Goal: Task Accomplishment & Management: Complete application form

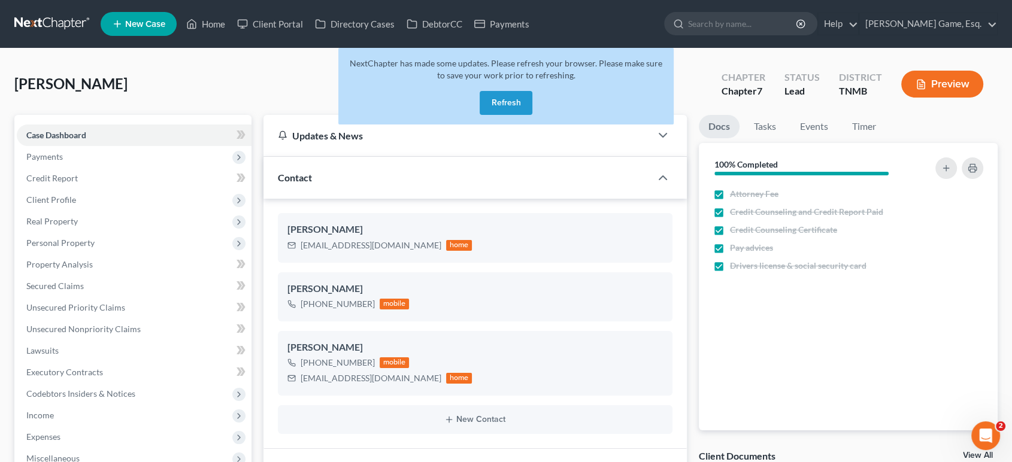
click at [521, 115] on button "Refresh" at bounding box center [506, 103] width 53 height 24
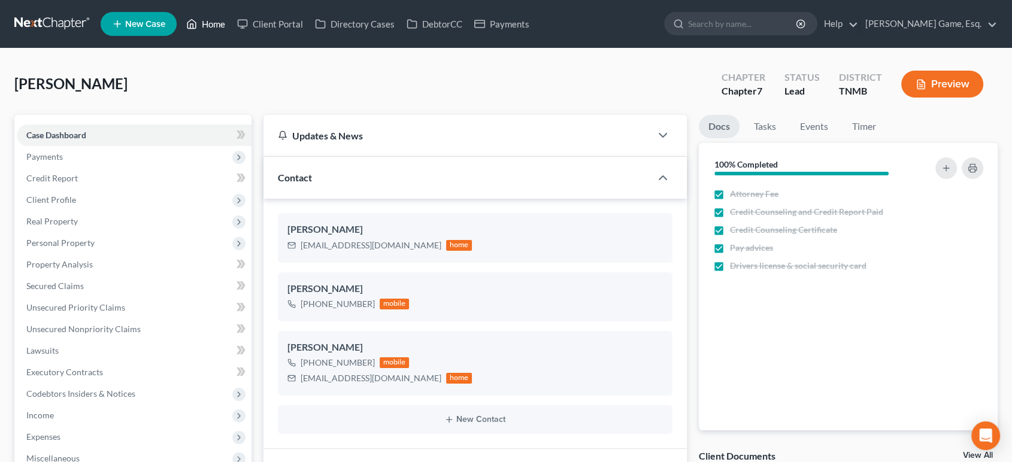
click at [231, 24] on link "Home" at bounding box center [205, 24] width 51 height 22
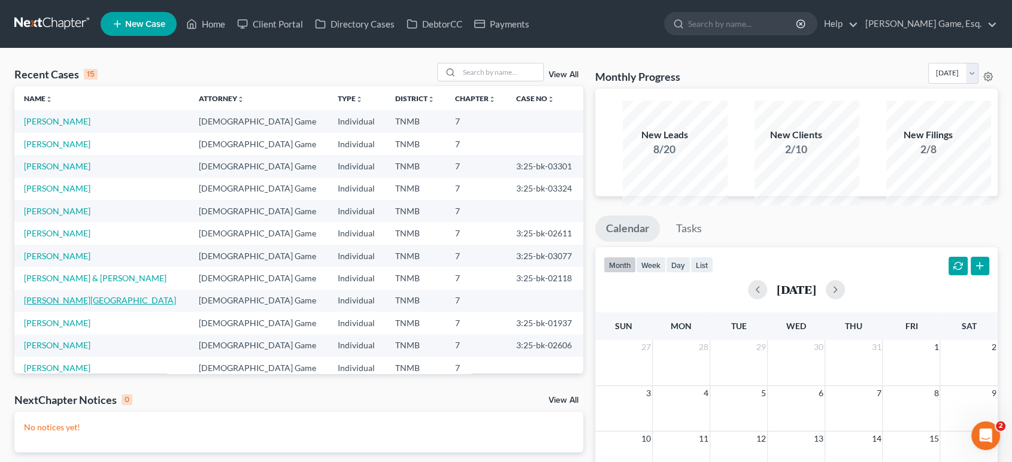
click at [89, 306] on link "[PERSON_NAME][GEOGRAPHIC_DATA]" at bounding box center [100, 300] width 152 height 10
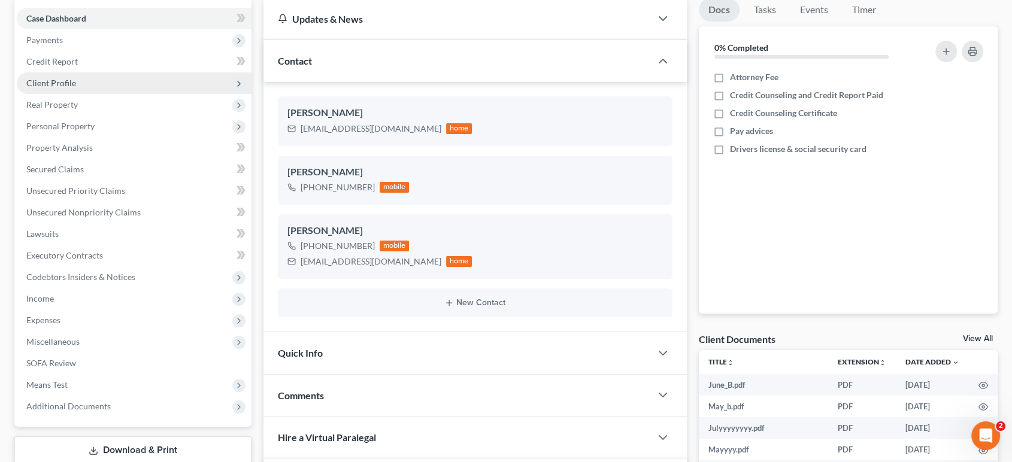
scroll to position [66, 0]
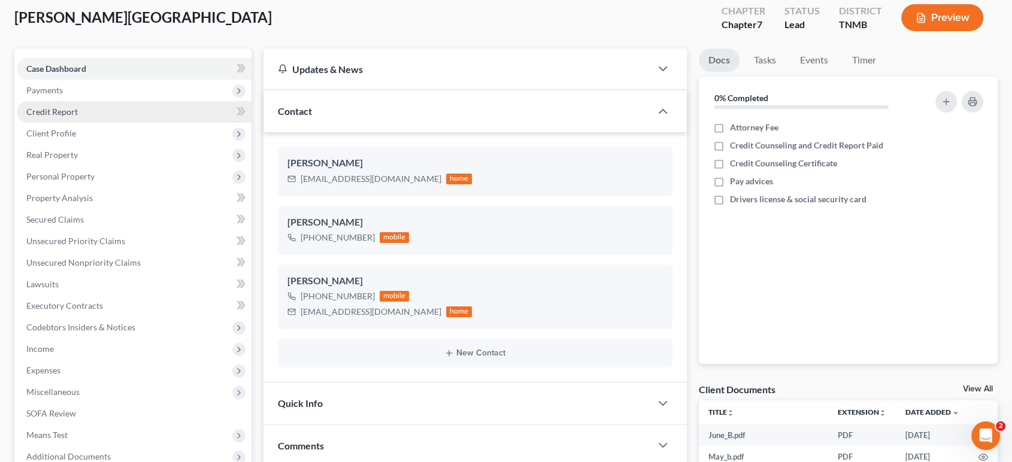
click at [112, 123] on link "Credit Report" at bounding box center [134, 112] width 235 height 22
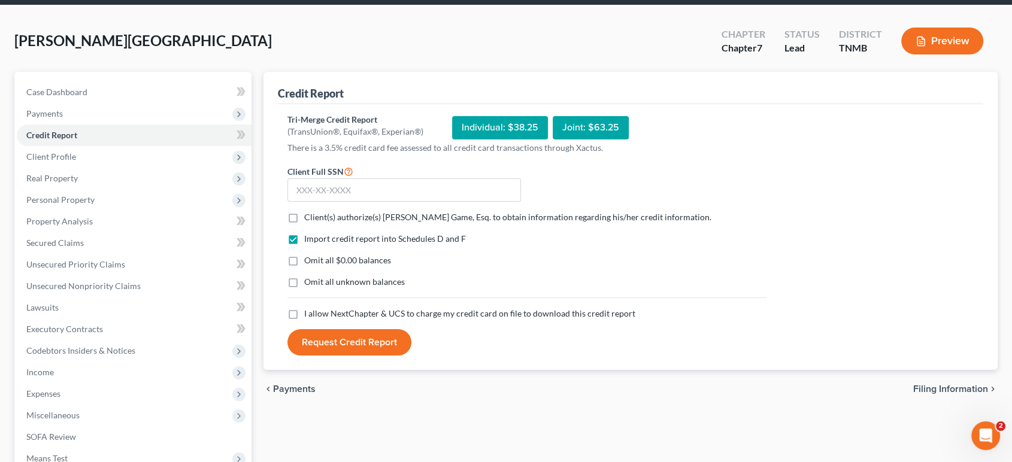
scroll to position [66, 0]
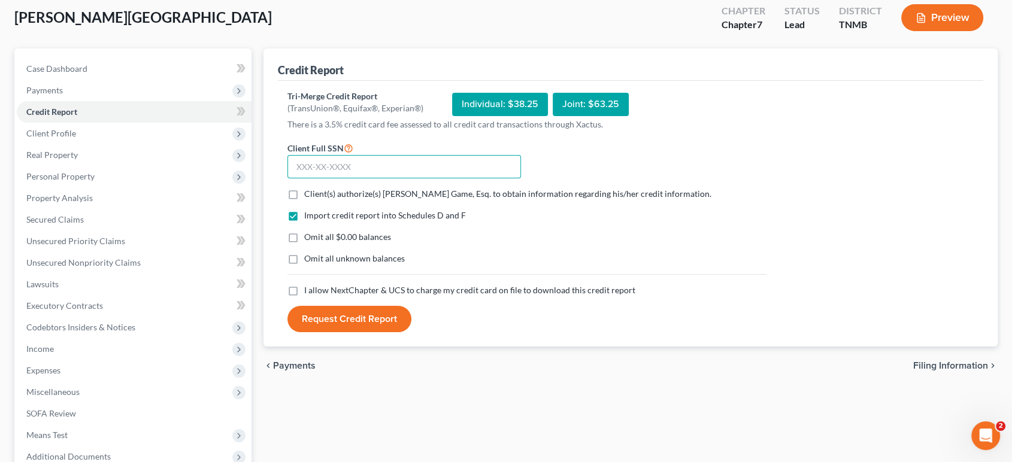
click at [398, 179] on input "text" at bounding box center [405, 167] width 234 height 24
type input "110-78-2490"
click at [304, 200] on label "Client(s) authorize(s) [PERSON_NAME] Game, Esq. to obtain information regarding…" at bounding box center [507, 194] width 407 height 12
click at [309, 196] on input "Client(s) authorize(s) [PERSON_NAME] Game, Esq. to obtain information regarding…" at bounding box center [313, 192] width 8 height 8
checkbox input "true"
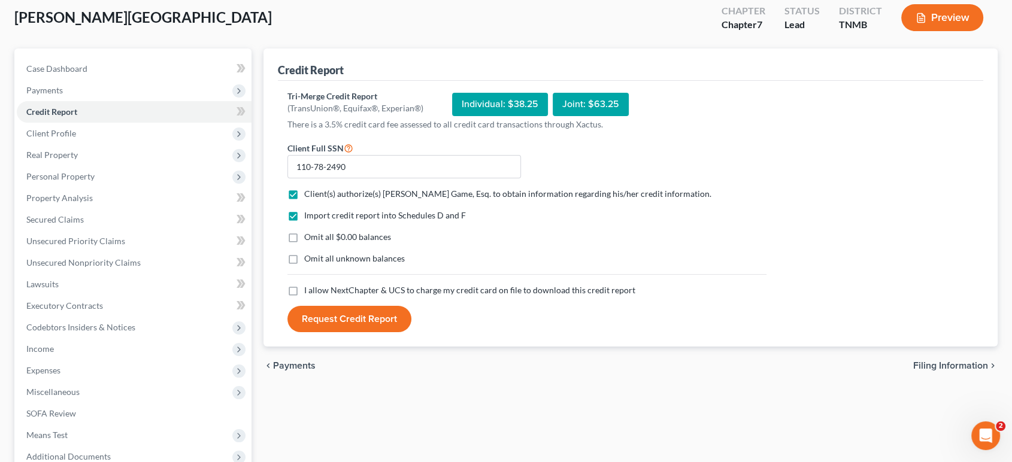
click at [304, 243] on label "Omit all $0.00 balances" at bounding box center [347, 237] width 87 height 12
click at [309, 239] on input "Omit all $0.00 balances" at bounding box center [313, 235] width 8 height 8
checkbox input "true"
click at [304, 265] on label "Omit all unknown balances" at bounding box center [354, 259] width 101 height 12
click at [309, 261] on input "Omit all unknown balances" at bounding box center [313, 257] width 8 height 8
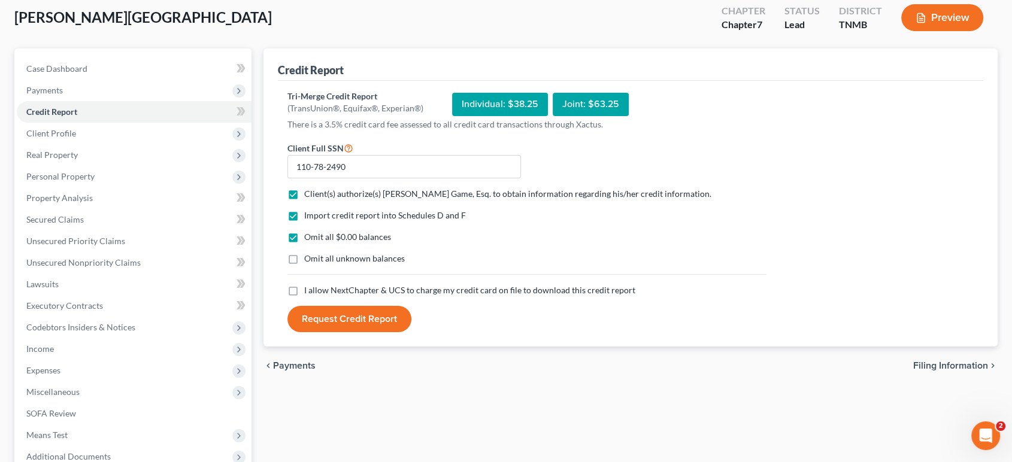
checkbox input "true"
click at [304, 297] on label "I allow NextChapter & UCS to charge my credit card on file to download this cre…" at bounding box center [469, 291] width 331 height 12
click at [309, 292] on input "I allow NextChapter & UCS to charge my credit card on file to download this cre…" at bounding box center [313, 289] width 8 height 8
checkbox input "true"
click at [343, 332] on button "Request Credit Report" at bounding box center [350, 319] width 124 height 26
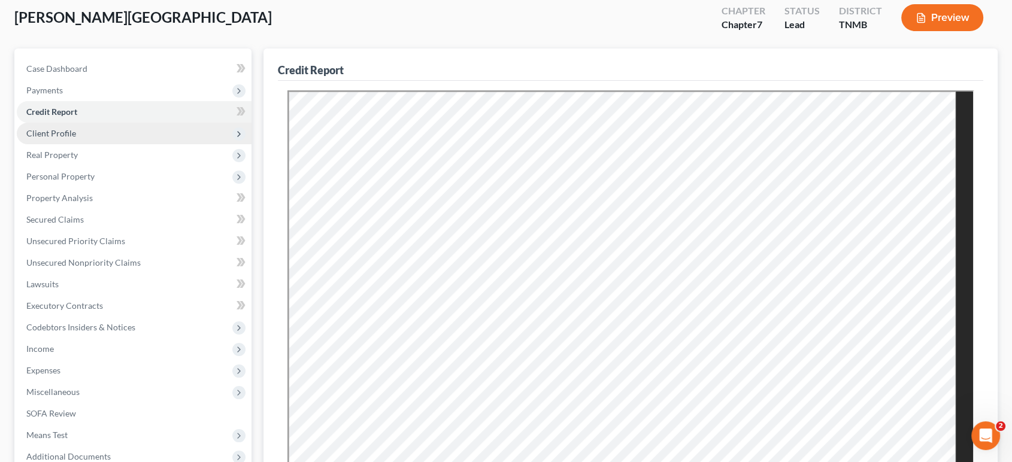
click at [116, 144] on span "Client Profile" at bounding box center [134, 134] width 235 height 22
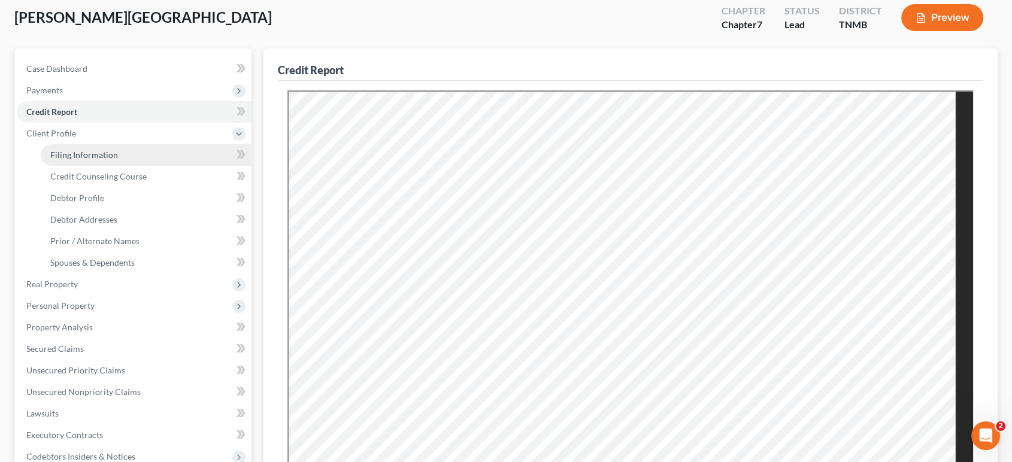
click at [140, 166] on link "Filing Information" at bounding box center [146, 155] width 211 height 22
select select "1"
select select "0"
select select "44"
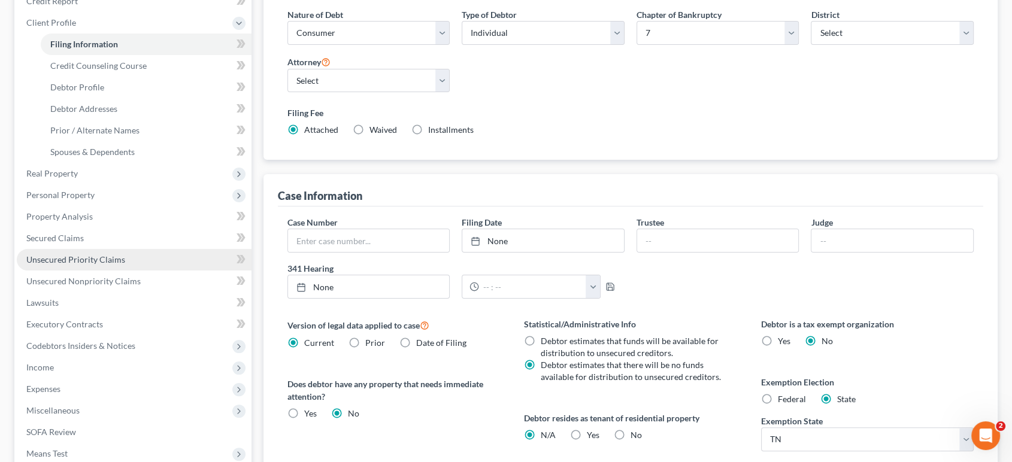
scroll to position [332, 0]
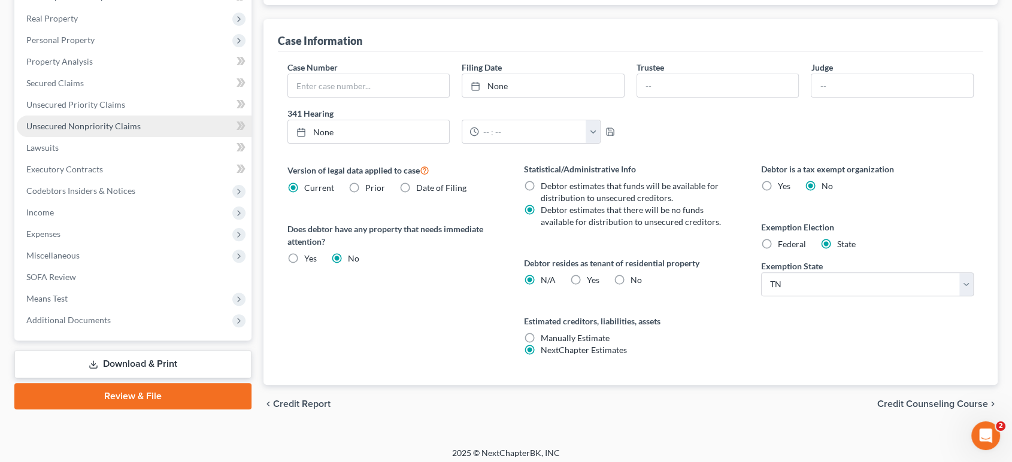
click at [128, 131] on span "Unsecured Nonpriority Claims" at bounding box center [83, 126] width 114 height 10
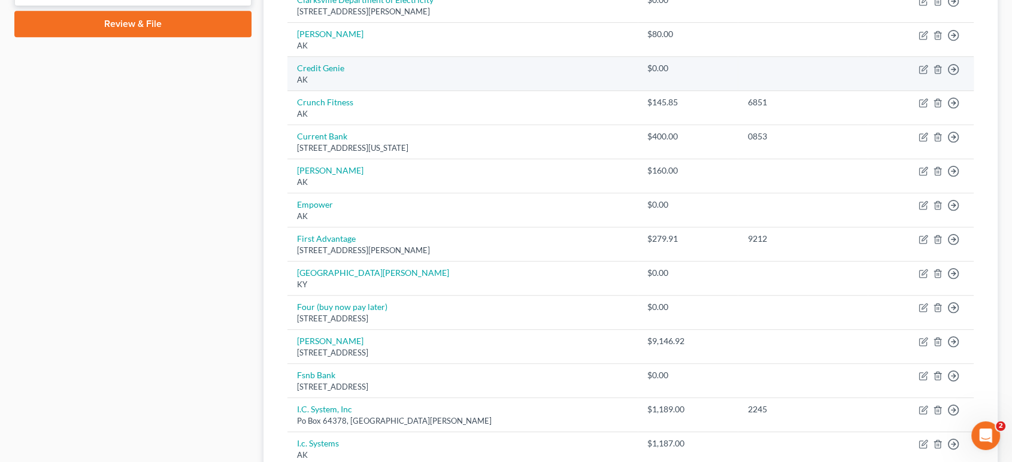
scroll to position [599, 0]
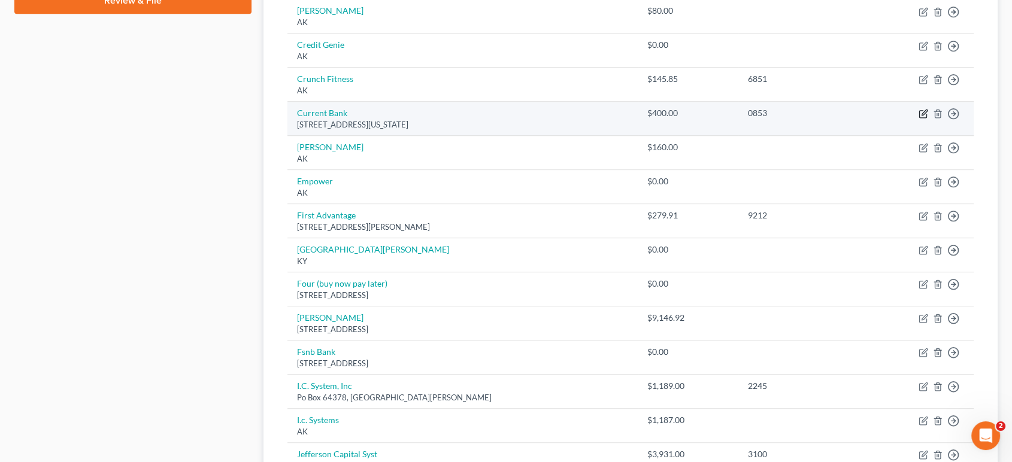
click at [922, 116] on icon "button" at bounding box center [924, 112] width 5 height 5
select select "35"
select select "10"
select select "0"
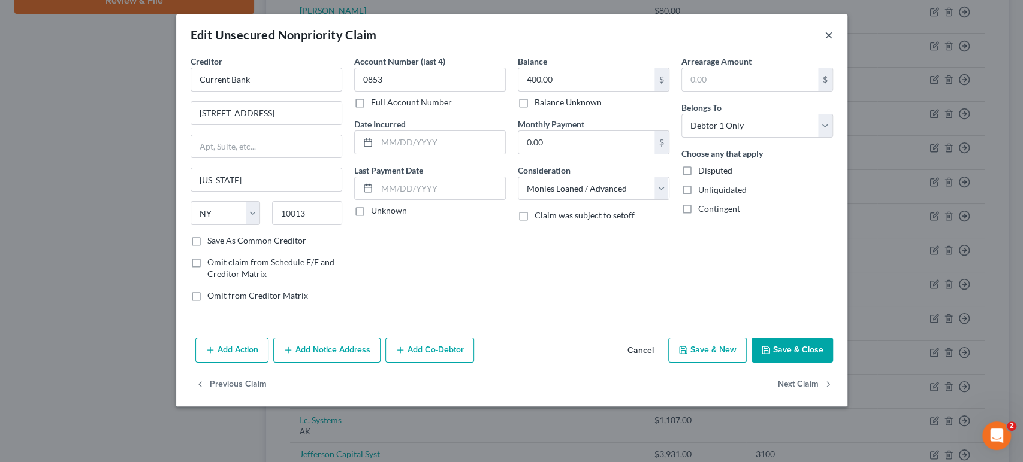
click at [833, 42] on button "×" at bounding box center [828, 35] width 8 height 14
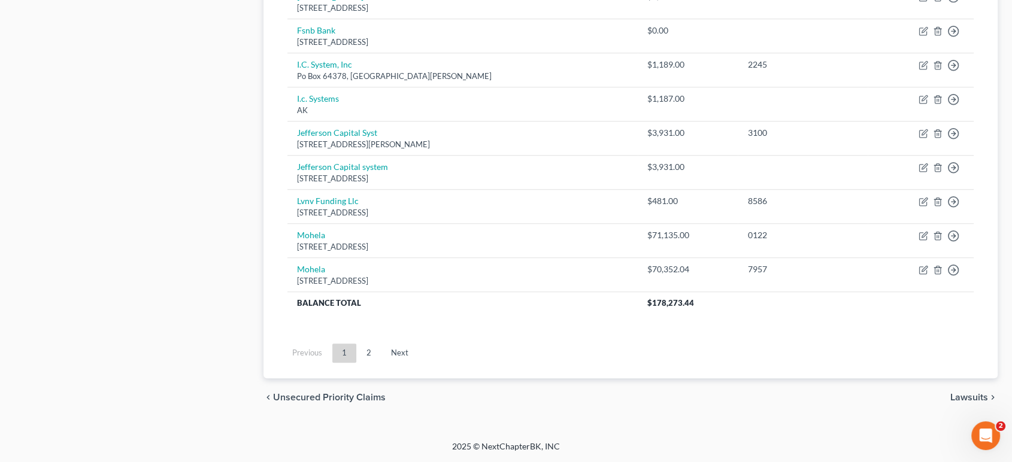
scroll to position [1131, 0]
click at [381, 344] on link "2" at bounding box center [369, 353] width 24 height 19
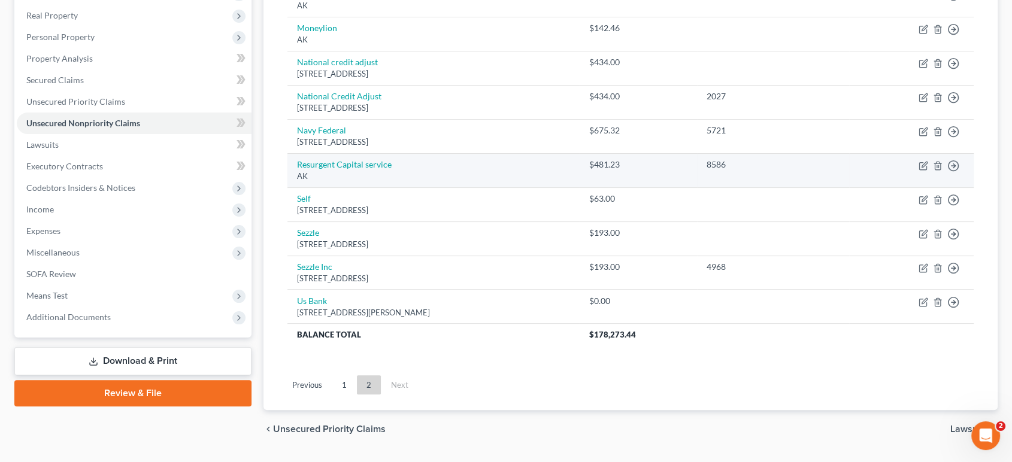
scroll to position [139, 0]
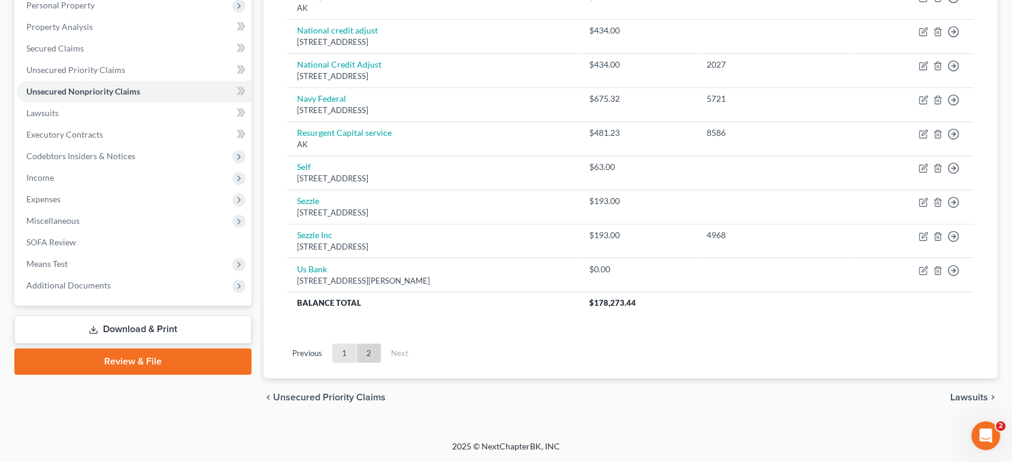
click at [356, 344] on link "1" at bounding box center [344, 353] width 24 height 19
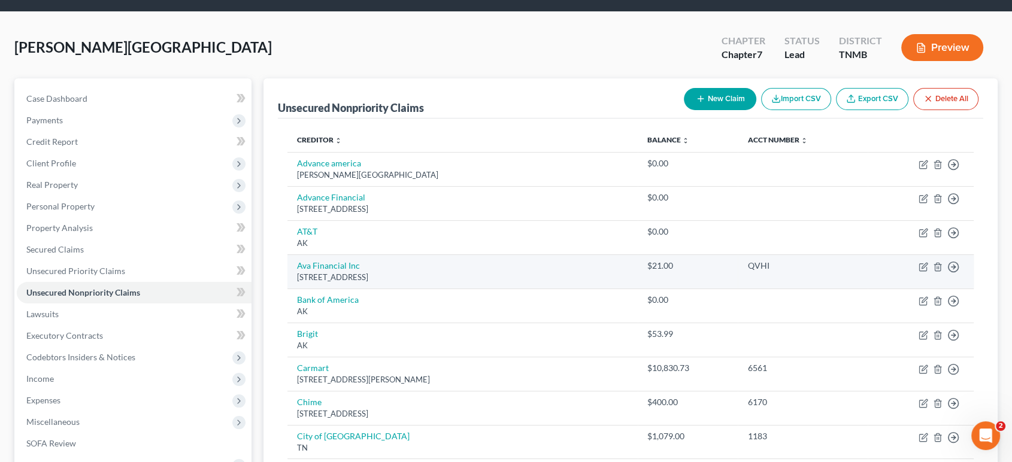
scroll to position [0, 0]
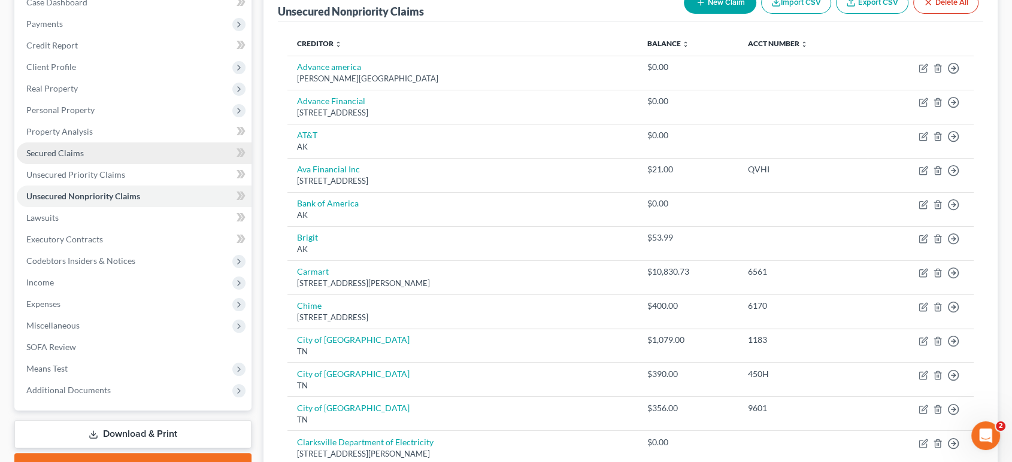
click at [84, 158] on span "Secured Claims" at bounding box center [55, 153] width 58 height 10
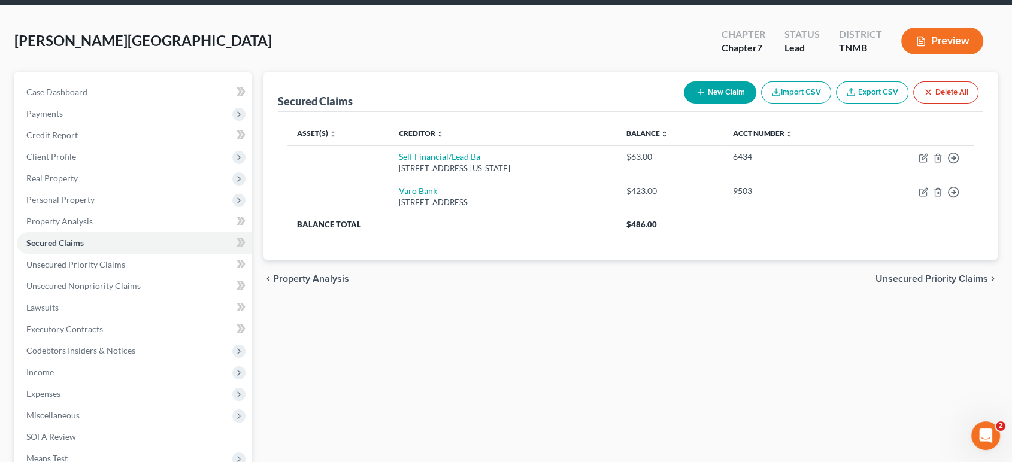
scroll to position [66, 0]
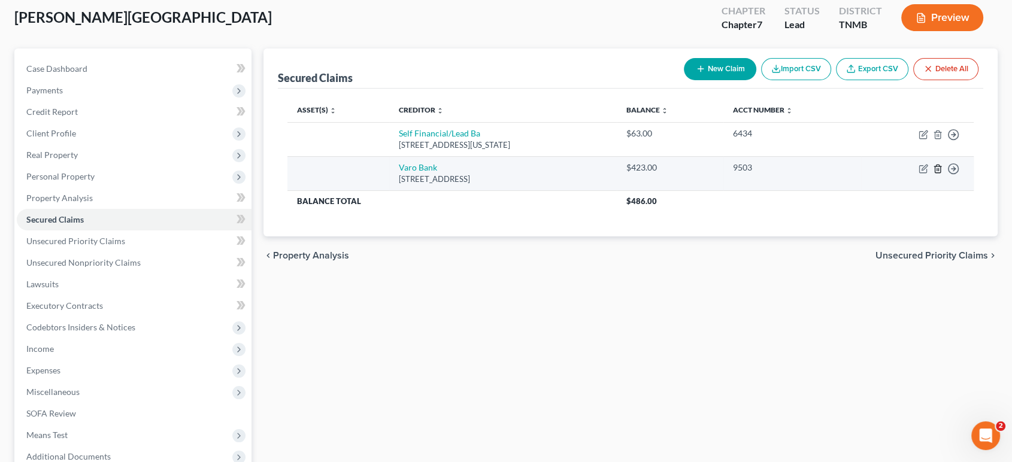
click at [933, 174] on button "button" at bounding box center [938, 169] width 10 height 10
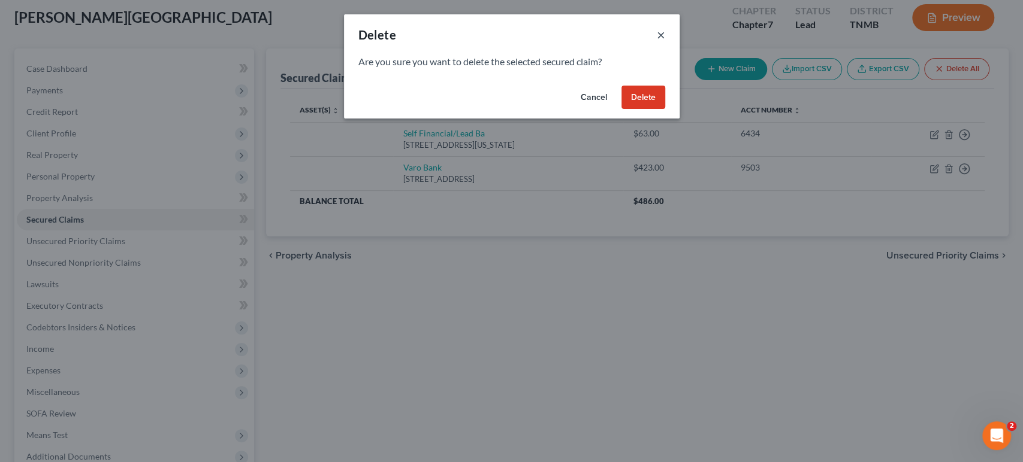
click at [665, 39] on button "×" at bounding box center [661, 35] width 8 height 14
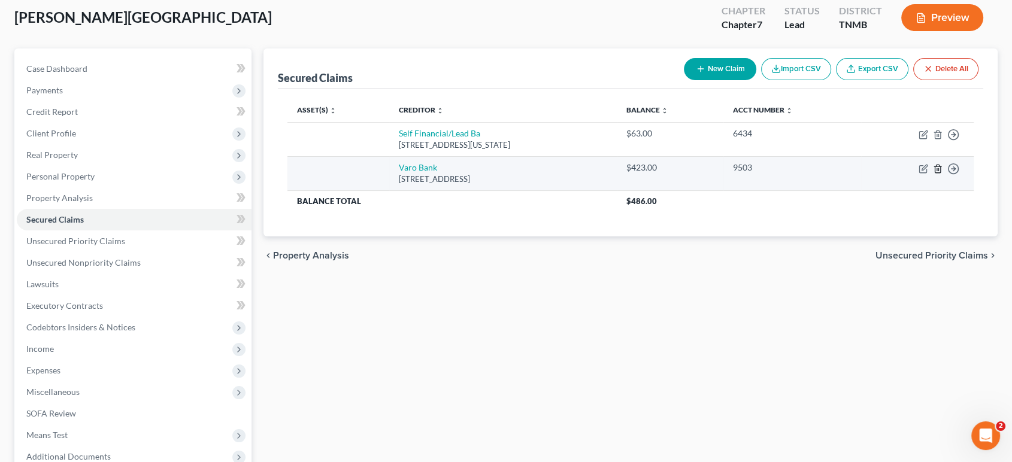
click at [933, 174] on icon "button" at bounding box center [938, 169] width 10 height 10
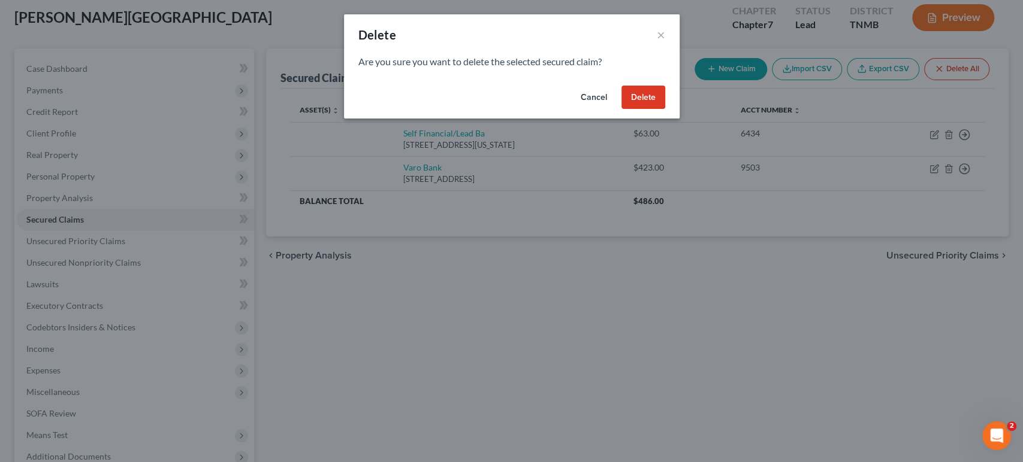
click at [665, 108] on button "Delete" at bounding box center [643, 98] width 44 height 24
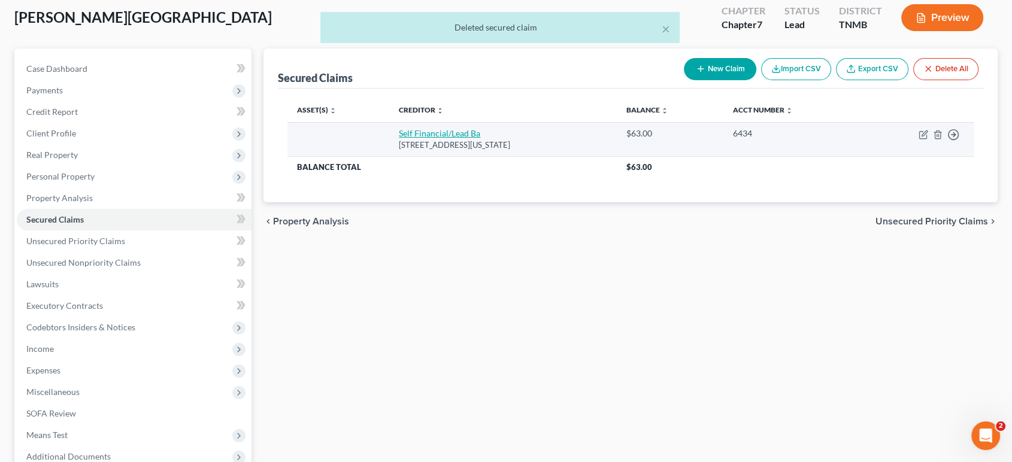
click at [480, 138] on link "Self Financial/Lead Ba" at bounding box center [439, 133] width 81 height 10
select select "26"
select select "0"
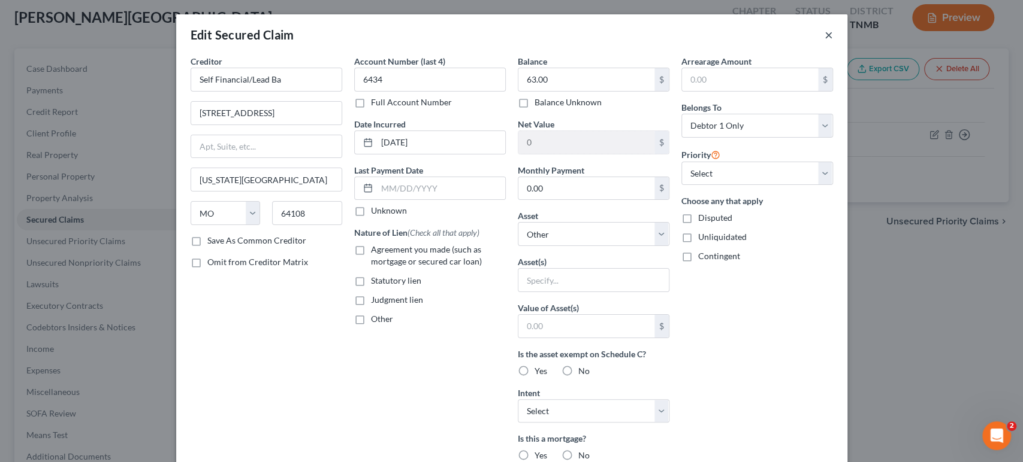
click at [833, 42] on button "×" at bounding box center [828, 35] width 8 height 14
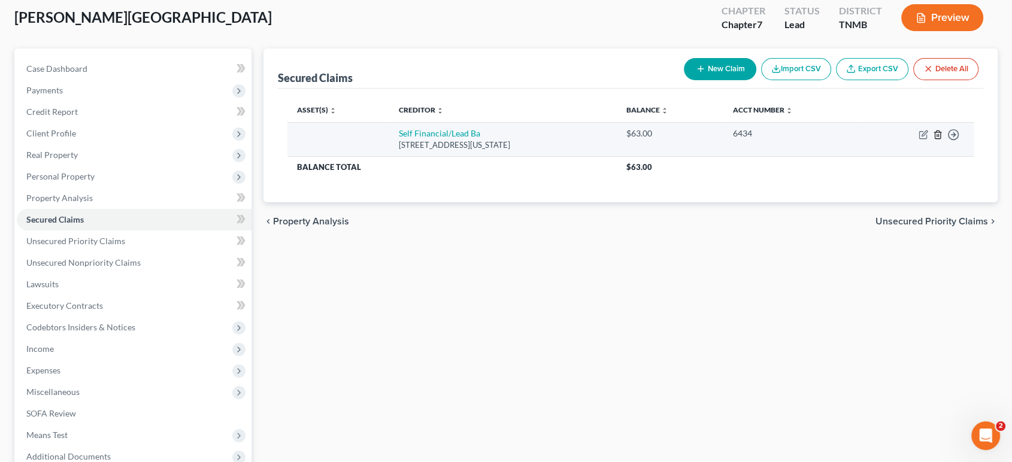
click at [935, 138] on icon "button" at bounding box center [937, 135] width 5 height 8
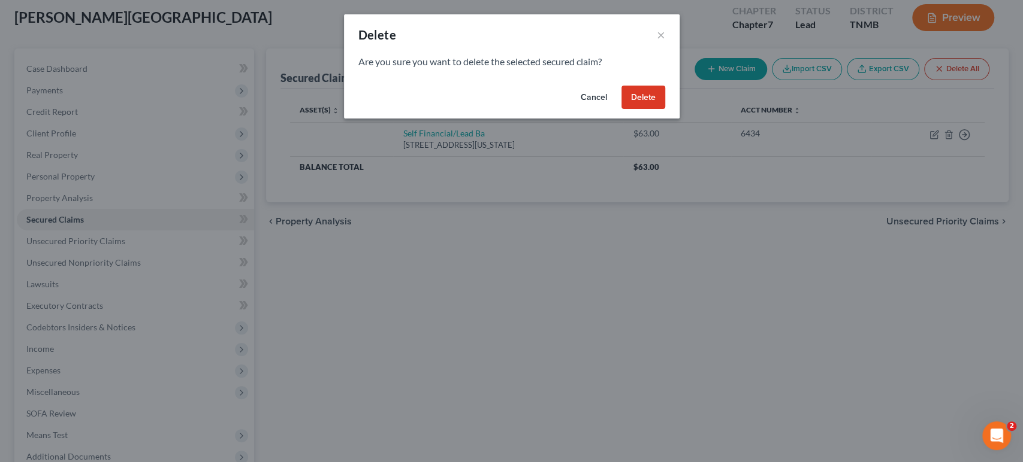
click at [665, 110] on button "Delete" at bounding box center [643, 98] width 44 height 24
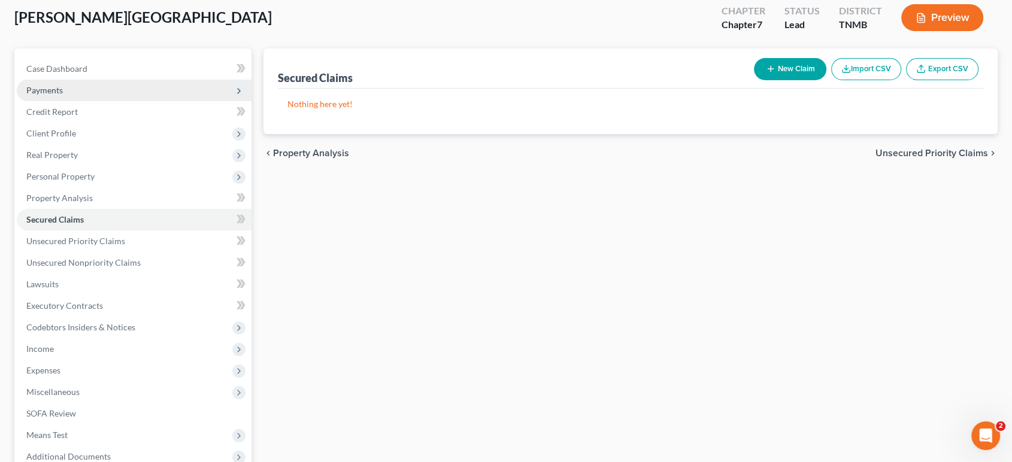
click at [95, 101] on span "Payments" at bounding box center [134, 91] width 235 height 22
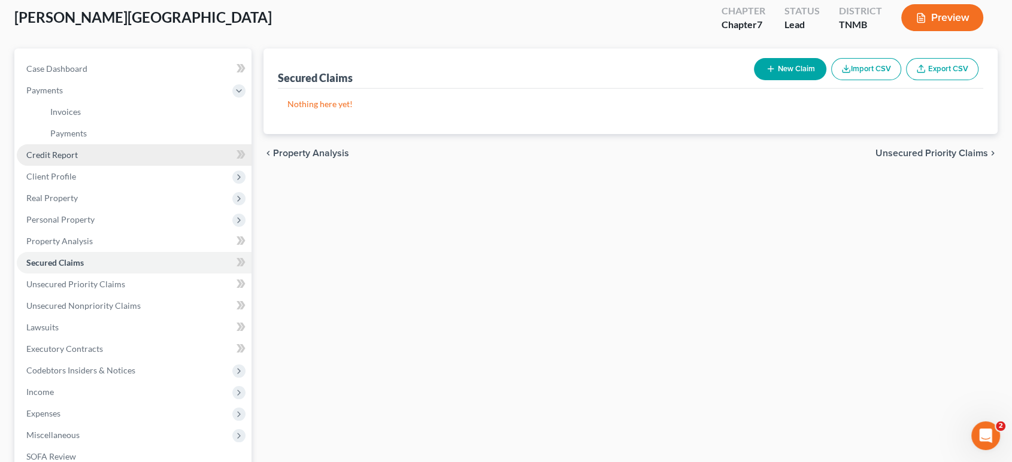
click at [62, 160] on span "Credit Report" at bounding box center [52, 155] width 52 height 10
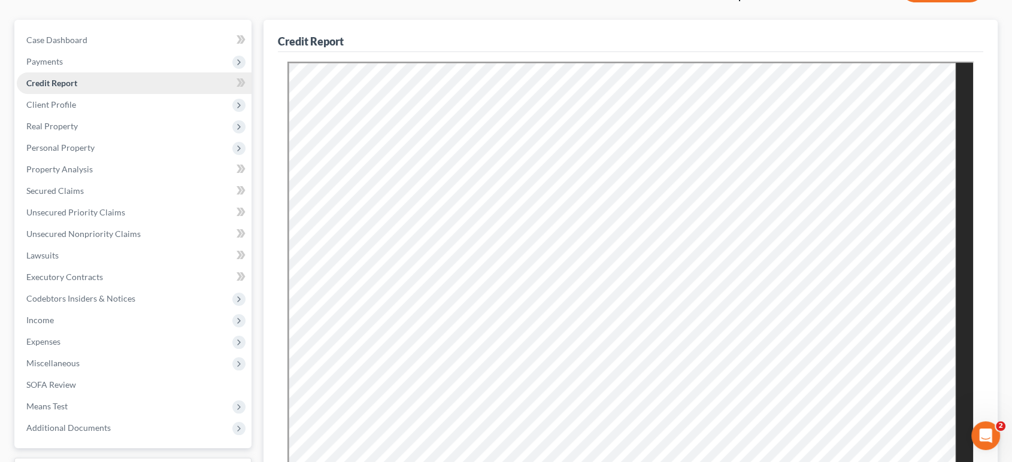
scroll to position [133, 0]
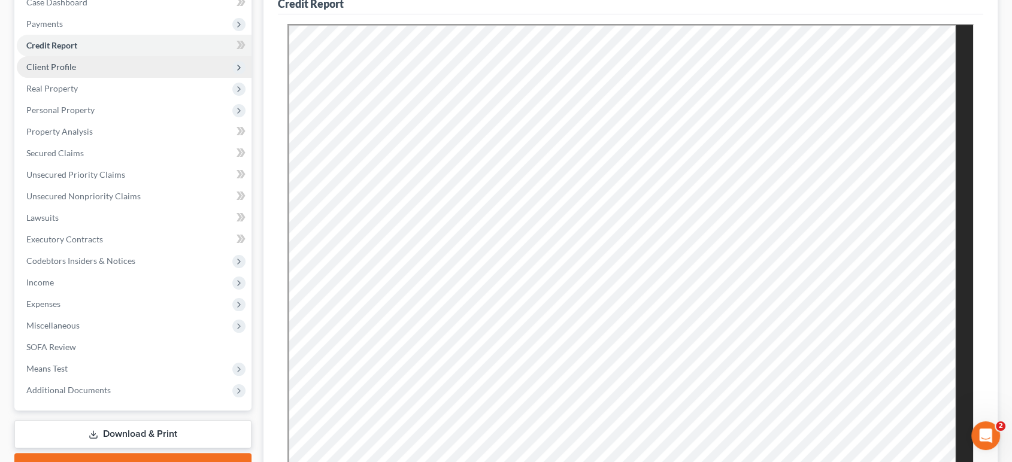
click at [98, 78] on span "Client Profile" at bounding box center [134, 67] width 235 height 22
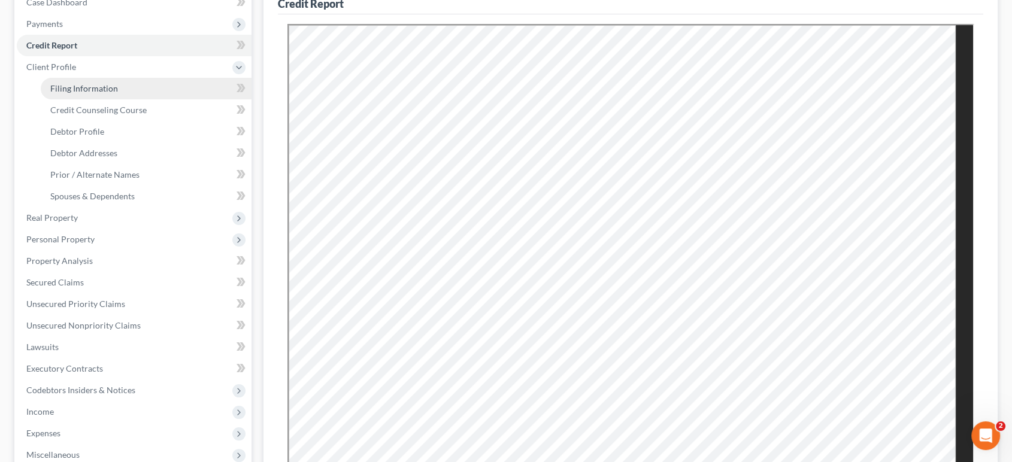
click at [104, 93] on span "Filing Information" at bounding box center [84, 88] width 68 height 10
select select "1"
select select "0"
select select "75"
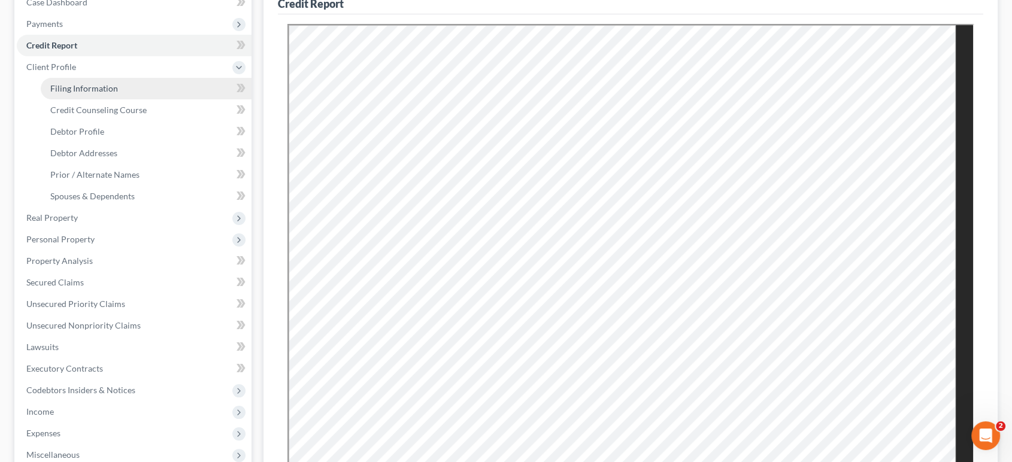
select select "0"
select select "44"
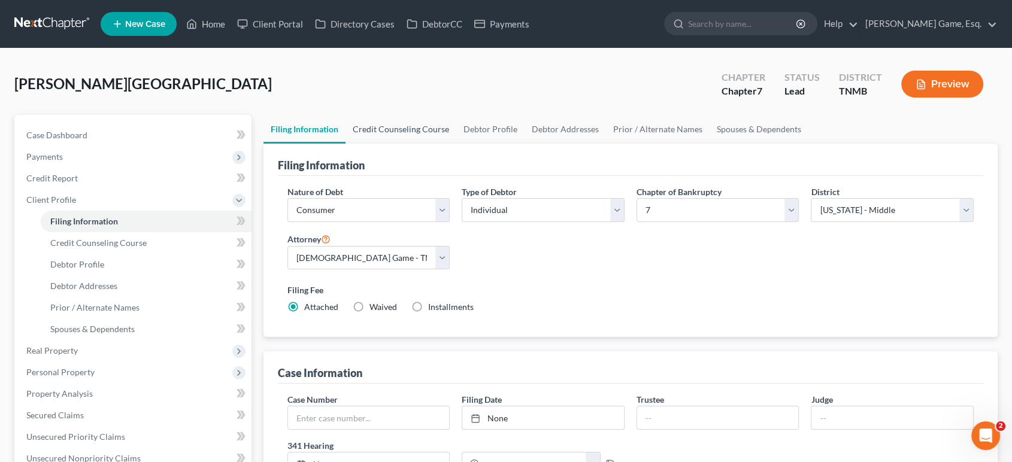
click at [424, 144] on link "Credit Counseling Course" at bounding box center [401, 129] width 111 height 29
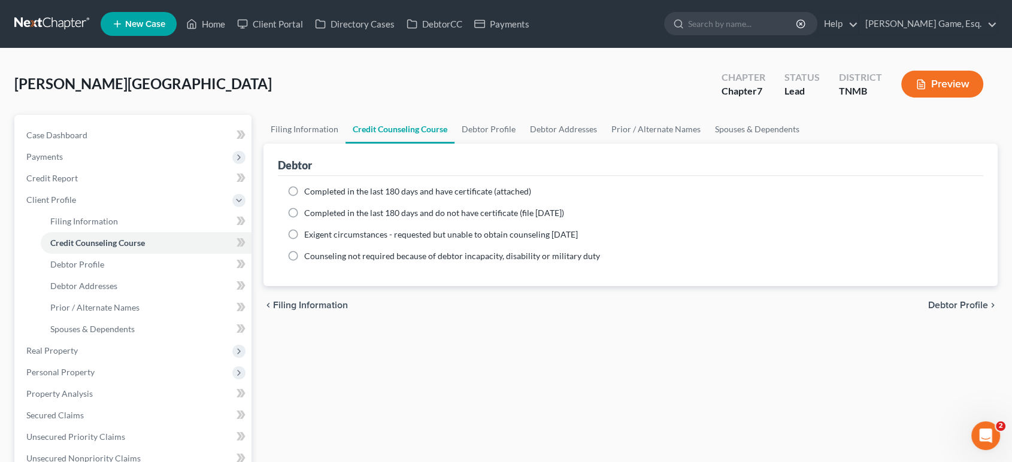
click at [304, 198] on label "Completed in the last 180 days and have certificate (attached)" at bounding box center [417, 192] width 227 height 12
click at [309, 193] on input "Completed in the last 180 days and have certificate (attached)" at bounding box center [313, 190] width 8 height 8
radio input "true"
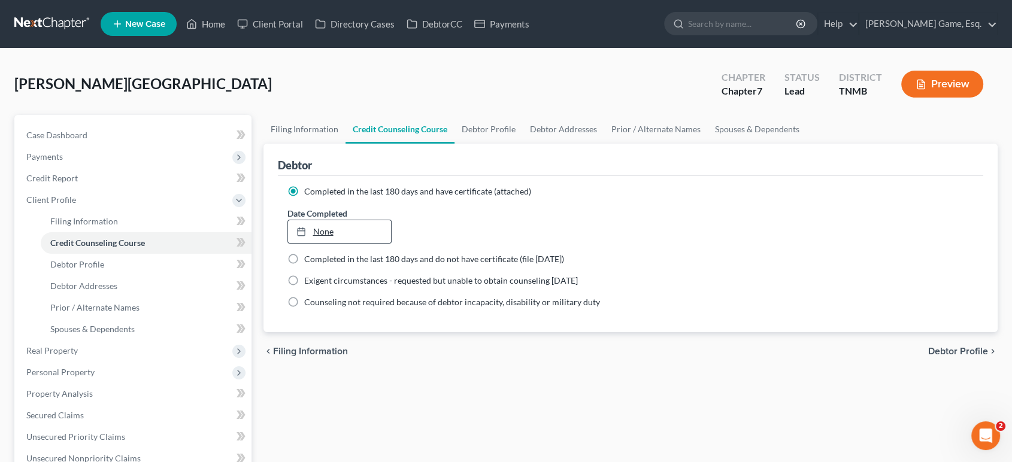
click at [340, 243] on link "None" at bounding box center [339, 231] width 103 height 23
type input "[DATE]"
click at [523, 144] on link "Debtor Profile" at bounding box center [489, 129] width 68 height 29
select select "1"
select select "3"
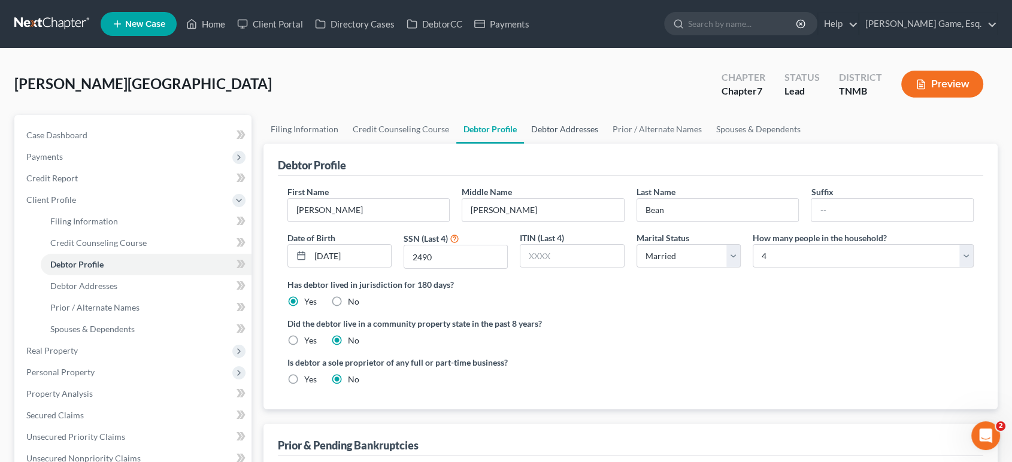
click at [606, 144] on link "Debtor Addresses" at bounding box center [564, 129] width 81 height 29
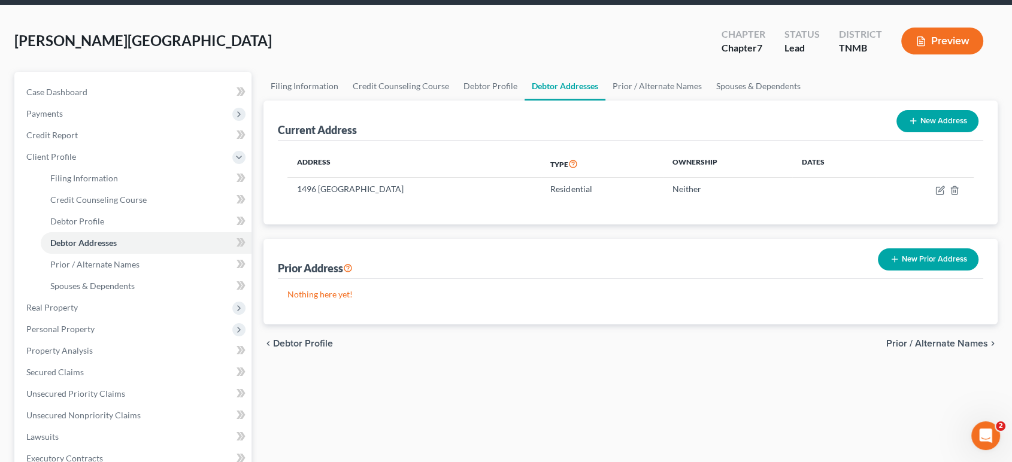
scroll to position [66, 0]
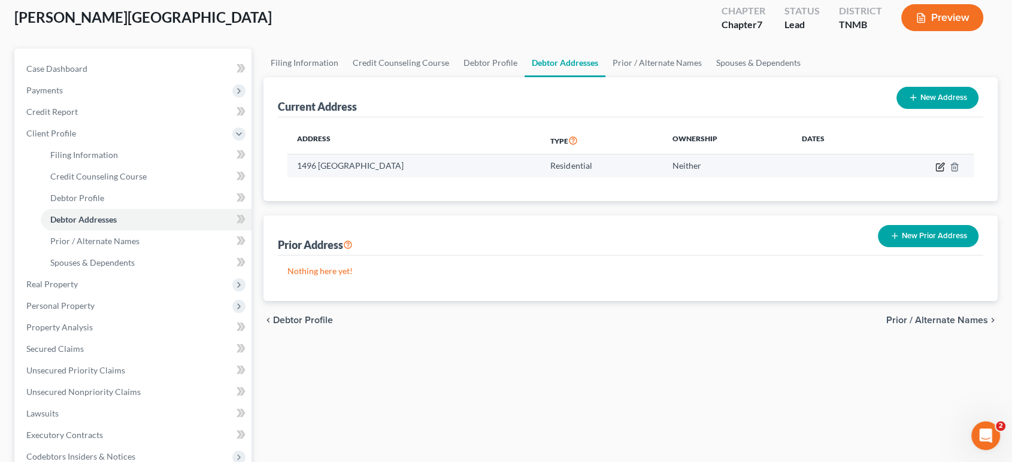
click at [936, 172] on icon "button" at bounding box center [941, 167] width 10 height 10
select select "44"
select select "0"
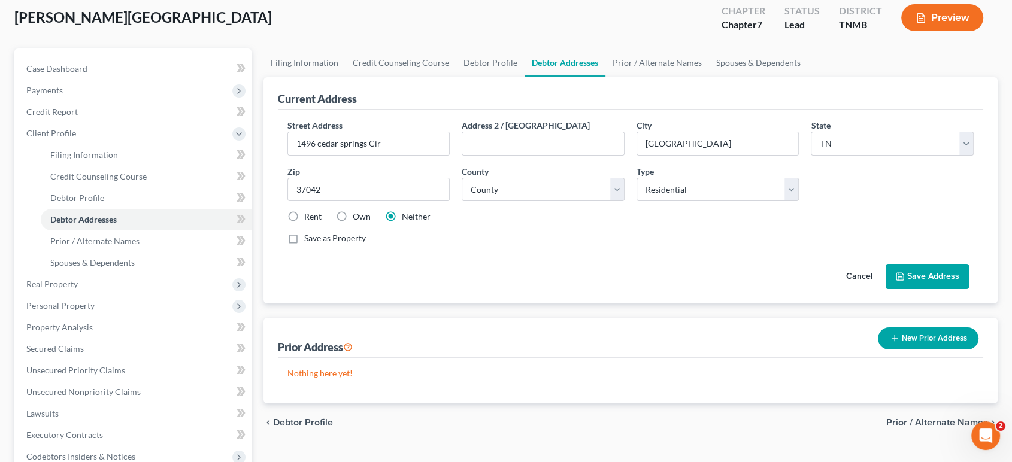
click at [304, 223] on label "Rent" at bounding box center [312, 217] width 17 height 12
click at [309, 219] on input "Rent" at bounding box center [313, 215] width 8 height 8
radio input "true"
click at [337, 155] on input "1496 cedar springs Cir" at bounding box center [369, 143] width 162 height 23
click at [366, 155] on input "1496 [GEOGRAPHIC_DATA]" at bounding box center [369, 143] width 162 height 23
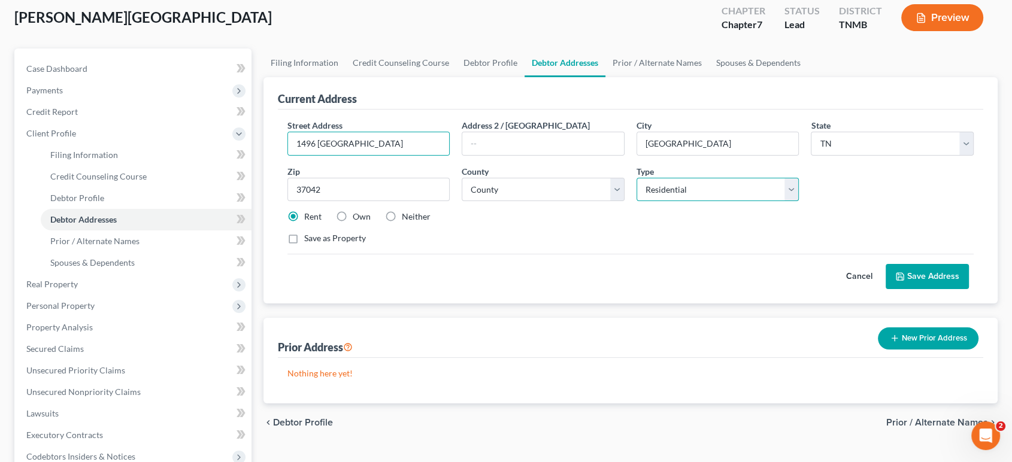
click at [682, 202] on select "Select Residential Mailing Rental Business" at bounding box center [718, 190] width 163 height 24
click at [431, 155] on input "1496 [GEOGRAPHIC_DATA]" at bounding box center [369, 143] width 162 height 23
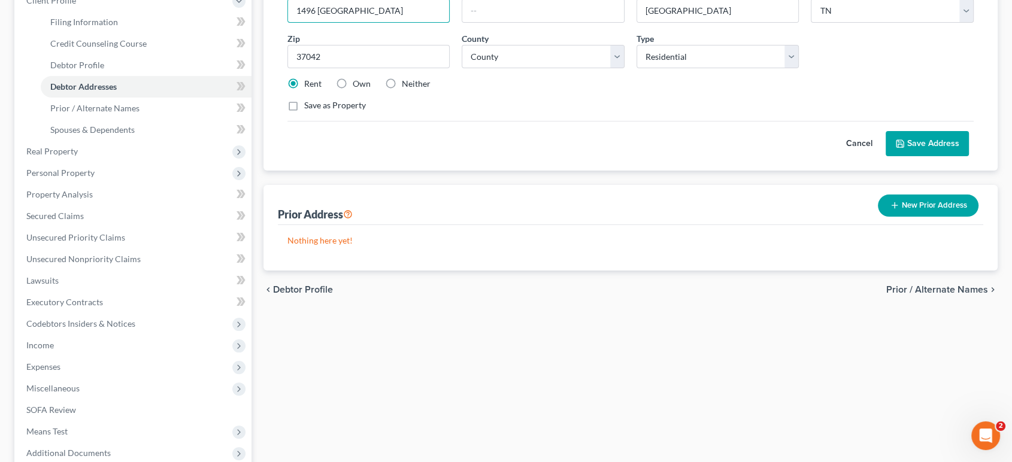
scroll to position [133, 0]
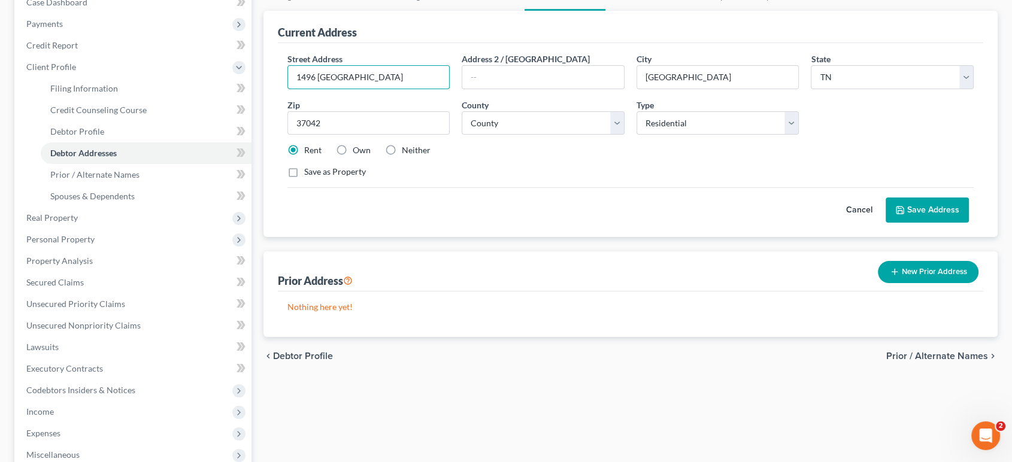
type input "1496 [GEOGRAPHIC_DATA]"
click at [914, 223] on button "Save Address" at bounding box center [927, 210] width 83 height 25
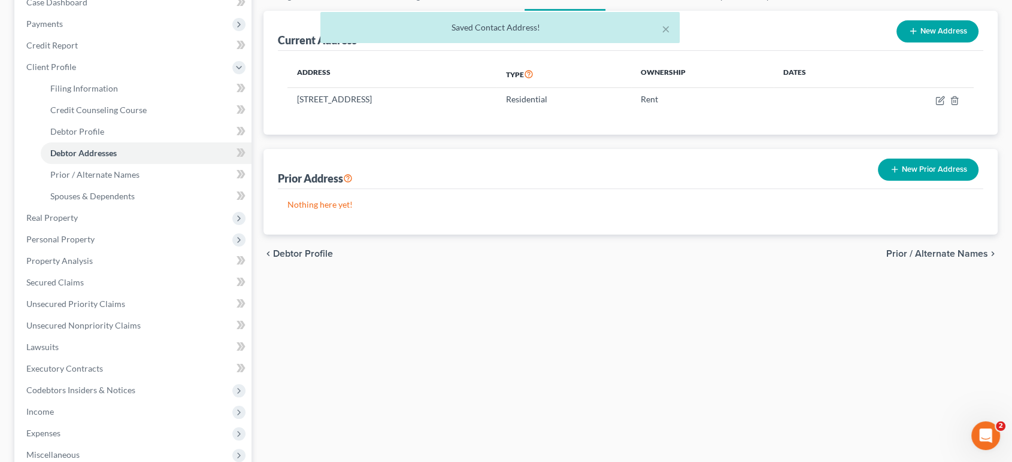
scroll to position [0, 0]
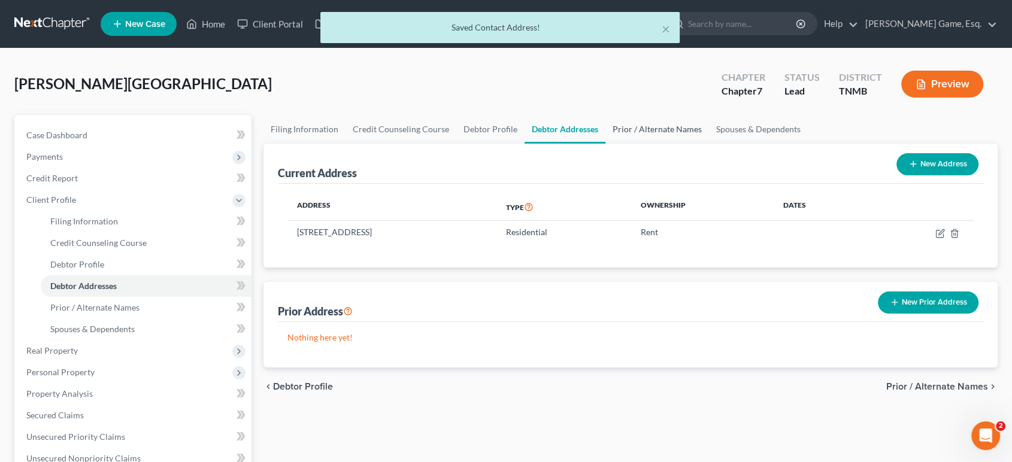
click at [709, 144] on link "Prior / Alternate Names" at bounding box center [658, 129] width 104 height 29
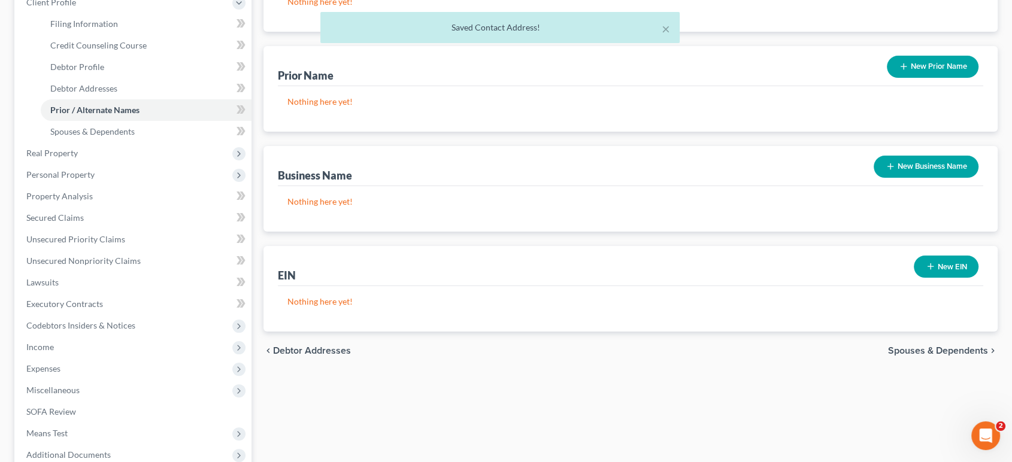
scroll to position [199, 0]
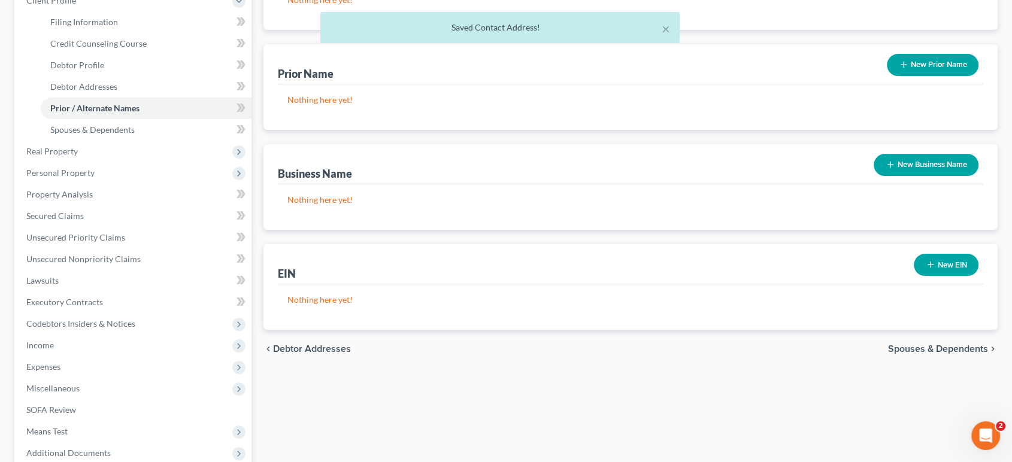
click at [912, 76] on button "New Prior Name" at bounding box center [933, 65] width 92 height 22
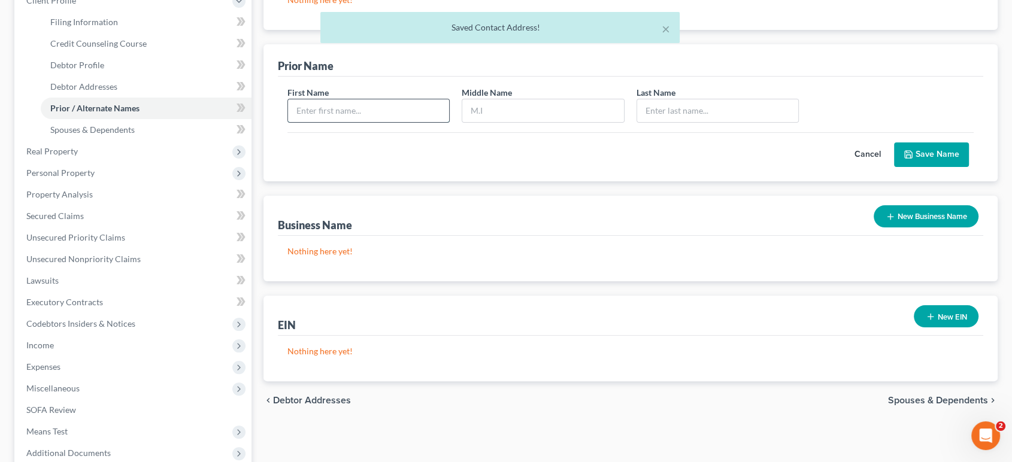
click at [356, 122] on input "text" at bounding box center [369, 110] width 162 height 23
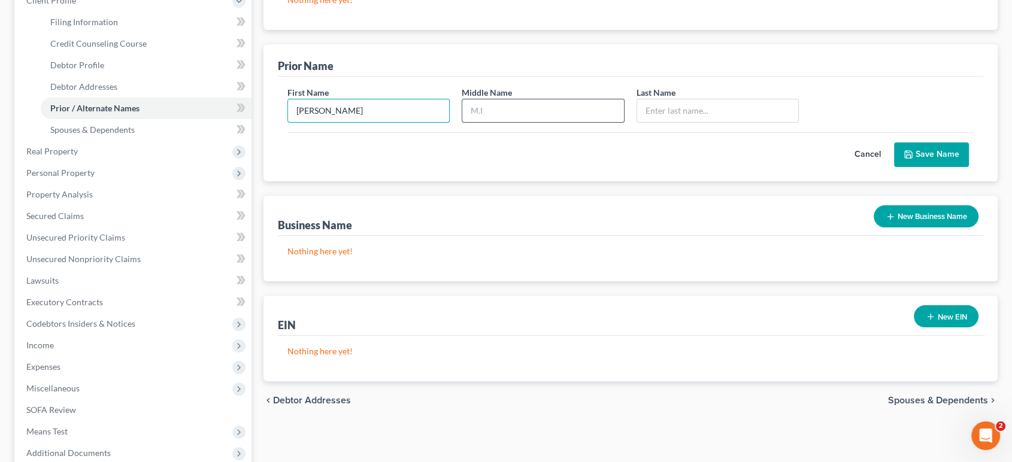
type input "[PERSON_NAME]"
click at [513, 122] on input "text" at bounding box center [543, 110] width 162 height 23
type input "[PERSON_NAME]"
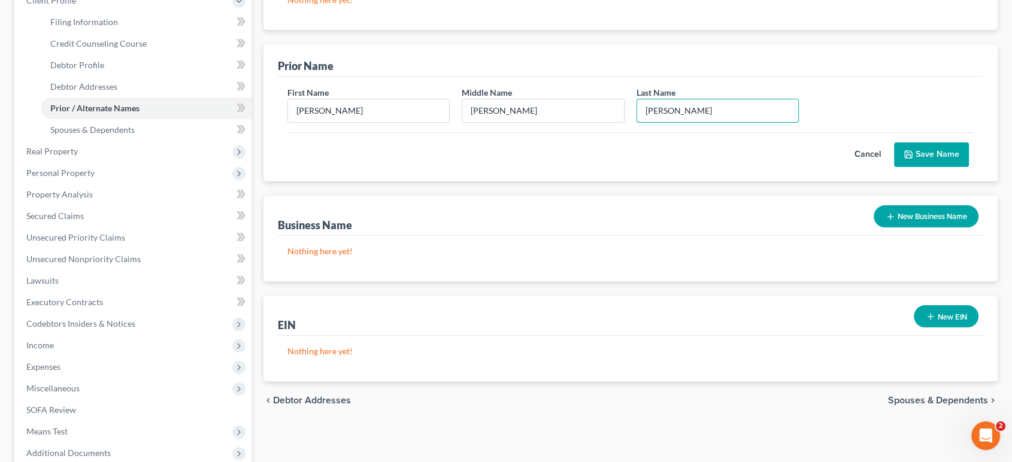
type input "[PERSON_NAME]"
click at [931, 168] on button "Save Name" at bounding box center [931, 155] width 75 height 25
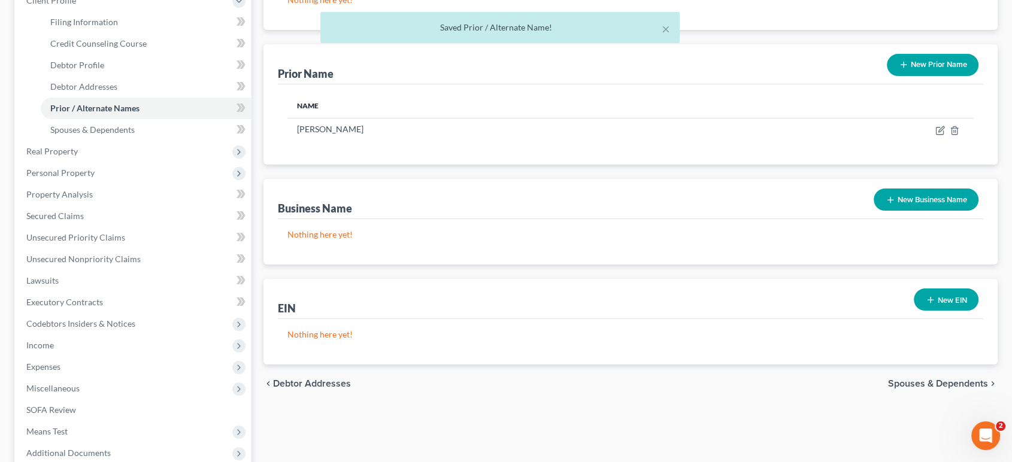
scroll to position [0, 0]
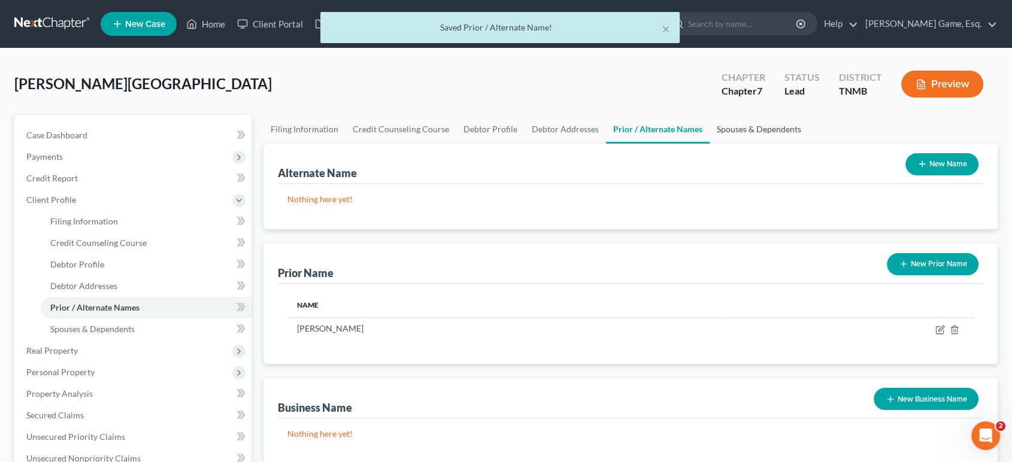
click at [809, 144] on link "Spouses & Dependents" at bounding box center [759, 129] width 99 height 29
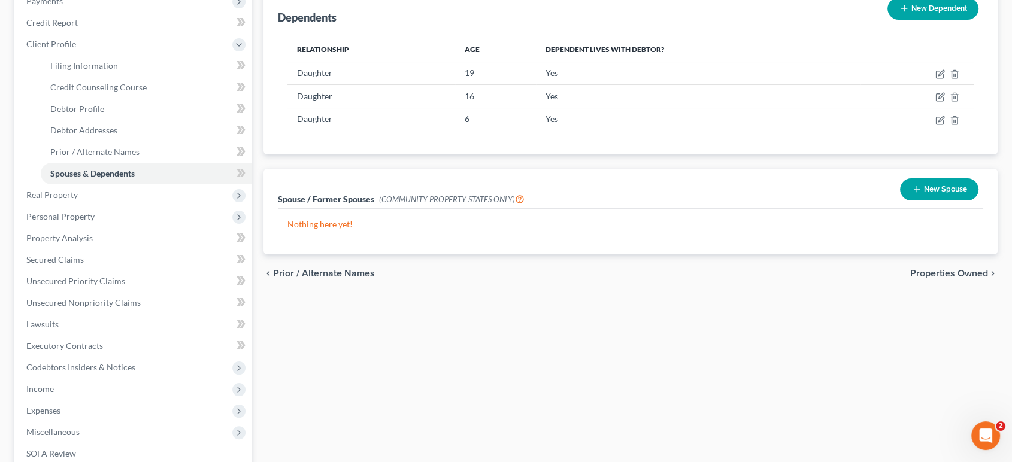
scroll to position [133, 0]
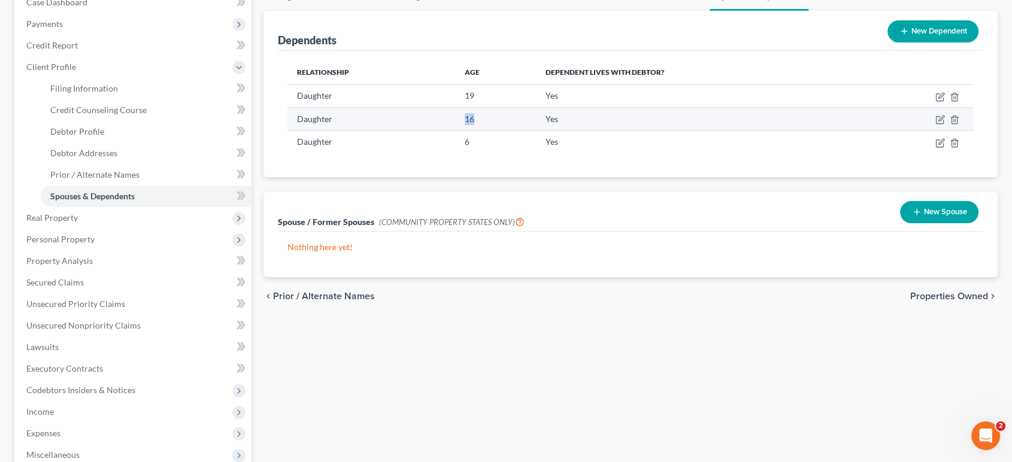
drag, startPoint x: 466, startPoint y: 171, endPoint x: 504, endPoint y: 173, distance: 38.4
click at [504, 131] on td "16" at bounding box center [495, 119] width 80 height 23
drag, startPoint x: 504, startPoint y: 173, endPoint x: 441, endPoint y: 174, distance: 62.9
click at [441, 131] on tr "Daughter [DEMOGRAPHIC_DATA] Yes" at bounding box center [631, 119] width 687 height 23
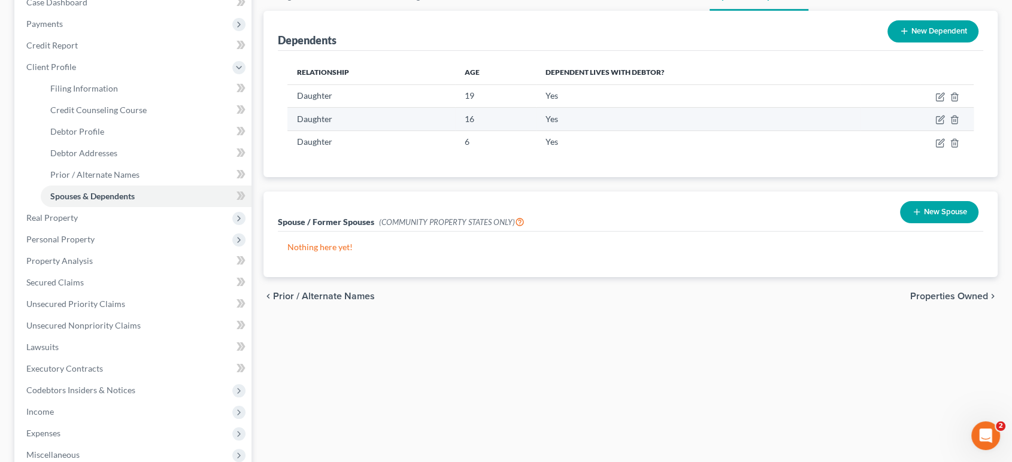
click at [441, 131] on td "Daughter" at bounding box center [372, 119] width 168 height 23
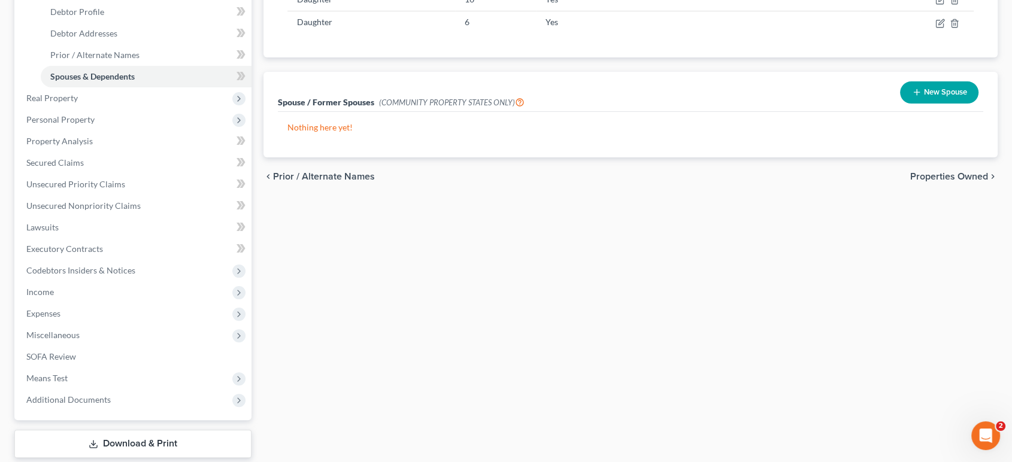
scroll to position [266, 0]
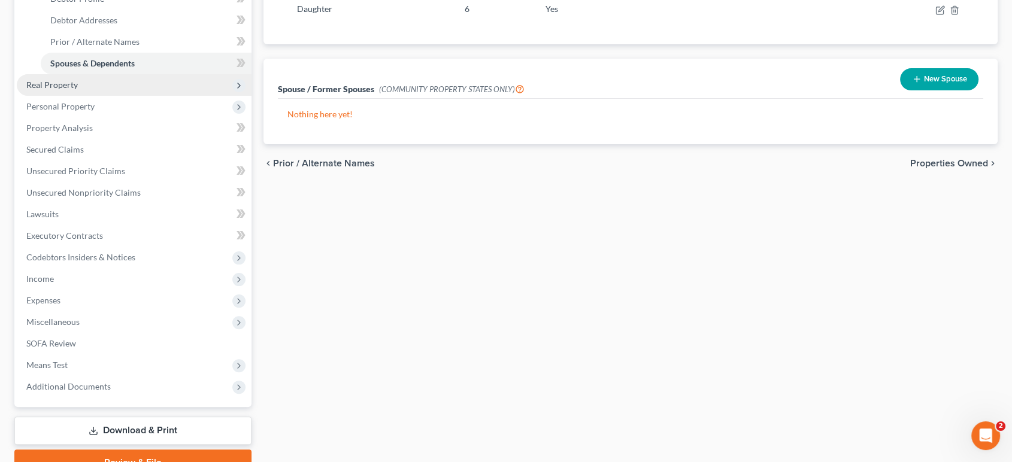
click at [126, 96] on span "Real Property" at bounding box center [134, 85] width 235 height 22
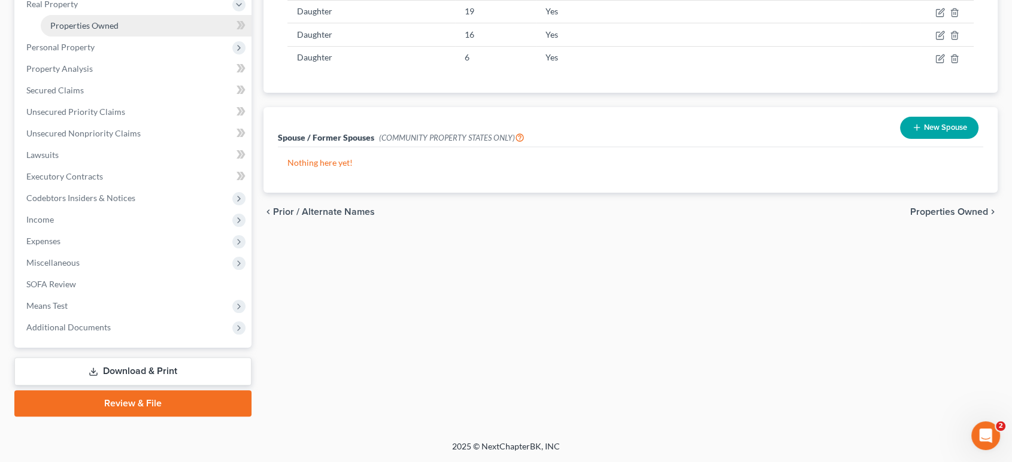
click at [119, 31] on span "Properties Owned" at bounding box center [84, 25] width 68 height 10
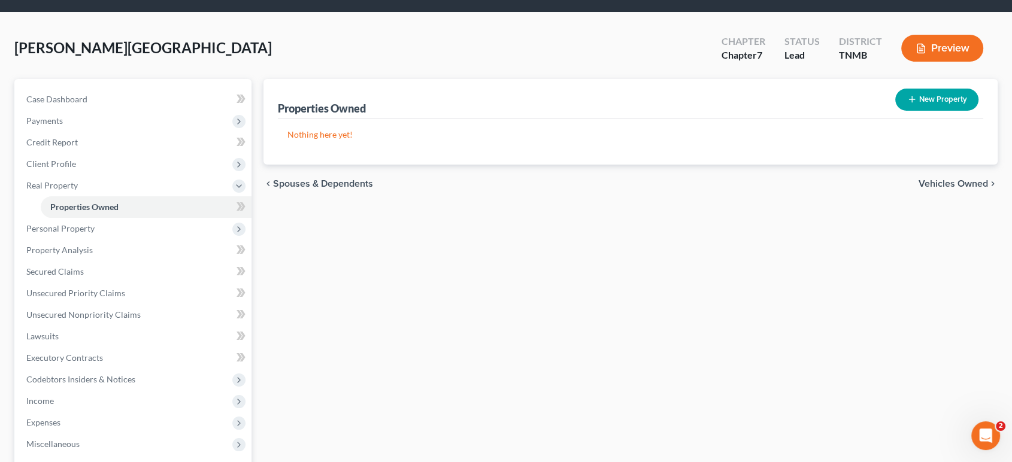
scroll to position [66, 0]
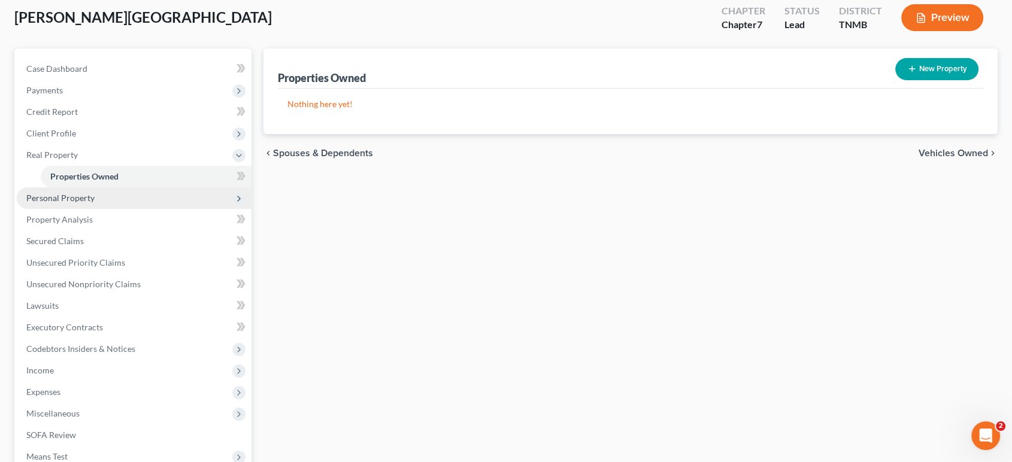
click at [165, 209] on span "Personal Property" at bounding box center [134, 198] width 235 height 22
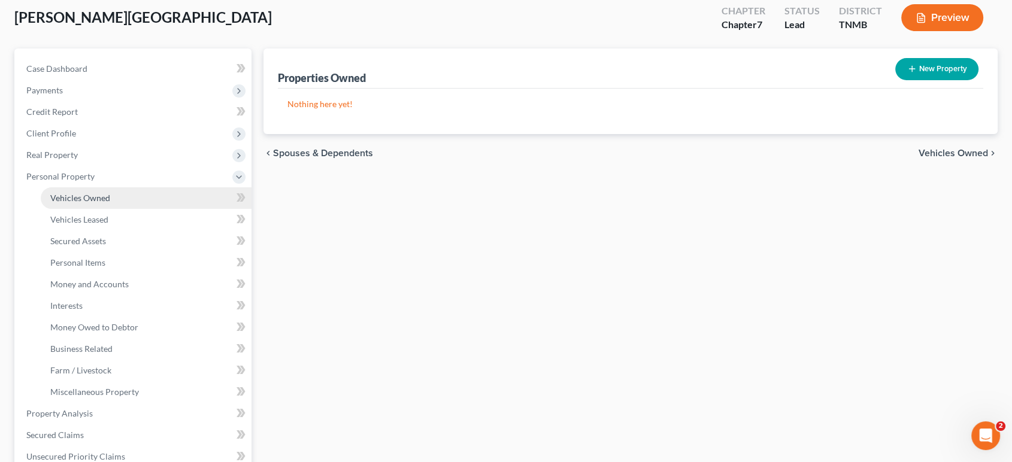
click at [145, 209] on link "Vehicles Owned" at bounding box center [146, 198] width 211 height 22
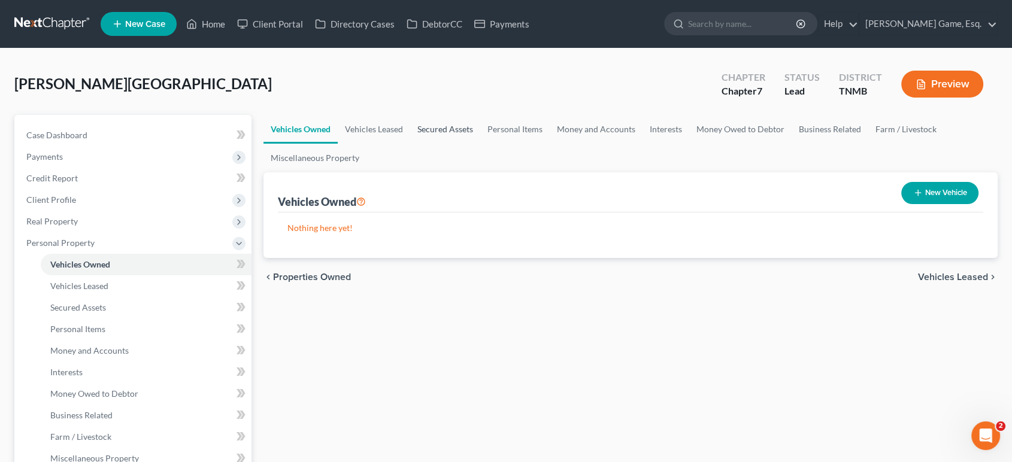
click at [470, 144] on link "Secured Assets" at bounding box center [445, 129] width 70 height 29
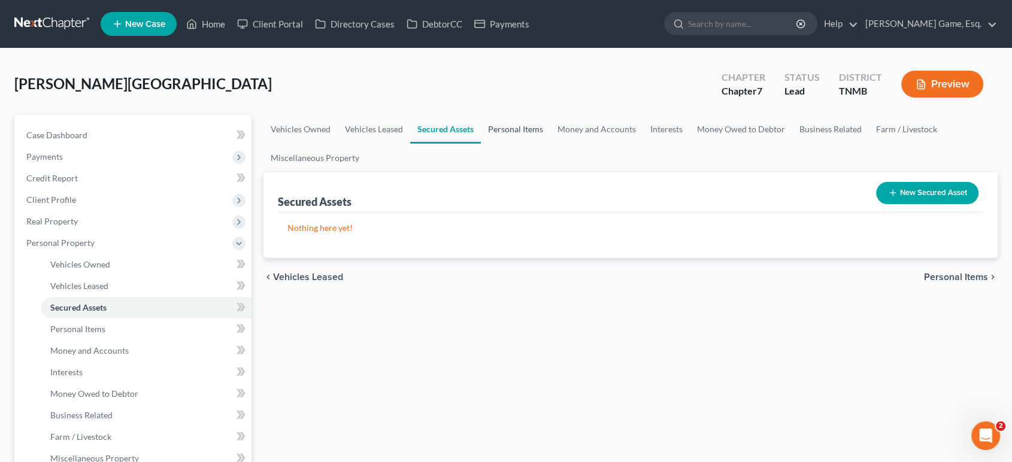
click at [551, 144] on link "Personal Items" at bounding box center [515, 129] width 69 height 29
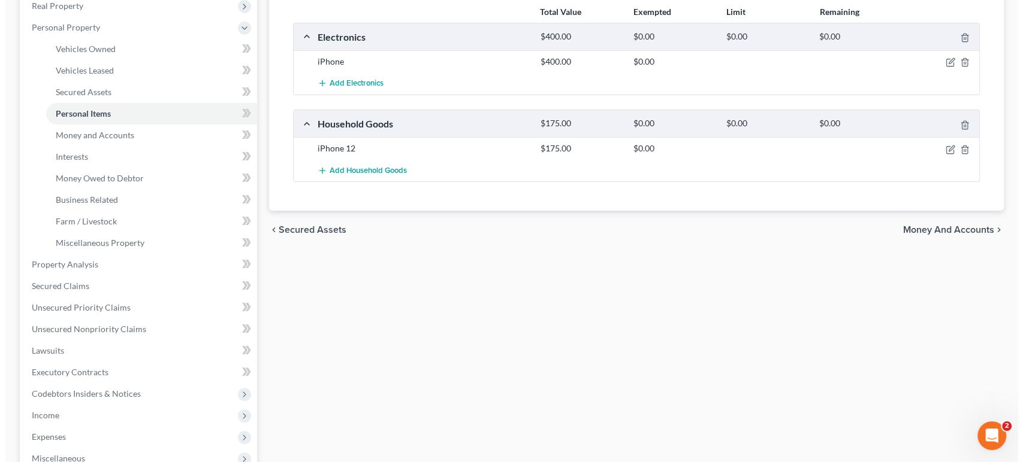
scroll to position [66, 0]
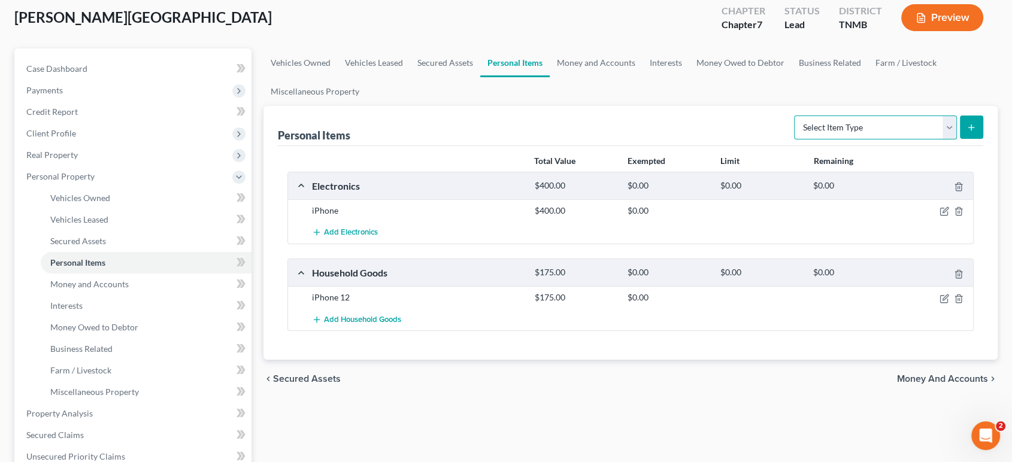
click at [802, 140] on select "Select Item Type Clothing (A/B: 11) Collectibles Of Value (A/B: 8) Electronics …" at bounding box center [875, 128] width 163 height 24
click at [794, 140] on select "Select Item Type Clothing (A/B: 11) Collectibles Of Value (A/B: 8) Electronics …" at bounding box center [875, 128] width 163 height 24
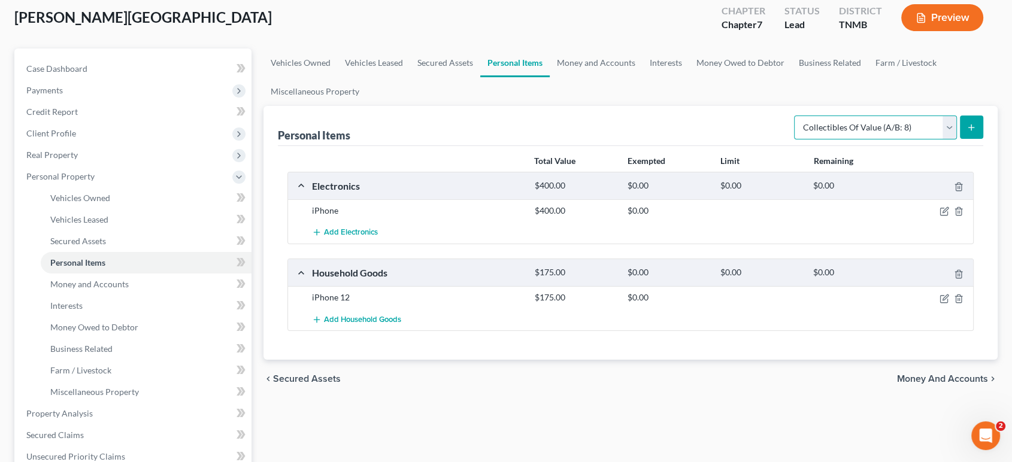
select select "clothing"
click at [794, 140] on select "Select Item Type Clothing (A/B: 11) Collectibles Of Value (A/B: 8) Electronics …" at bounding box center [875, 128] width 163 height 24
click at [967, 139] on button "submit" at bounding box center [971, 127] width 23 height 23
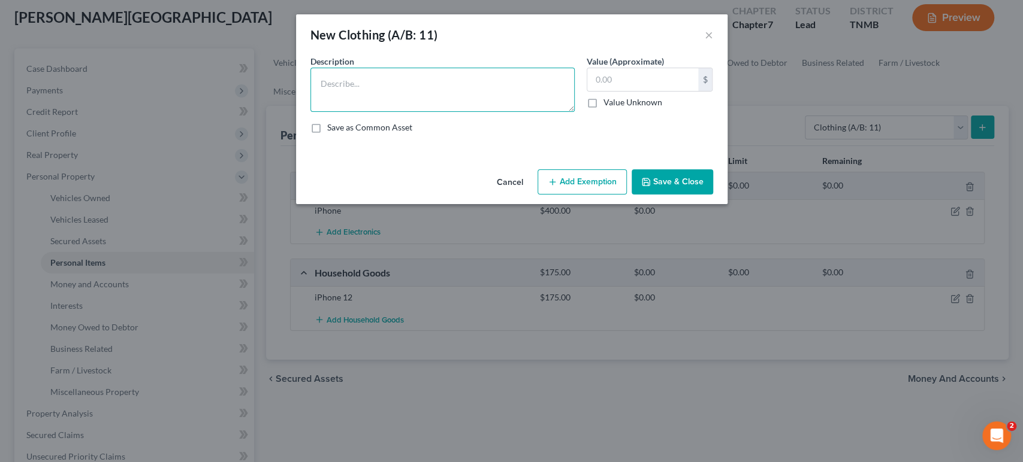
click at [359, 95] on textarea at bounding box center [442, 90] width 264 height 44
type textarea "Women's clothing; Kid's clothing"
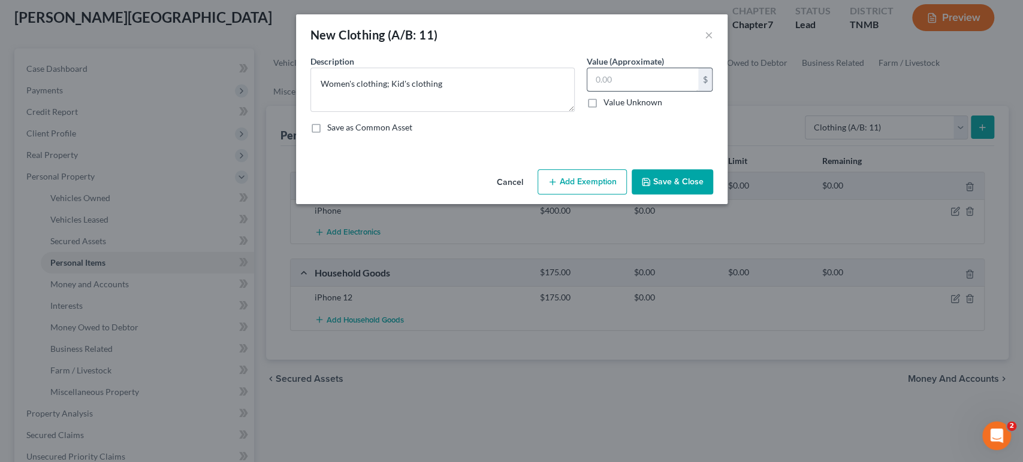
click at [632, 108] on div "$ Value Unknown" at bounding box center [649, 88] width 126 height 41
click at [636, 91] on input "text" at bounding box center [642, 79] width 111 height 23
type input "500"
click at [604, 195] on button "Add Exemption" at bounding box center [581, 182] width 89 height 25
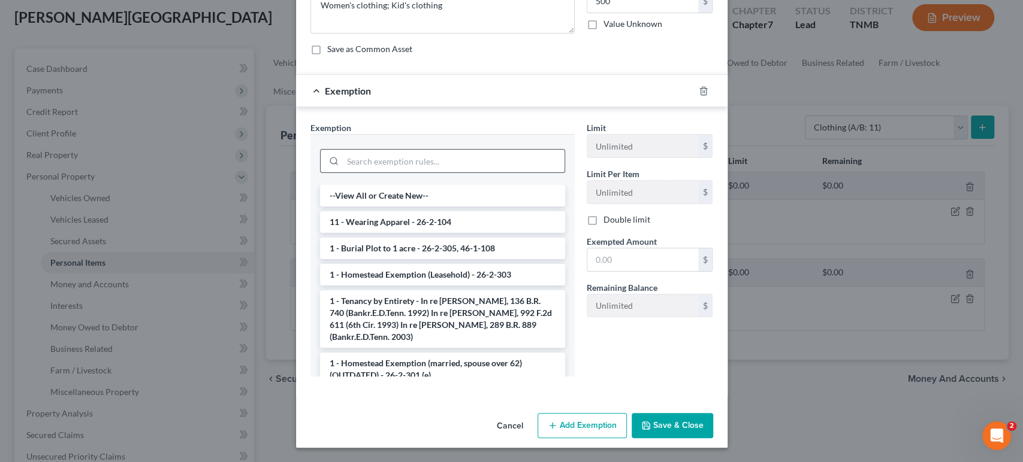
scroll to position [133, 0]
click at [399, 233] on li "11 - Wearing Apparel - 26-2-104" at bounding box center [442, 222] width 245 height 22
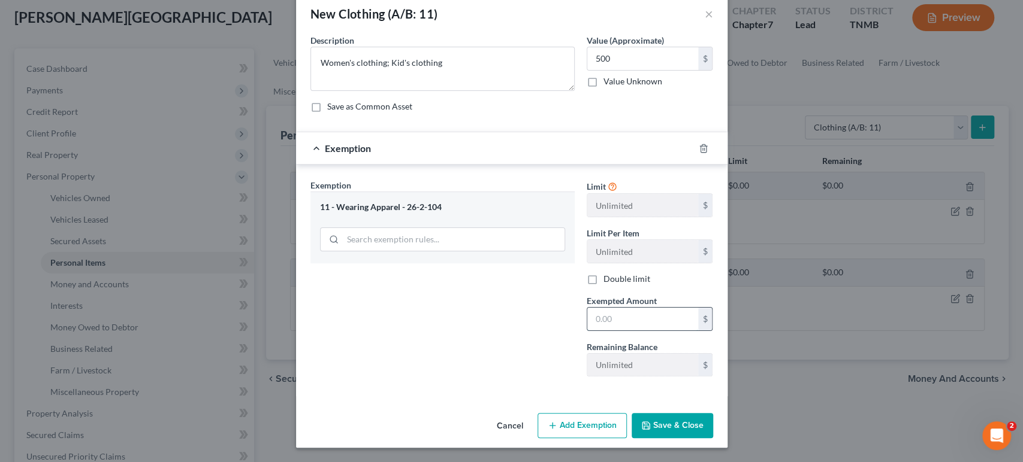
click at [652, 308] on input "text" at bounding box center [642, 319] width 111 height 23
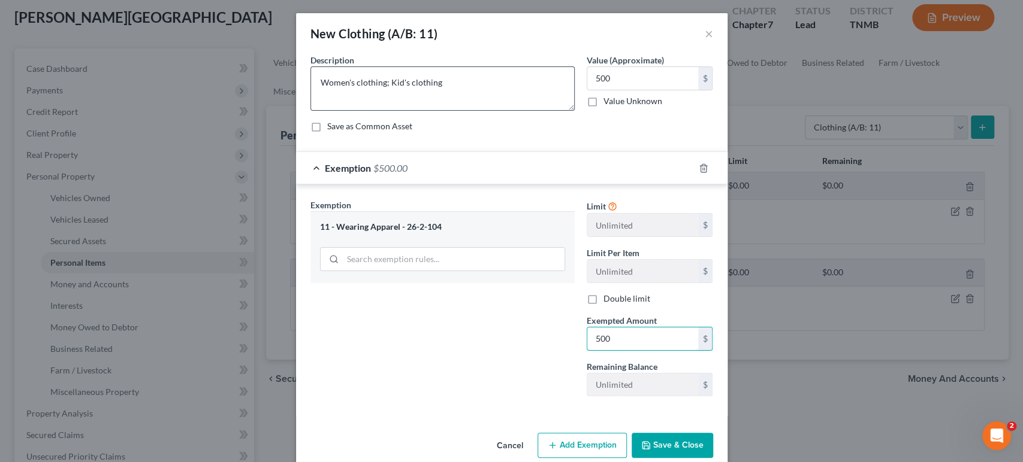
scroll to position [0, 0]
type input "500"
click at [648, 91] on input "500" at bounding box center [642, 79] width 111 height 23
click at [419, 105] on textarea "Women's clothing; Kid's clothing" at bounding box center [442, 90] width 264 height 44
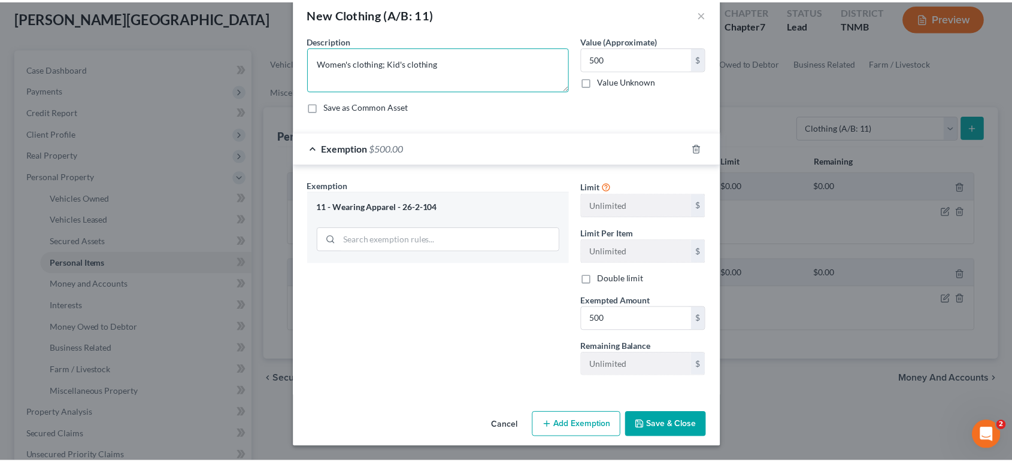
scroll to position [138, 0]
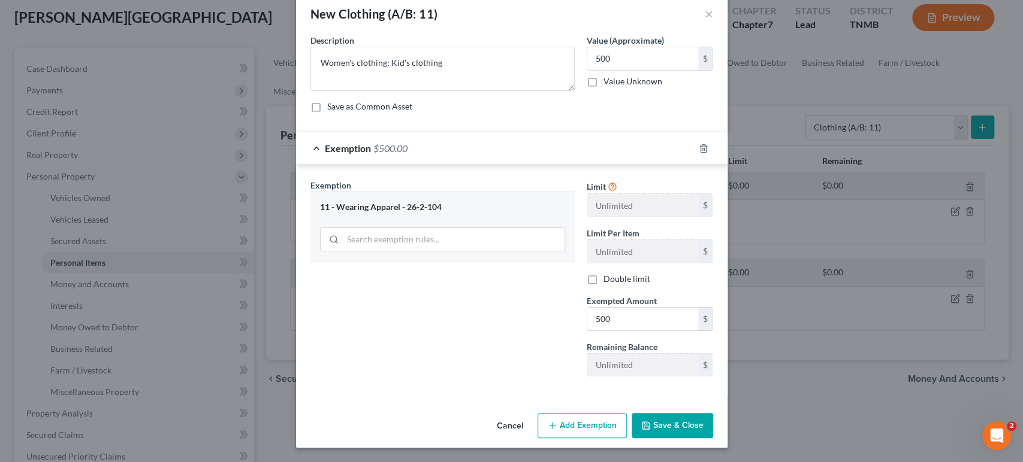
click at [713, 413] on button "Save & Close" at bounding box center [671, 425] width 81 height 25
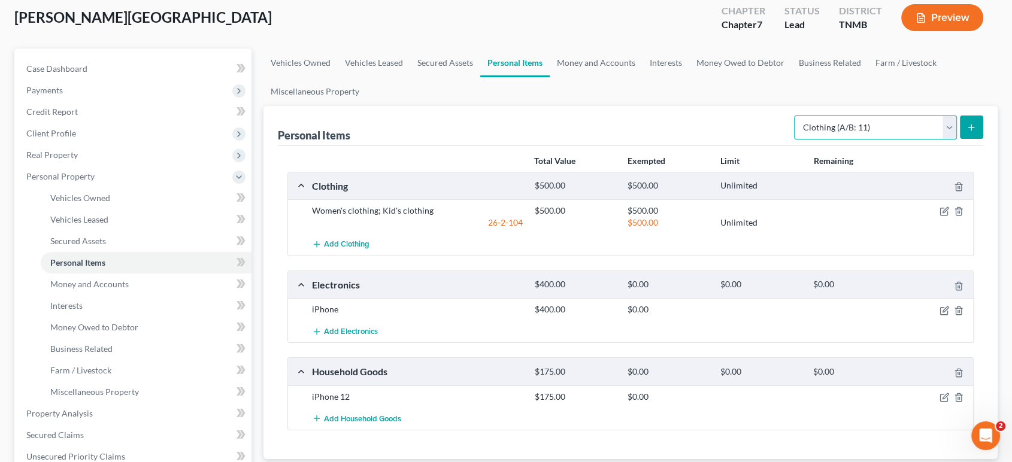
click at [864, 140] on select "Select Item Type Clothing (A/B: 11) Collectibles Of Value (A/B: 8) Electronics …" at bounding box center [875, 128] width 163 height 24
select select "collectibles_of_value"
click at [794, 140] on select "Select Item Type Clothing (A/B: 11) Collectibles Of Value (A/B: 8) Electronics …" at bounding box center [875, 128] width 163 height 24
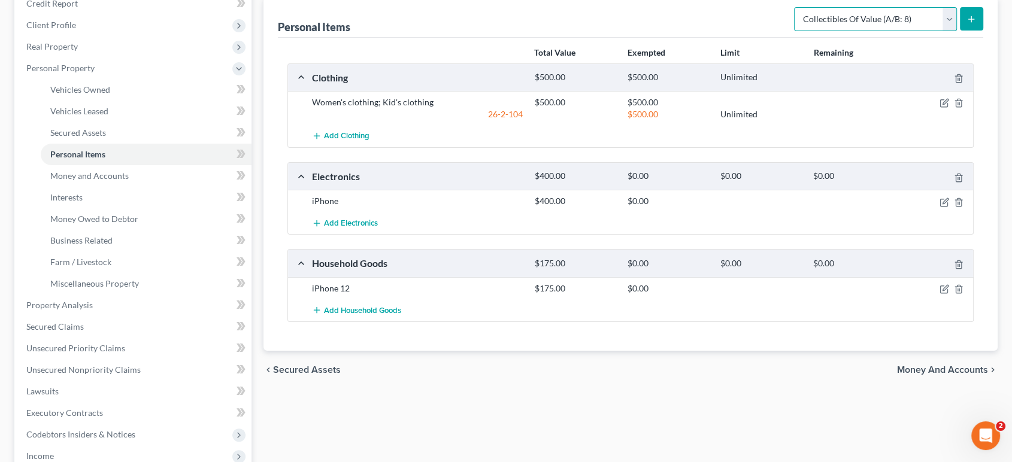
scroll to position [133, 0]
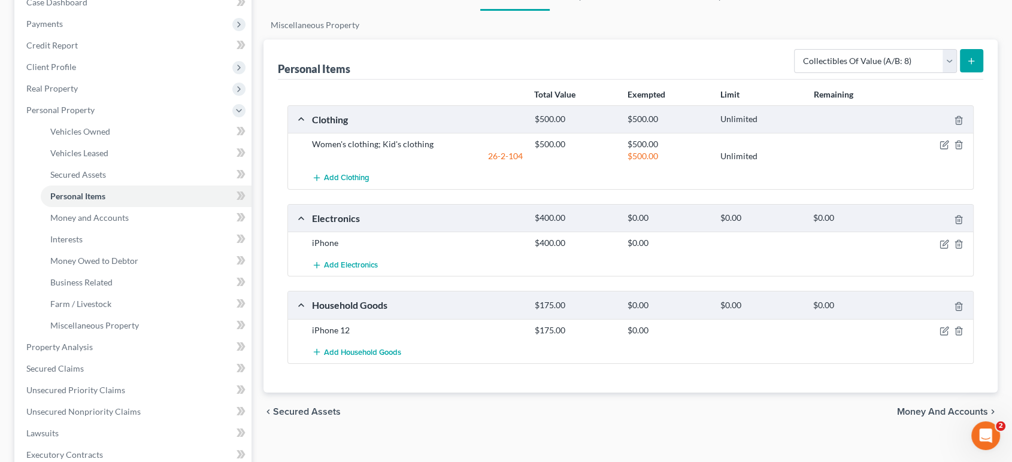
click at [890, 80] on div "Personal Items Select Item Type Clothing (A/B: 11) Collectibles Of Value (A/B: …" at bounding box center [631, 60] width 706 height 40
click at [882, 73] on select "Select Item Type Clothing (A/B: 11) Collectibles Of Value (A/B: 8) Electronics …" at bounding box center [875, 61] width 163 height 24
click at [881, 73] on select "Select Item Type Clothing (A/B: 11) Collectibles Of Value (A/B: 8) Electronics …" at bounding box center [875, 61] width 163 height 24
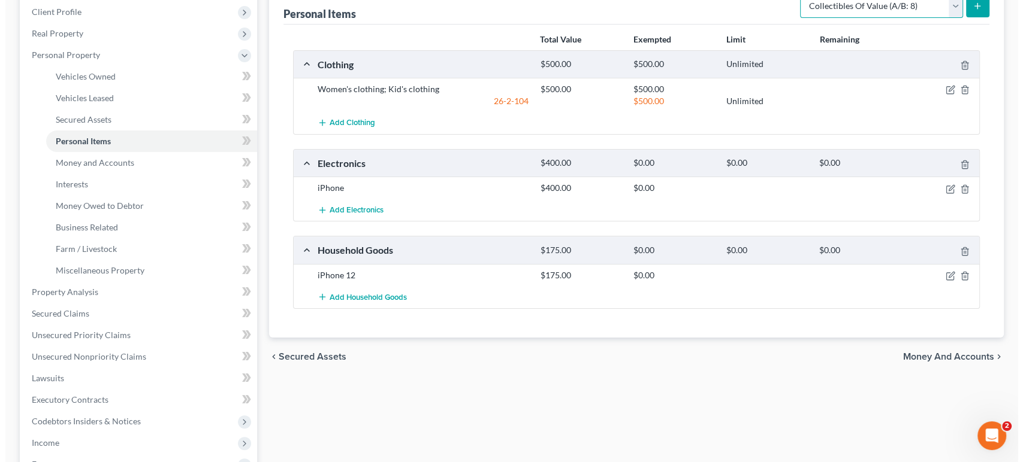
scroll to position [266, 0]
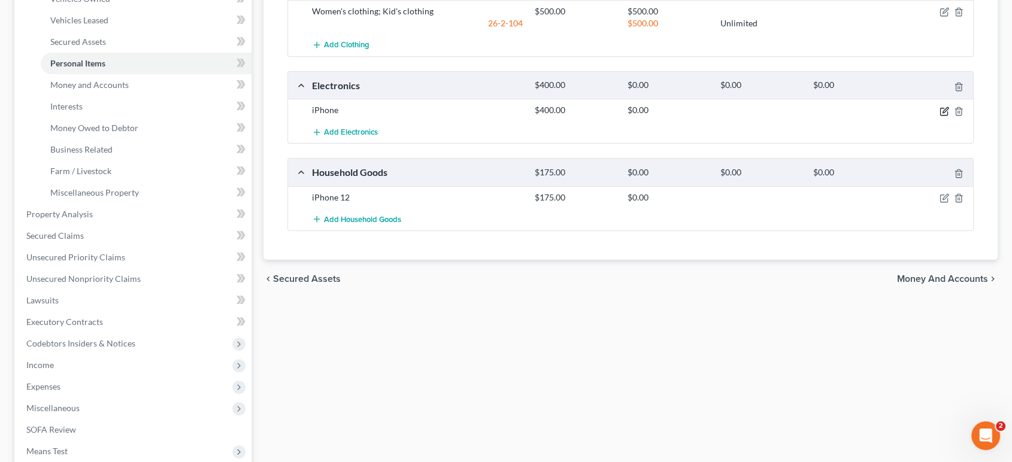
click at [940, 116] on icon "button" at bounding box center [945, 112] width 10 height 10
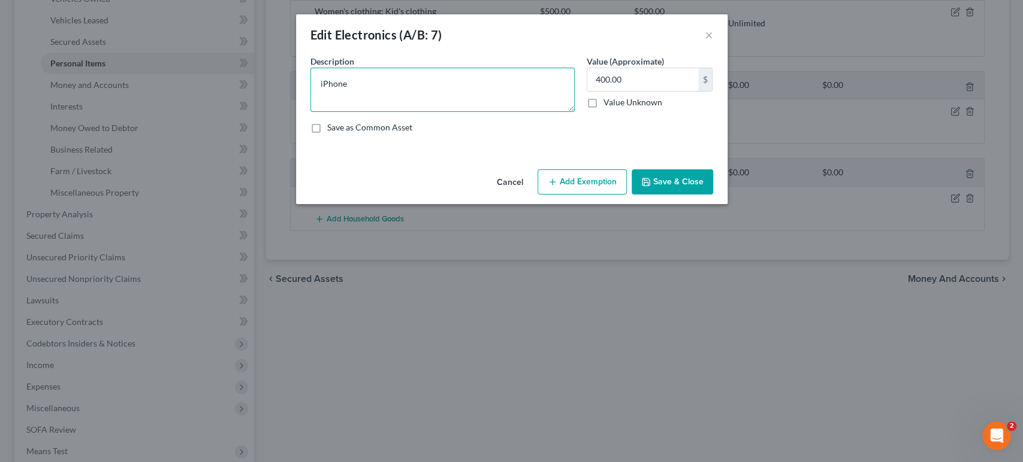
click at [349, 112] on textarea "iPhone" at bounding box center [442, 90] width 264 height 44
type textarea "iPhone 15; iPhone 12;"
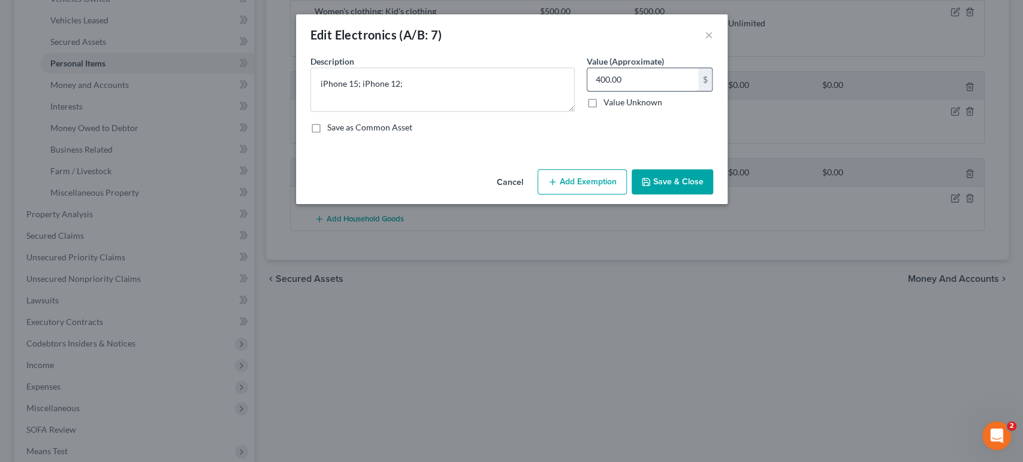
click at [661, 91] on input "400.00" at bounding box center [642, 79] width 111 height 23
type input "500"
click at [619, 195] on button "Add Exemption" at bounding box center [581, 182] width 89 height 25
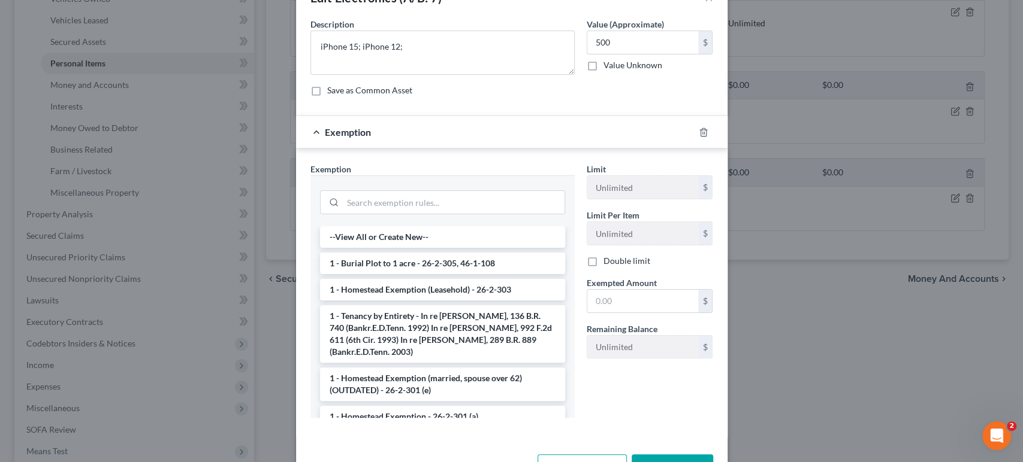
scroll to position [66, 0]
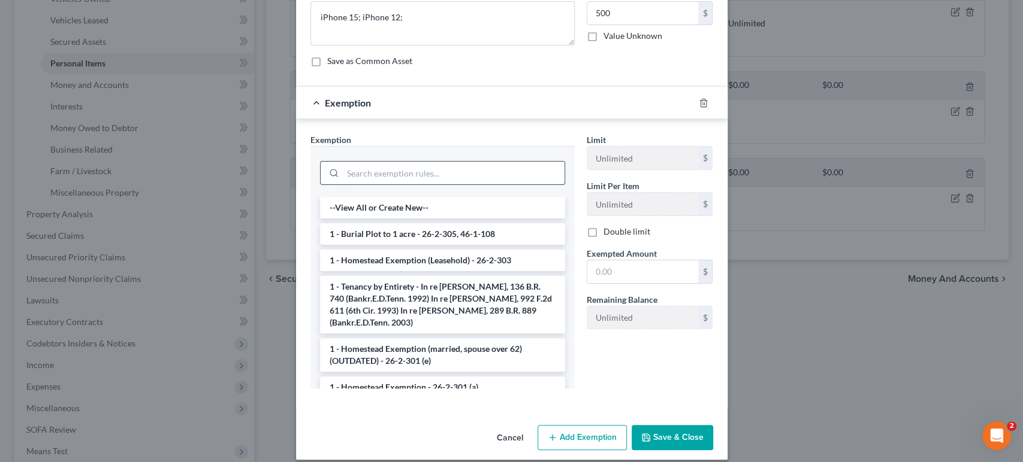
click at [439, 185] on input "search" at bounding box center [454, 173] width 222 height 23
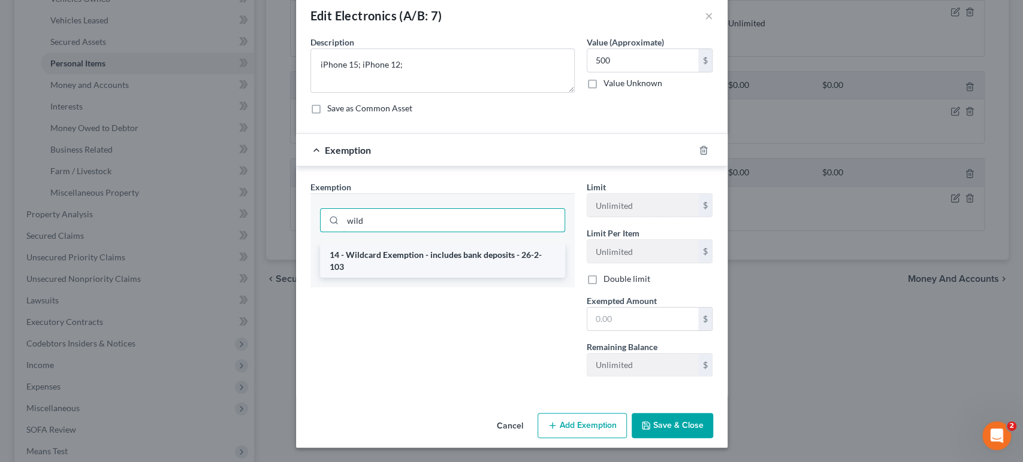
type input "wild"
click at [430, 271] on li "14 - Wildcard Exemption - includes bank deposits - 26-2-103" at bounding box center [442, 261] width 245 height 34
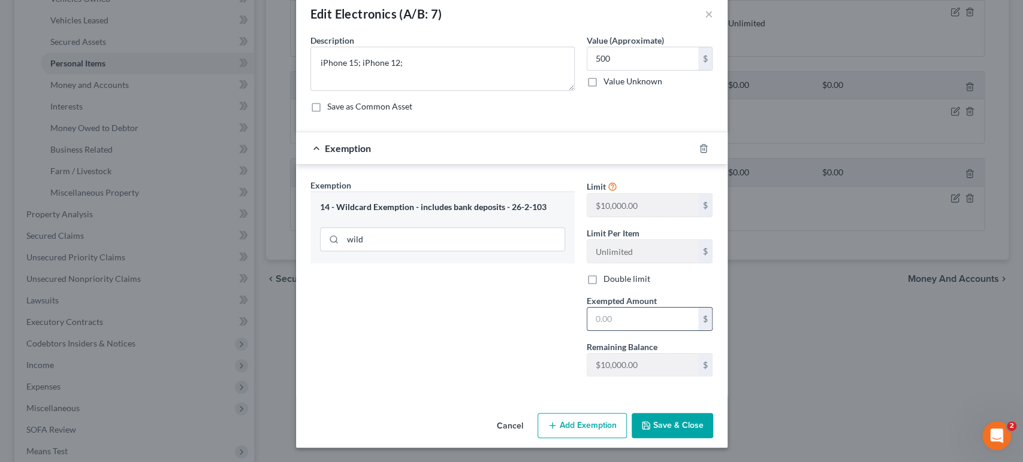
click at [631, 331] on input "text" at bounding box center [642, 319] width 111 height 23
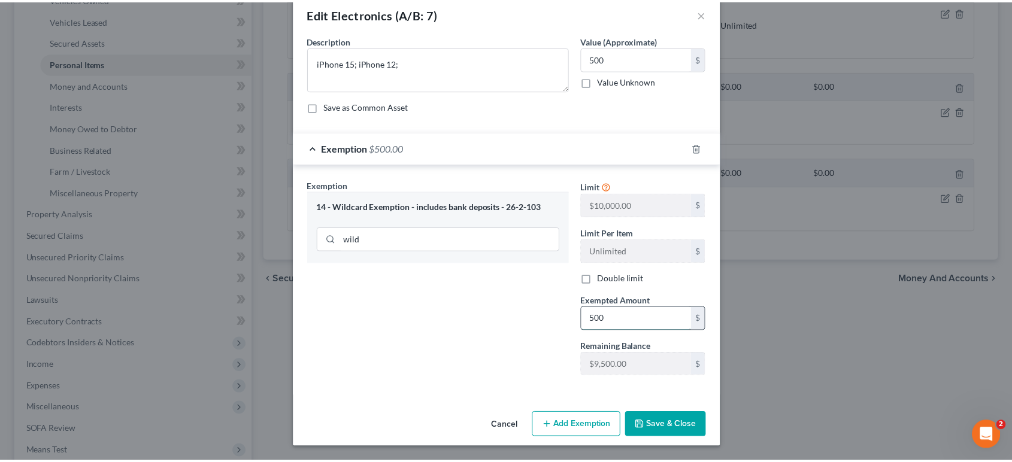
scroll to position [138, 0]
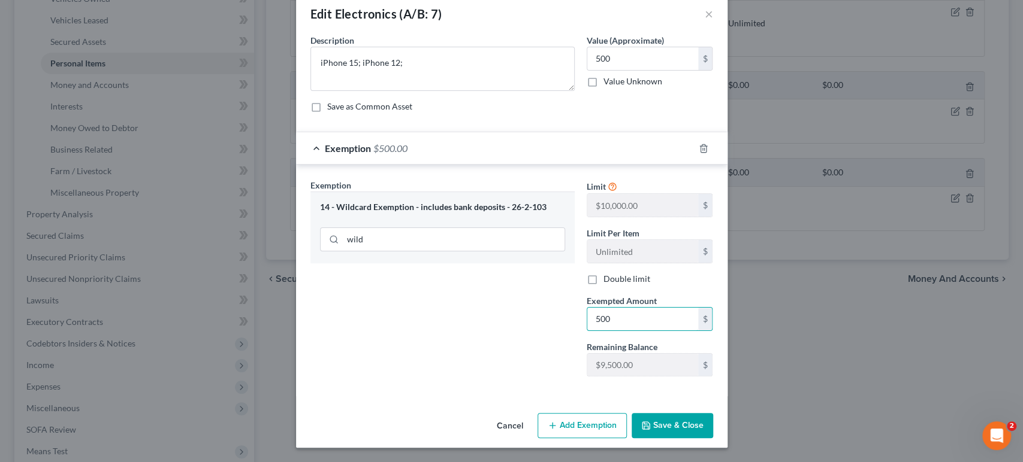
type input "500"
click at [713, 424] on button "Save & Close" at bounding box center [671, 425] width 81 height 25
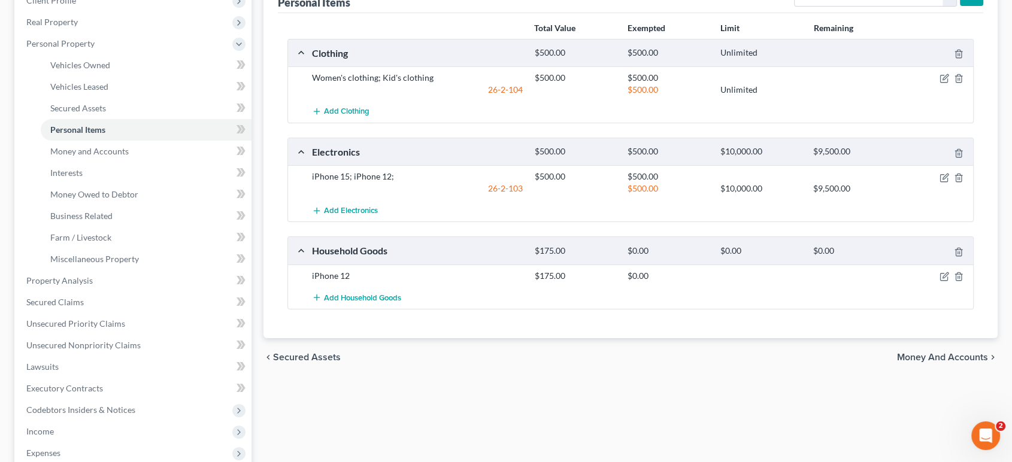
scroll to position [266, 0]
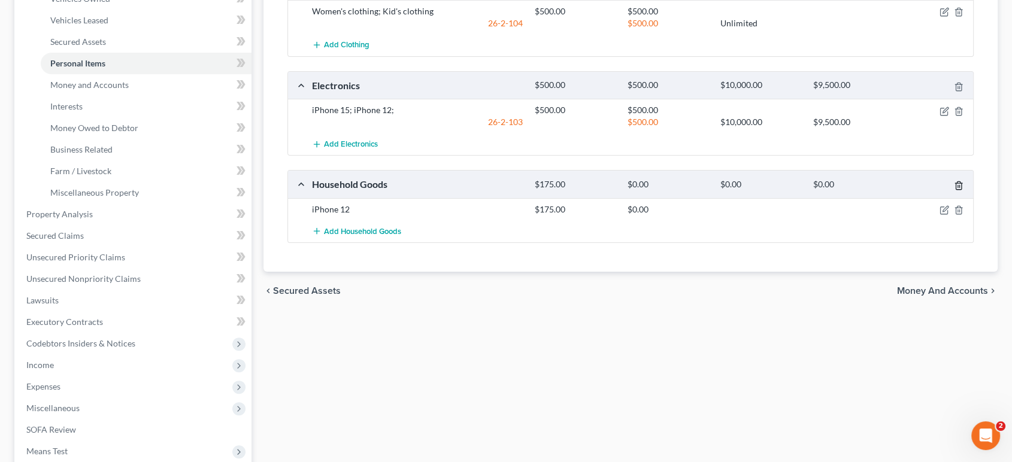
click at [960, 187] on line "button" at bounding box center [960, 186] width 0 height 2
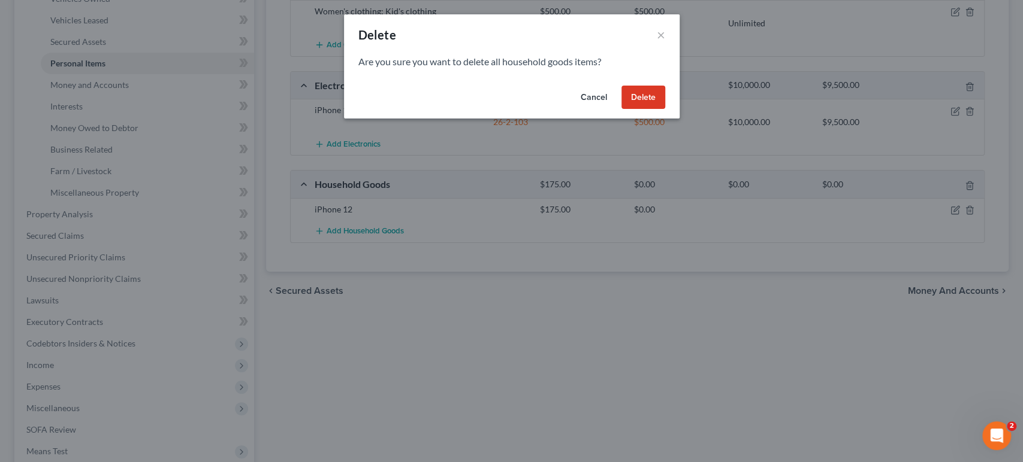
click at [665, 110] on button "Delete" at bounding box center [643, 98] width 44 height 24
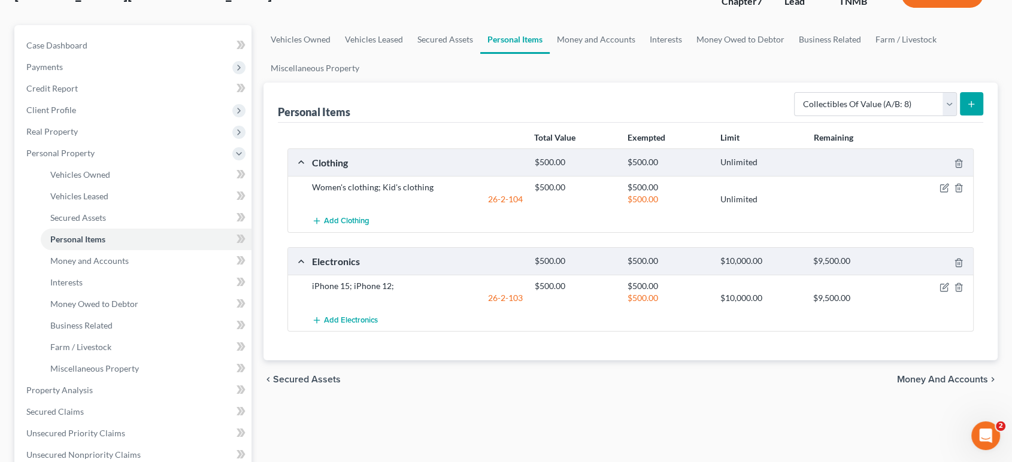
scroll to position [66, 0]
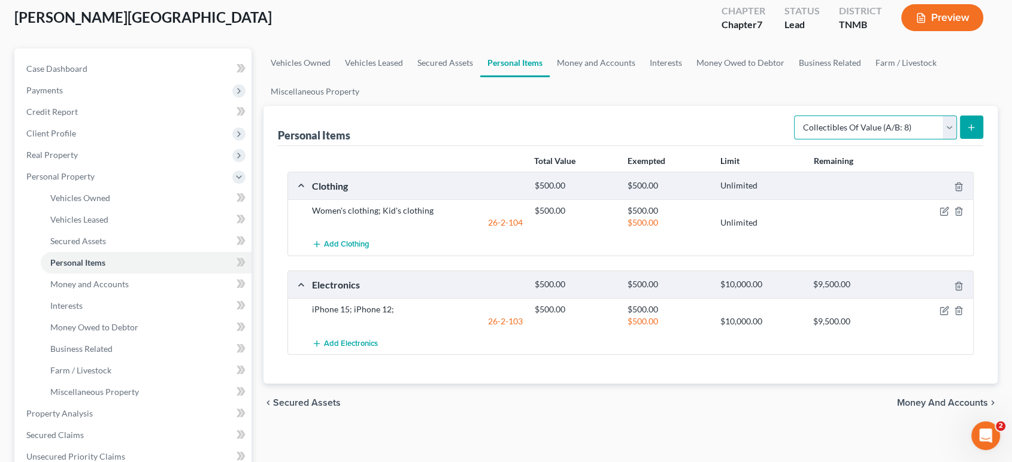
click at [840, 140] on select "Select Item Type Clothing (A/B: 11) Collectibles Of Value (A/B: 8) Electronics …" at bounding box center [875, 128] width 163 height 24
click at [794, 140] on select "Select Item Type Clothing (A/B: 11) Collectibles Of Value (A/B: 8) Electronics …" at bounding box center [875, 128] width 163 height 24
click at [919, 140] on select "Select Item Type Clothing (A/B: 11) Collectibles Of Value (A/B: 8) Electronics …" at bounding box center [875, 128] width 163 height 24
click at [794, 140] on select "Select Item Type Clothing (A/B: 11) Collectibles Of Value (A/B: 8) Electronics …" at bounding box center [875, 128] width 163 height 24
click at [969, 128] on line "submit" at bounding box center [971, 128] width 5 height 0
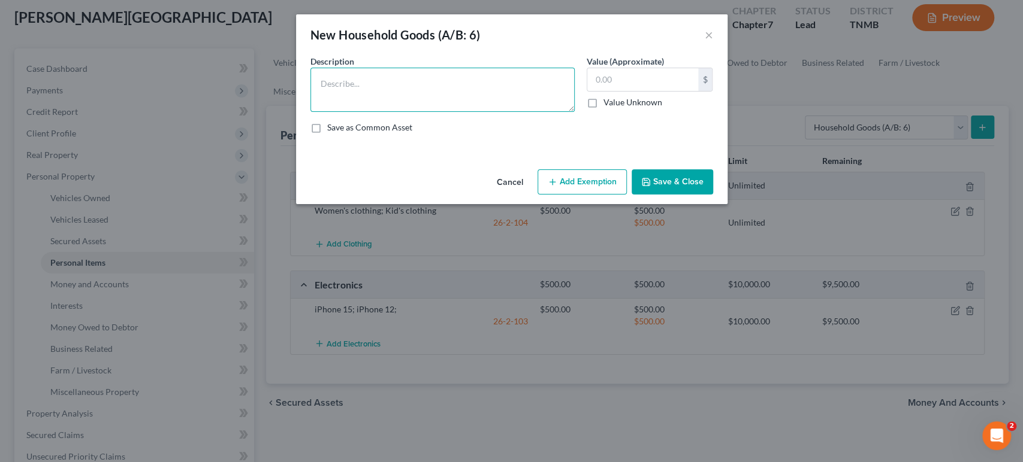
click at [404, 112] on textarea at bounding box center [442, 90] width 264 height 44
click at [713, 42] on button "×" at bounding box center [708, 35] width 8 height 14
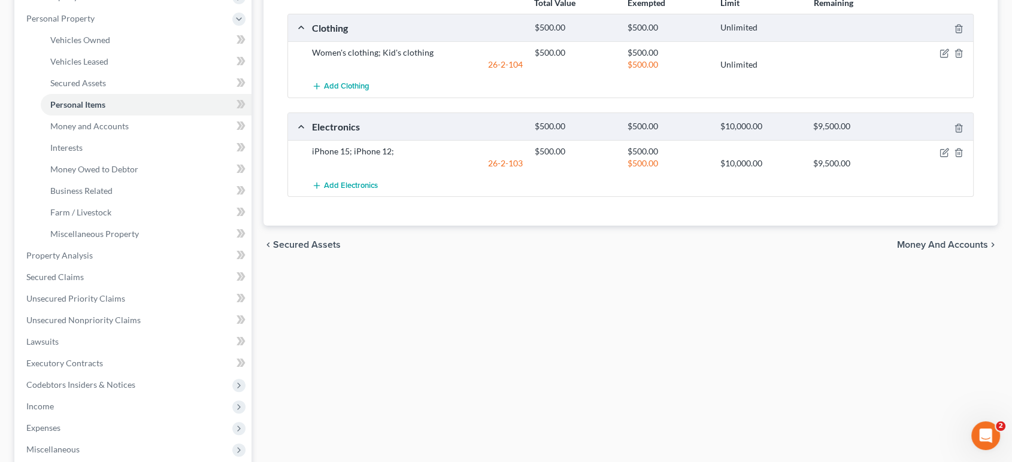
scroll to position [133, 0]
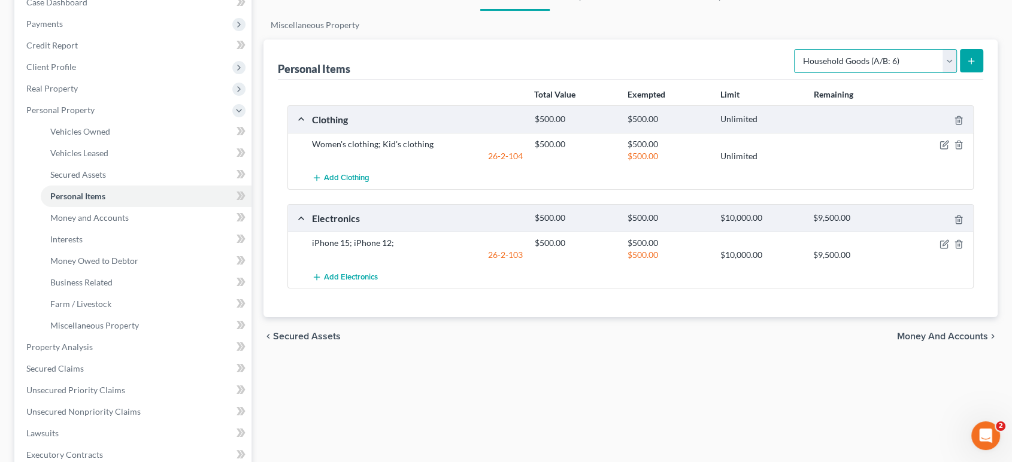
click at [814, 73] on select "Select Item Type Clothing (A/B: 11) Collectibles Of Value (A/B: 8) Electronics …" at bounding box center [875, 61] width 163 height 24
click at [794, 73] on select "Select Item Type Clothing (A/B: 11) Collectibles Of Value (A/B: 8) Electronics …" at bounding box center [875, 61] width 163 height 24
click at [931, 73] on select "Select Item Type Clothing (A/B: 11) Collectibles Of Value (A/B: 8) Electronics …" at bounding box center [875, 61] width 163 height 24
select select "other"
click at [794, 73] on select "Select Item Type Clothing (A/B: 11) Collectibles Of Value (A/B: 8) Electronics …" at bounding box center [875, 61] width 163 height 24
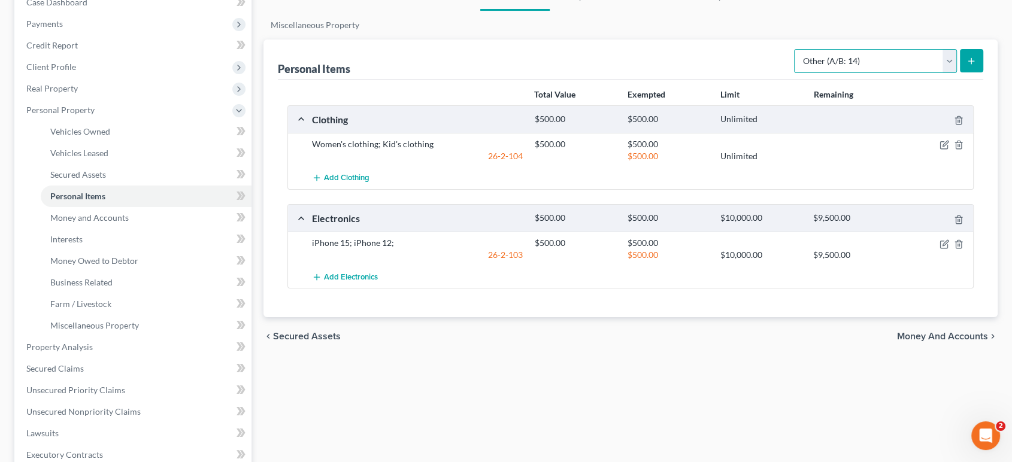
click at [869, 73] on select "Select Item Type Clothing (A/B: 11) Collectibles Of Value (A/B: 8) Electronics …" at bounding box center [875, 61] width 163 height 24
click at [900, 73] on select "Select Item Type Clothing (A/B: 11) Collectibles Of Value (A/B: 8) Electronics …" at bounding box center [875, 61] width 163 height 24
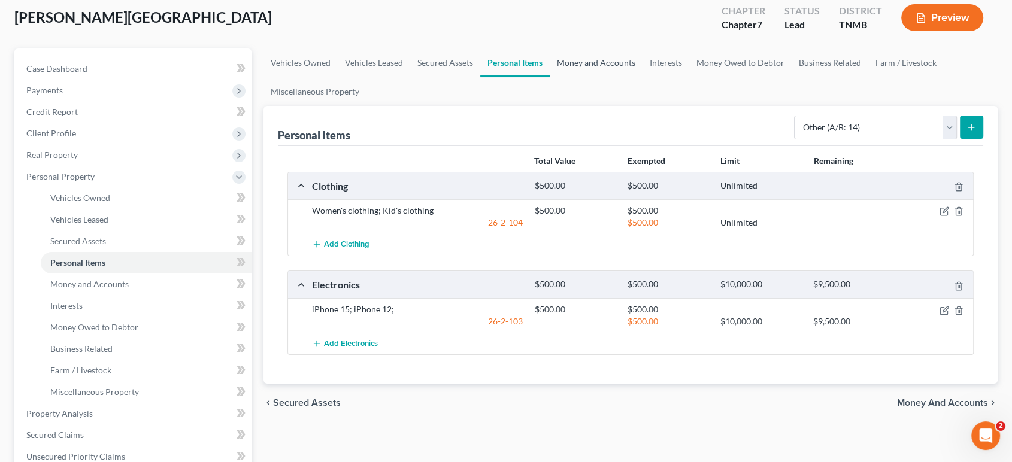
click at [643, 77] on link "Money and Accounts" at bounding box center [596, 63] width 93 height 29
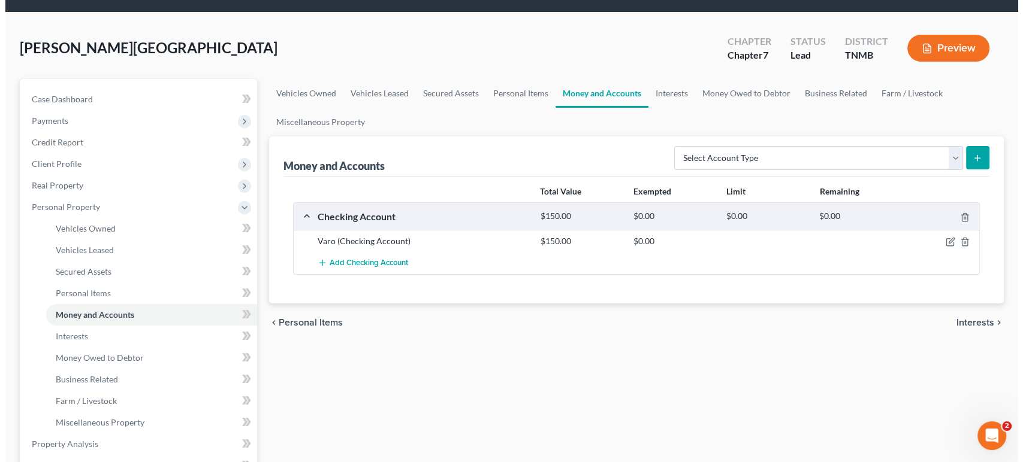
scroll to position [66, 0]
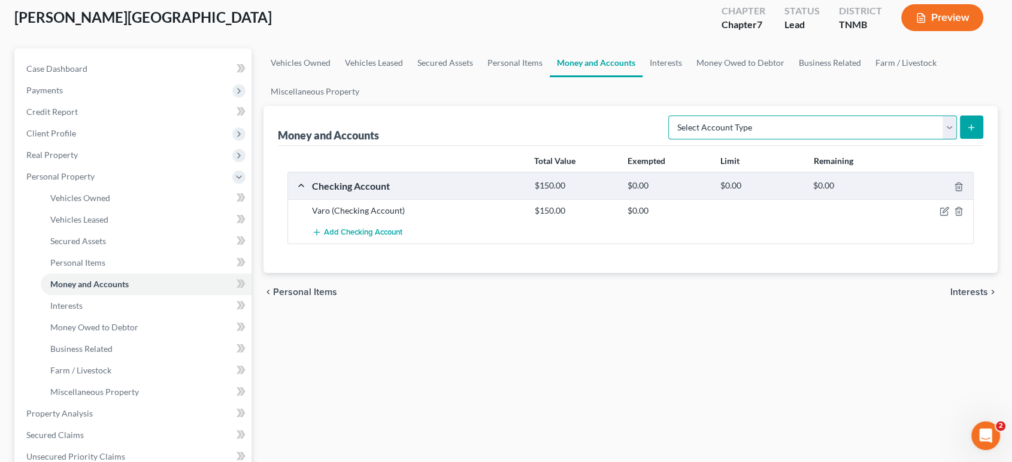
click at [798, 140] on select "Select Account Type Brokerage (A/B: 18, SOFA: 20) Cash on Hand (A/B: 16) Certif…" at bounding box center [813, 128] width 289 height 24
click at [931, 140] on select "Select Account Type Brokerage (A/B: 18, SOFA: 20) Cash on Hand (A/B: 16) Certif…" at bounding box center [813, 128] width 289 height 24
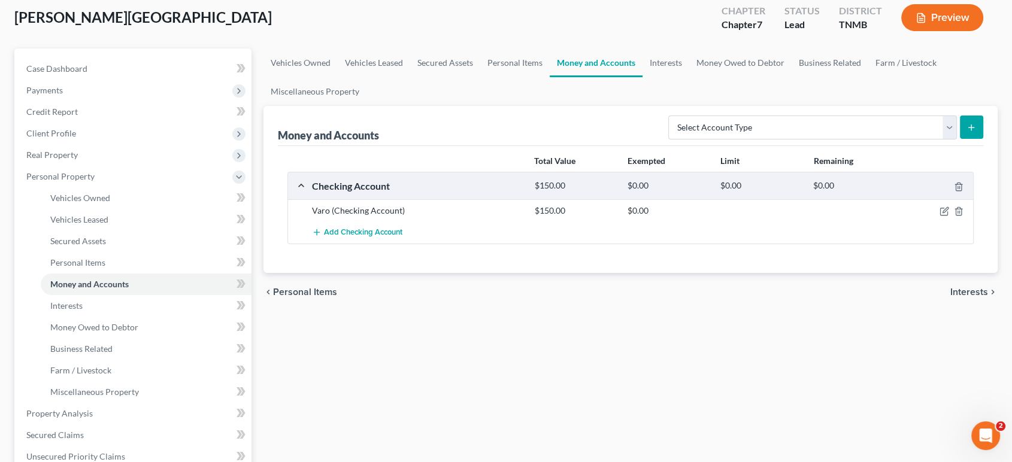
click at [506, 146] on div "Money and Accounts Select Account Type Brokerage (A/B: 18, SOFA: 20) Cash on Ha…" at bounding box center [631, 126] width 706 height 40
click at [940, 216] on icon "button" at bounding box center [945, 212] width 10 height 10
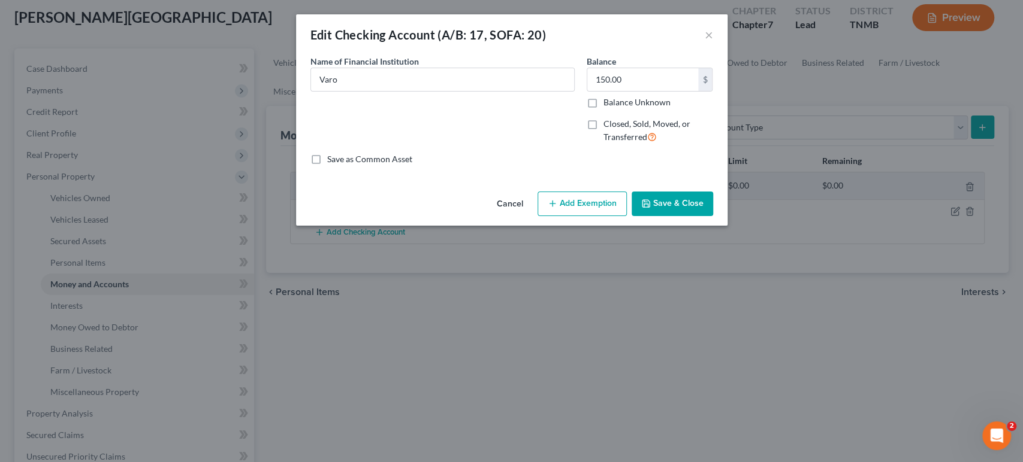
click at [588, 217] on button "Add Exemption" at bounding box center [581, 204] width 89 height 25
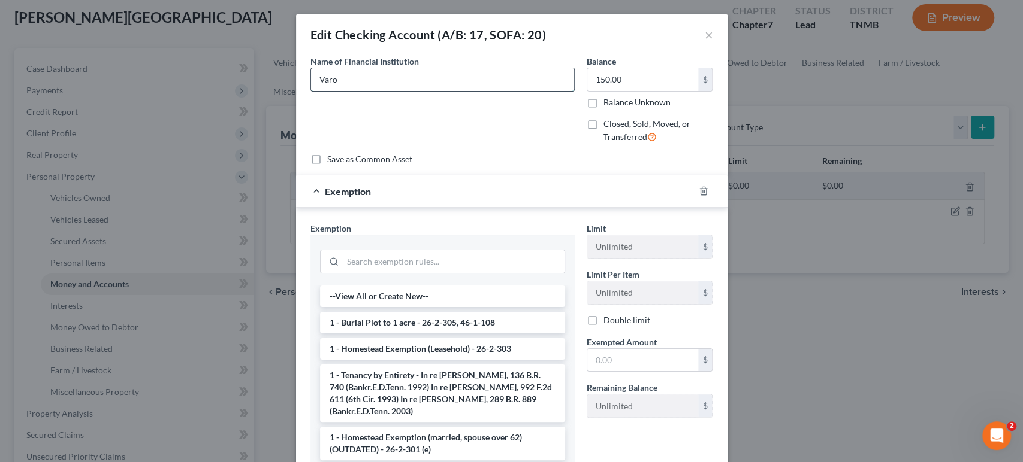
click at [311, 91] on input "Varo" at bounding box center [442, 79] width 263 height 23
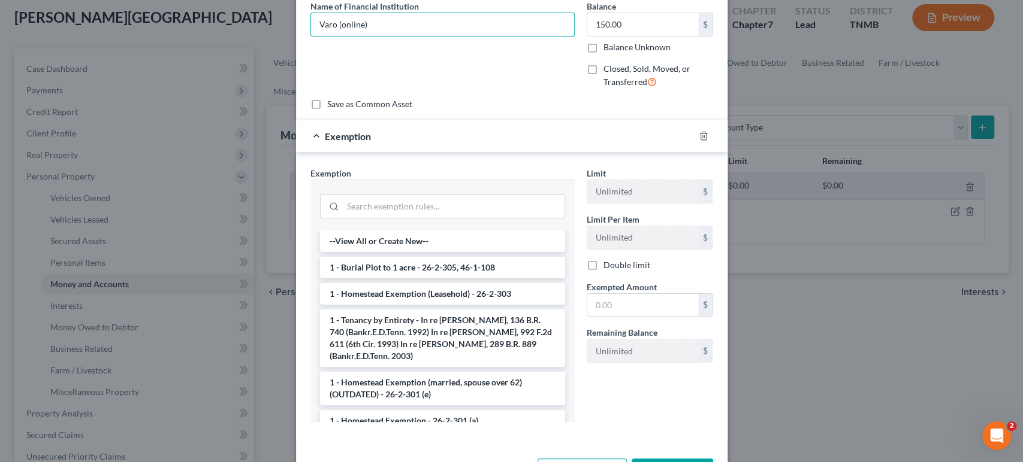
scroll to position [199, 0]
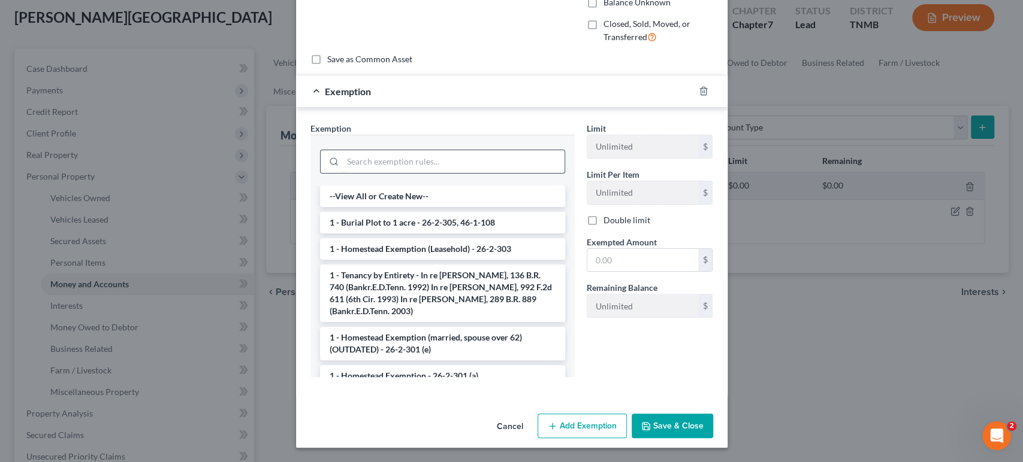
type input "Varo (online)"
click at [451, 150] on input "search" at bounding box center [454, 161] width 222 height 23
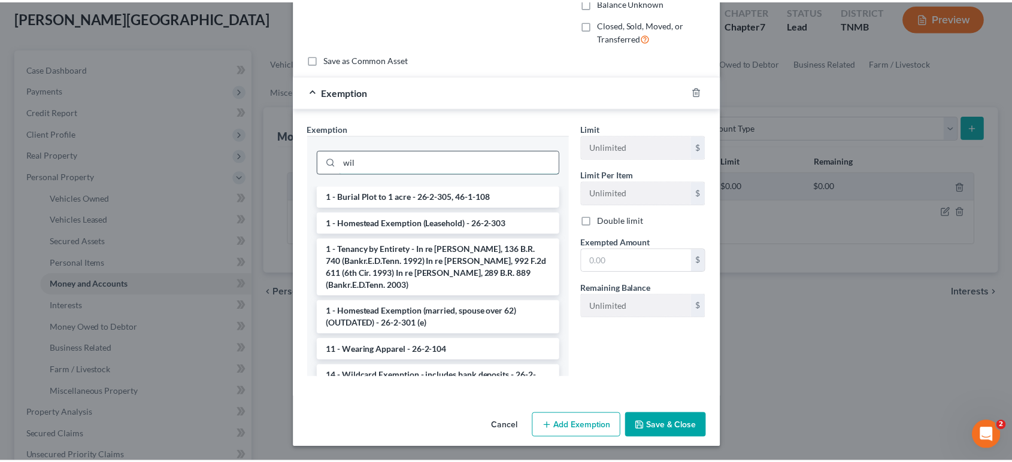
scroll to position [163, 0]
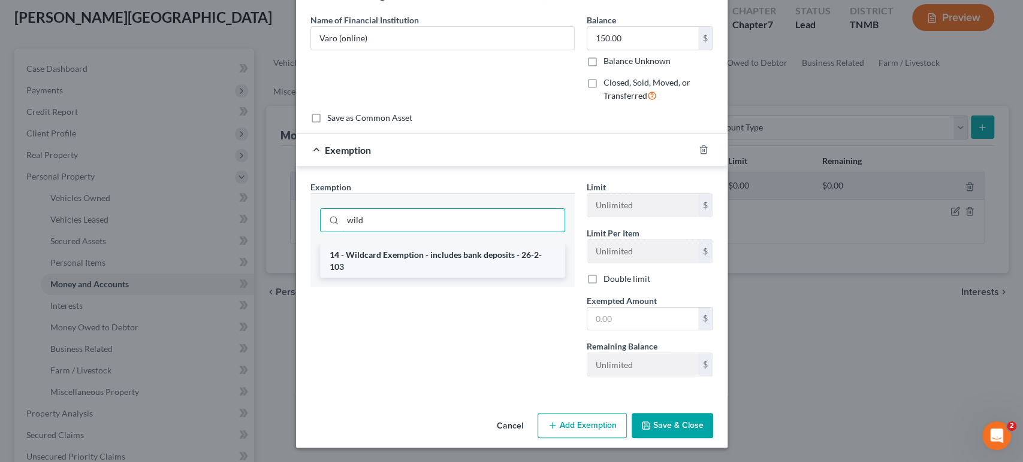
type input "wild"
click at [460, 244] on li "14 - Wildcard Exemption - includes bank deposits - 26-2-103" at bounding box center [442, 261] width 245 height 34
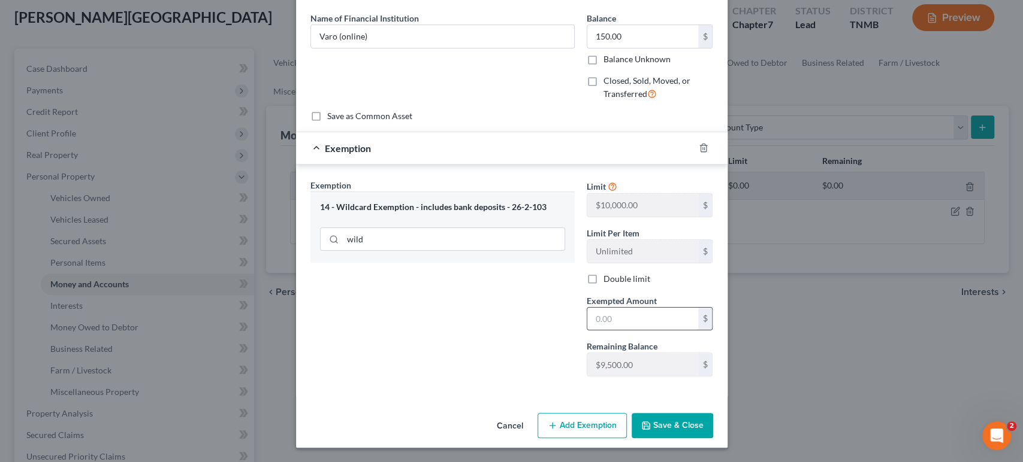
click at [642, 308] on input "text" at bounding box center [642, 319] width 111 height 23
type input "150"
click at [685, 416] on button "Save & Close" at bounding box center [671, 425] width 81 height 25
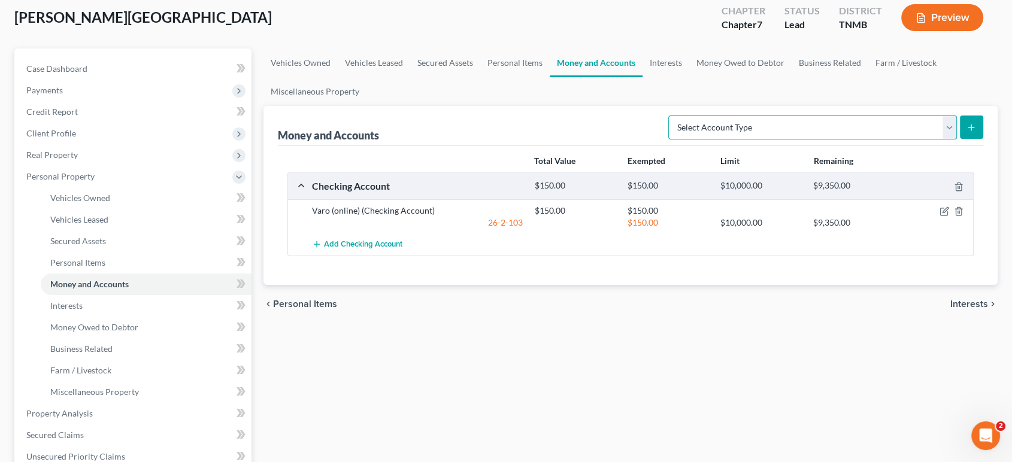
click at [695, 140] on select "Select Account Type Brokerage (A/B: 18, SOFA: 20) Cash on Hand (A/B: 16) Certif…" at bounding box center [813, 128] width 289 height 24
click at [694, 140] on select "Select Account Type Brokerage (A/B: 18, SOFA: 20) Cash on Hand (A/B: 16) Certif…" at bounding box center [813, 128] width 289 height 24
click at [824, 140] on select "Select Account Type Brokerage (A/B: 18, SOFA: 20) Cash on Hand (A/B: 16) Certif…" at bounding box center [813, 128] width 289 height 24
click at [714, 140] on select "Select Account Type Brokerage (A/B: 18, SOFA: 20) Cash on Hand (A/B: 16) Certif…" at bounding box center [813, 128] width 289 height 24
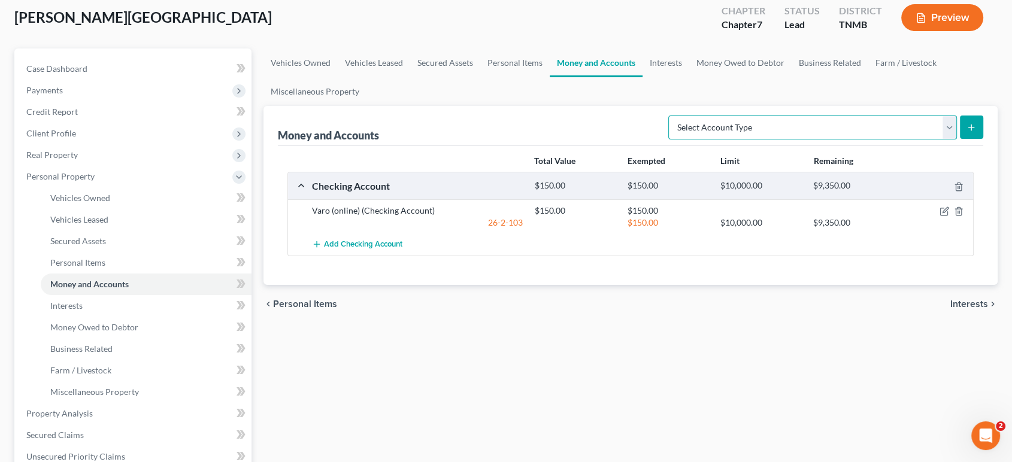
click at [694, 140] on select "Select Account Type Brokerage (A/B: 18, SOFA: 20) Cash on Hand (A/B: 16) Certif…" at bounding box center [813, 128] width 289 height 24
click at [689, 77] on link "Interests" at bounding box center [666, 63] width 47 height 29
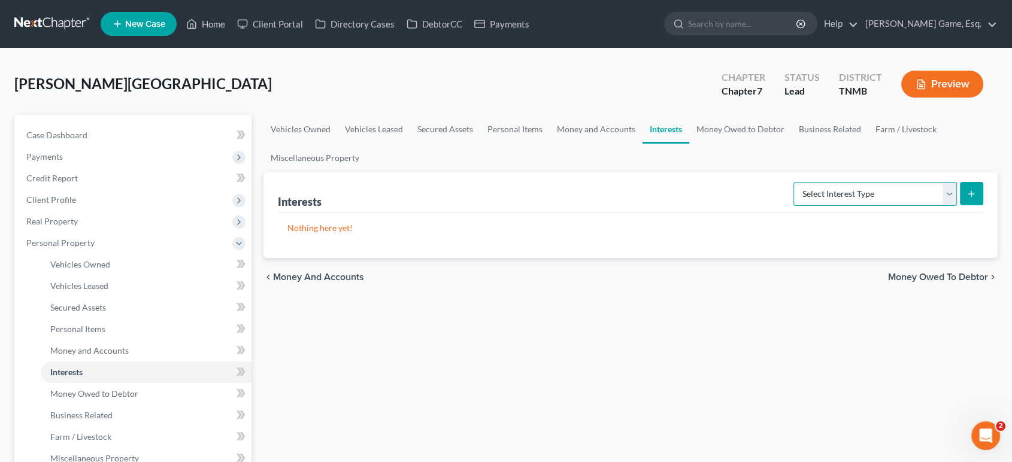
click at [811, 206] on select "Select Interest Type 401K (A/B: 21) Annuity (A/B: 23) Bond (A/B: 18) Education …" at bounding box center [876, 194] width 164 height 24
select select "401k"
click at [794, 206] on select "Select Interest Type 401K (A/B: 21) Annuity (A/B: 23) Bond (A/B: 18) Education …" at bounding box center [876, 194] width 164 height 24
click at [967, 199] on icon "submit" at bounding box center [972, 194] width 10 height 10
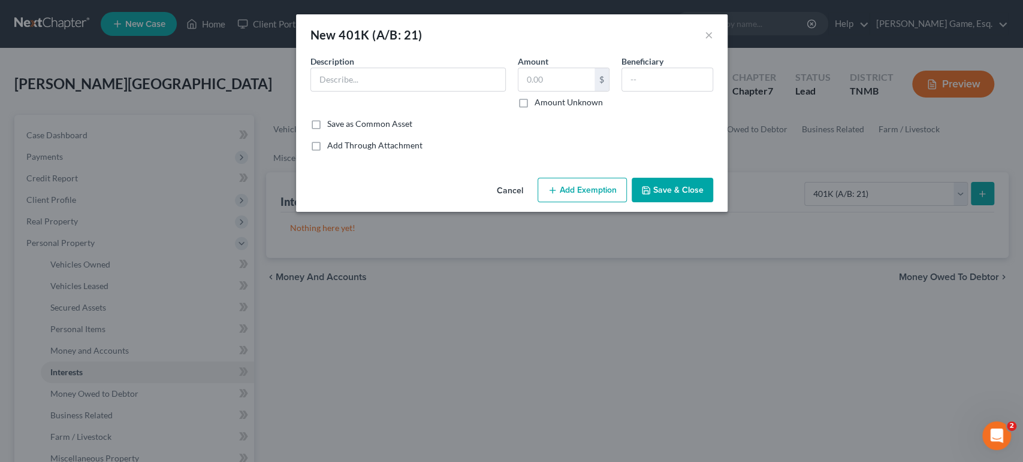
click at [470, 108] on div "Description *" at bounding box center [407, 81] width 207 height 53
click at [436, 84] on div "Description *" at bounding box center [407, 81] width 207 height 53
click at [435, 91] on input "text" at bounding box center [408, 79] width 194 height 23
click at [542, 91] on input "text" at bounding box center [556, 79] width 76 height 23
type input "71.66"
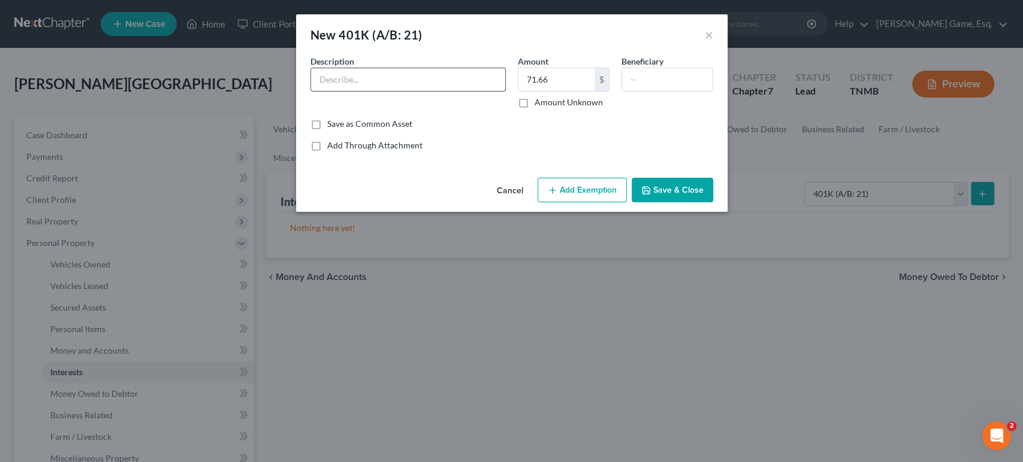
click at [311, 91] on input "text" at bounding box center [408, 79] width 194 height 23
type input "71.66"
click at [570, 91] on input "text" at bounding box center [556, 79] width 76 height 23
click at [546, 91] on input "text" at bounding box center [556, 79] width 76 height 23
paste input "1,376.09"
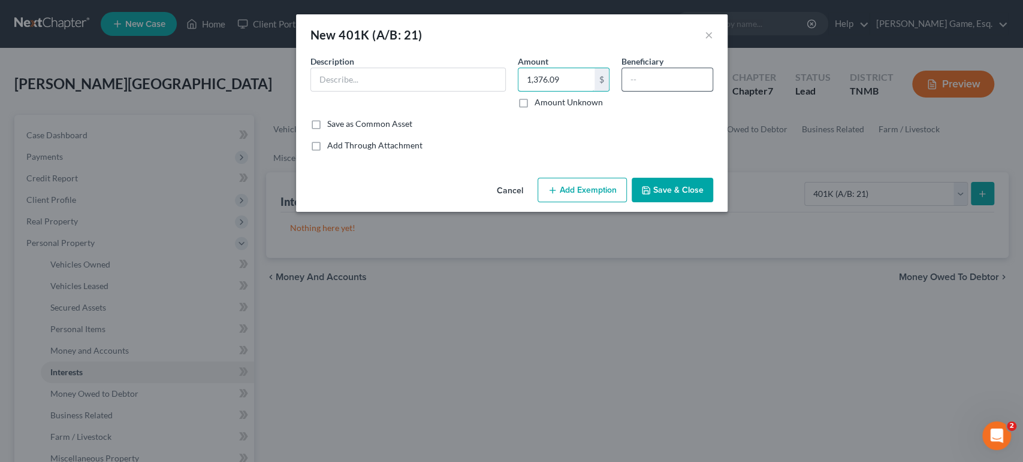
type input "1,376.09"
click at [691, 91] on input "text" at bounding box center [667, 79] width 90 height 23
drag, startPoint x: 685, startPoint y: 99, endPoint x: 652, endPoint y: 101, distance: 33.0
click at [657, 91] on input "[PERSON_NAME] (daughter)" at bounding box center [667, 79] width 90 height 23
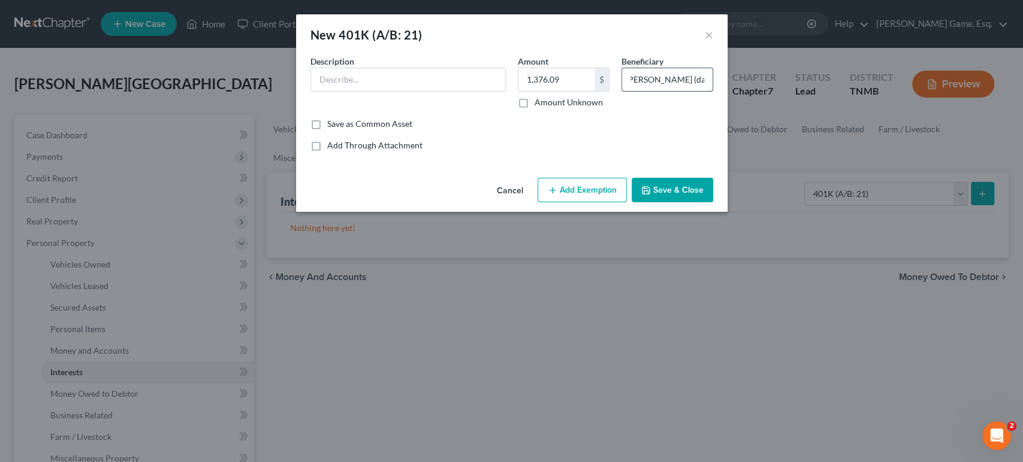
scroll to position [0, 0]
click at [657, 91] on input "[PERSON_NAME] (daughter)" at bounding box center [667, 79] width 90 height 23
type input "[PERSON_NAME] (daughter)"
click at [345, 91] on input "text" at bounding box center [408, 79] width 194 height 23
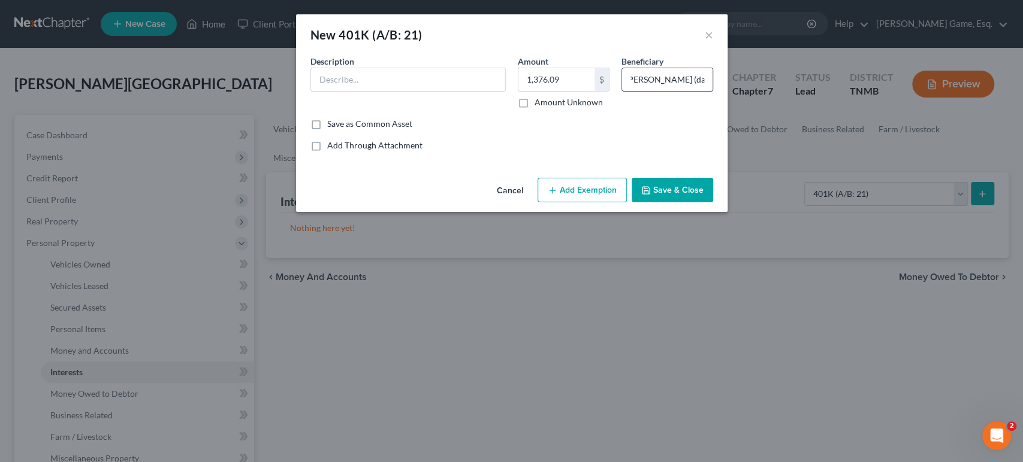
drag, startPoint x: 655, startPoint y: 98, endPoint x: 761, endPoint y: 100, distance: 106.0
click at [712, 91] on input "[PERSON_NAME] (daughter)" at bounding box center [667, 79] width 90 height 23
type input "Eldest Daughter"
click at [380, 91] on input "text" at bounding box center [408, 79] width 194 height 23
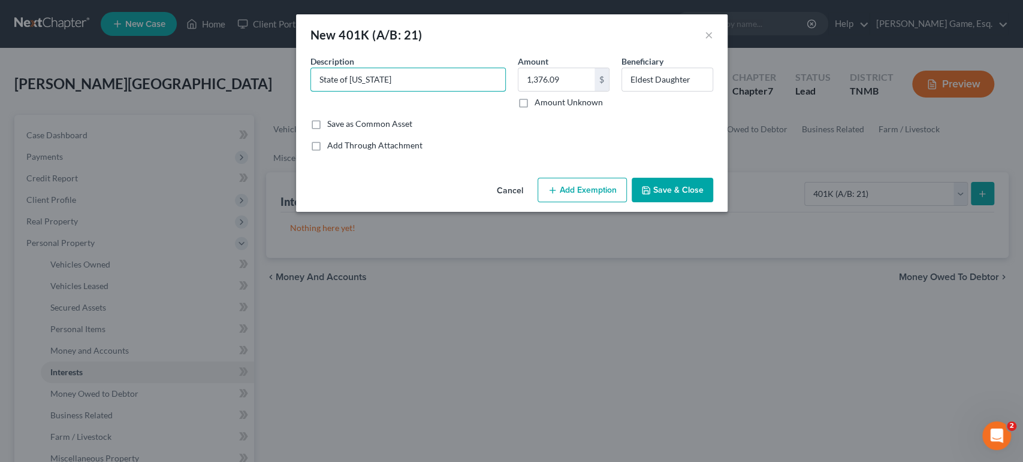
type input "State of [US_STATE]"
click at [622, 203] on button "Add Exemption" at bounding box center [581, 190] width 89 height 25
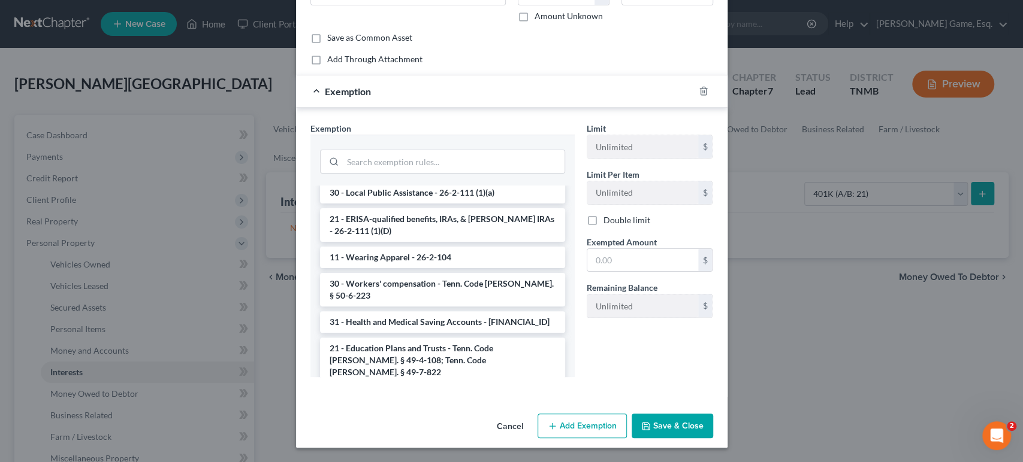
scroll to position [1064, 0]
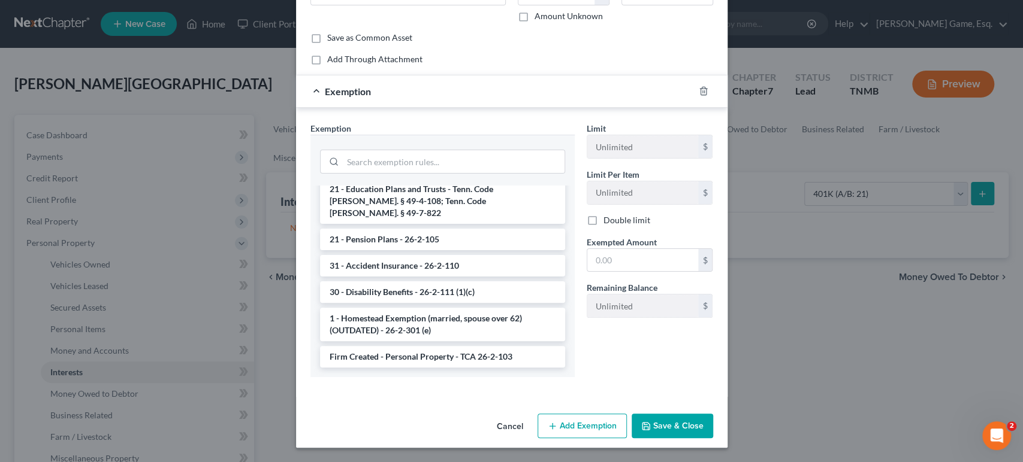
click at [437, 83] on li "21 - ERISA-qualified benefits, IRAs, & [PERSON_NAME] IRAs - 26-2-111 (1)(D)" at bounding box center [442, 66] width 245 height 34
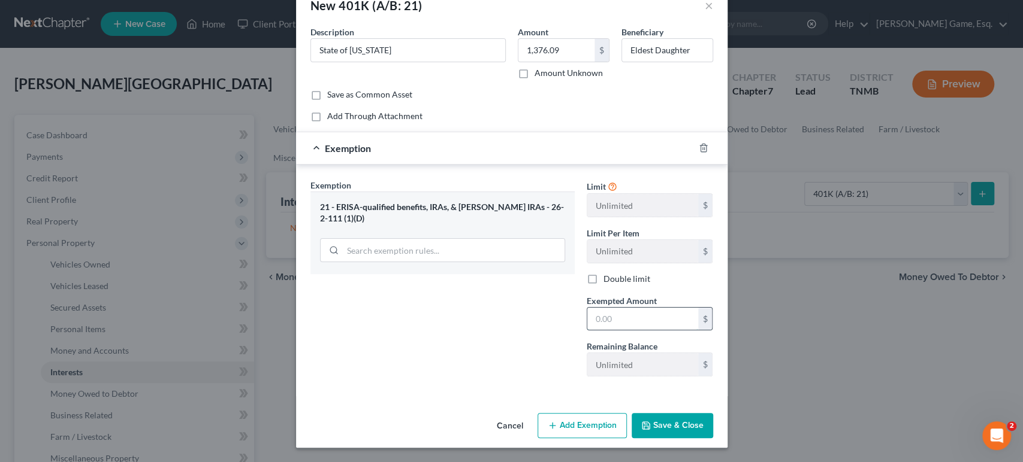
click at [653, 308] on input "text" at bounding box center [642, 319] width 111 height 23
click at [676, 308] on input "1,376." at bounding box center [642, 319] width 111 height 23
type input "1,376.09"
click at [713, 416] on button "Save & Close" at bounding box center [671, 425] width 81 height 25
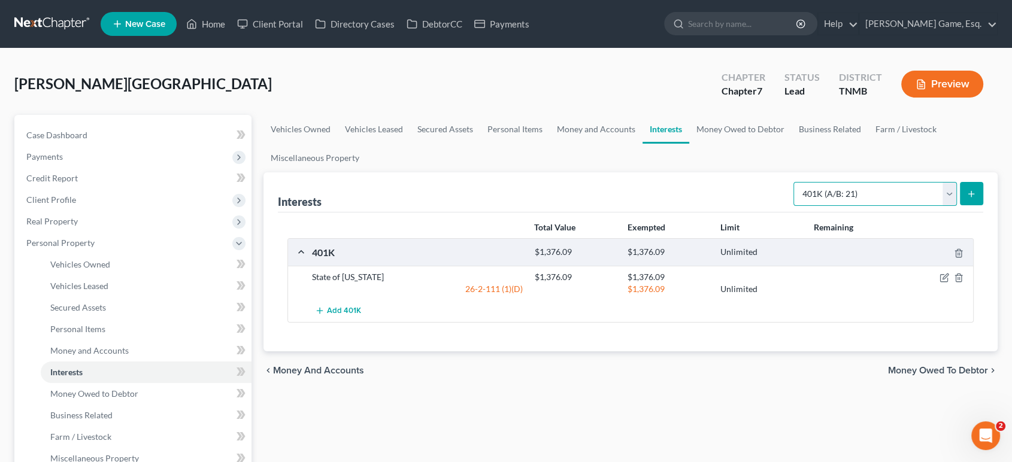
click at [800, 206] on select "Select Interest Type 401K (A/B: 21) Annuity (A/B: 23) Bond (A/B: 18) Education …" at bounding box center [876, 194] width 164 height 24
select select "term_life_insurance"
click at [794, 206] on select "Select Interest Type 401K (A/B: 21) Annuity (A/B: 23) Bond (A/B: 18) Education …" at bounding box center [876, 194] width 164 height 24
click at [969, 205] on button "submit" at bounding box center [971, 193] width 23 height 23
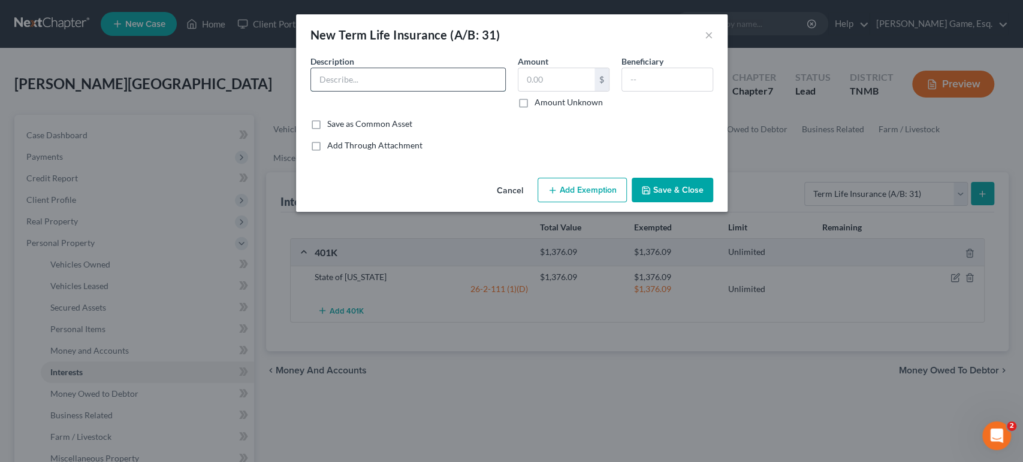
click at [400, 91] on input "text" at bounding box center [408, 79] width 194 height 23
type input "Thru employer"
click at [679, 91] on input "text" at bounding box center [667, 79] width 90 height 23
type input "Eldest Daughter"
click at [570, 91] on input "text" at bounding box center [556, 79] width 76 height 23
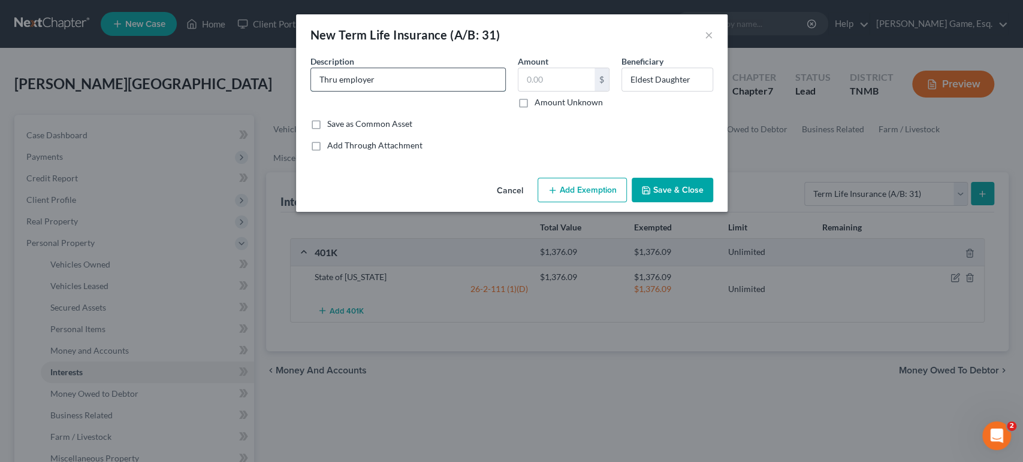
click at [369, 91] on input "Thru employer" at bounding box center [408, 79] width 194 height 23
click at [565, 91] on input "text" at bounding box center [556, 79] width 76 height 23
click at [530, 88] on input "text" at bounding box center [556, 79] width 76 height 23
type input "50,000"
click at [691, 130] on div "Save as Common Asset" at bounding box center [511, 124] width 403 height 12
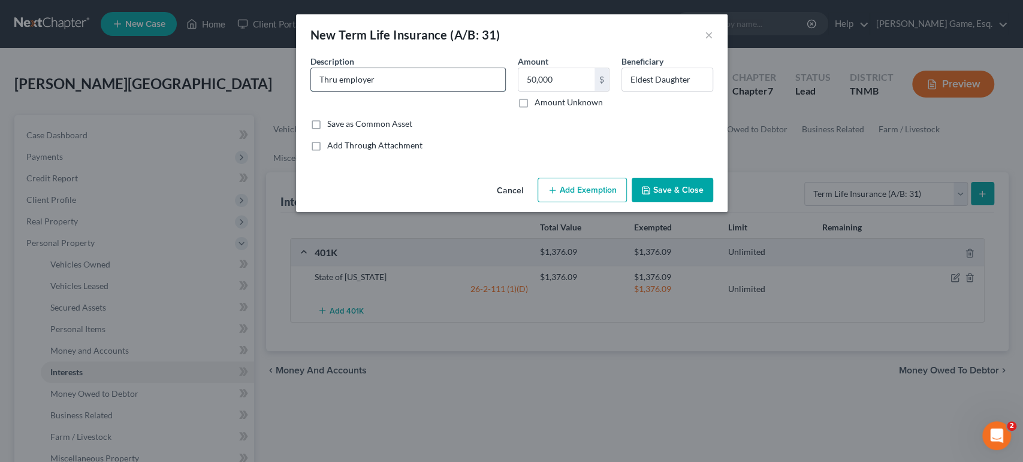
click at [393, 91] on input "Thru employer" at bounding box center [408, 79] width 194 height 23
drag, startPoint x: 365, startPoint y: 101, endPoint x: 376, endPoint y: 100, distance: 10.8
click at [376, 91] on input "Thru employer" at bounding box center [408, 79] width 194 height 23
type input "Thru employer (State of [US_STATE])"
click at [627, 203] on button "Add Exemption" at bounding box center [581, 190] width 89 height 25
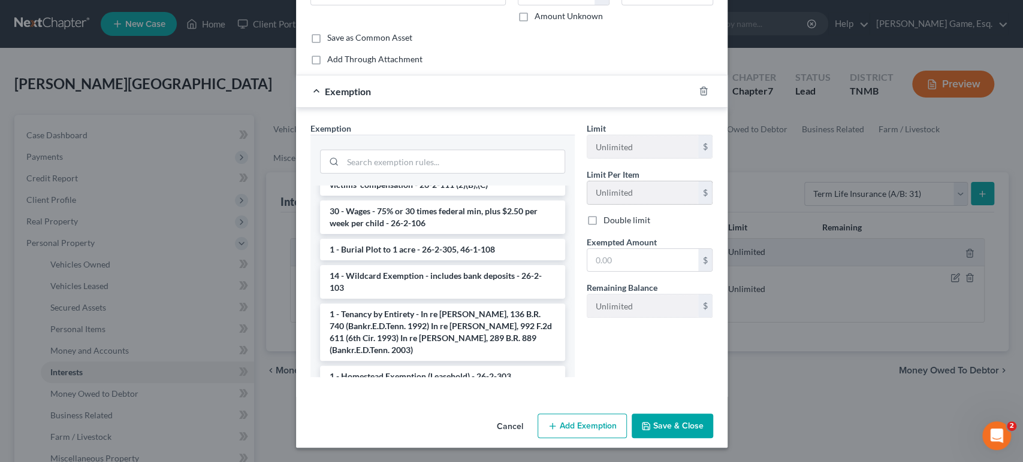
scroll to position [20, 0]
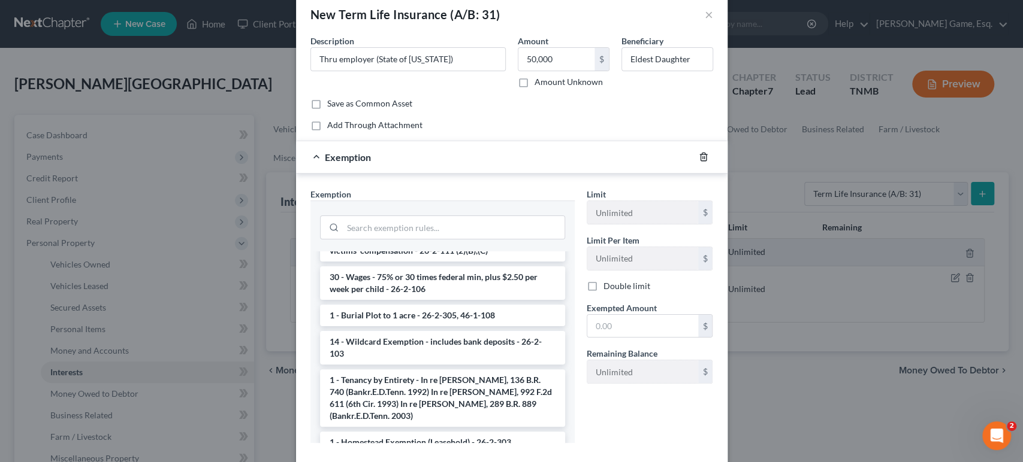
click at [708, 162] on icon "button" at bounding box center [703, 157] width 10 height 10
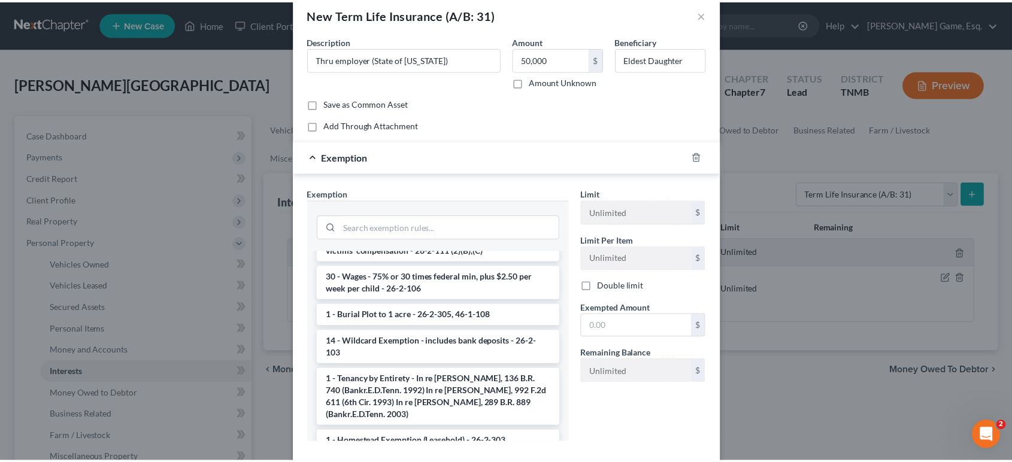
scroll to position [0, 0]
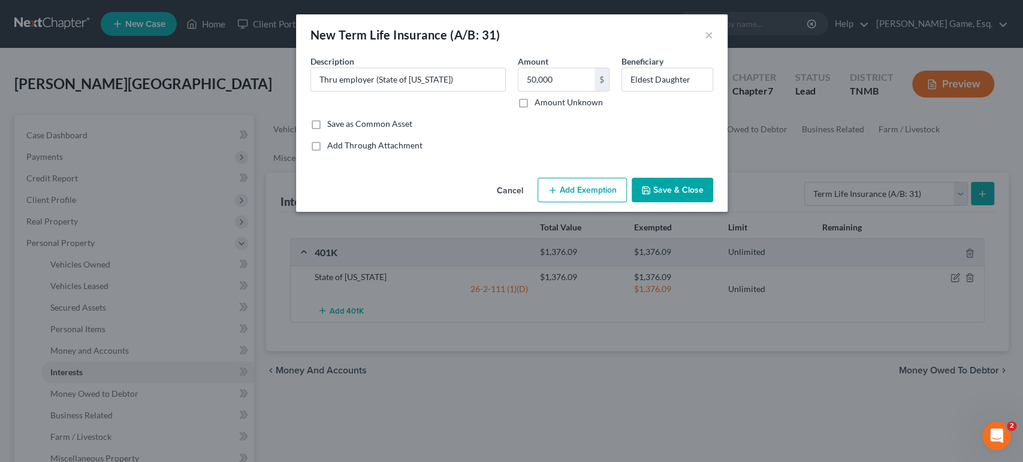
click at [713, 203] on button "Save & Close" at bounding box center [671, 190] width 81 height 25
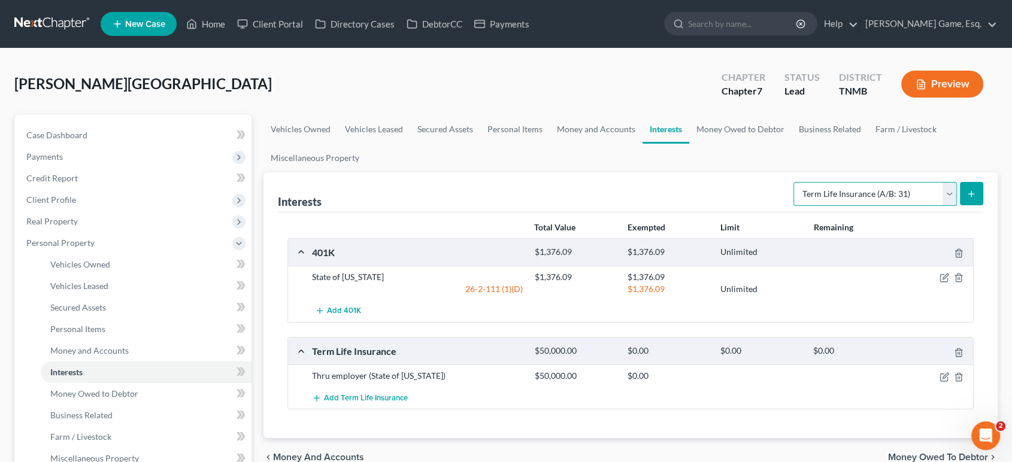
click at [822, 206] on select "Select Interest Type 401K (A/B: 21) Annuity (A/B: 23) Bond (A/B: 18) Education …" at bounding box center [876, 194] width 164 height 24
drag, startPoint x: 822, startPoint y: 245, endPoint x: 805, endPoint y: 207, distance: 41.3
click at [822, 206] on select "Select Interest Type 401K (A/B: 21) Annuity (A/B: 23) Bond (A/B: 18) Education …" at bounding box center [876, 194] width 164 height 24
click at [792, 144] on link "Money Owed to Debtor" at bounding box center [740, 129] width 102 height 29
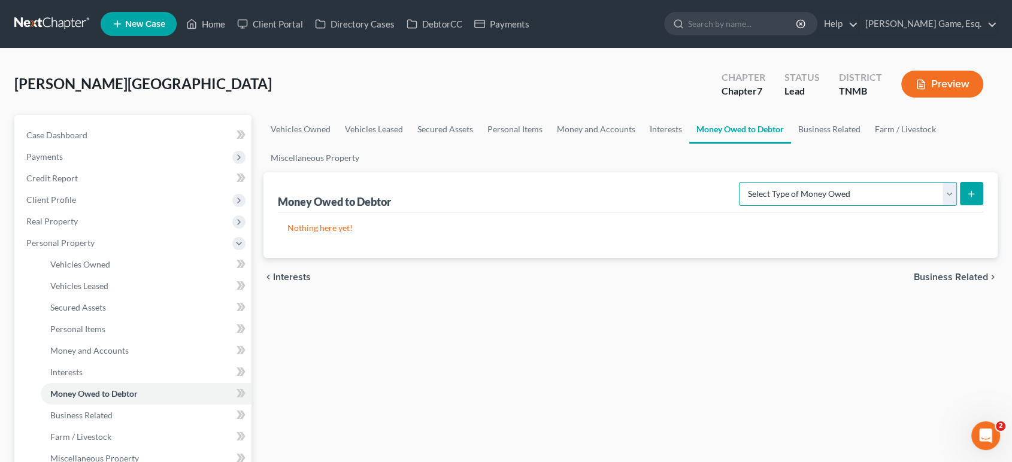
click at [749, 206] on select "Select Type of Money Owed Accounts Receivable (A/B: 38) Alimony (A/B: 29) Child…" at bounding box center [848, 194] width 218 height 24
click at [776, 206] on select "Select Type of Money Owed Accounts Receivable (A/B: 38) Alimony (A/B: 29) Child…" at bounding box center [848, 194] width 218 height 24
click at [791, 144] on link "Business Related" at bounding box center [829, 129] width 77 height 29
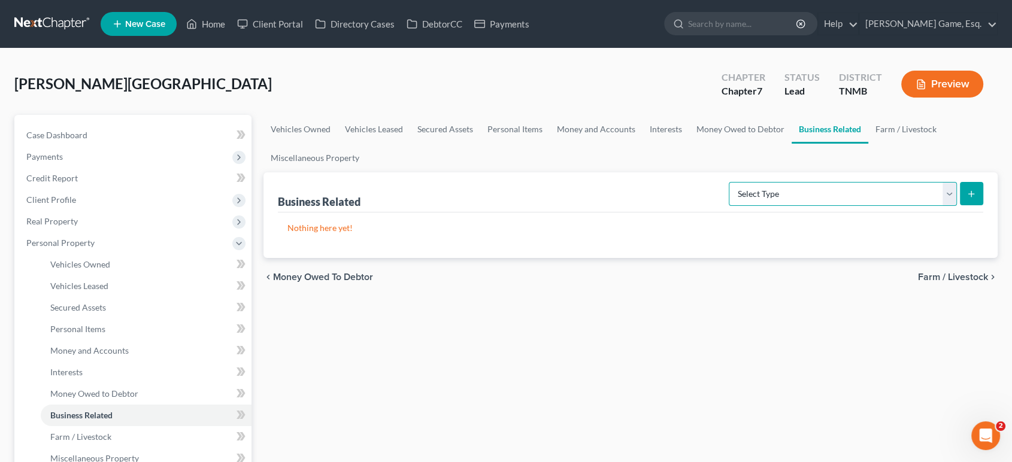
click at [729, 206] on select "Select Type Customer Lists (A/B: 43) Franchises (A/B: 27) Inventory (A/B: 41) L…" at bounding box center [843, 194] width 228 height 24
click at [869, 144] on link "Farm / Livestock" at bounding box center [906, 129] width 75 height 29
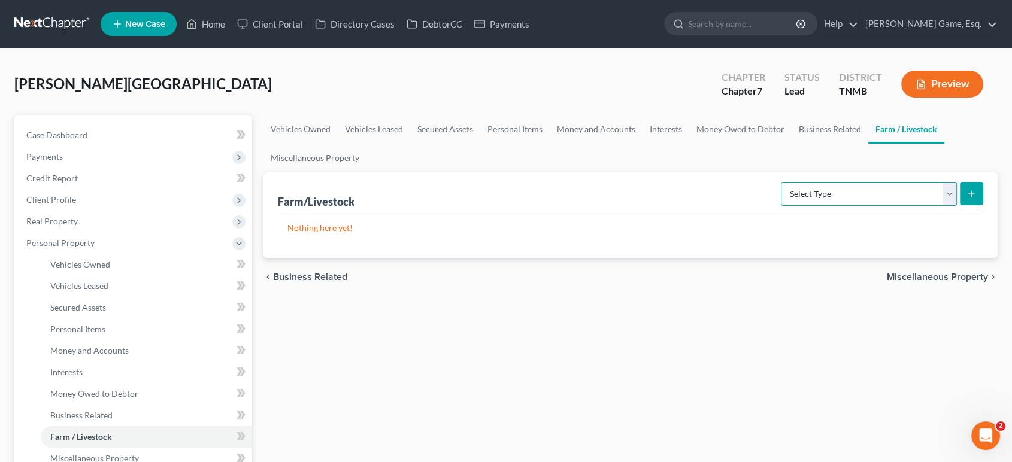
click at [787, 206] on select "Select Type Animals & Livestock (A/B: 47) Crops: Growing or Harvested (A/B: 48)…" at bounding box center [869, 194] width 176 height 24
click at [786, 206] on select "Select Type Animals & Livestock (A/B: 47) Crops: Growing or Harvested (A/B: 48)…" at bounding box center [869, 194] width 176 height 24
click at [367, 173] on link "Miscellaneous Property" at bounding box center [315, 158] width 103 height 29
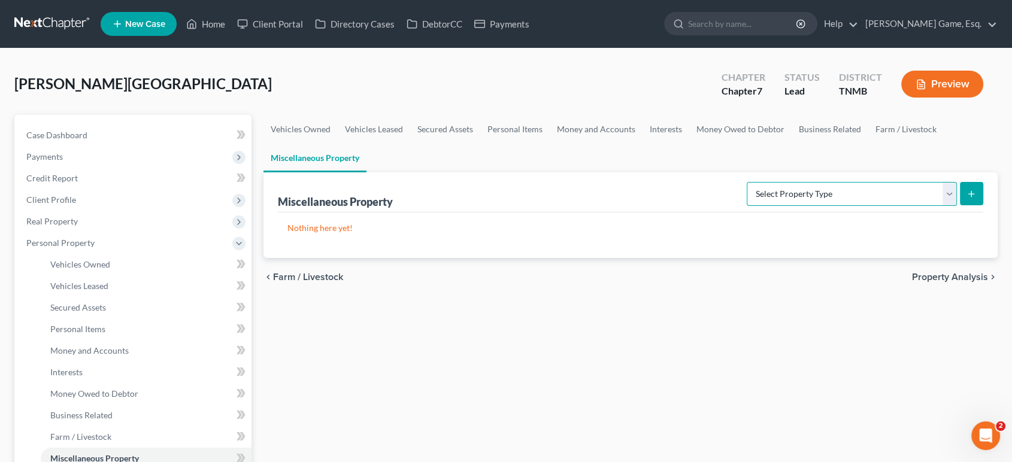
click at [747, 206] on select "Select Property Type Assigned for Creditor Benefit [DATE] (SOFA: 12) Holding fo…" at bounding box center [852, 194] width 210 height 24
select select "stored_within_1_year"
click at [747, 206] on select "Select Property Type Assigned for Creditor Benefit [DATE] (SOFA: 12) Holding fo…" at bounding box center [852, 194] width 210 height 24
click at [967, 199] on icon "submit" at bounding box center [972, 194] width 10 height 10
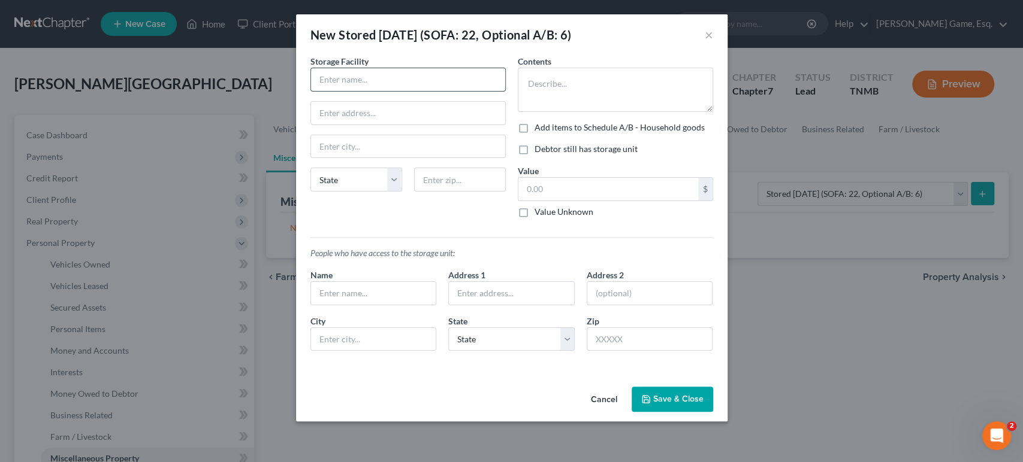
click at [359, 91] on input "text" at bounding box center [408, 79] width 194 height 23
click at [534, 155] on label "Debtor still has storage unit" at bounding box center [585, 149] width 103 height 12
click at [539, 151] on input "Debtor still has storage unit" at bounding box center [543, 147] width 8 height 8
checkbox input "true"
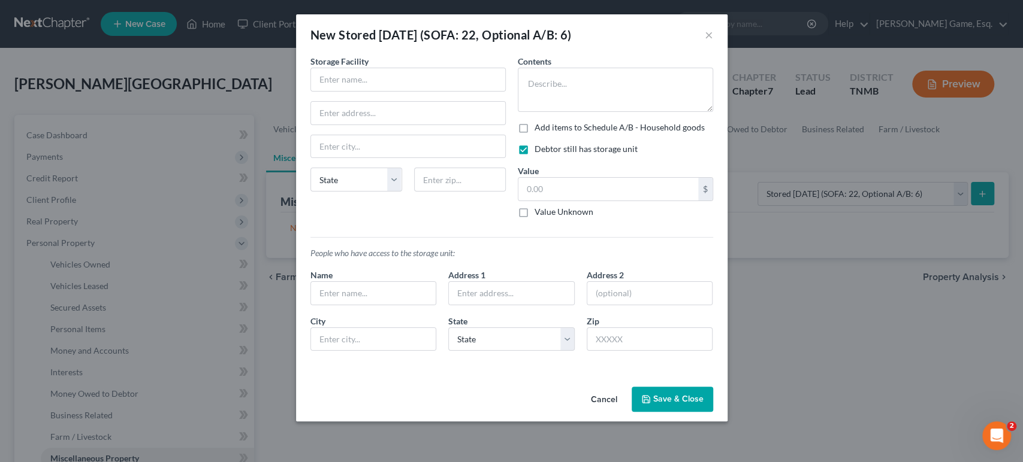
click at [534, 134] on label "Add items to Schedule A/B - Household goods" at bounding box center [619, 128] width 170 height 12
click at [539, 129] on input "Add items to Schedule A/B - Household goods" at bounding box center [543, 126] width 8 height 8
checkbox input "true"
drag, startPoint x: 357, startPoint y: 102, endPoint x: 356, endPoint y: 93, distance: 8.4
click at [357, 102] on div "Storage Facility State [US_STATE] AK AR AZ CA CO [GEOGRAPHIC_DATA] DE DC [GEOGR…" at bounding box center [407, 141] width 207 height 173
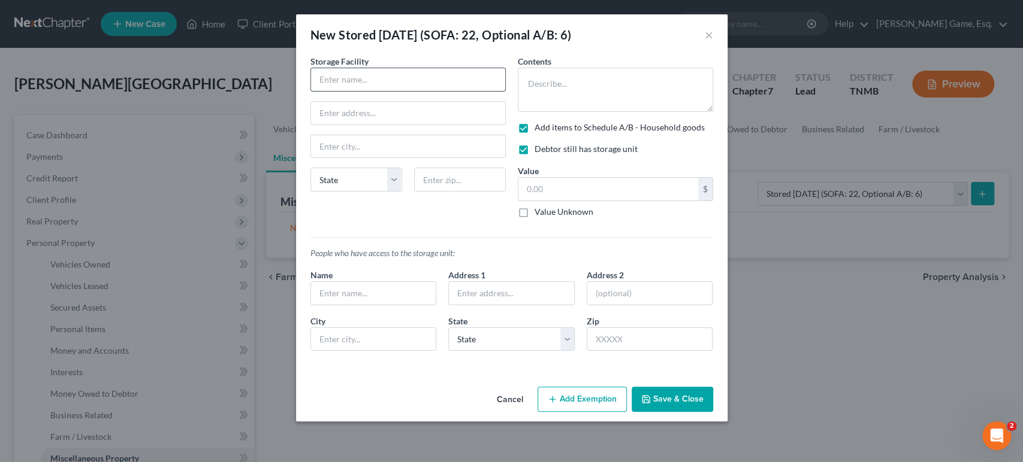
click at [356, 91] on input "text" at bounding box center [408, 79] width 194 height 23
type input "Stor-Alot Self Storage"
click at [350, 125] on input "text" at bounding box center [408, 113] width 194 height 23
paste input "2021 Tiny Town Rd"
type input "2021 Tiny Town Rd"
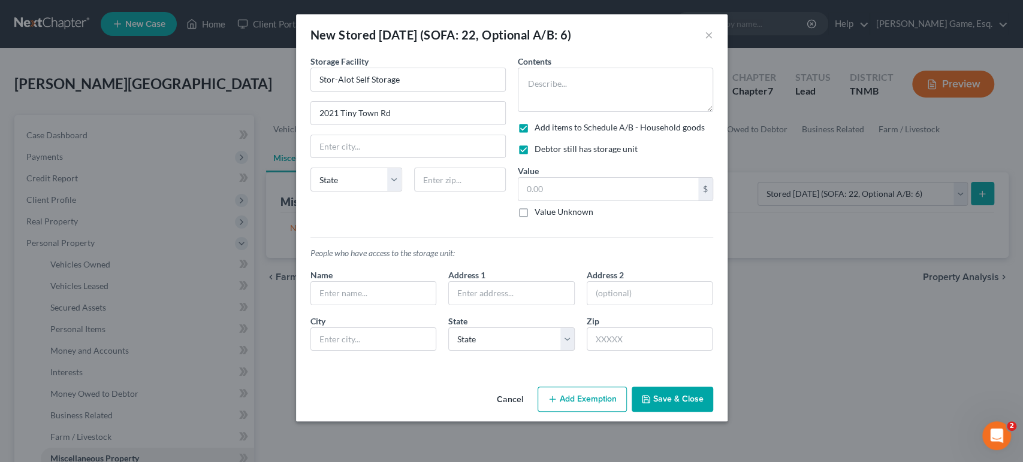
click at [356, 186] on div "Storage Facility Stor-Alot Self Storage 2021 Tiny Town Rd State [US_STATE] AK A…" at bounding box center [407, 141] width 207 height 173
click at [351, 158] on input "text" at bounding box center [408, 146] width 194 height 23
type input "[GEOGRAPHIC_DATA]"
click at [463, 192] on input "text" at bounding box center [460, 180] width 92 height 24
click at [362, 192] on select "State [US_STATE] AK AR AZ CA CO CT DE DC [GEOGRAPHIC_DATA] [GEOGRAPHIC_DATA] GU…" at bounding box center [356, 180] width 92 height 24
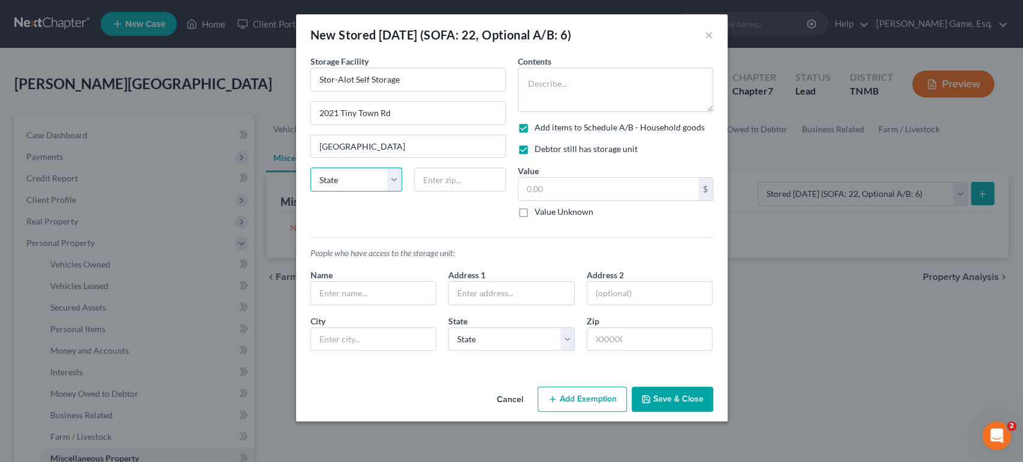
select select "44"
click at [310, 192] on select "State [US_STATE] AK AR AZ CA CO CT DE DC [GEOGRAPHIC_DATA] [GEOGRAPHIC_DATA] GU…" at bounding box center [356, 180] width 92 height 24
click at [414, 192] on input "text" at bounding box center [460, 180] width 92 height 24
type input "37042"
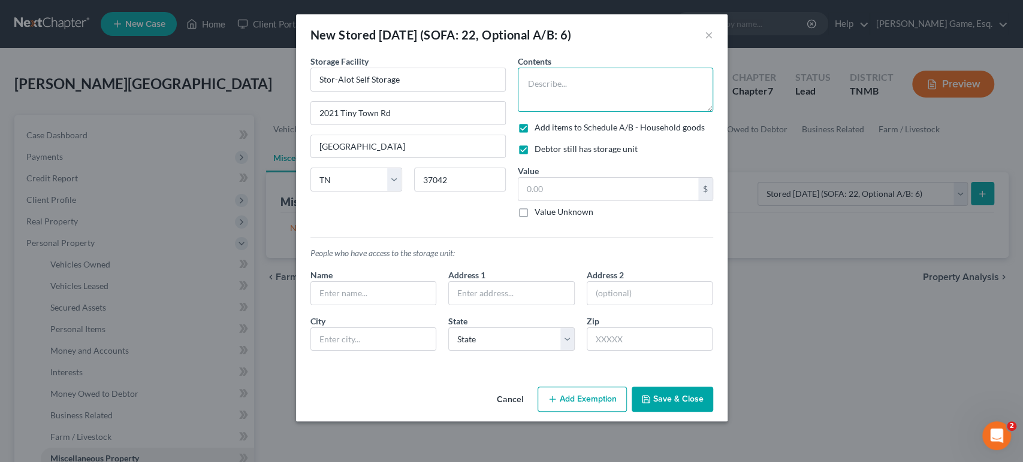
click at [558, 101] on textarea at bounding box center [615, 90] width 195 height 44
click at [537, 102] on textarea "2xQueens sized mattress and box springs; 1x Twin sized mattress and box springs…" at bounding box center [615, 90] width 195 height 44
drag, startPoint x: 697, startPoint y: 115, endPoint x: 715, endPoint y: 120, distance: 19.2
click at [697, 112] on textarea "2x Queens sized mattress and box springs; 1x Twin sized mattress and box spring…" at bounding box center [615, 90] width 195 height 44
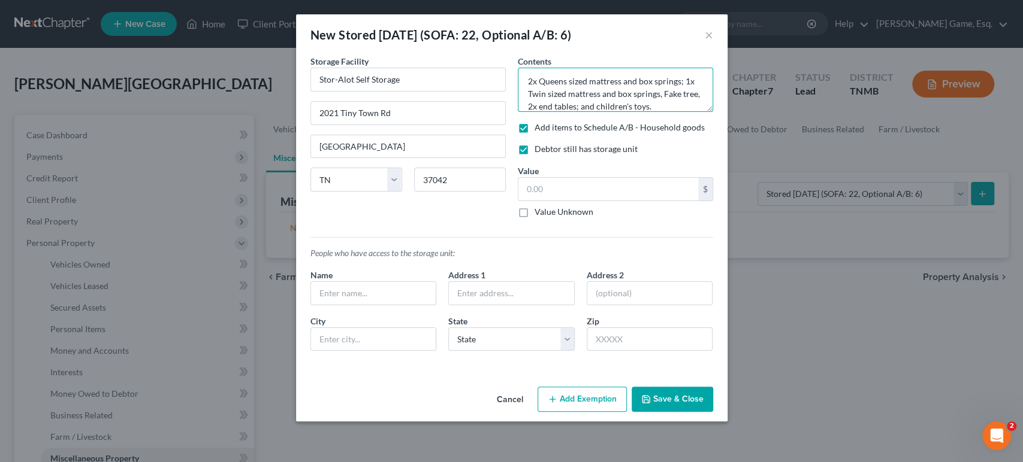
click at [528, 112] on textarea "2x Queens sized mattress and box springs; 1x Twin sized mattress and box spring…" at bounding box center [615, 90] width 195 height 44
click at [707, 112] on textarea "2x Queens sized mattress and box springs; 1x Twin sized mattress and box spring…" at bounding box center [615, 90] width 195 height 44
click at [525, 105] on textarea "2x Queens sized mattress and box springs; 1x Twin sized mattress and box spring…" at bounding box center [615, 90] width 195 height 44
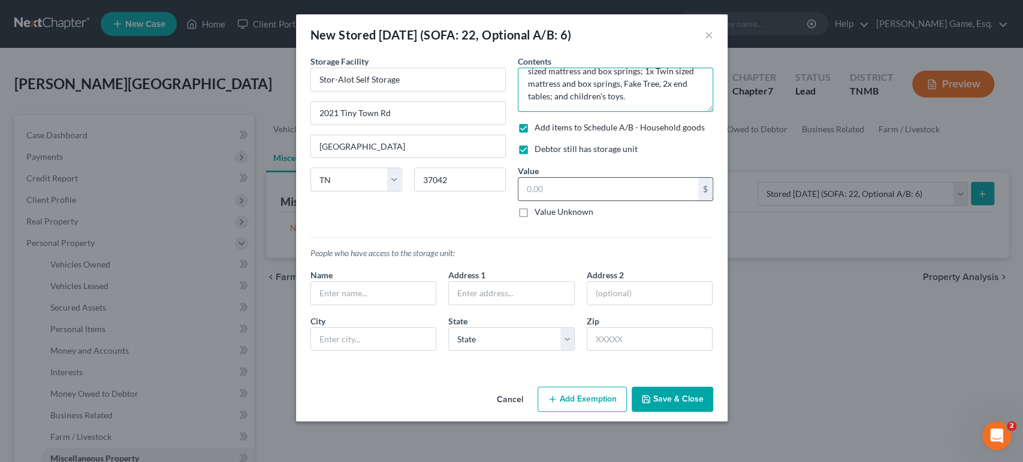
type textarea "Have been in storage since [DATE]. 2x Queens sized mattress and box springs; 1x…"
click at [604, 201] on input "text" at bounding box center [608, 189] width 180 height 23
click at [644, 201] on input "text" at bounding box center [608, 189] width 180 height 23
type input "500"
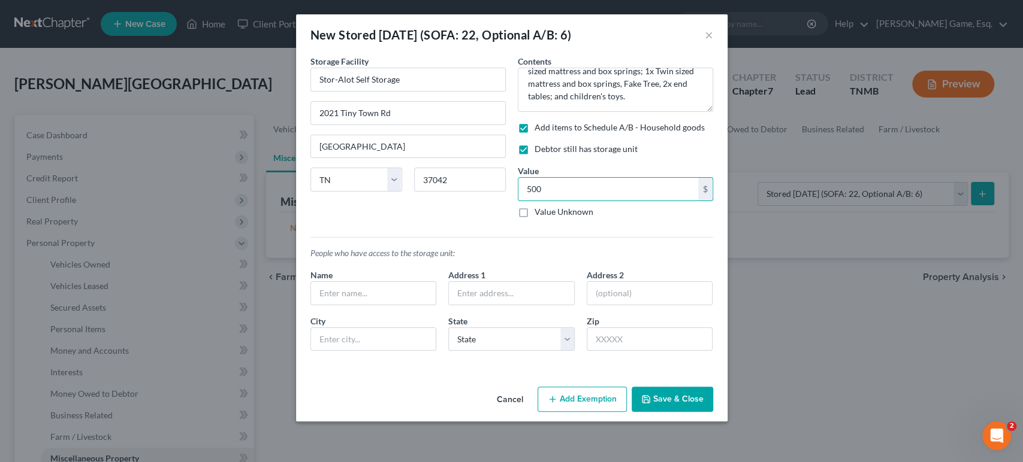
drag, startPoint x: 695, startPoint y: 280, endPoint x: 689, endPoint y: 278, distance: 6.5
click at [694, 228] on div "Contents * Have been in storage since [DATE]. 2x Queens sized mattress and box …" at bounding box center [615, 141] width 207 height 173
click at [603, 412] on button "Add Exemption" at bounding box center [581, 399] width 89 height 25
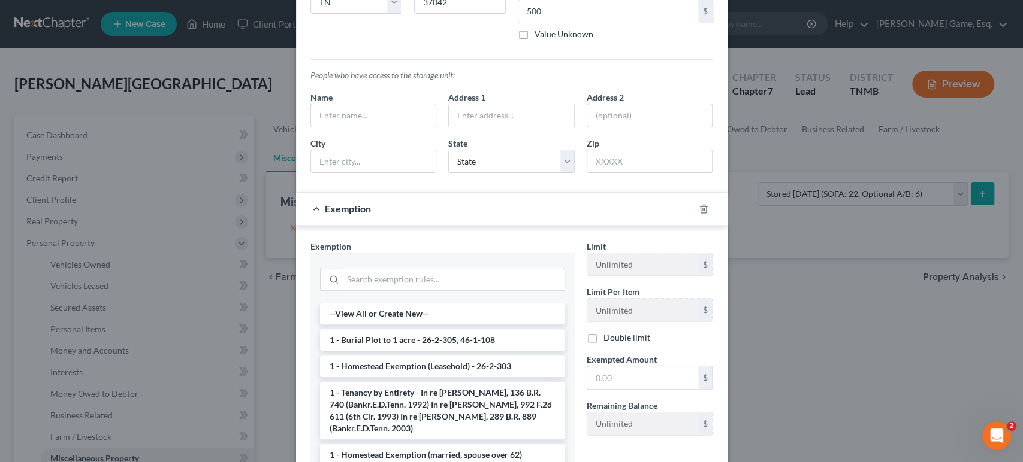
scroll to position [279, 0]
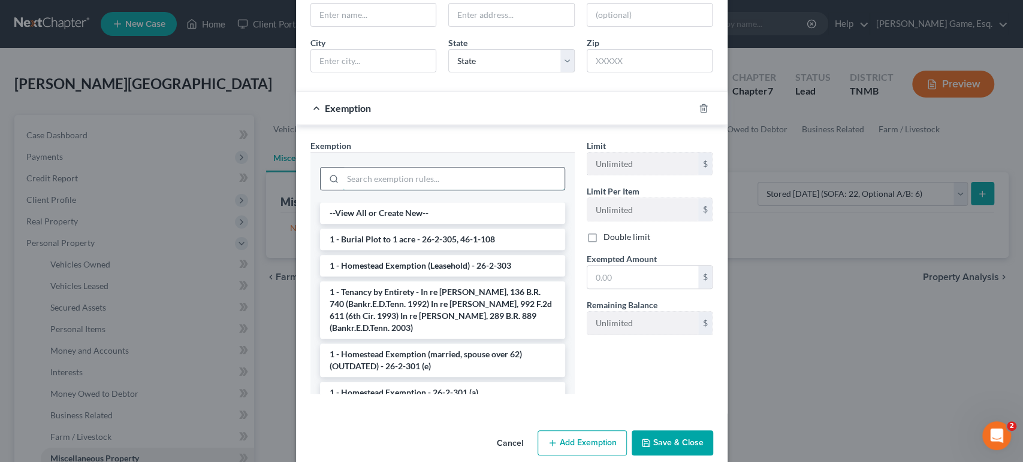
click at [409, 190] on input "search" at bounding box center [454, 179] width 222 height 23
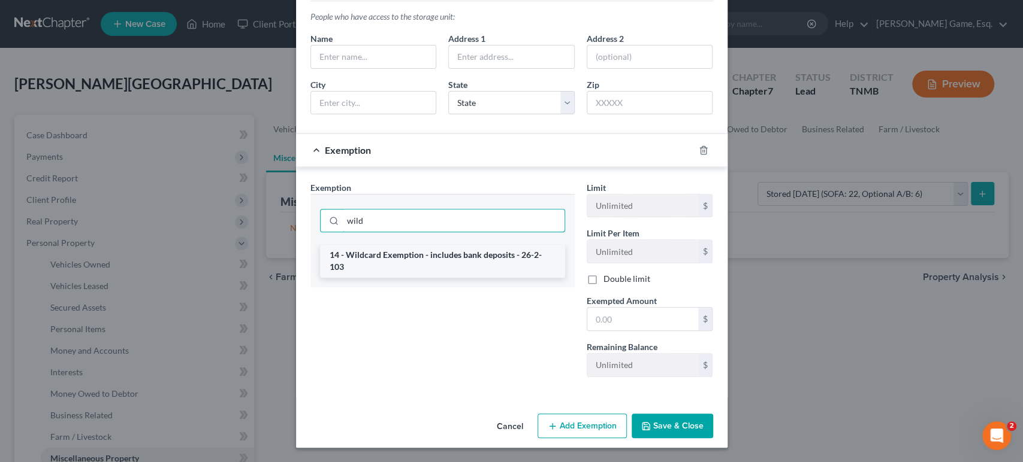
type input "wild"
click at [416, 278] on li "14 - Wildcard Exemption - includes bank deposits - 26-2-103" at bounding box center [442, 261] width 245 height 34
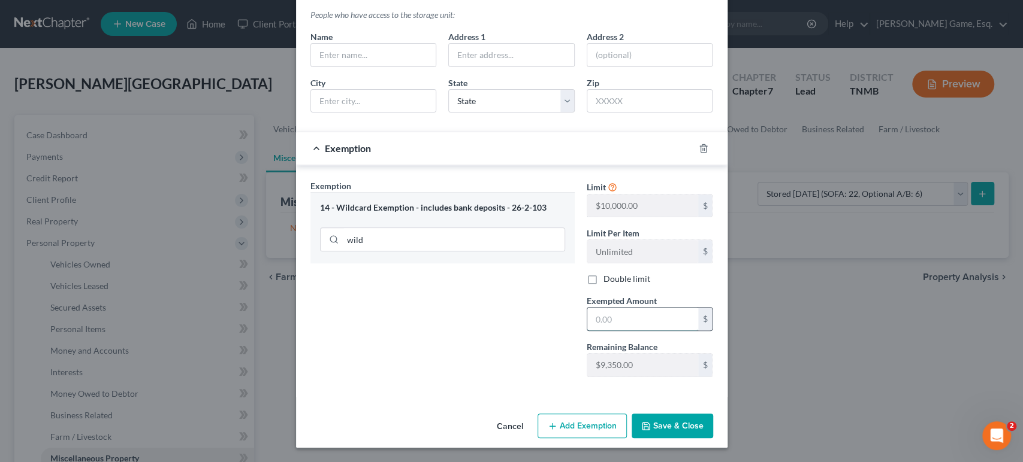
click at [655, 331] on input "text" at bounding box center [642, 319] width 111 height 23
type input "500"
click at [578, 385] on div "Exemption Set must be selected for CA. Exemption * 14 - Wildcard Exemption - in…" at bounding box center [442, 283] width 276 height 207
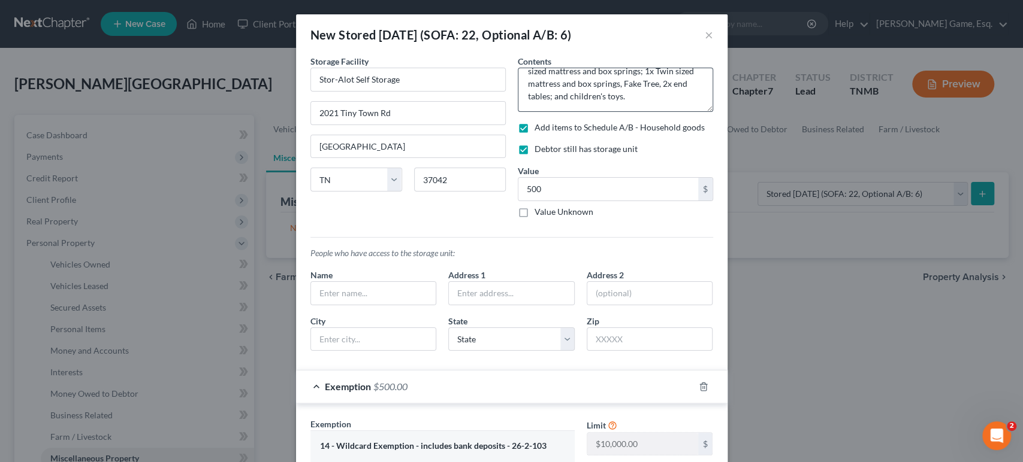
scroll to position [0, 0]
drag, startPoint x: 525, startPoint y: 105, endPoint x: 548, endPoint y: 111, distance: 24.0
click at [525, 106] on textarea "Have been in storage since [DATE]. 2x Queens sized mattress and box springs; 1x…" at bounding box center [615, 90] width 195 height 44
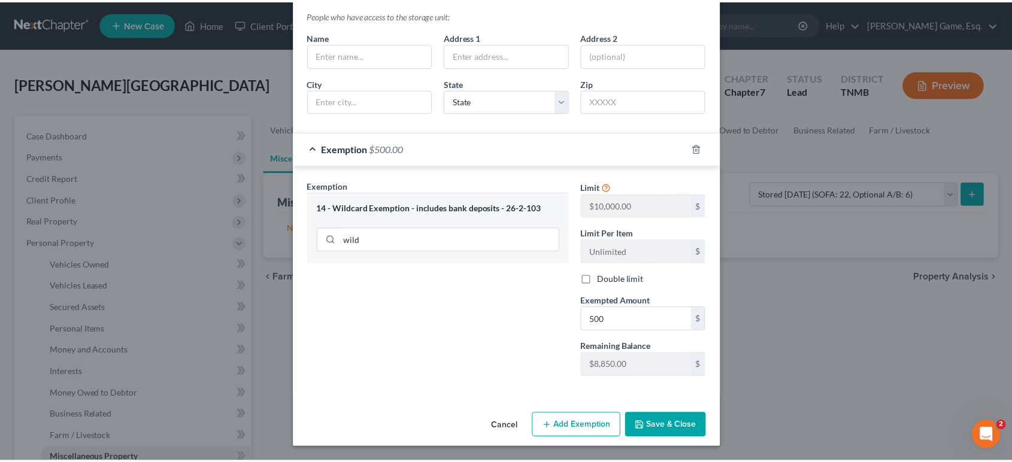
scroll to position [399, 0]
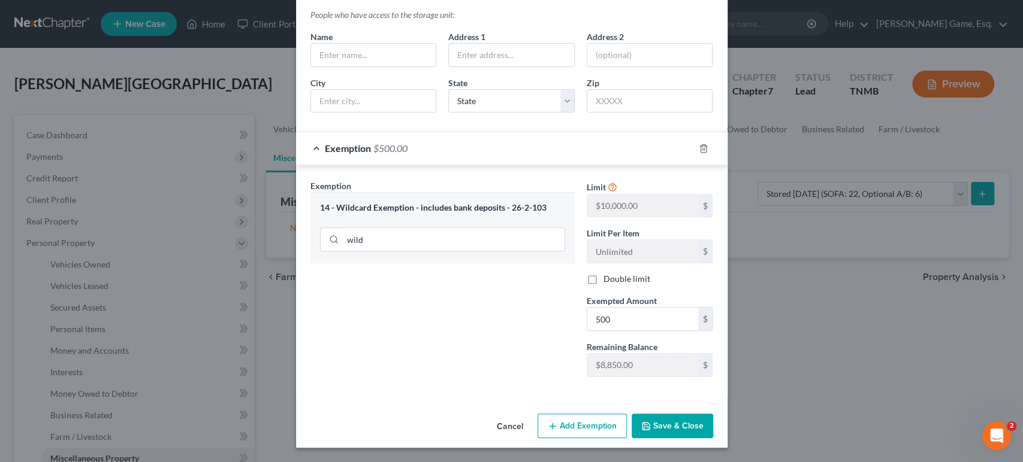
type textarea "Items have been in storage since [DATE]. 2x Queens sized mattress and box sprin…"
click at [707, 425] on button "Save & Close" at bounding box center [671, 426] width 81 height 25
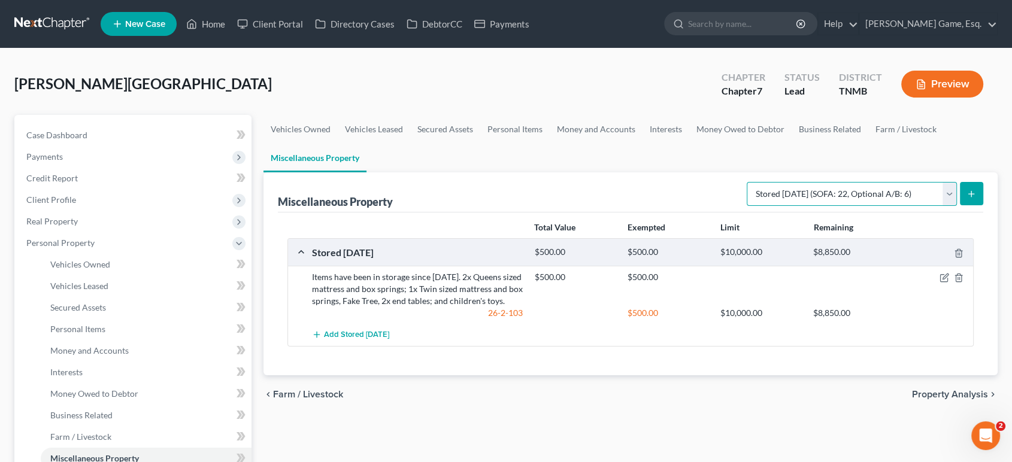
click at [804, 206] on select "Select Property Type Assigned for Creditor Benefit [DATE] (SOFA: 12) Holding fo…" at bounding box center [852, 194] width 210 height 24
click at [747, 206] on select "Select Property Type Assigned for Creditor Benefit [DATE] (SOFA: 12) Holding fo…" at bounding box center [852, 194] width 210 height 24
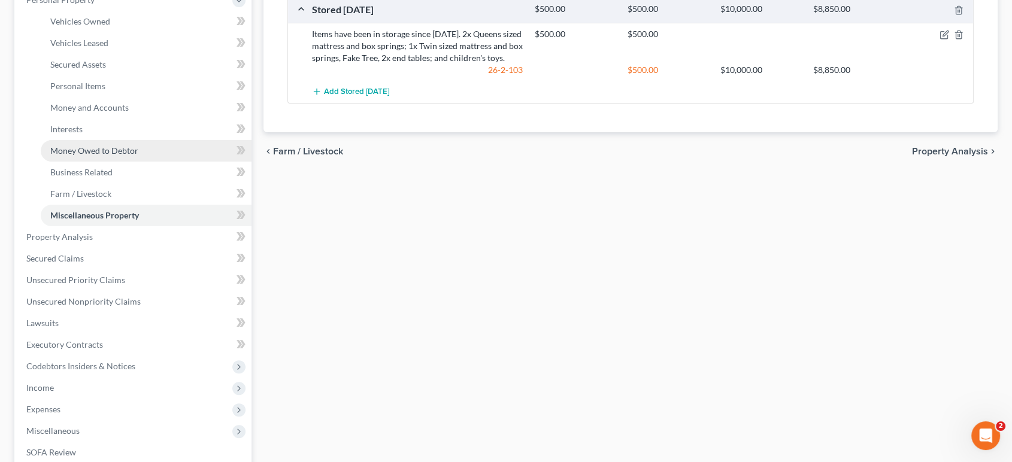
scroll to position [266, 0]
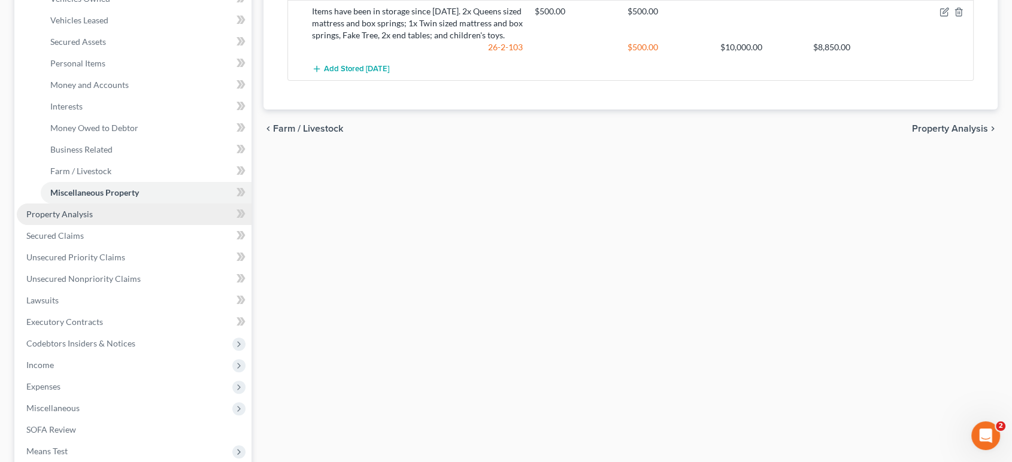
click at [111, 225] on link "Property Analysis" at bounding box center [134, 215] width 235 height 22
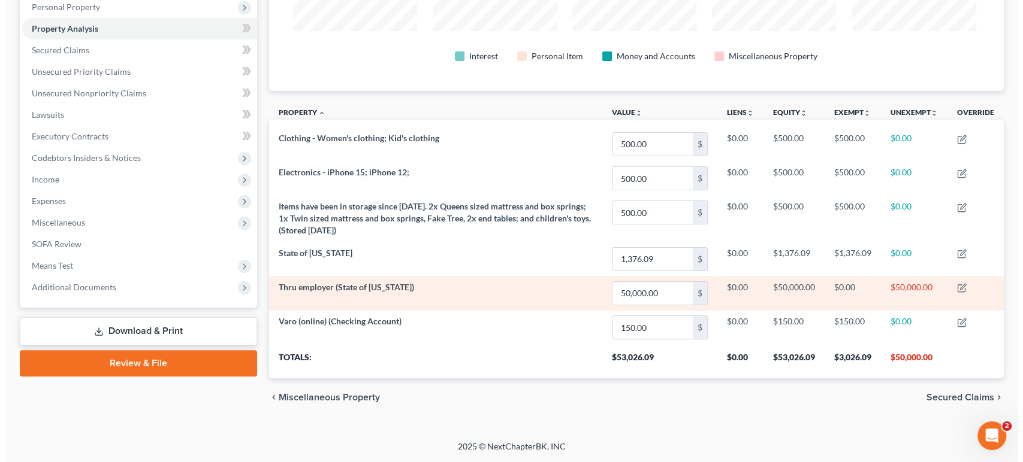
scroll to position [342, 0]
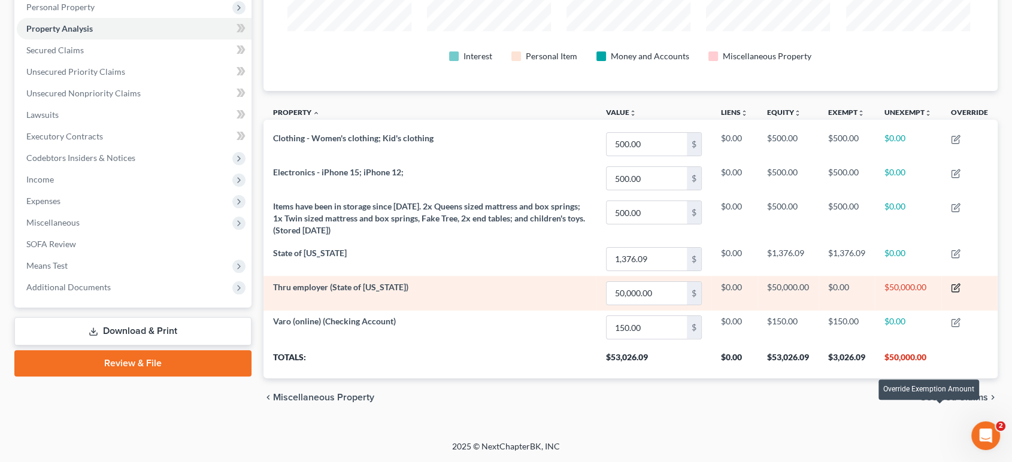
click at [954, 290] on icon "button" at bounding box center [956, 287] width 5 height 5
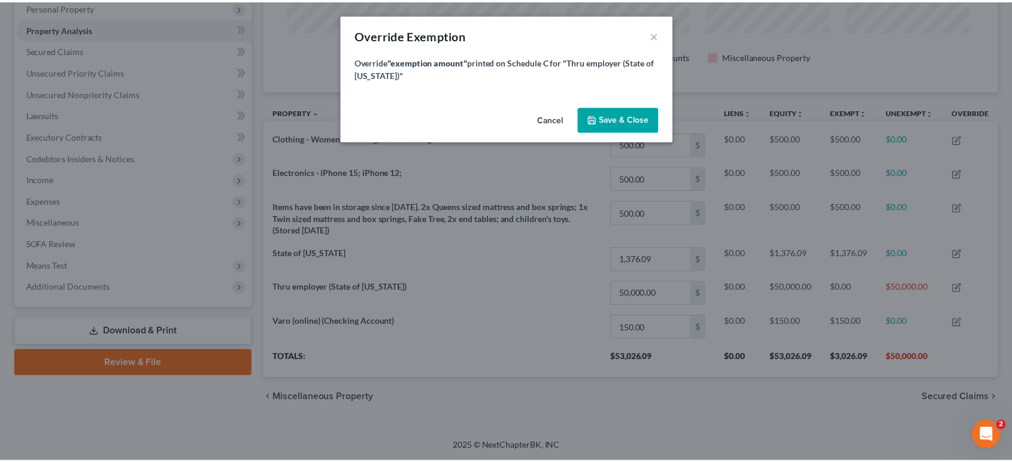
scroll to position [240, 737]
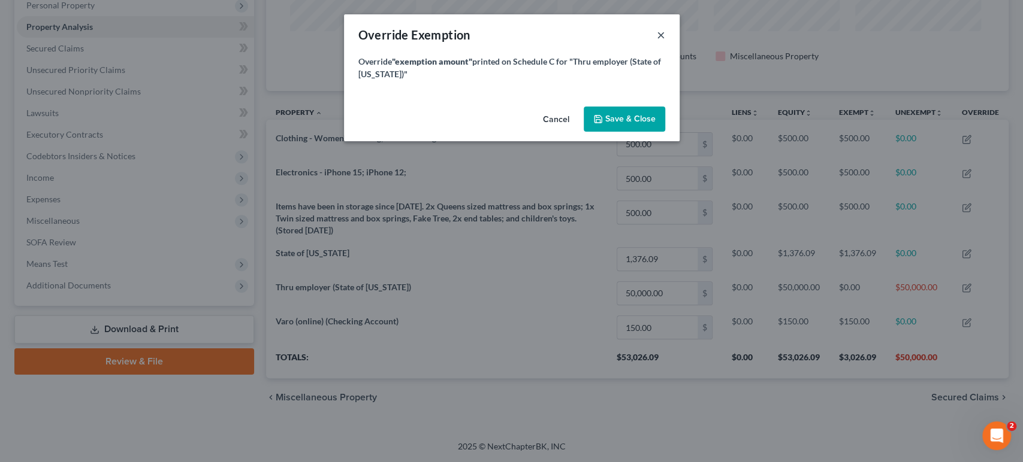
click at [665, 41] on button "×" at bounding box center [661, 35] width 8 height 14
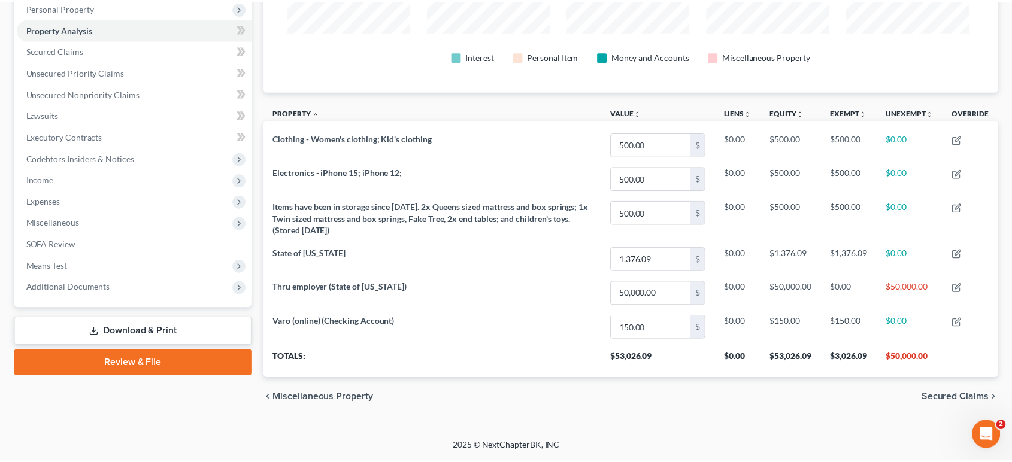
scroll to position [238, 728]
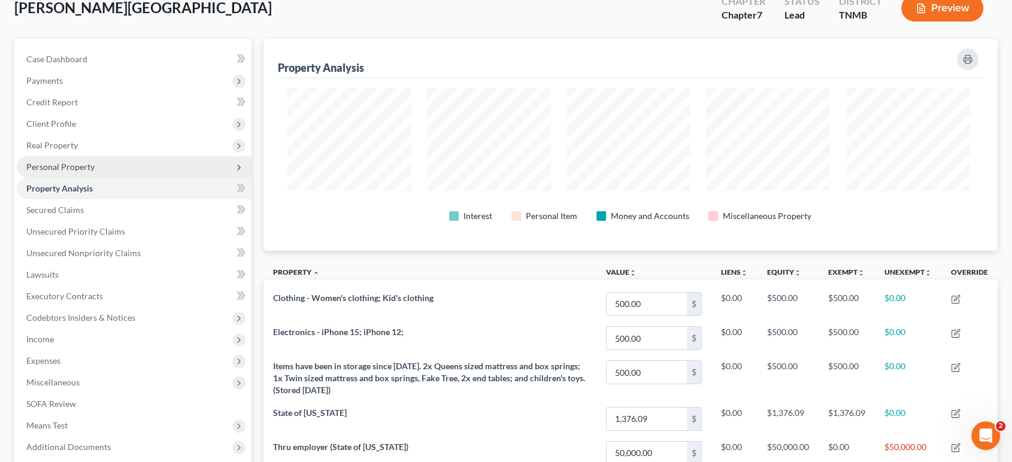
click at [91, 172] on span "Personal Property" at bounding box center [60, 167] width 68 height 10
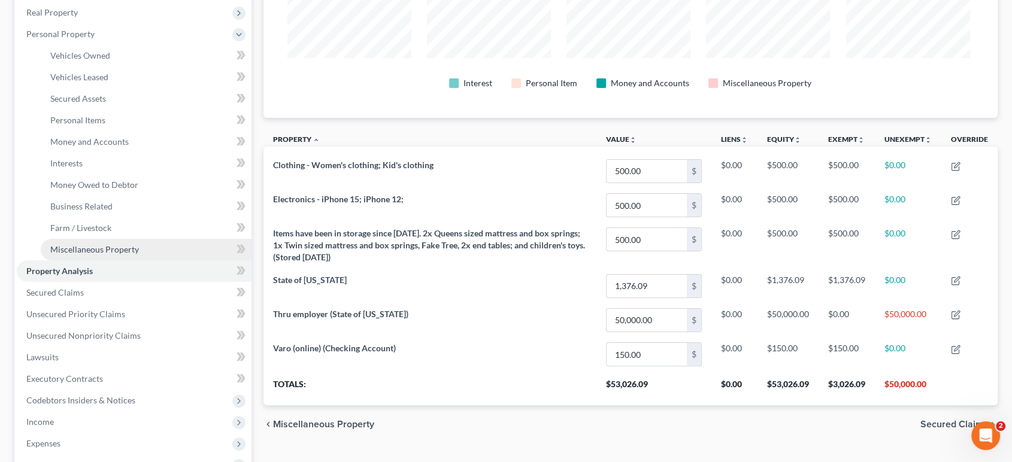
click at [125, 261] on link "Miscellaneous Property" at bounding box center [146, 250] width 211 height 22
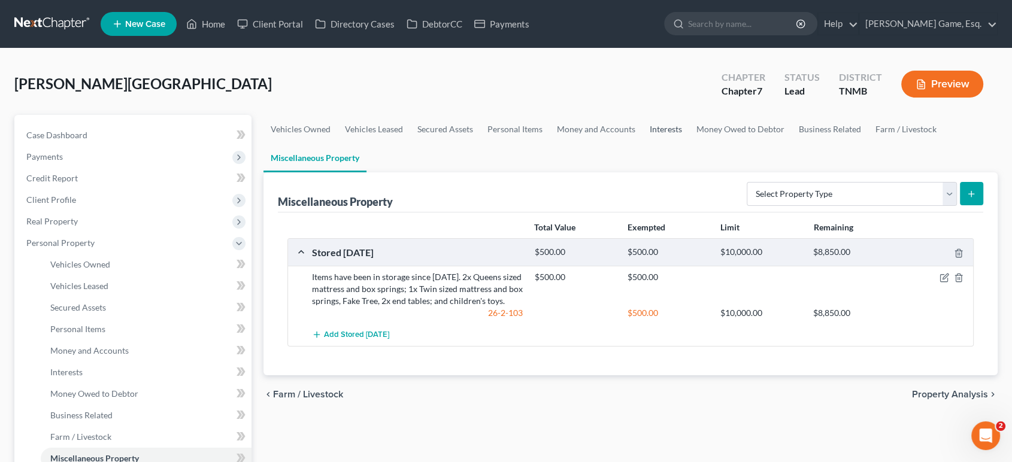
click at [689, 144] on link "Interests" at bounding box center [666, 129] width 47 height 29
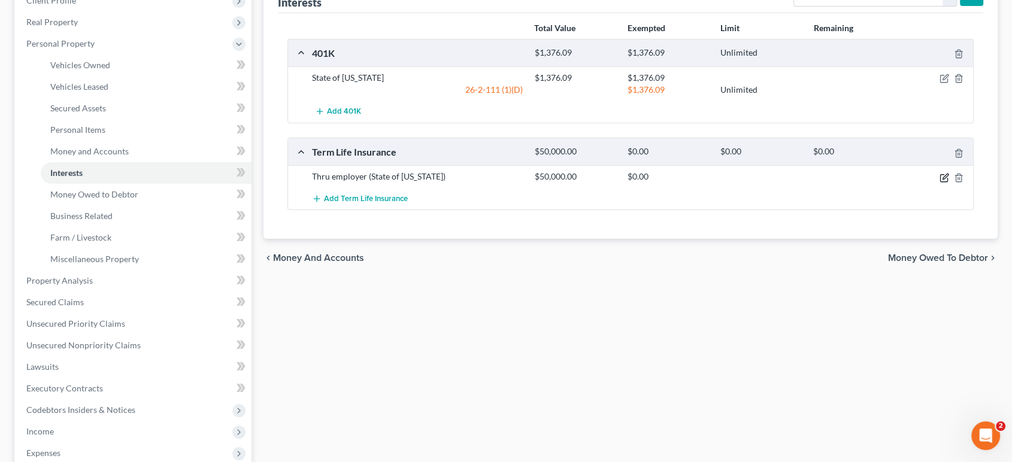
click at [940, 183] on icon "button" at bounding box center [945, 178] width 10 height 10
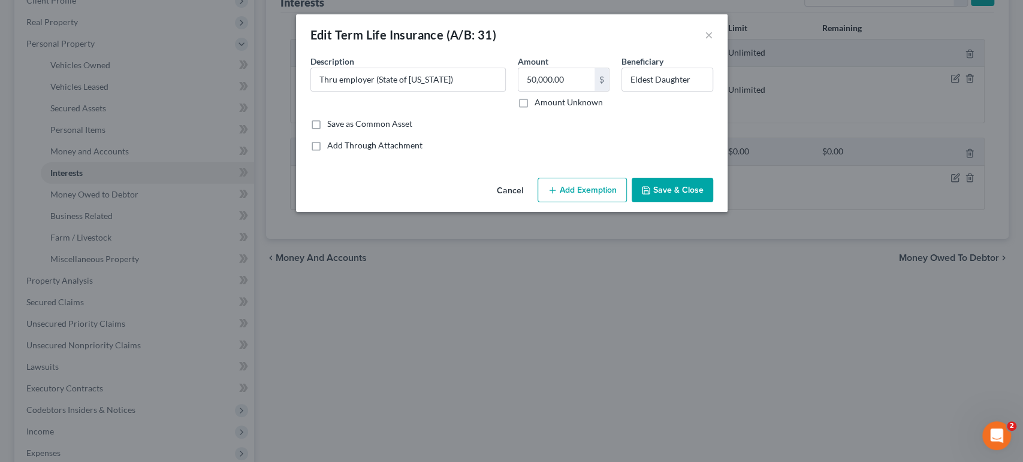
click at [580, 203] on button "Add Exemption" at bounding box center [581, 190] width 89 height 25
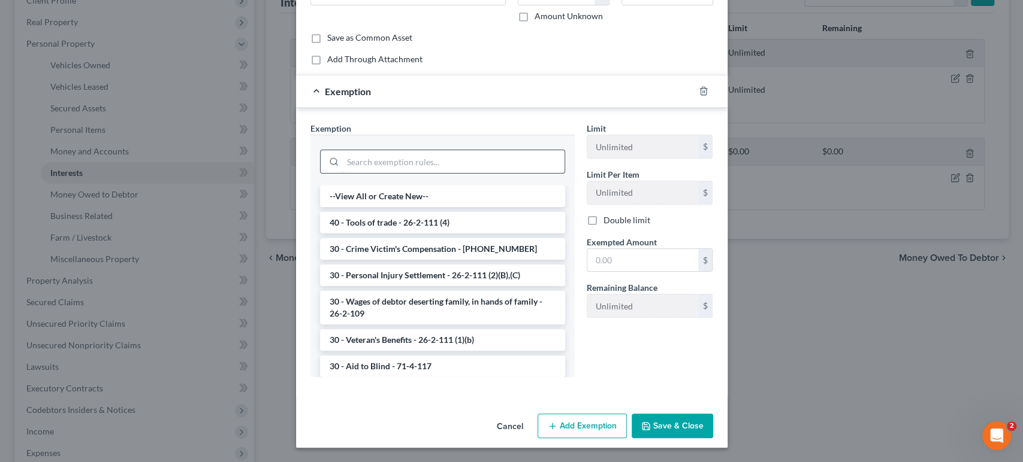
click at [429, 150] on input "search" at bounding box center [454, 161] width 222 height 23
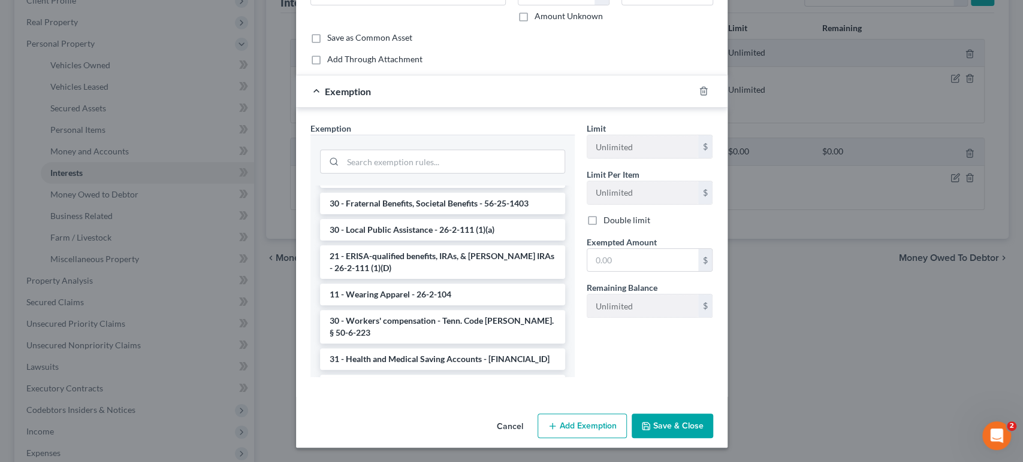
click at [362, 123] on li "31 - Life Insurance (for spouse) - 56-7-203" at bounding box center [442, 113] width 245 height 22
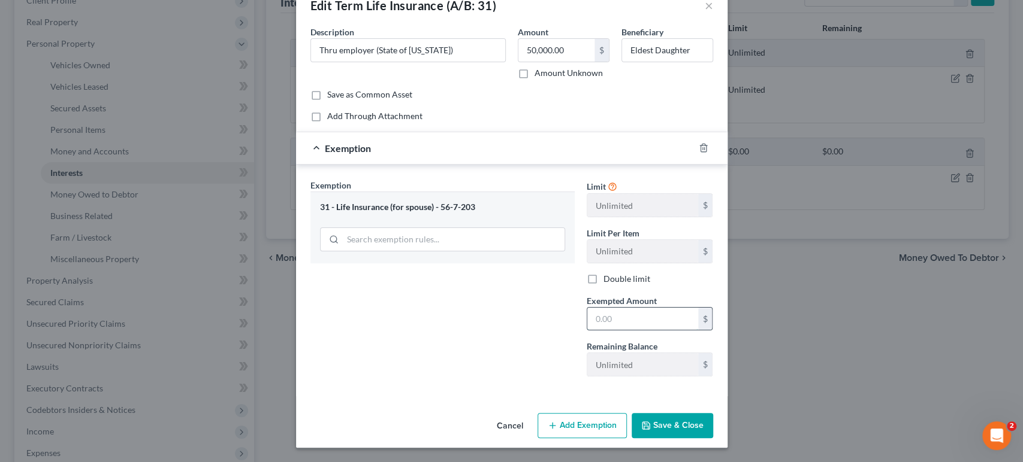
click at [671, 308] on input "text" at bounding box center [642, 319] width 111 height 23
type input "50,000"
click at [712, 423] on button "Save & Close" at bounding box center [671, 425] width 81 height 25
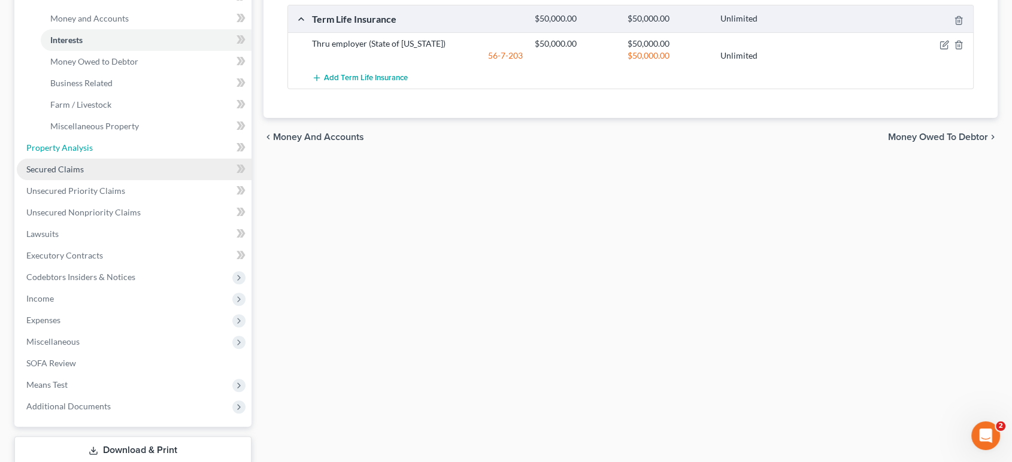
click at [93, 153] on span "Property Analysis" at bounding box center [59, 148] width 66 height 10
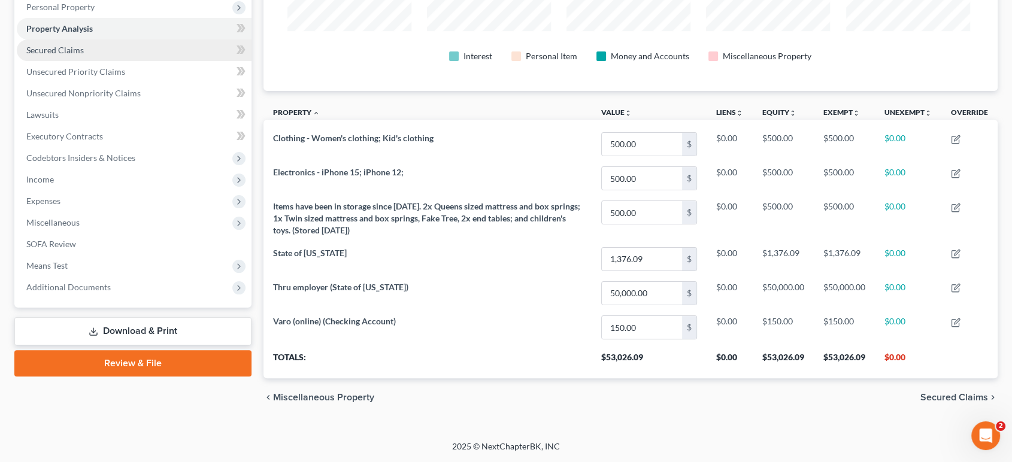
click at [117, 61] on link "Secured Claims" at bounding box center [134, 51] width 235 height 22
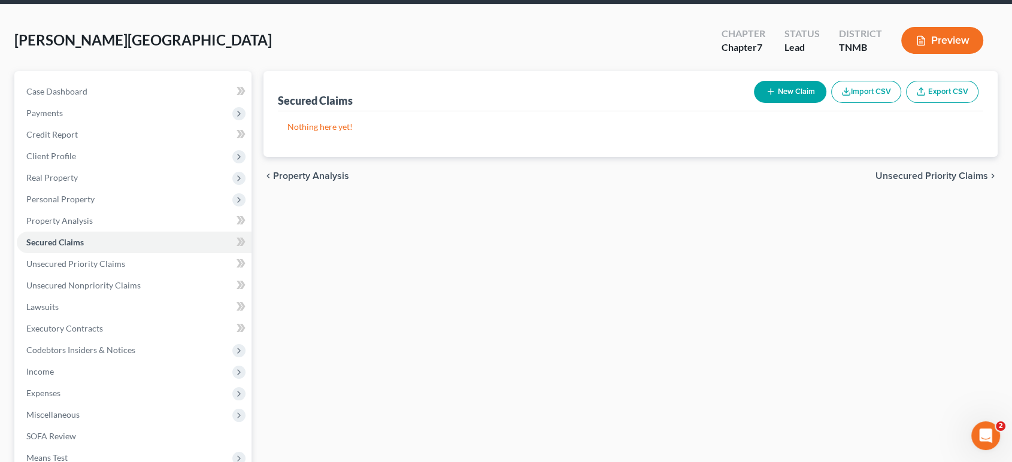
scroll to position [66, 0]
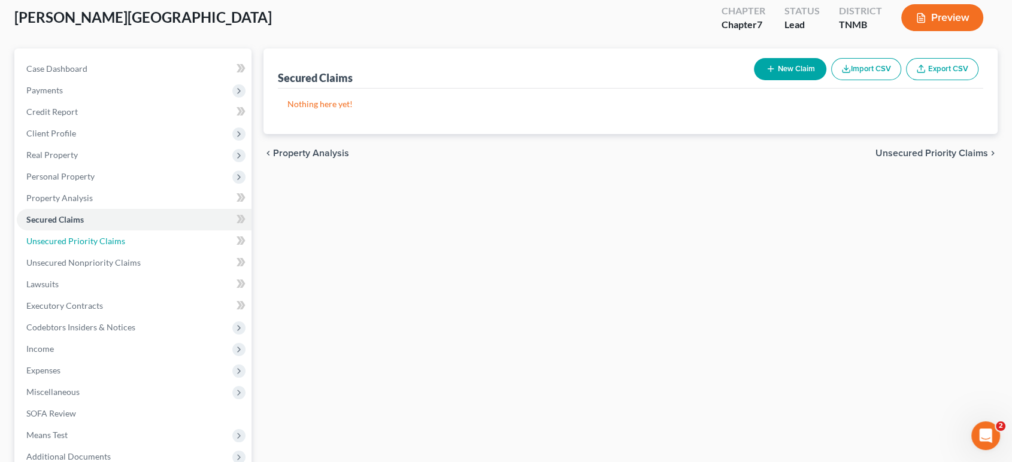
click at [125, 246] on span "Unsecured Priority Claims" at bounding box center [75, 241] width 99 height 10
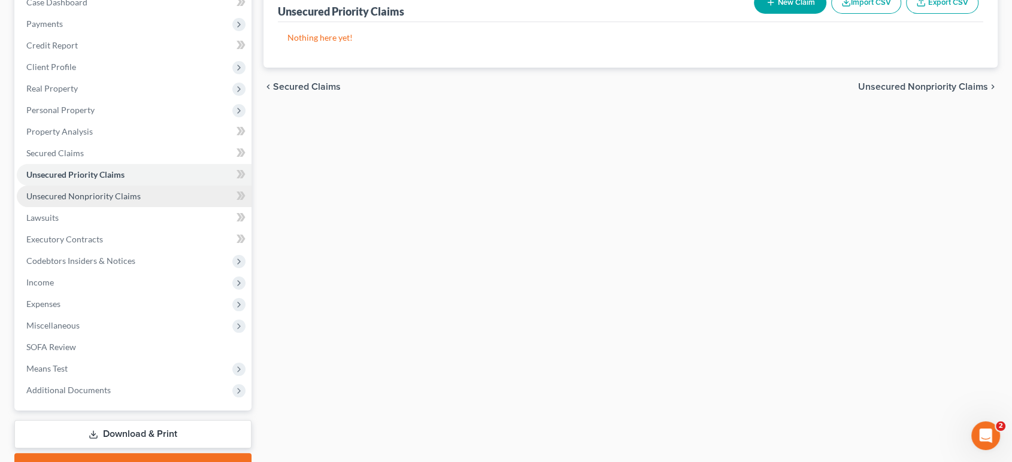
click at [140, 201] on span "Unsecured Nonpriority Claims" at bounding box center [83, 196] width 114 height 10
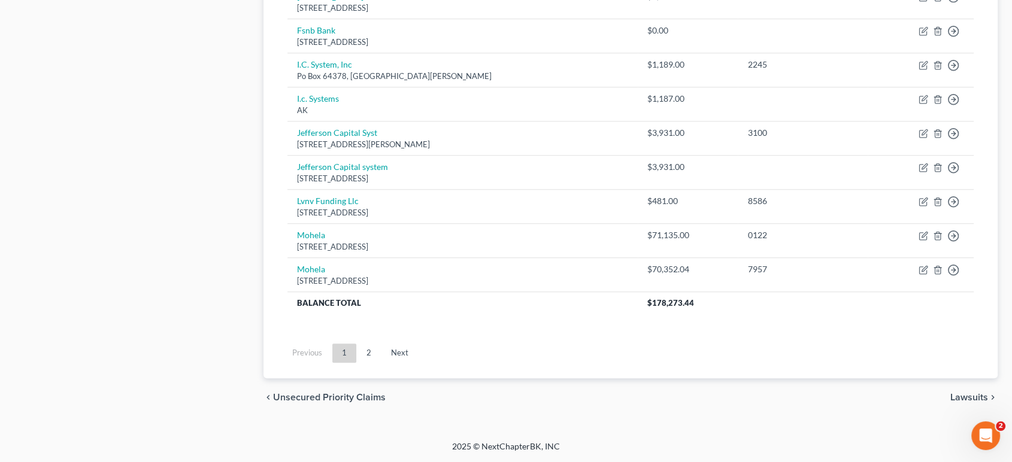
scroll to position [1255, 0]
click at [381, 344] on link "2" at bounding box center [369, 353] width 24 height 19
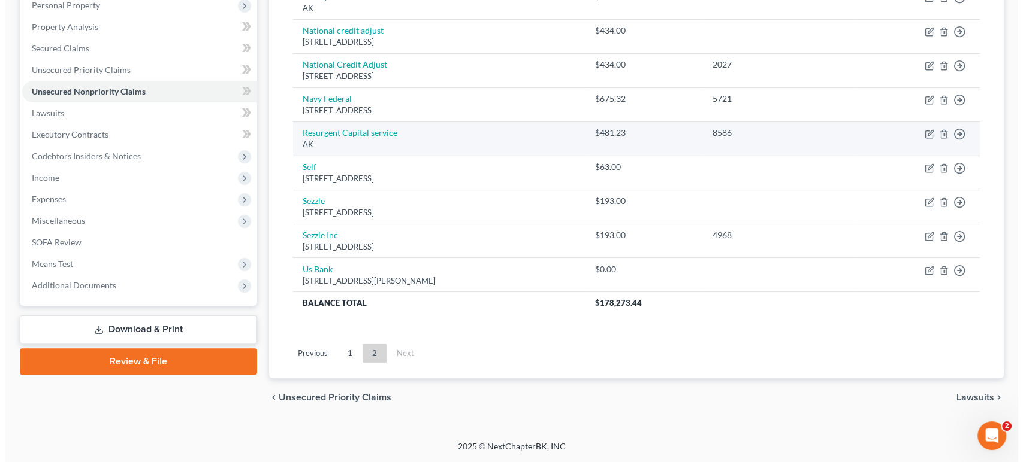
scroll to position [273, 0]
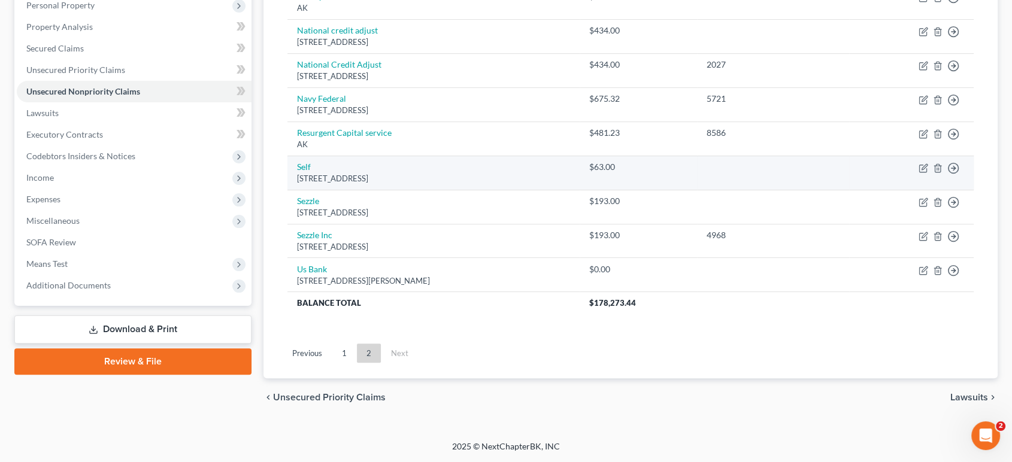
drag, startPoint x: 306, startPoint y: 242, endPoint x: 498, endPoint y: 241, distance: 192.3
click at [498, 185] on div "[STREET_ADDRESS]" at bounding box center [434, 178] width 274 height 11
copy div "[STREET_ADDRESS]"
click at [919, 173] on icon "button" at bounding box center [924, 169] width 10 height 10
select select "45"
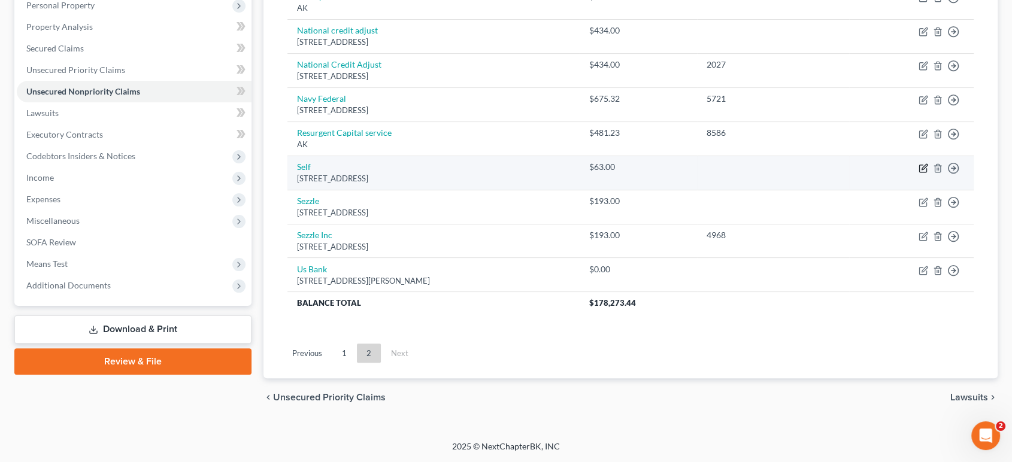
select select "2"
select select "0"
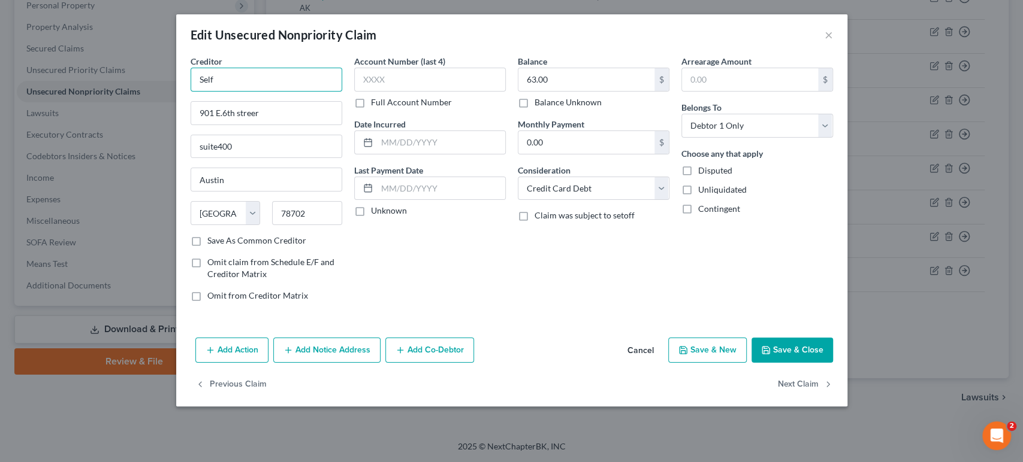
click at [249, 92] on input "Self" at bounding box center [266, 80] width 152 height 24
type input "Self Financial"
click at [554, 201] on select "Select Cable / Satellite Services Collection Agency Credit Card Debt Debt Couns…" at bounding box center [594, 189] width 152 height 24
select select "14"
click at [518, 201] on select "Select Cable / Satellite Services Collection Agency Credit Card Debt Debt Couns…" at bounding box center [594, 189] width 152 height 24
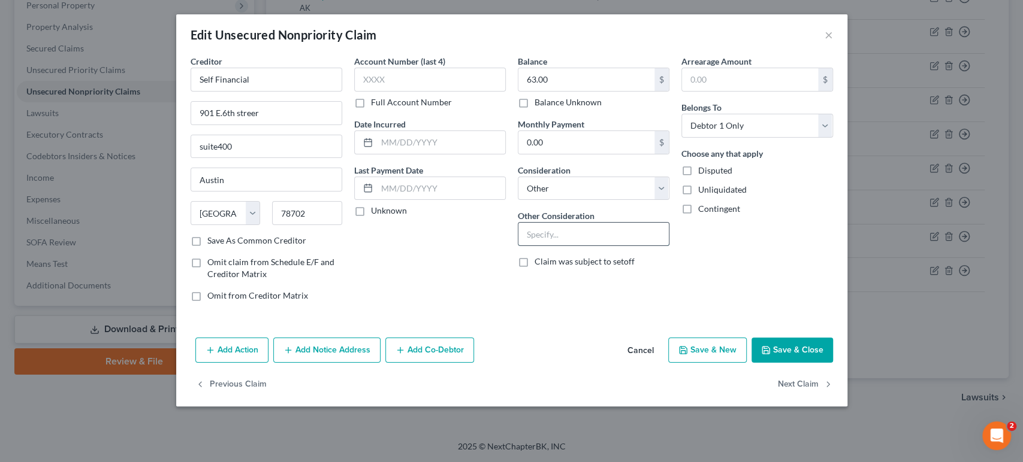
click at [578, 246] on input "text" at bounding box center [593, 234] width 150 height 23
type input "Credit Building Service"
click at [207, 239] on label "Save As Common Creditor" at bounding box center [256, 241] width 99 height 12
click at [212, 239] on input "Save As Common Creditor" at bounding box center [216, 239] width 8 height 8
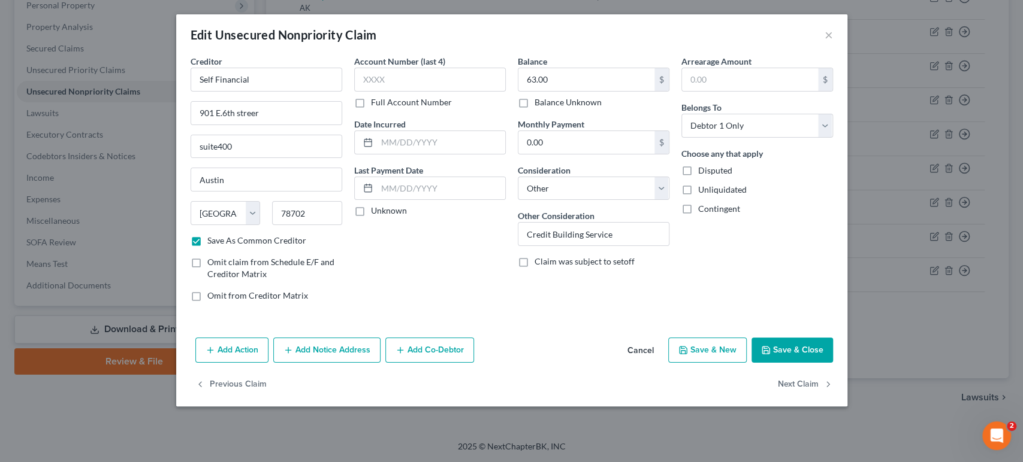
click at [833, 363] on button "Save & Close" at bounding box center [791, 350] width 81 height 25
checkbox input "false"
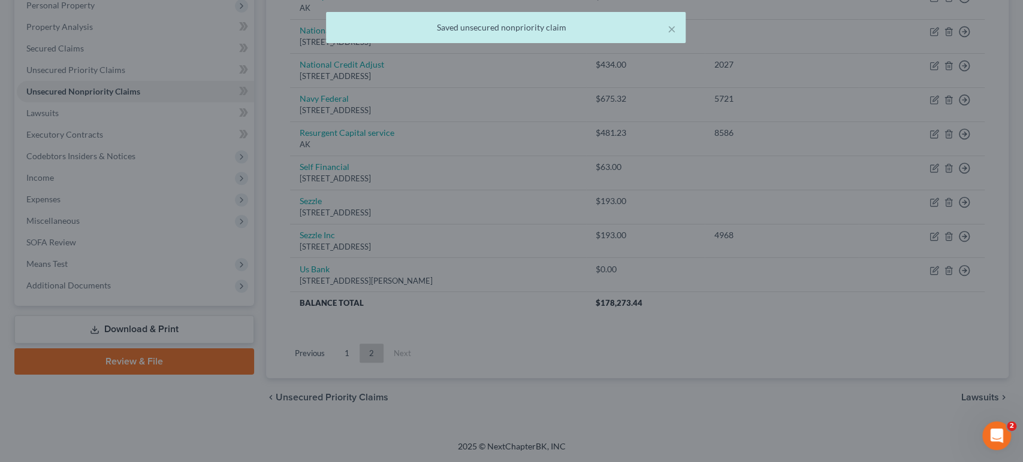
type input "0"
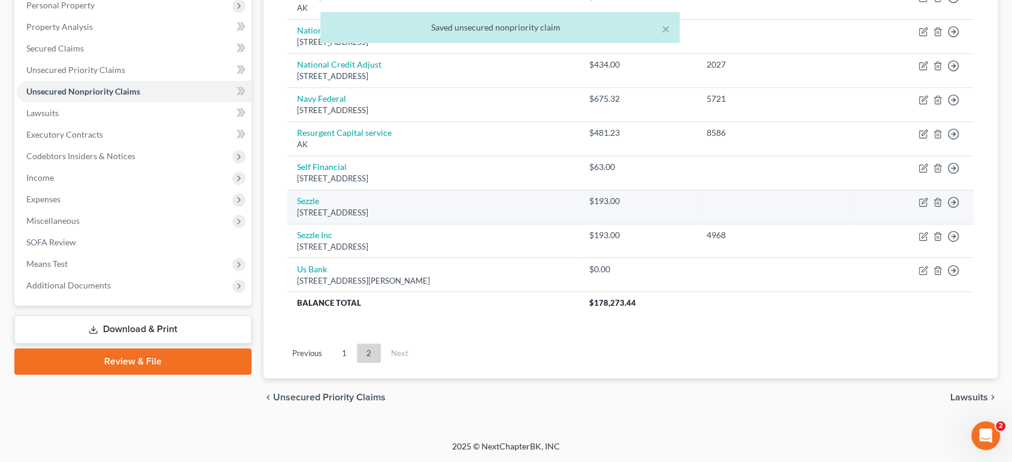
scroll to position [273, 0]
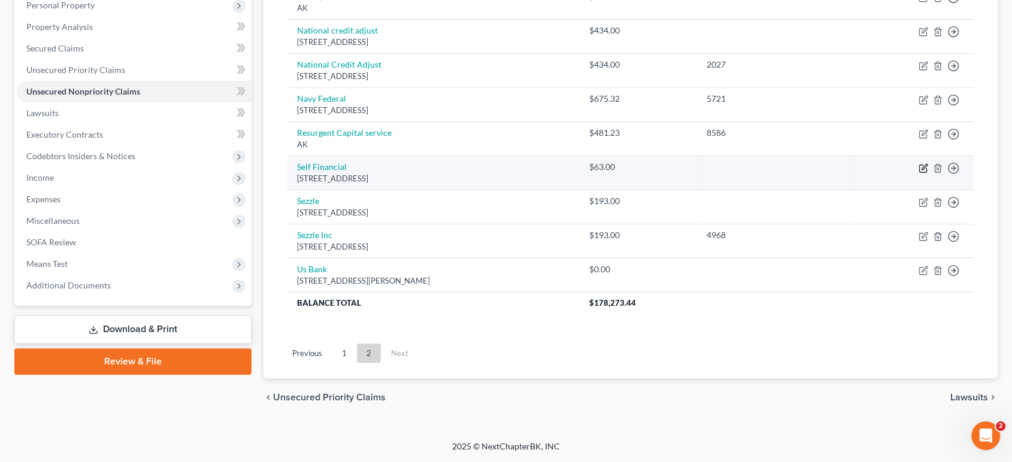
click at [920, 172] on icon "button" at bounding box center [923, 168] width 7 height 7
select select "45"
select select "14"
select select "0"
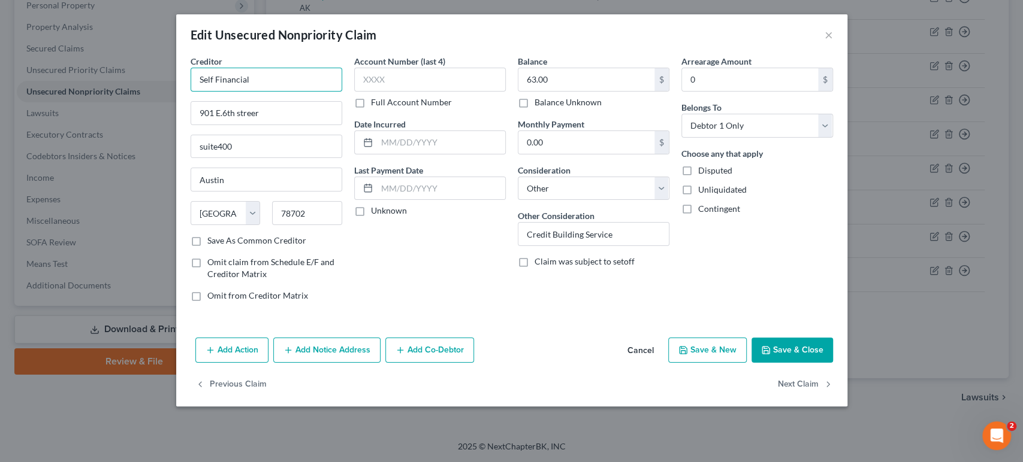
click at [253, 92] on input "Self Financial" at bounding box center [266, 80] width 152 height 24
type input "Self Financial, inc."
click at [833, 363] on button "Save & Close" at bounding box center [791, 350] width 81 height 25
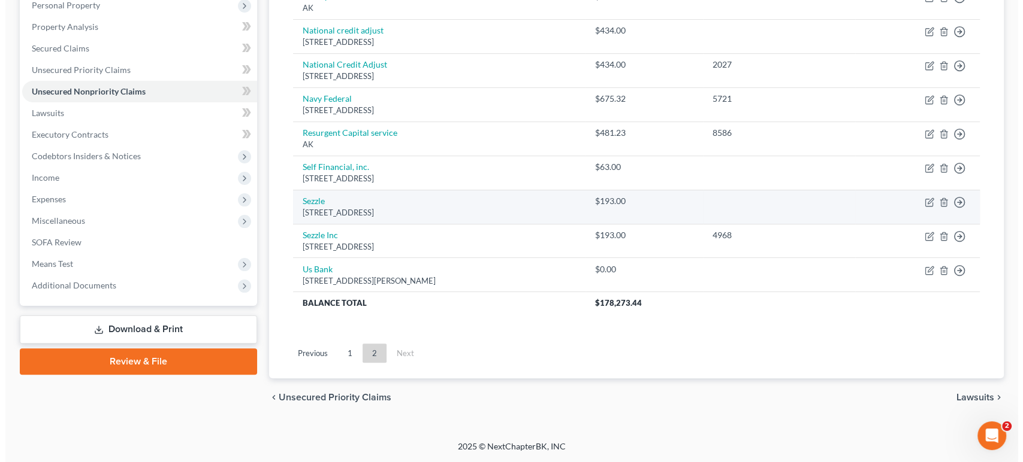
scroll to position [406, 0]
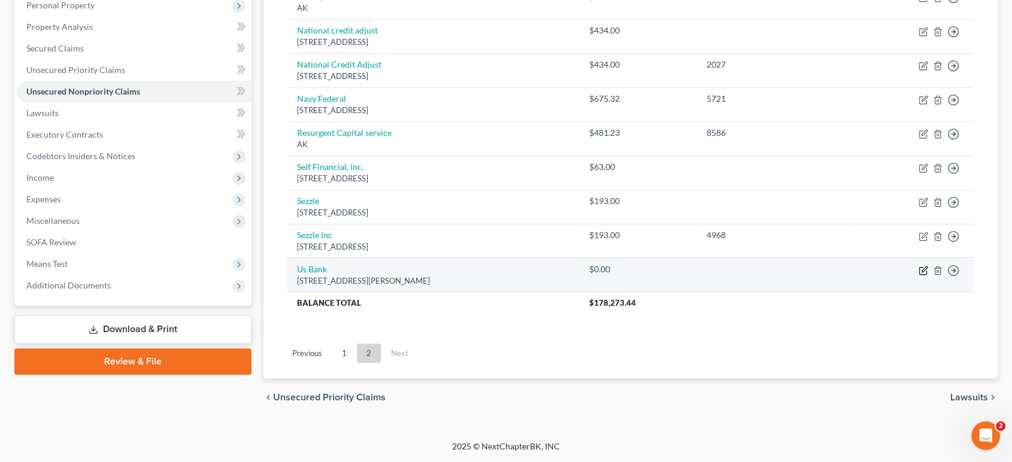
click at [919, 266] on icon "button" at bounding box center [924, 271] width 10 height 10
select select "44"
select select "15"
select select "0"
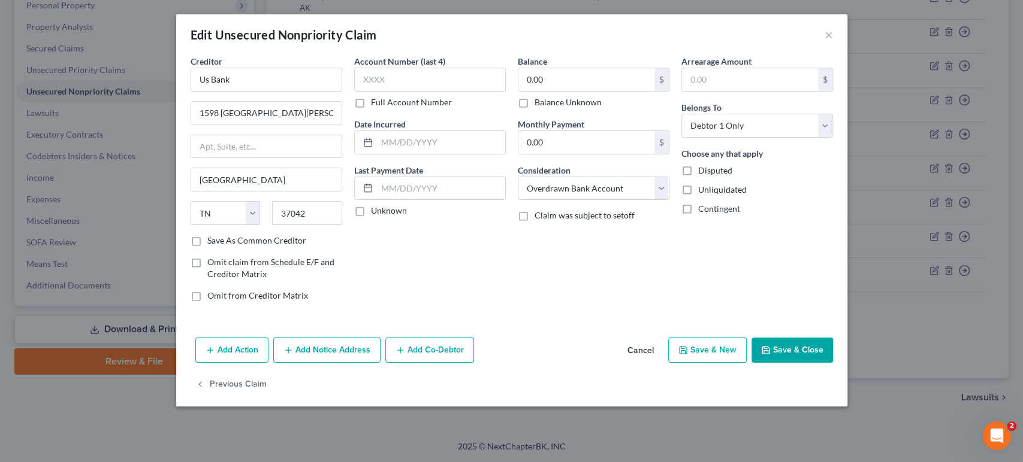
click at [534, 108] on label "Balance Unknown" at bounding box center [567, 102] width 67 height 12
click at [539, 104] on input "Balance Unknown" at bounding box center [543, 100] width 8 height 8
checkbox input "true"
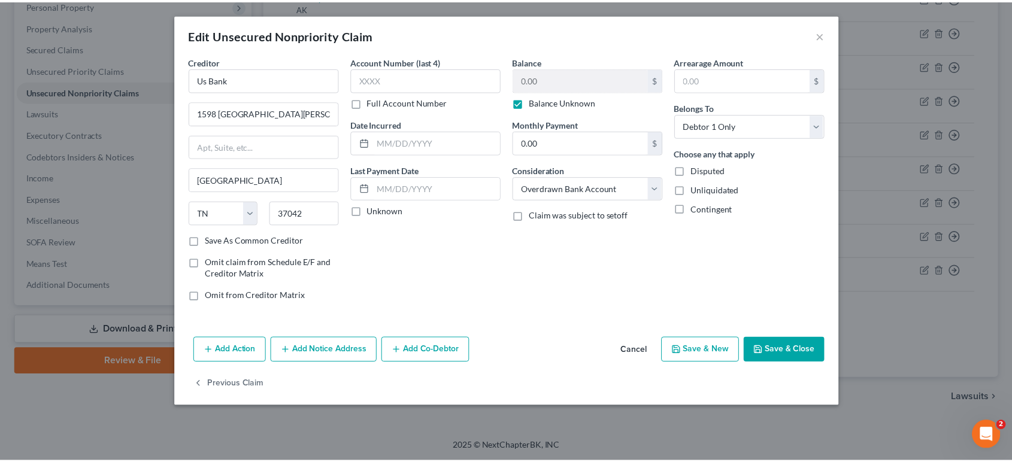
scroll to position [59, 0]
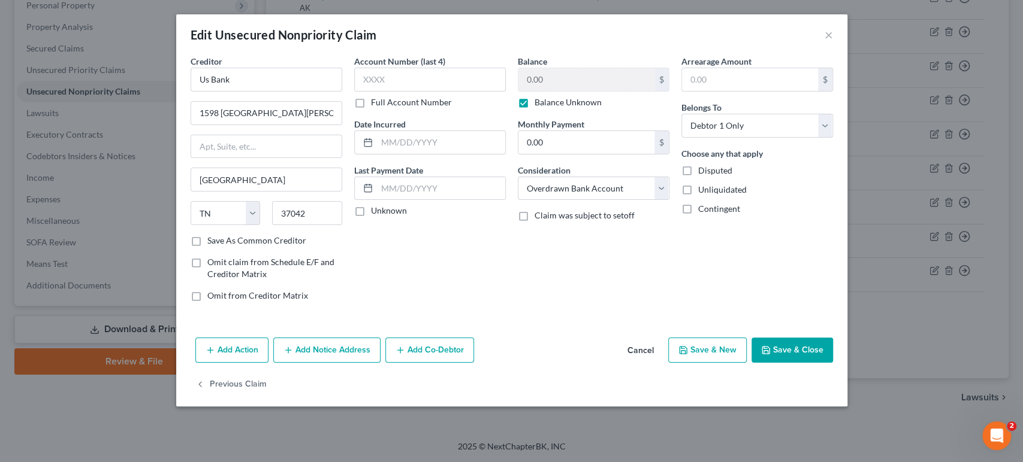
click at [833, 363] on button "Save & Close" at bounding box center [791, 350] width 81 height 25
type input "0"
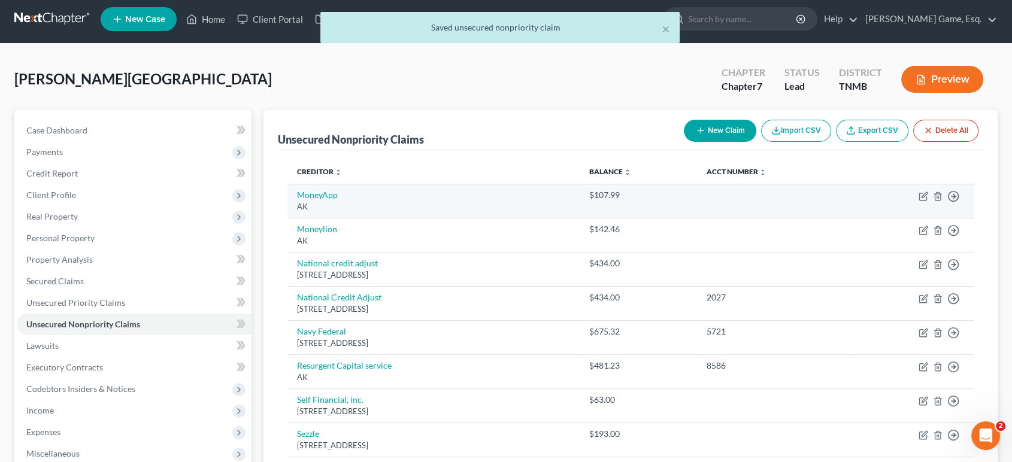
scroll to position [0, 0]
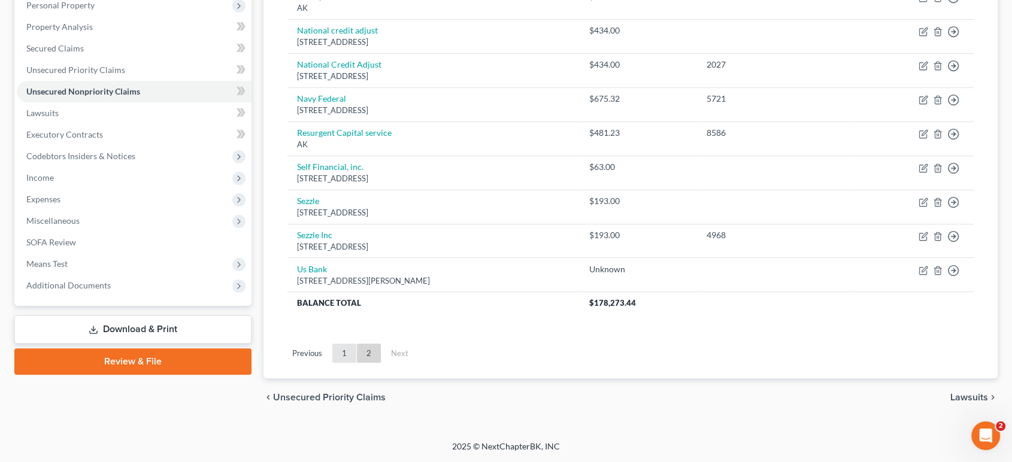
click at [356, 344] on link "1" at bounding box center [344, 353] width 24 height 19
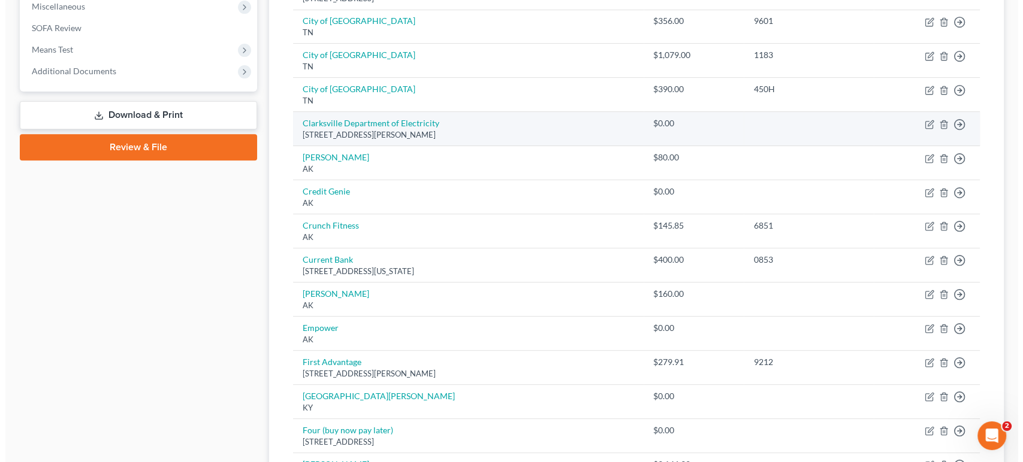
scroll to position [472, 0]
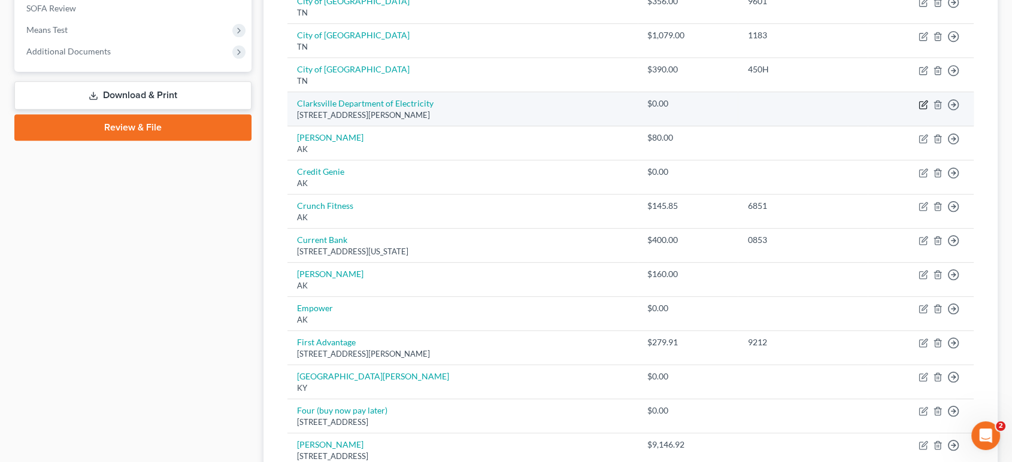
click at [922, 106] on icon "button" at bounding box center [924, 103] width 5 height 5
select select "44"
select select "20"
select select "0"
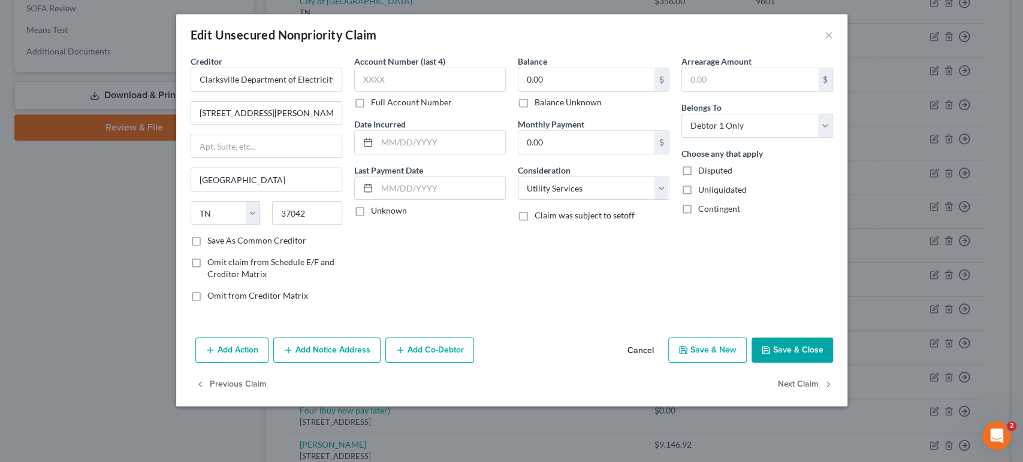
click at [534, 108] on label "Balance Unknown" at bounding box center [567, 102] width 67 height 12
click at [539, 104] on input "Balance Unknown" at bounding box center [543, 100] width 8 height 8
checkbox input "true"
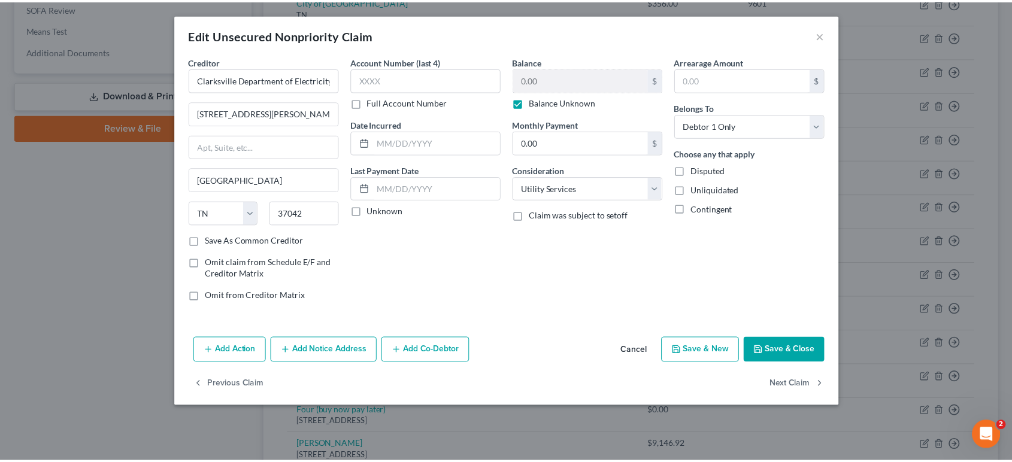
scroll to position [59, 0]
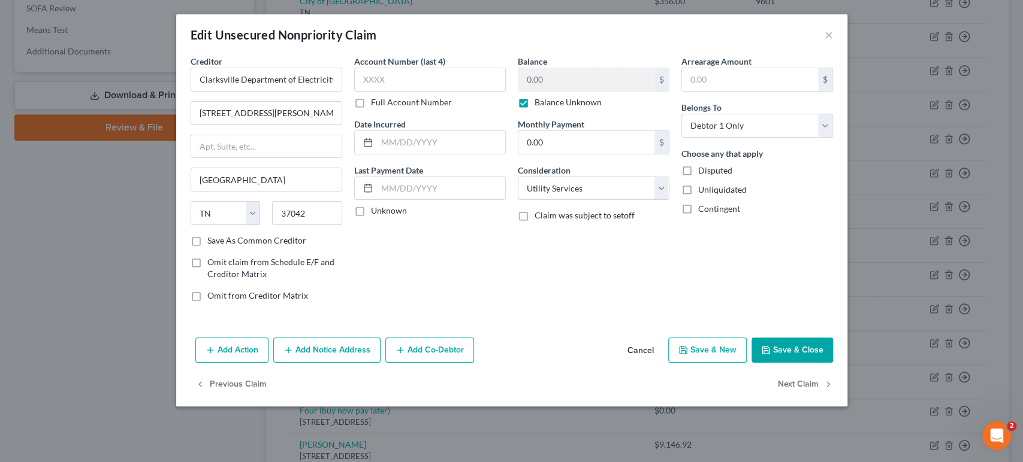
click at [833, 363] on button "Save & Close" at bounding box center [791, 350] width 81 height 25
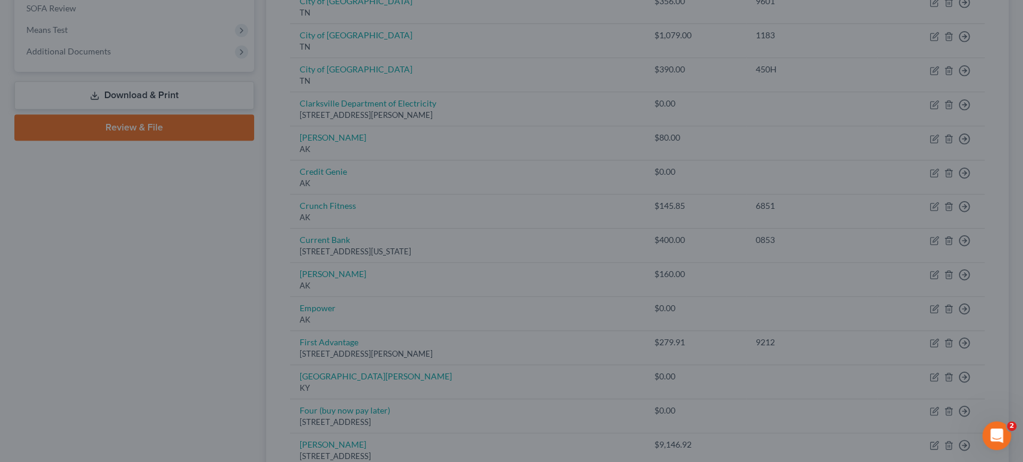
type input "0"
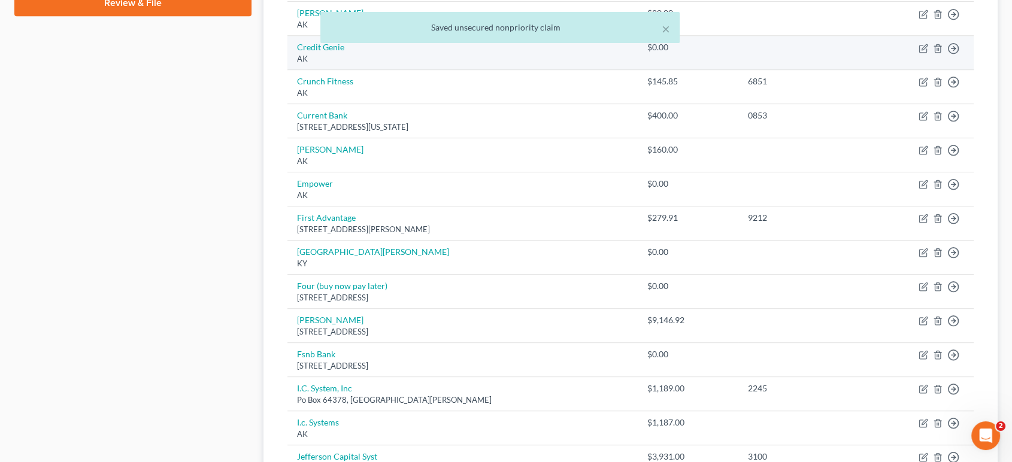
scroll to position [605, 0]
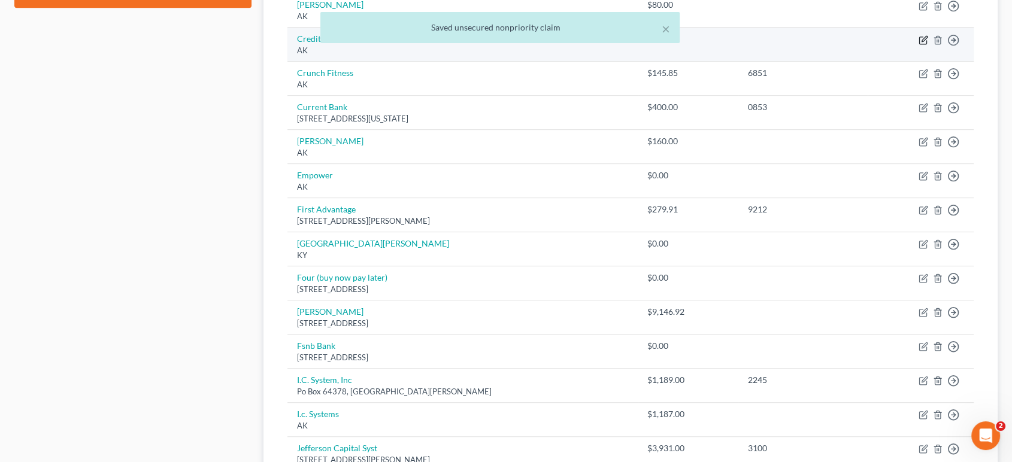
click at [920, 44] on icon "button" at bounding box center [923, 40] width 7 height 7
select select "1"
select select "10"
select select "0"
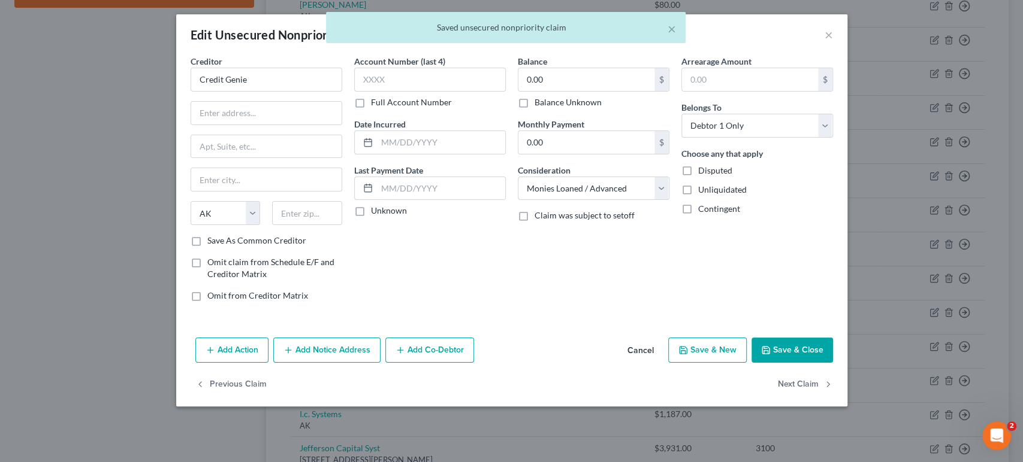
click at [534, 108] on label "Balance Unknown" at bounding box center [567, 102] width 67 height 12
click at [539, 104] on input "Balance Unknown" at bounding box center [543, 100] width 8 height 8
checkbox input "true"
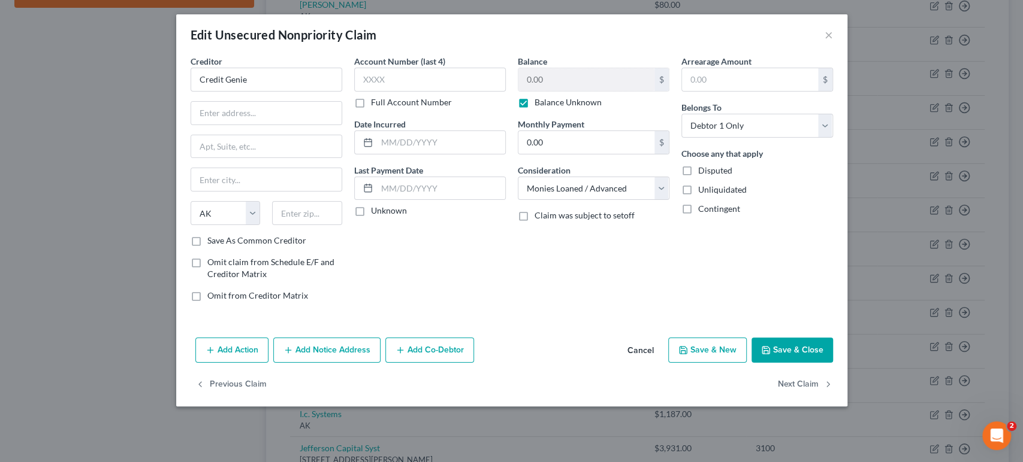
click at [833, 363] on button "Save & Close" at bounding box center [791, 350] width 81 height 25
type input "0"
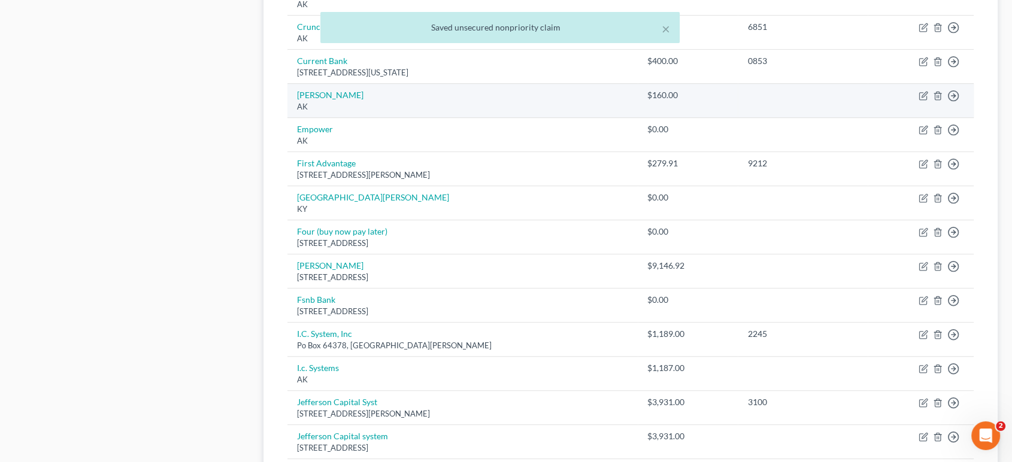
scroll to position [672, 0]
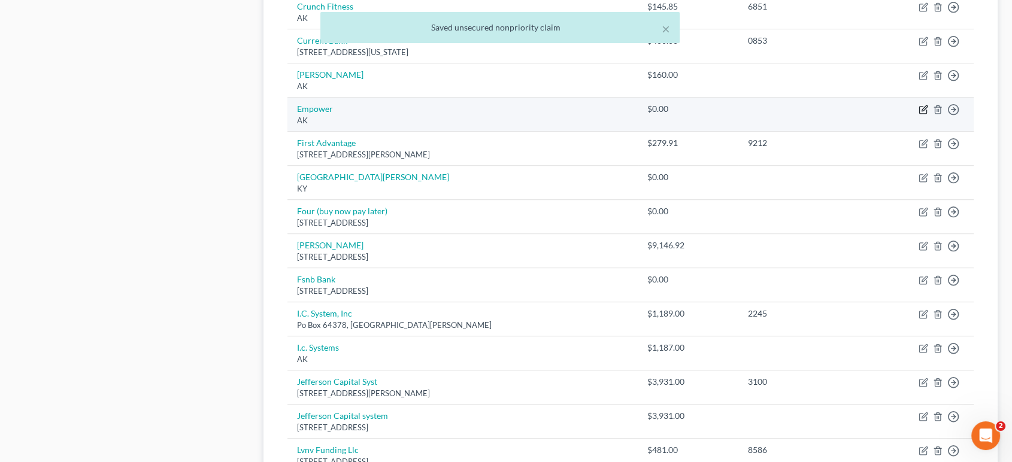
click at [919, 114] on icon "button" at bounding box center [924, 110] width 10 height 10
select select "1"
select select "10"
select select "0"
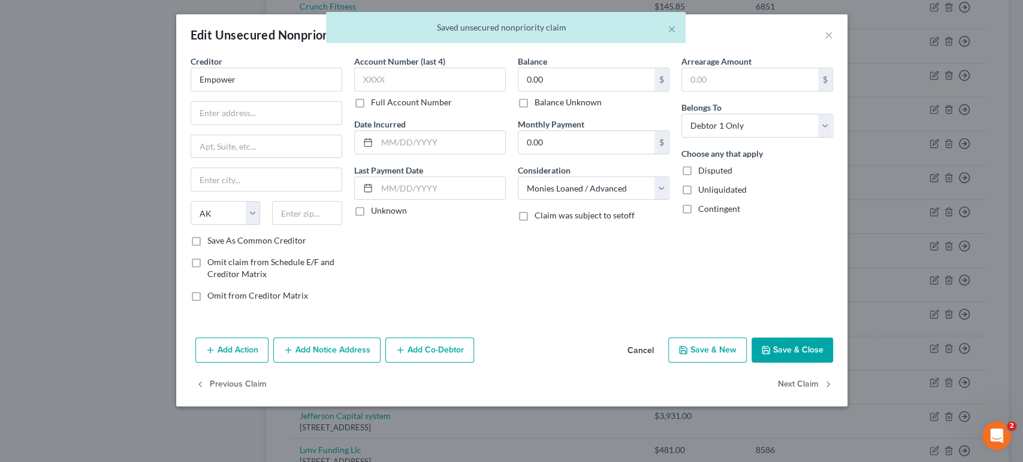
click at [534, 108] on label "Balance Unknown" at bounding box center [567, 102] width 67 height 12
click at [539, 104] on input "Balance Unknown" at bounding box center [543, 100] width 8 height 8
checkbox input "true"
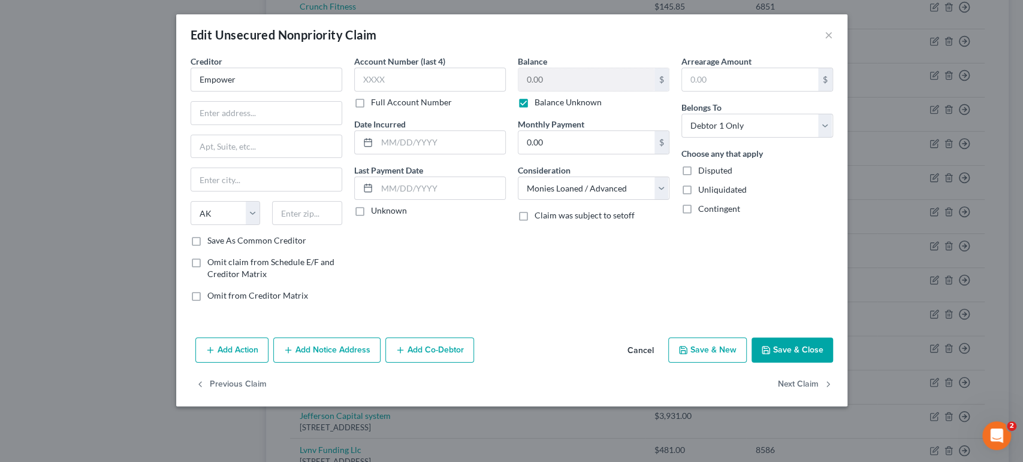
click at [833, 363] on button "Save & Close" at bounding box center [791, 350] width 81 height 25
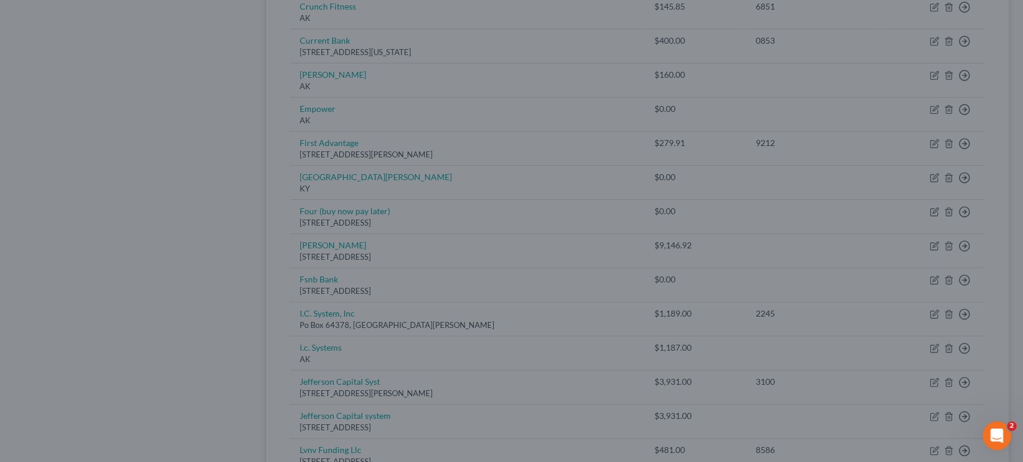
type input "0"
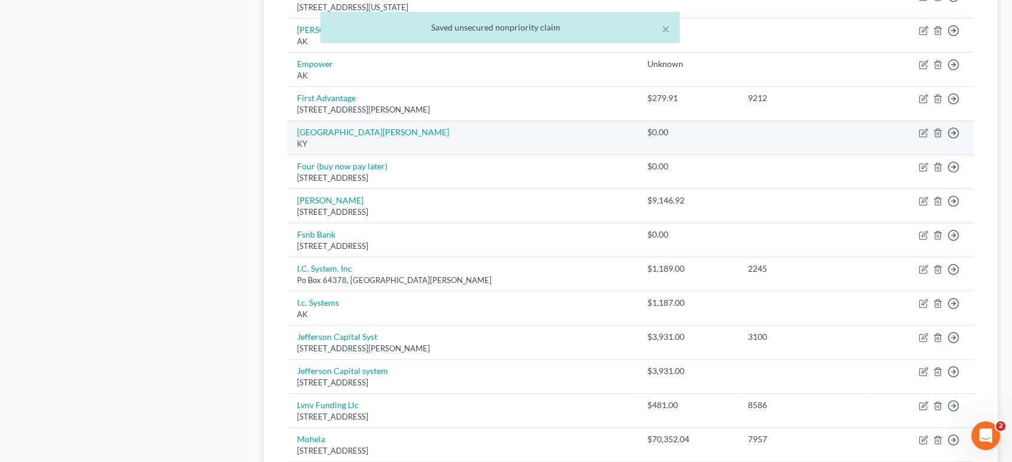
scroll to position [738, 0]
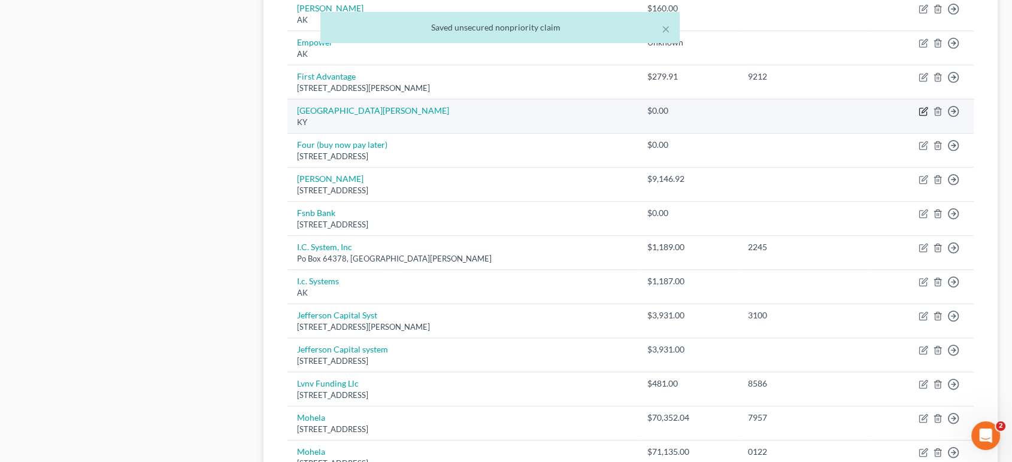
click at [919, 116] on icon "button" at bounding box center [924, 112] width 10 height 10
select select "18"
select select "8"
select select "0"
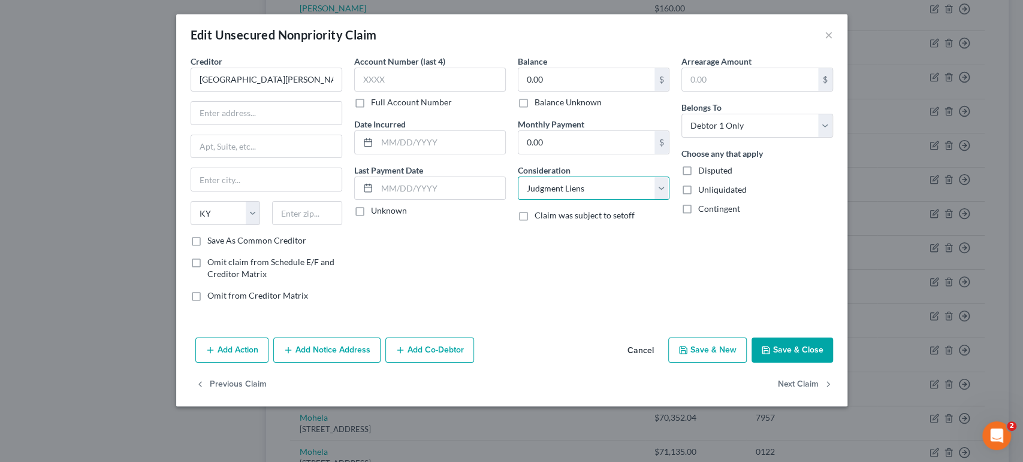
click at [570, 201] on select "Select Cable / Satellite Services Collection Agency Credit Card Debt Debt Couns…" at bounding box center [594, 189] width 152 height 24
click at [594, 311] on div "Balance 0.00 $ Balance Unknown Balance Undetermined 0.00 $ Balance Unknown Mont…" at bounding box center [594, 183] width 164 height 256
click at [249, 92] on input "[GEOGRAPHIC_DATA][PERSON_NAME]" at bounding box center [266, 80] width 152 height 24
click at [833, 42] on button "×" at bounding box center [828, 35] width 8 height 14
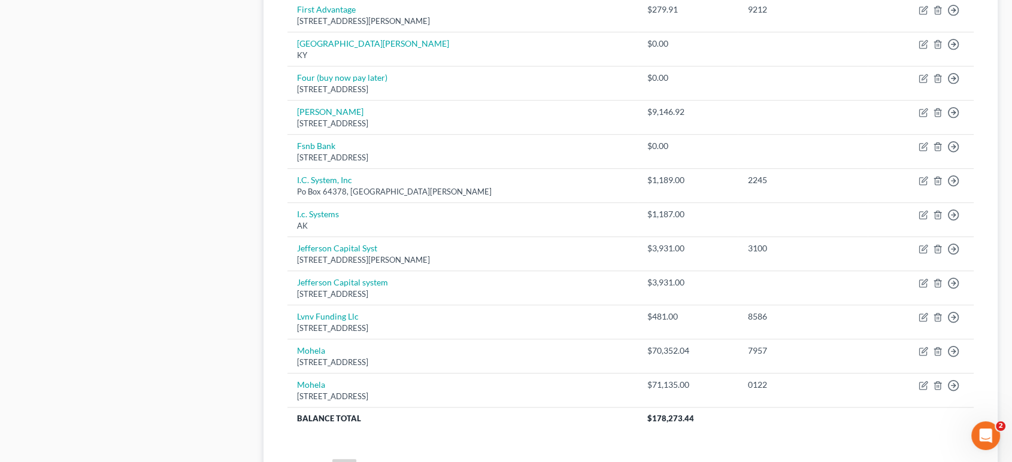
scroll to position [938, 0]
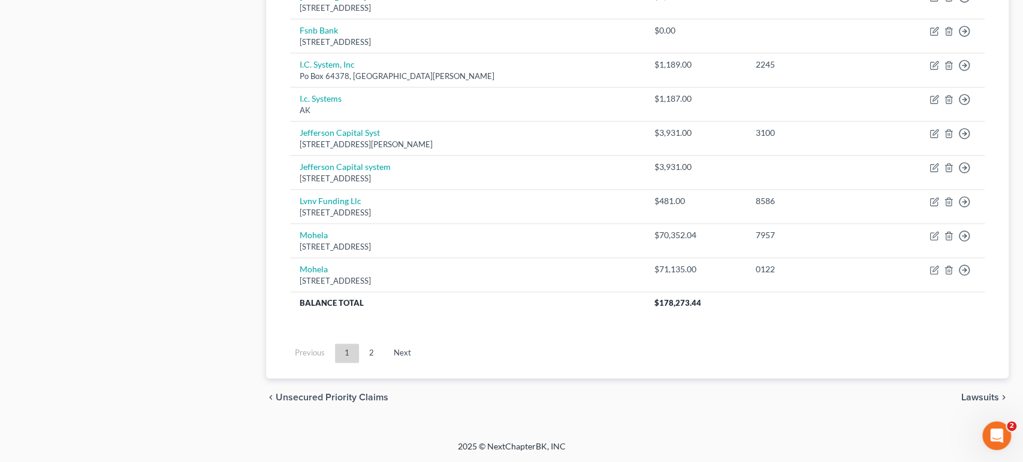
select select "9"
select select "2"
select select "0"
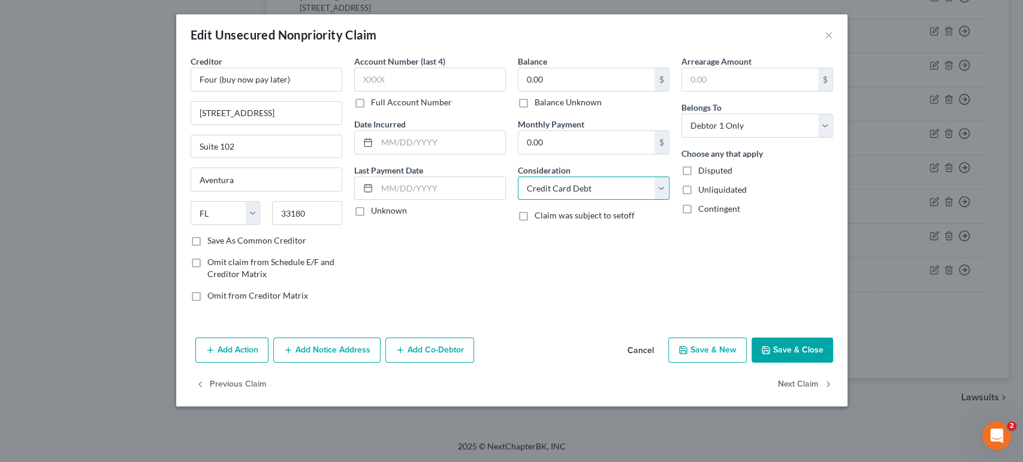
click at [565, 201] on select "Select Cable / Satellite Services Collection Agency Credit Card Debt Debt Couns…" at bounding box center [594, 189] width 152 height 24
select select "10"
click at [518, 201] on select "Select Cable / Satellite Services Collection Agency Credit Card Debt Debt Couns…" at bounding box center [594, 189] width 152 height 24
click at [534, 108] on label "Balance Unknown" at bounding box center [567, 102] width 67 height 12
click at [539, 104] on input "Balance Unknown" at bounding box center [543, 100] width 8 height 8
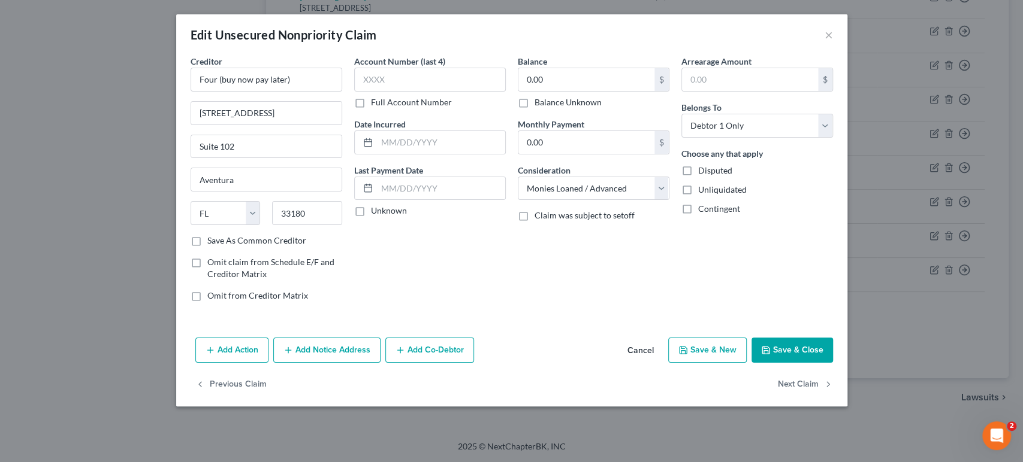
checkbox input "true"
click at [833, 363] on button "Save & Close" at bounding box center [791, 350] width 81 height 25
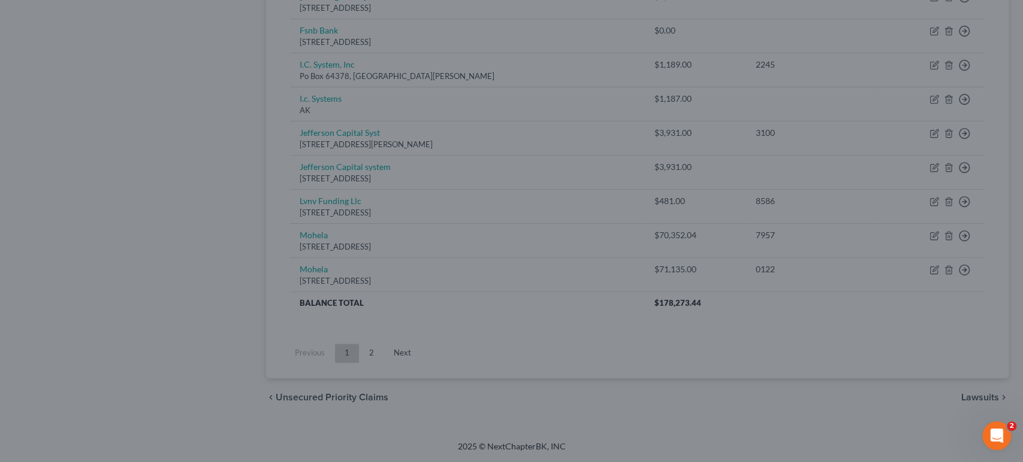
type input "0"
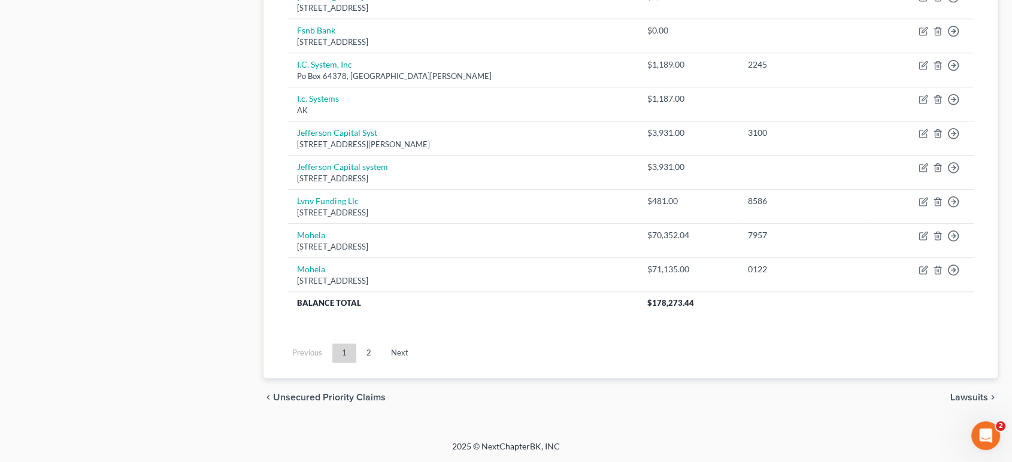
scroll to position [1005, 0]
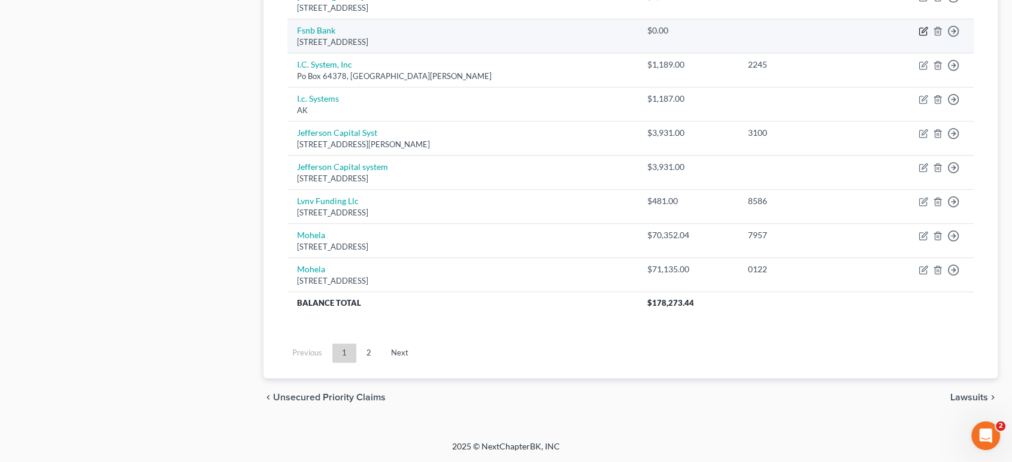
click at [922, 32] on icon "button" at bounding box center [924, 29] width 5 height 5
select select "44"
select select "15"
select select "0"
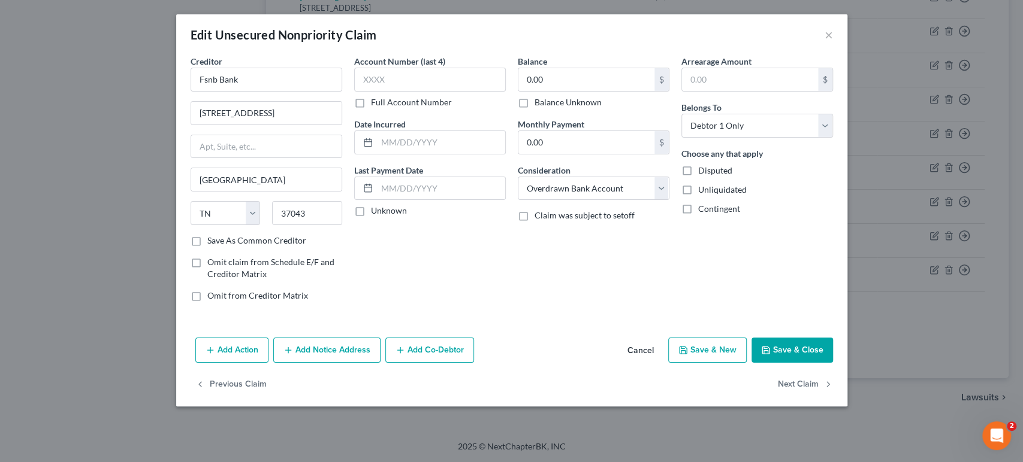
click at [534, 108] on label "Balance Unknown" at bounding box center [567, 102] width 67 height 12
click at [539, 104] on input "Balance Unknown" at bounding box center [543, 100] width 8 height 8
checkbox input "true"
click at [833, 363] on button "Save & Close" at bounding box center [791, 350] width 81 height 25
type input "0"
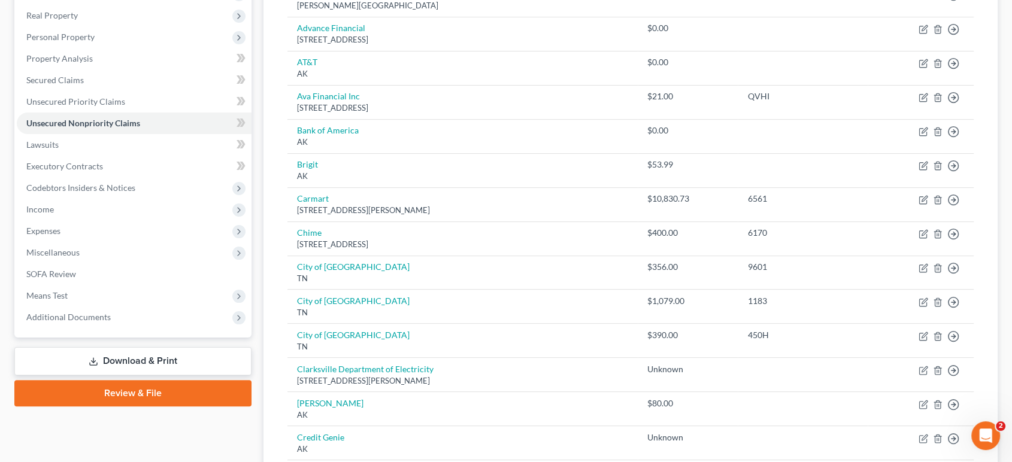
scroll to position [139, 0]
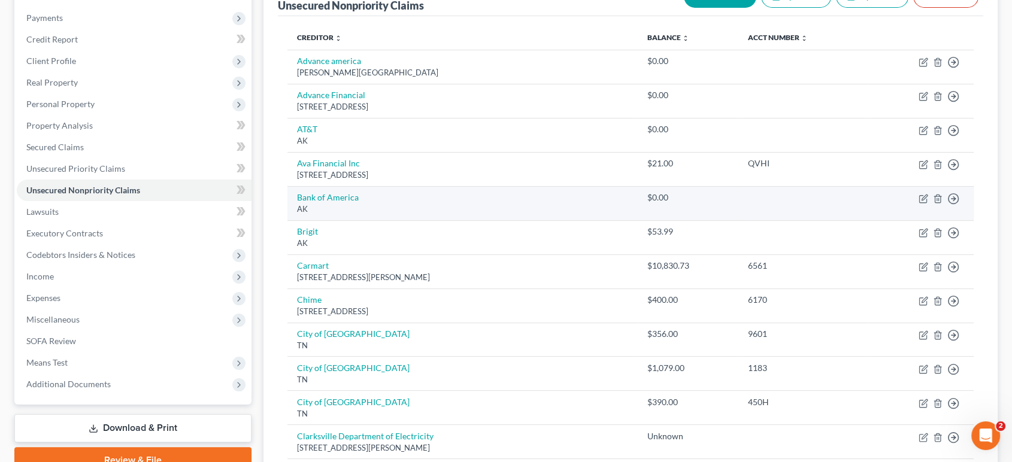
click at [912, 220] on td "Move to D Move to E Move to G Move to Notice Only" at bounding box center [921, 203] width 106 height 34
click at [922, 200] on icon "button" at bounding box center [924, 197] width 5 height 5
select select "1"
select select "15"
select select "0"
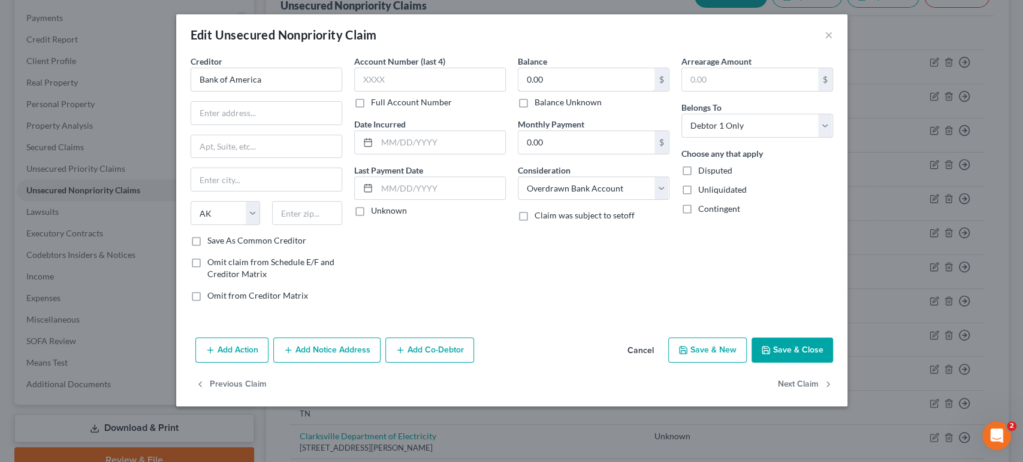
drag, startPoint x: 574, startPoint y: 104, endPoint x: 534, endPoint y: 138, distance: 52.8
click at [574, 91] on input "0.00" at bounding box center [586, 79] width 136 height 23
click at [534, 108] on label "Balance Unknown" at bounding box center [567, 102] width 67 height 12
click at [539, 104] on input "Balance Unknown" at bounding box center [543, 100] width 8 height 8
checkbox input "true"
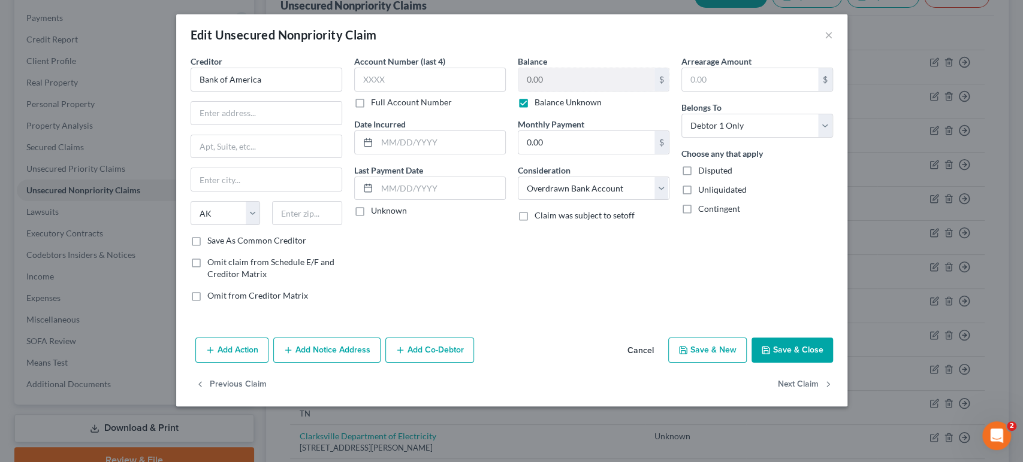
click at [833, 363] on button "Save & Close" at bounding box center [791, 350] width 81 height 25
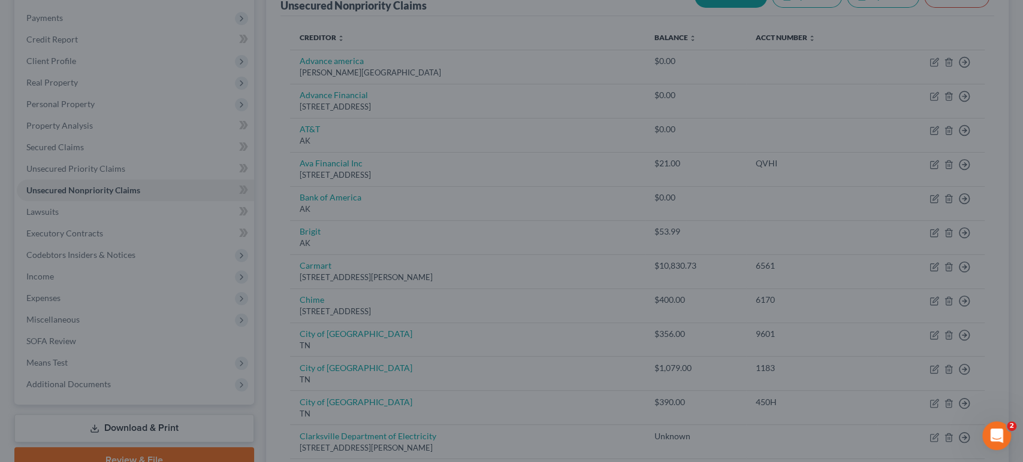
type input "0"
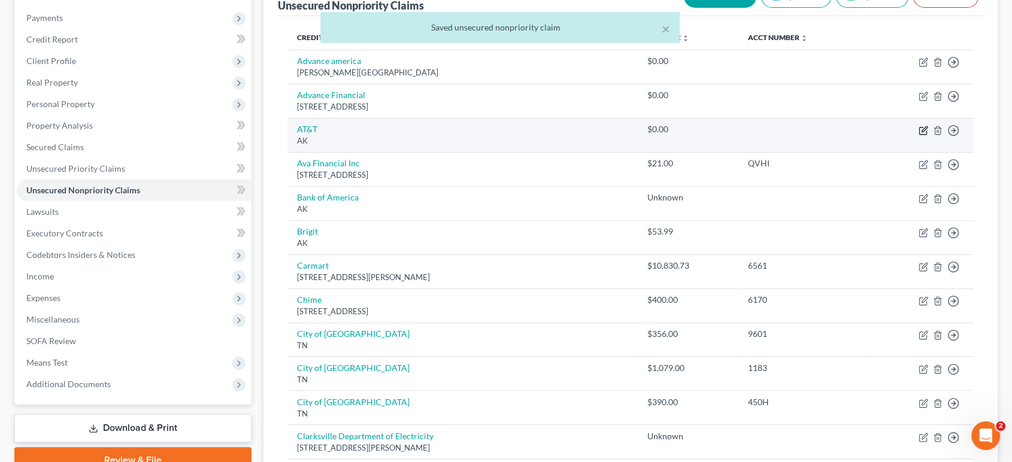
click at [919, 135] on icon "button" at bounding box center [924, 131] width 10 height 10
select select "1"
select select "19"
select select "0"
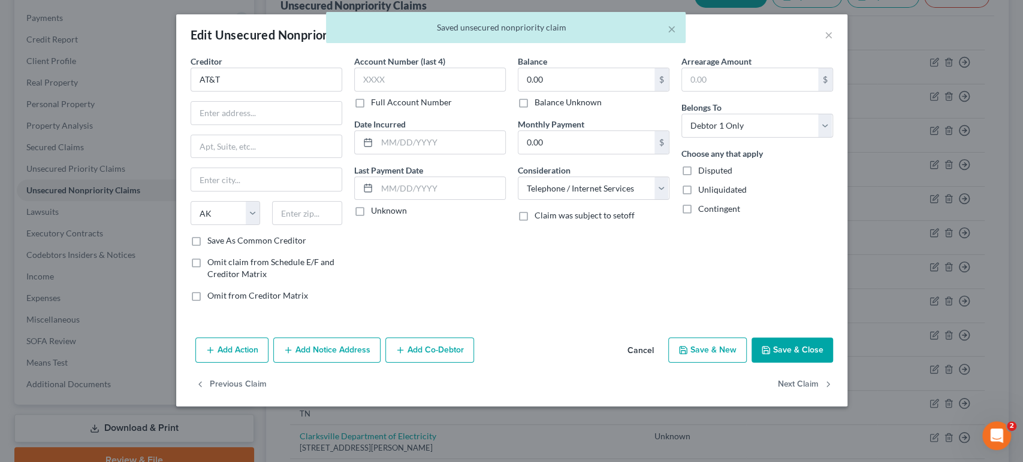
click at [534, 108] on label "Balance Unknown" at bounding box center [567, 102] width 67 height 12
click at [539, 104] on input "Balance Unknown" at bounding box center [543, 100] width 8 height 8
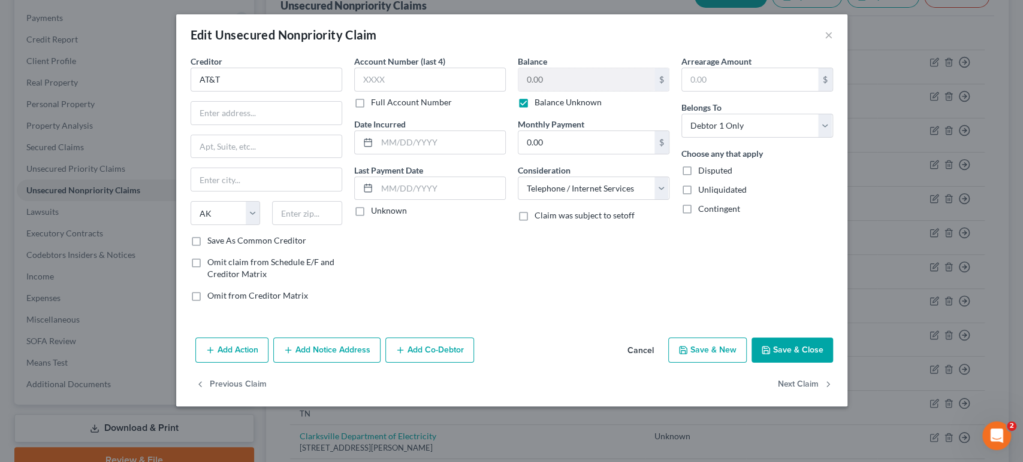
click at [534, 108] on label "Balance Unknown" at bounding box center [567, 102] width 67 height 12
click at [539, 104] on input "Balance Unknown" at bounding box center [543, 100] width 8 height 8
checkbox input "false"
click at [589, 91] on input "0.00" at bounding box center [586, 79] width 136 height 23
click at [833, 40] on button "×" at bounding box center [828, 35] width 8 height 14
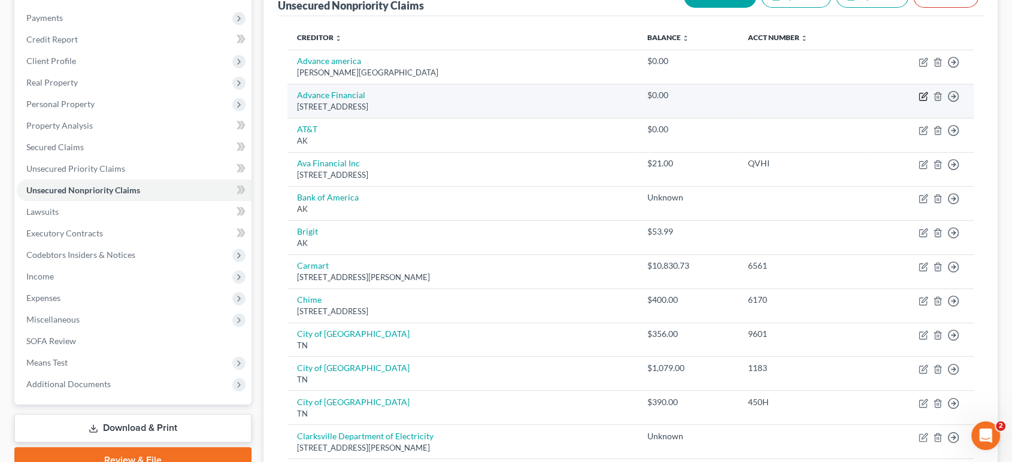
click at [919, 101] on icon "button" at bounding box center [924, 97] width 10 height 10
select select "44"
select select "10"
select select "0"
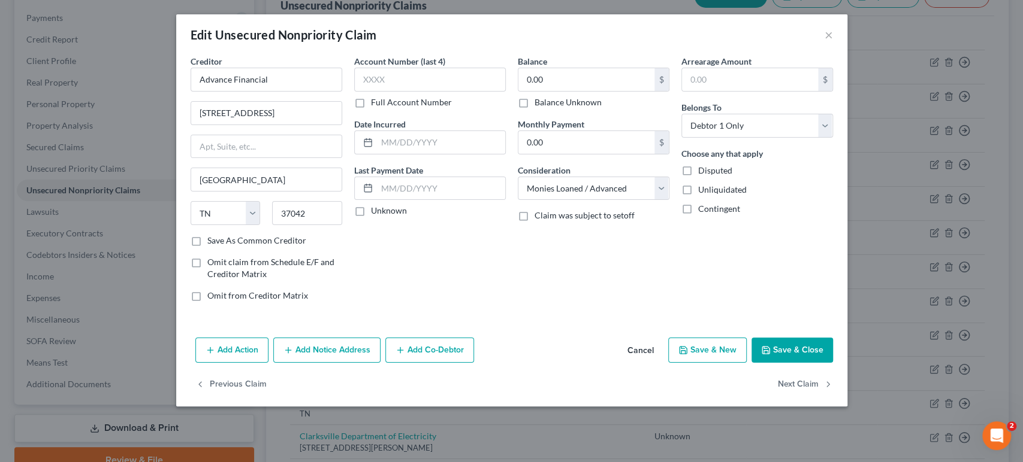
drag, startPoint x: 697, startPoint y: 180, endPoint x: 570, endPoint y: 300, distance: 174.2
drag, startPoint x: 570, startPoint y: 300, endPoint x: 483, endPoint y: 307, distance: 87.8
click at [485, 311] on div "Account Number (last 4) Full Account Number Date Incurred Last Payment Date Unk…" at bounding box center [430, 183] width 164 height 256
click at [534, 108] on label "Balance Unknown" at bounding box center [567, 102] width 67 height 12
click at [539, 104] on input "Balance Unknown" at bounding box center [543, 100] width 8 height 8
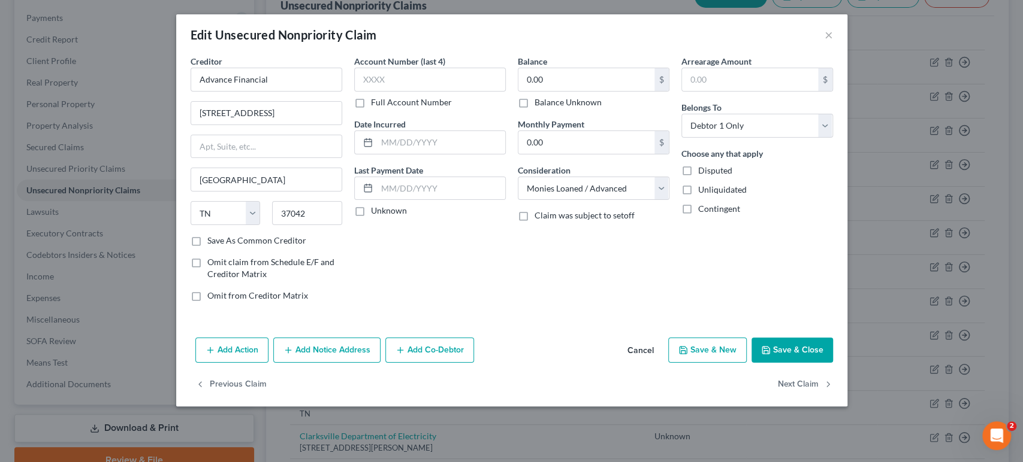
checkbox input "true"
click at [833, 363] on button "Save & Close" at bounding box center [791, 350] width 81 height 25
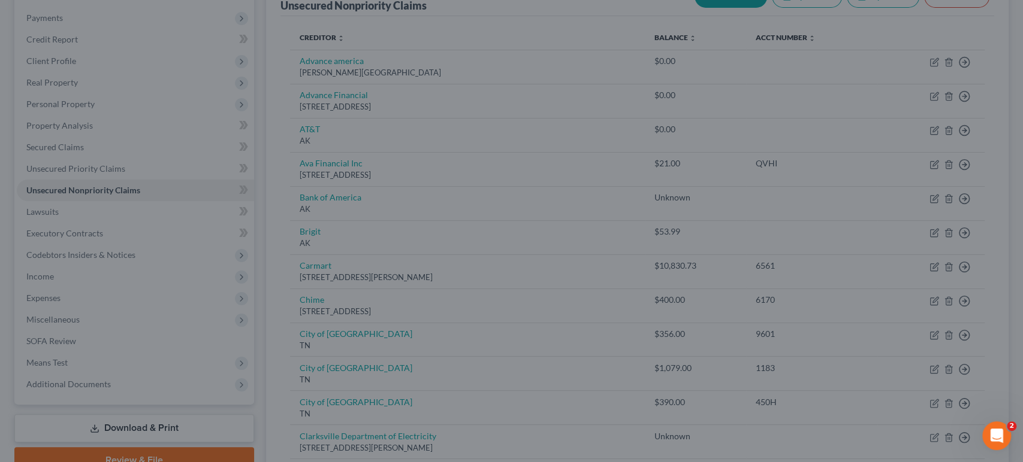
type input "0"
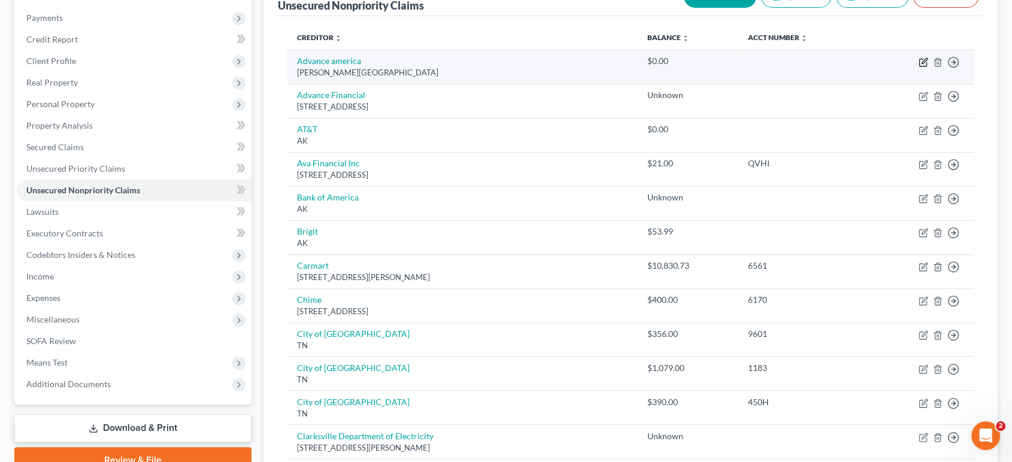
click at [922, 63] on icon "button" at bounding box center [924, 60] width 5 height 5
select select "44"
select select "10"
select select "0"
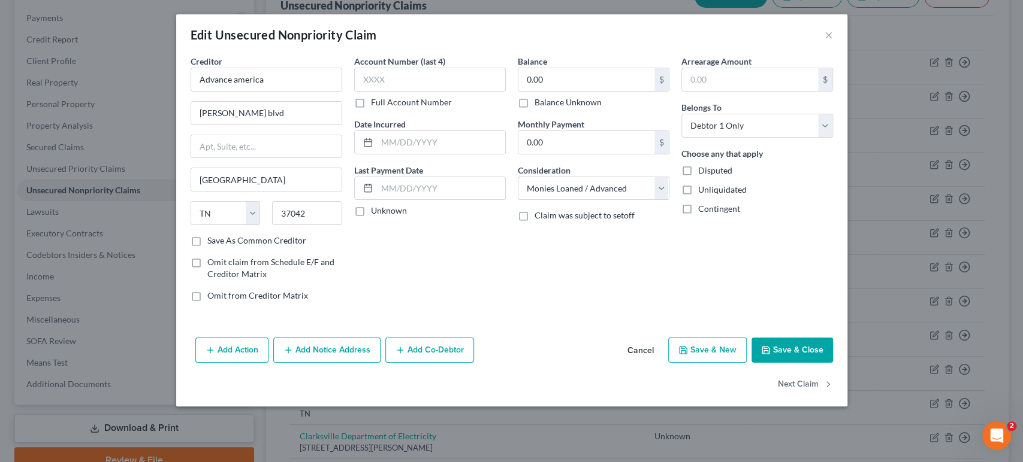
click at [534, 108] on label "Balance Unknown" at bounding box center [567, 102] width 67 height 12
click at [539, 104] on input "Balance Unknown" at bounding box center [543, 100] width 8 height 8
checkbox input "true"
click at [833, 363] on button "Save & Close" at bounding box center [791, 350] width 81 height 25
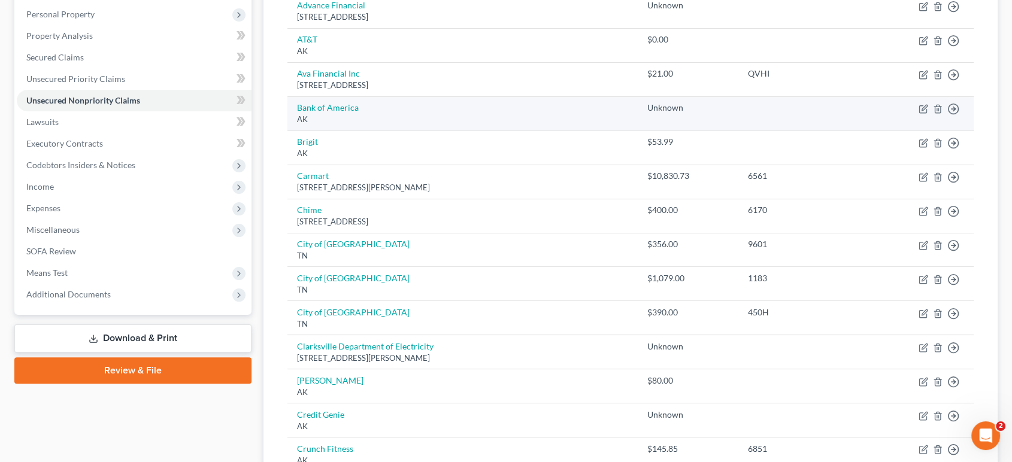
scroll to position [206, 0]
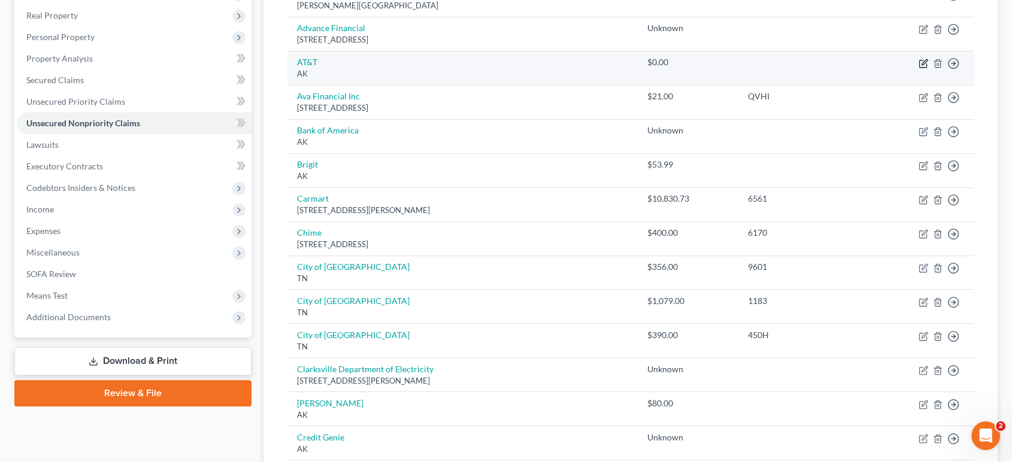
click at [922, 65] on icon "button" at bounding box center [924, 61] width 5 height 5
select select "1"
select select "19"
select select "0"
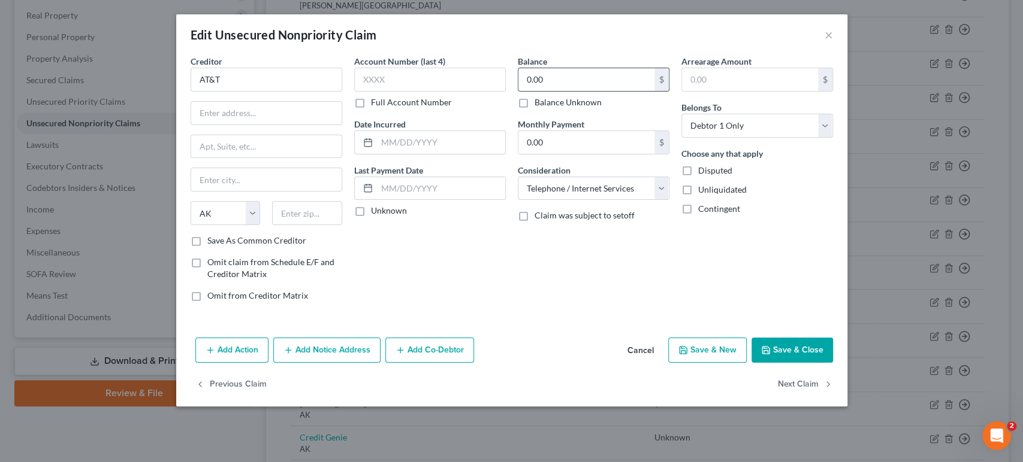
click at [583, 84] on div "0.00 $" at bounding box center [594, 80] width 152 height 24
click at [587, 90] on input "0.00" at bounding box center [586, 79] width 136 height 23
click at [833, 363] on button "Save & Close" at bounding box center [791, 350] width 81 height 25
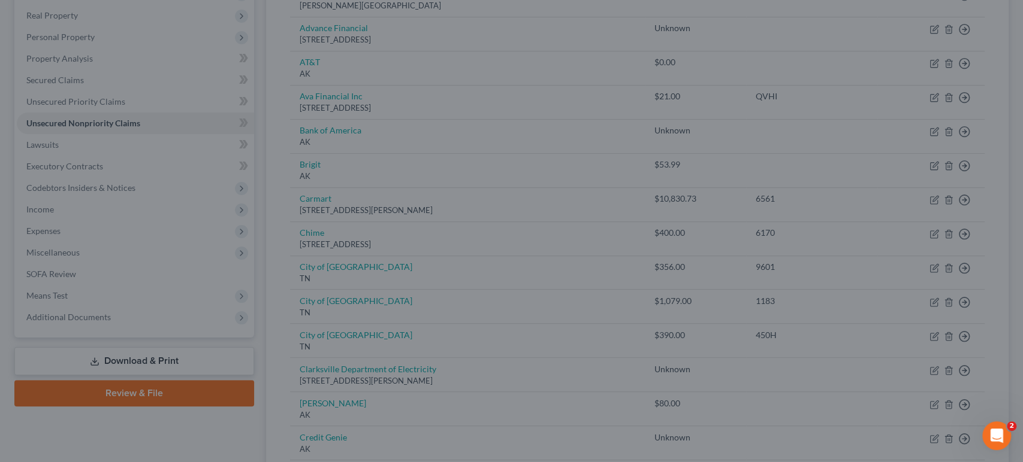
type input "2,000.00"
type input "0"
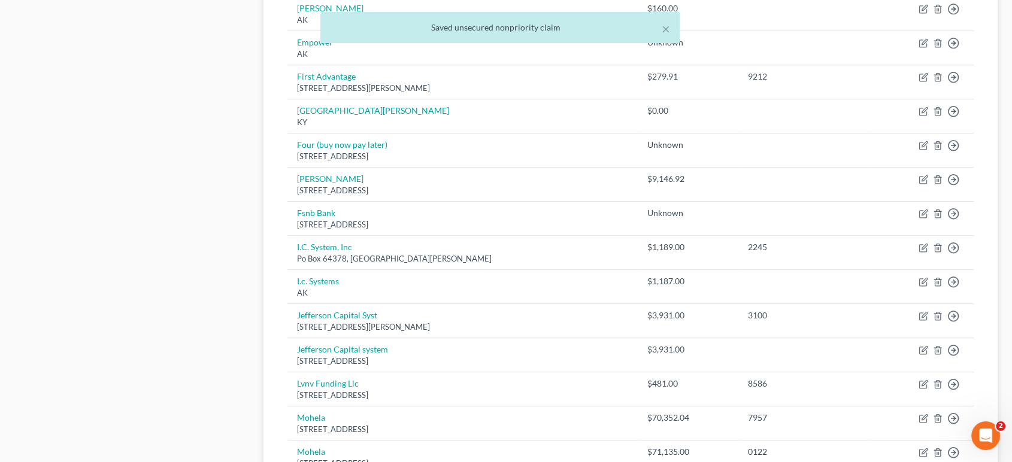
scroll to position [805, 0]
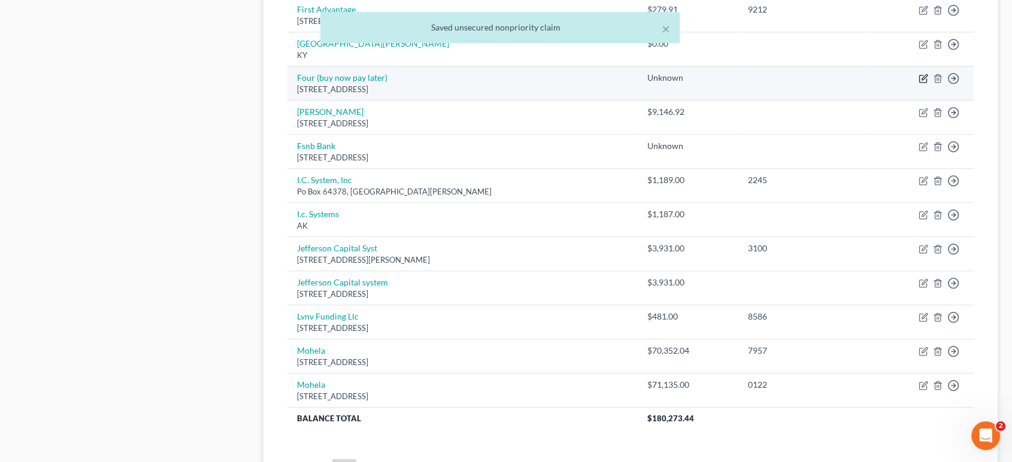
click at [919, 83] on icon "button" at bounding box center [924, 79] width 10 height 10
select select "9"
select select "10"
select select "0"
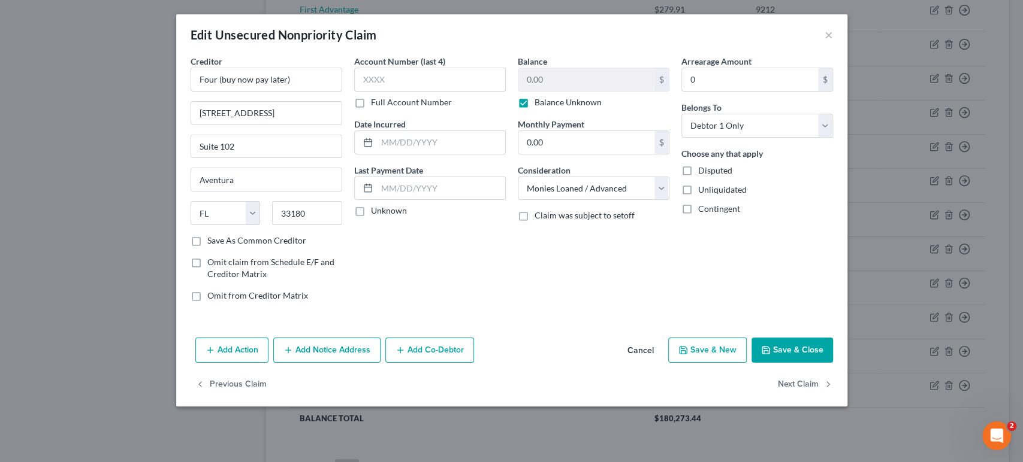
click at [534, 108] on label "Balance Unknown" at bounding box center [567, 102] width 67 height 12
click at [539, 104] on input "Balance Unknown" at bounding box center [543, 100] width 8 height 8
checkbox input "false"
click at [563, 91] on input "0.00" at bounding box center [586, 79] width 136 height 23
click at [833, 363] on button "Save & Close" at bounding box center [791, 350] width 81 height 25
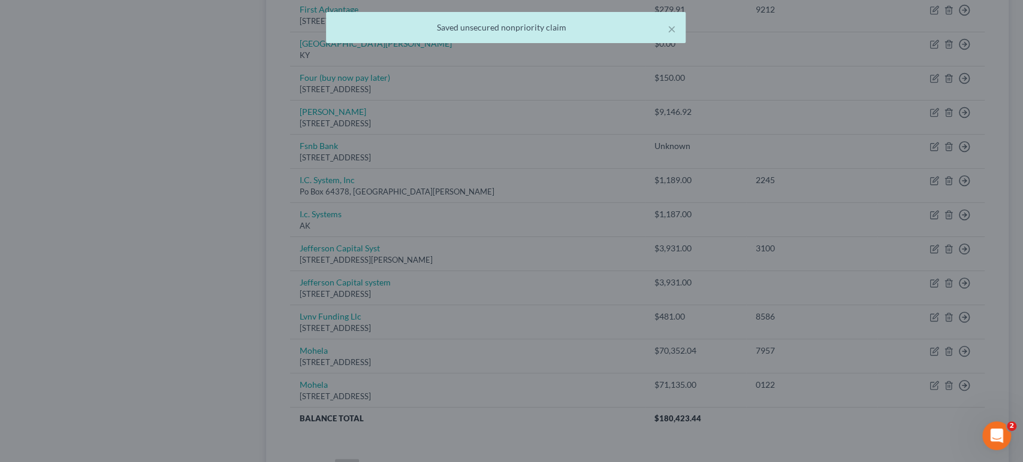
type input "150.00"
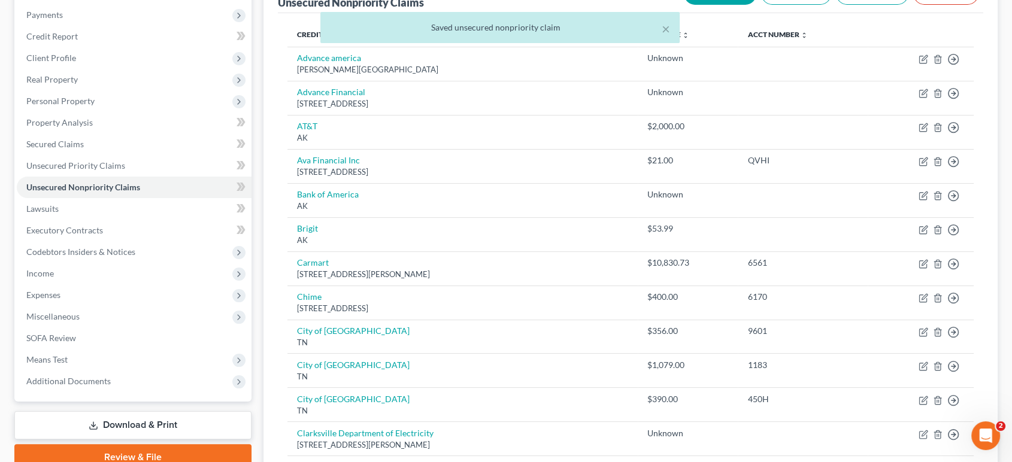
scroll to position [6, 0]
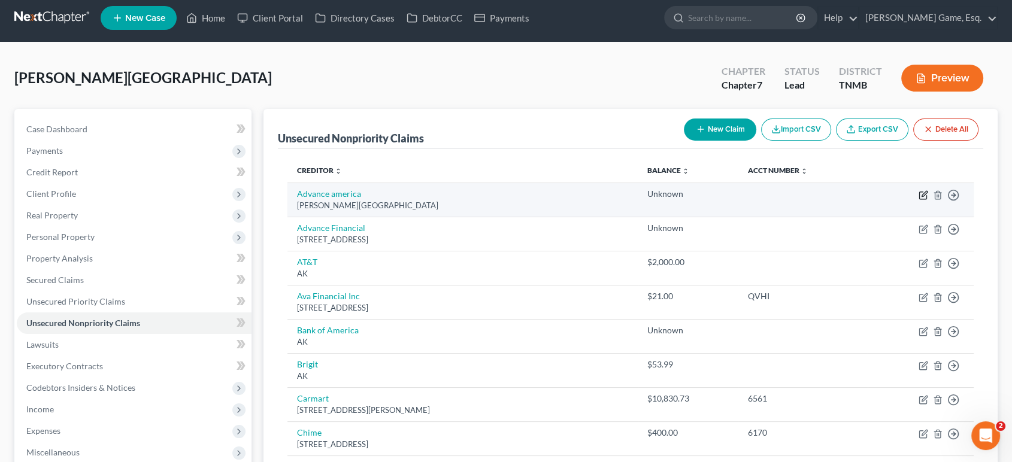
click at [922, 196] on icon "button" at bounding box center [924, 193] width 5 height 5
select select "44"
select select "10"
select select "0"
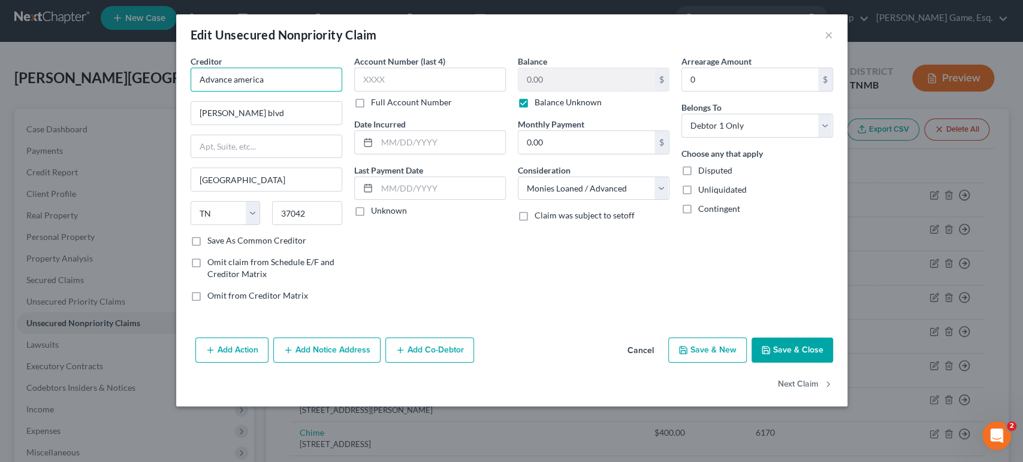
click at [190, 92] on input "Advance america" at bounding box center [266, 80] width 152 height 24
type input "Advance America"
click at [534, 108] on label "Balance Unknown" at bounding box center [567, 102] width 67 height 12
click at [539, 104] on input "Balance Unknown" at bounding box center [543, 100] width 8 height 8
checkbox input "false"
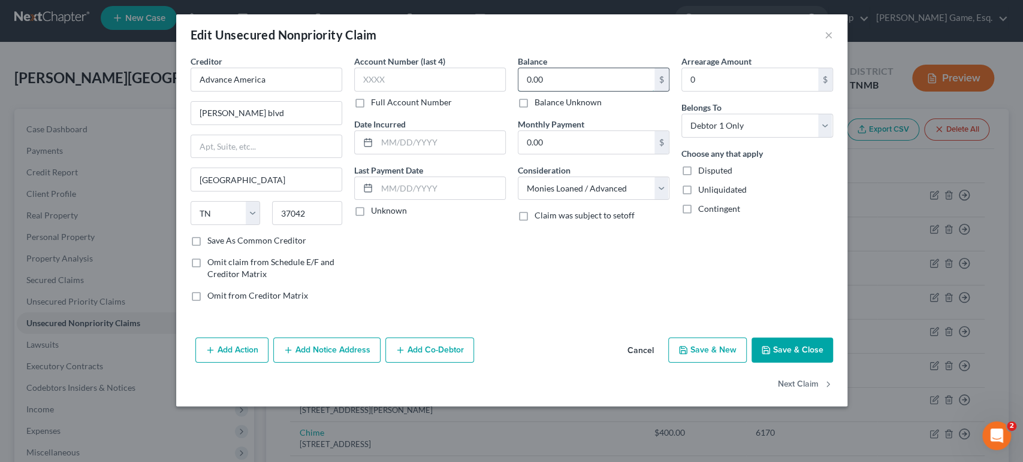
click at [553, 91] on input "0.00" at bounding box center [586, 79] width 136 height 23
click at [833, 363] on button "Save & Close" at bounding box center [791, 350] width 81 height 25
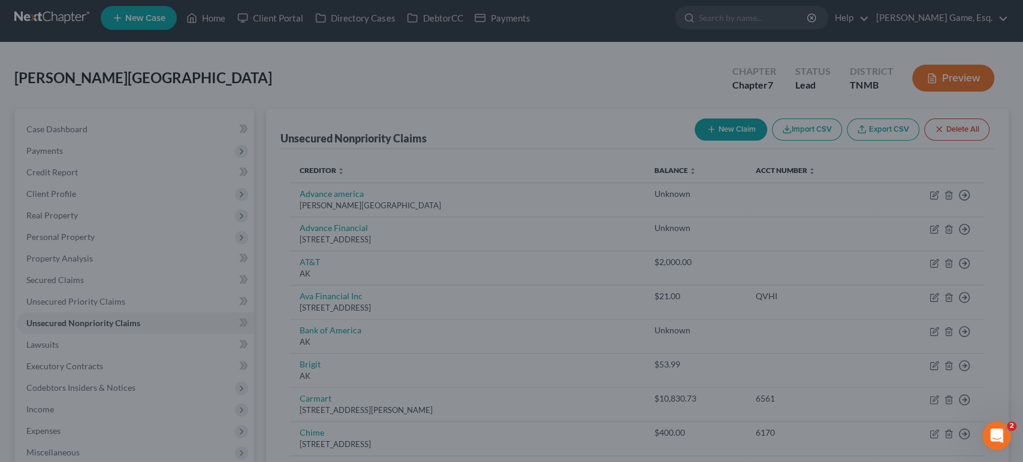
type input "125.00"
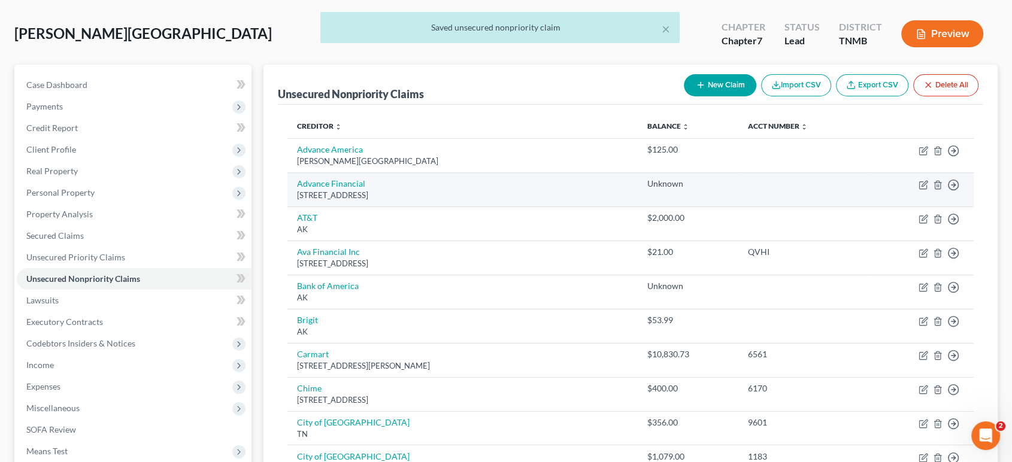
scroll to position [72, 0]
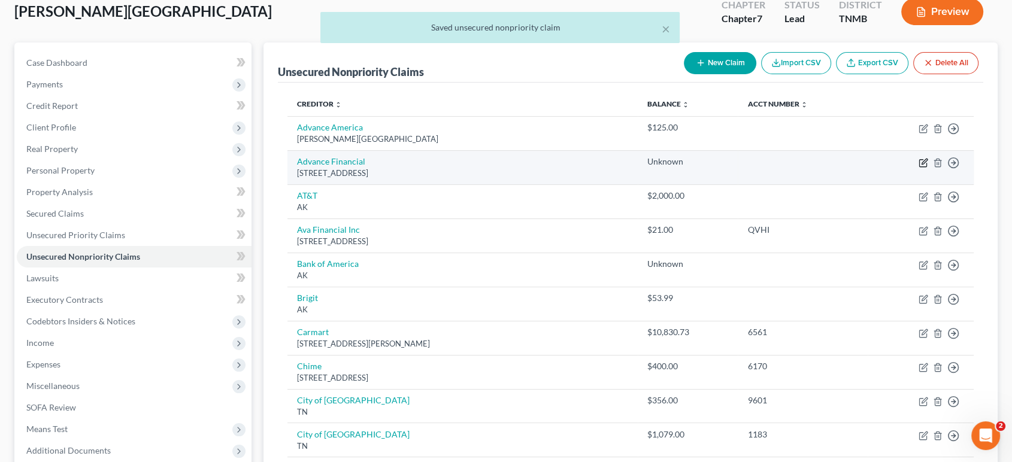
click at [919, 168] on icon "button" at bounding box center [924, 163] width 10 height 10
select select "44"
select select "10"
select select "0"
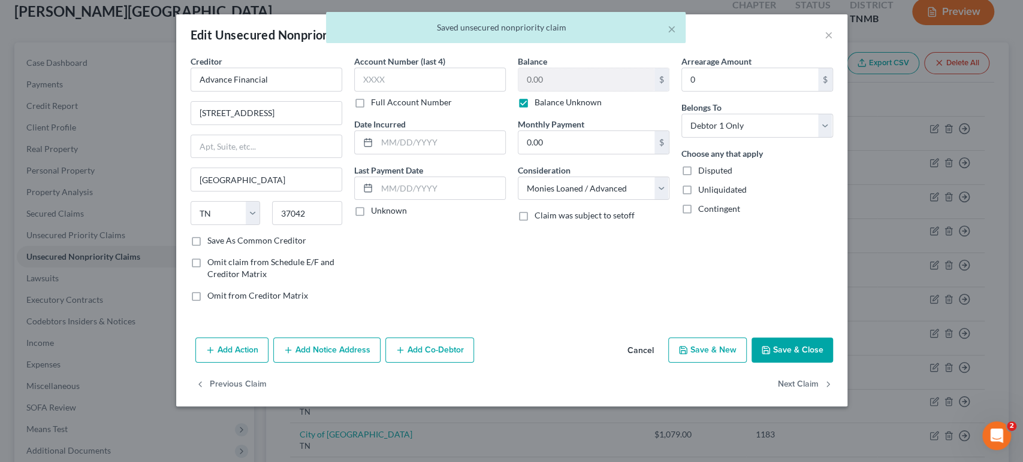
click at [534, 108] on label "Balance Unknown" at bounding box center [567, 102] width 67 height 12
click at [539, 104] on input "Balance Unknown" at bounding box center [543, 100] width 8 height 8
checkbox input "false"
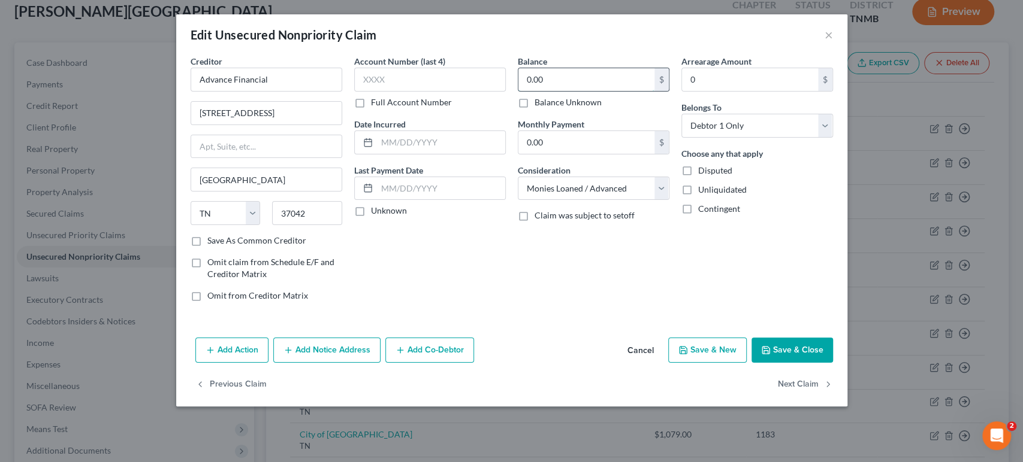
click at [556, 91] on input "0.00" at bounding box center [586, 79] width 136 height 23
type input "250"
click at [833, 363] on button "Save & Close" at bounding box center [791, 350] width 81 height 25
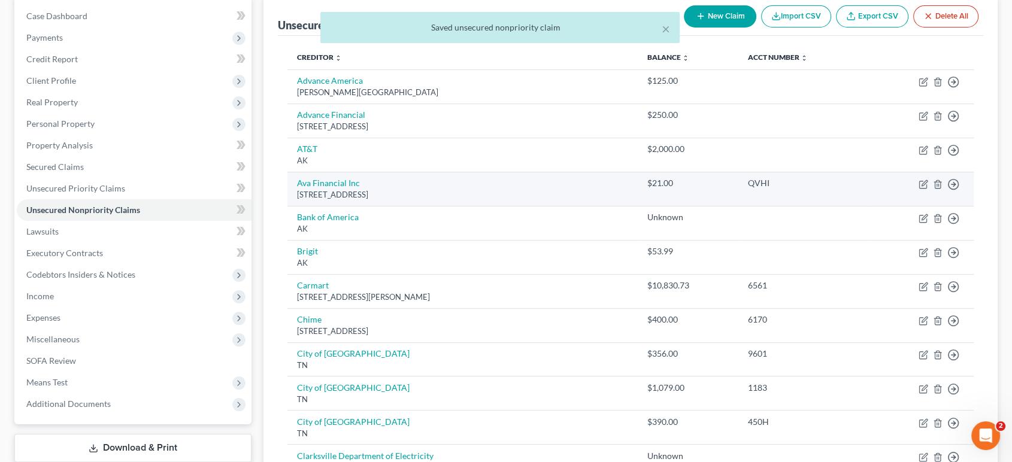
scroll to position [139, 0]
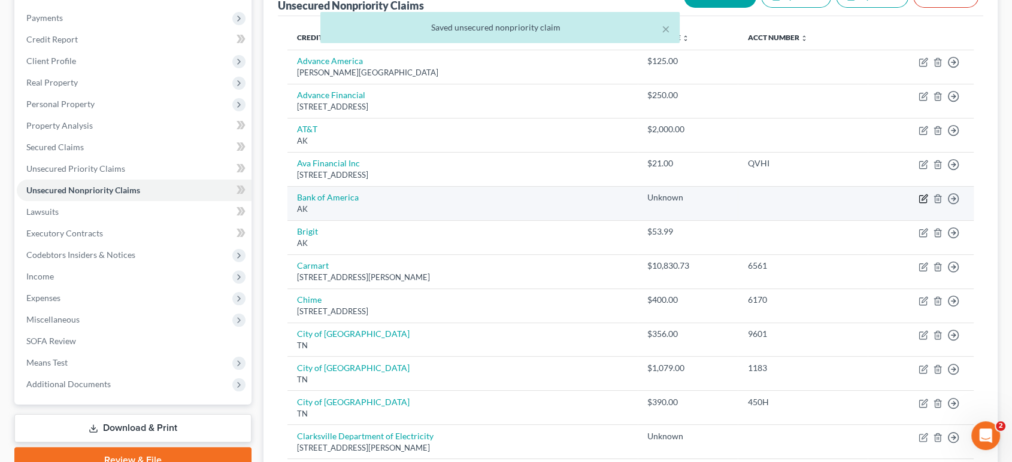
click at [919, 204] on icon "button" at bounding box center [924, 199] width 10 height 10
select select "1"
select select "15"
select select "0"
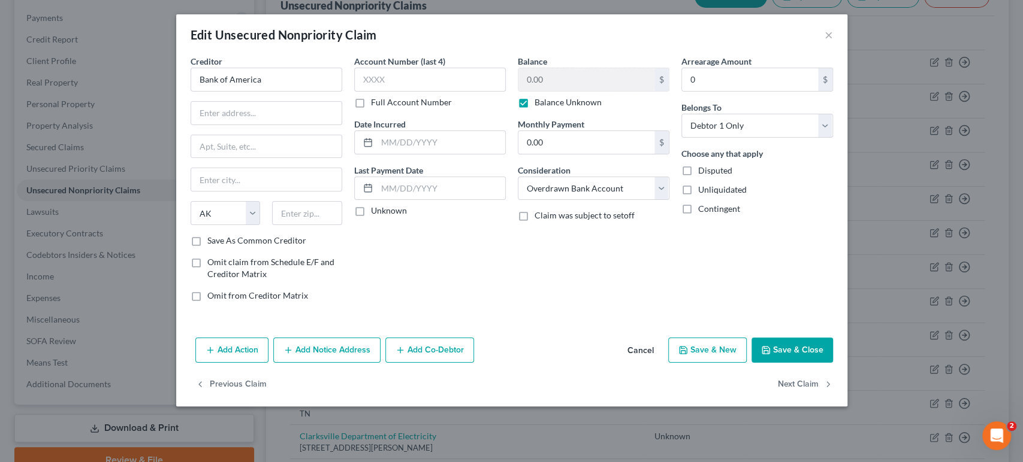
click at [534, 108] on label "Balance Unknown" at bounding box center [567, 102] width 67 height 12
click at [539, 104] on input "Balance Unknown" at bounding box center [543, 100] width 8 height 8
checkbox input "false"
click at [561, 91] on input "0.00" at bounding box center [586, 79] width 136 height 23
click at [833, 363] on button "Save & Close" at bounding box center [791, 350] width 81 height 25
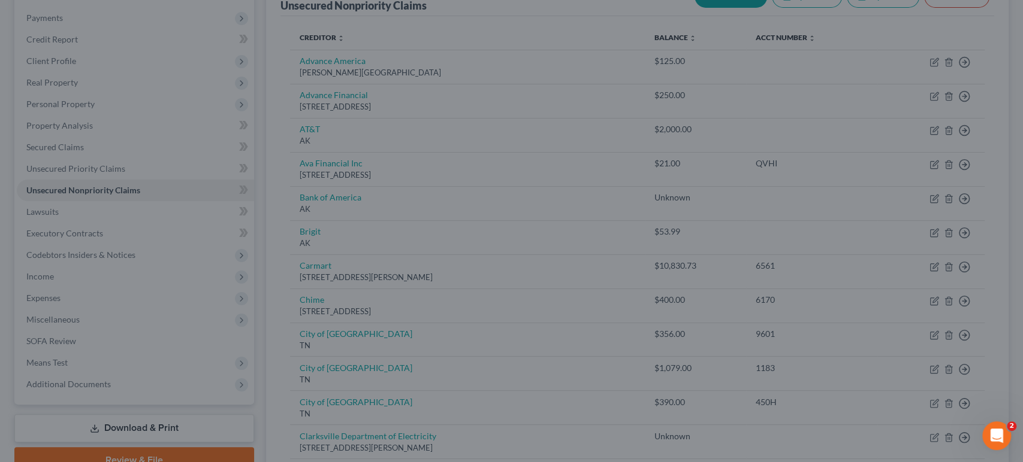
type input "300.00"
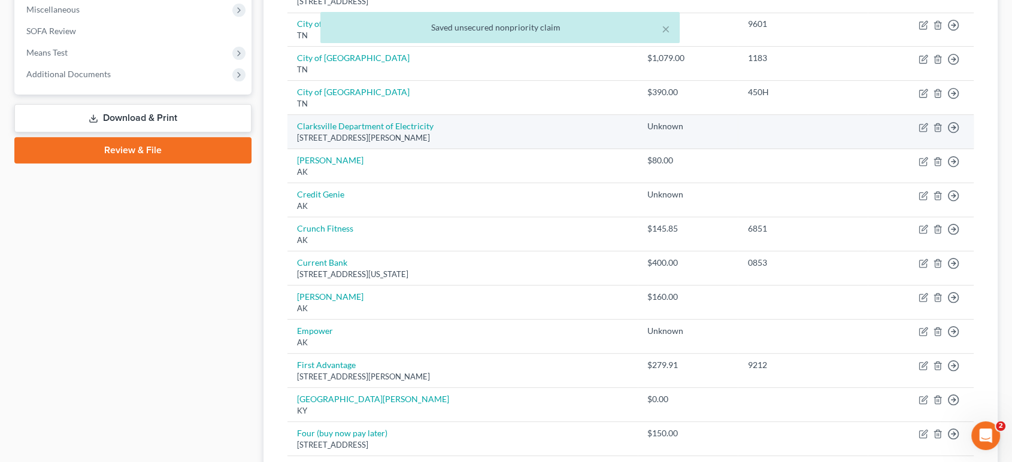
scroll to position [472, 0]
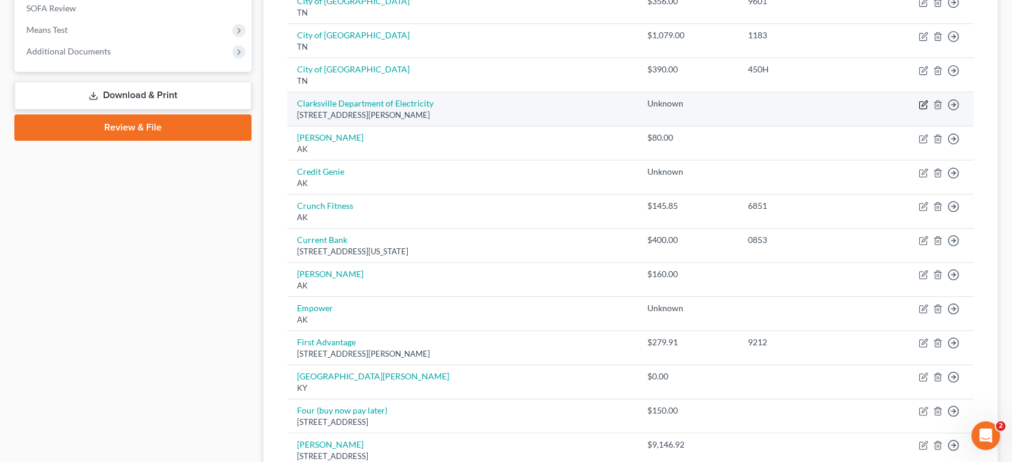
click at [922, 106] on icon "button" at bounding box center [924, 103] width 5 height 5
select select "44"
select select "20"
select select "0"
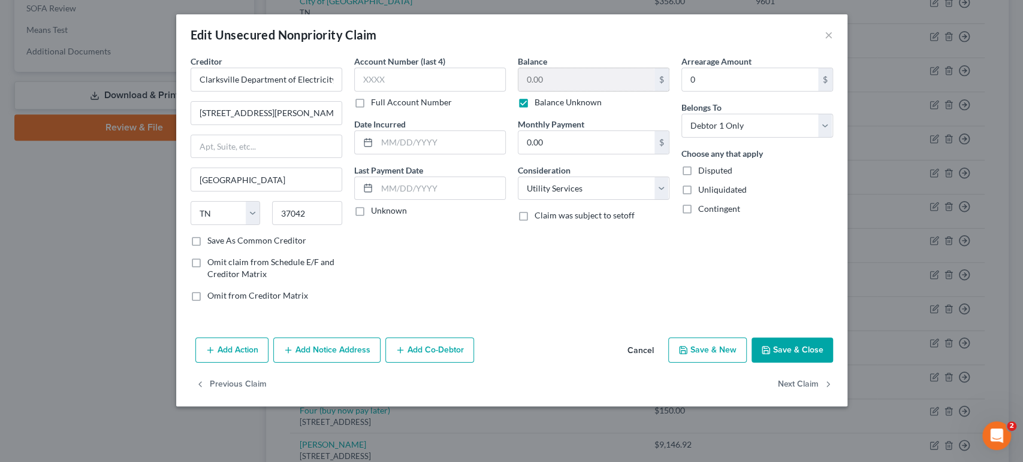
click at [534, 108] on label "Balance Unknown" at bounding box center [567, 102] width 67 height 12
click at [539, 104] on input "Balance Unknown" at bounding box center [543, 100] width 8 height 8
checkbox input "false"
click at [564, 91] on input "0.00" at bounding box center [586, 79] width 136 height 23
click at [833, 363] on button "Save & Close" at bounding box center [791, 350] width 81 height 25
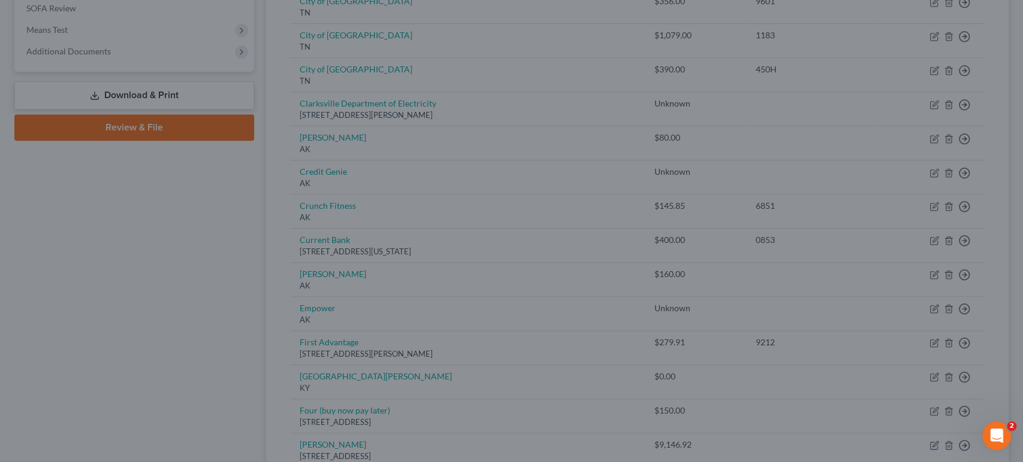
type input "700.00"
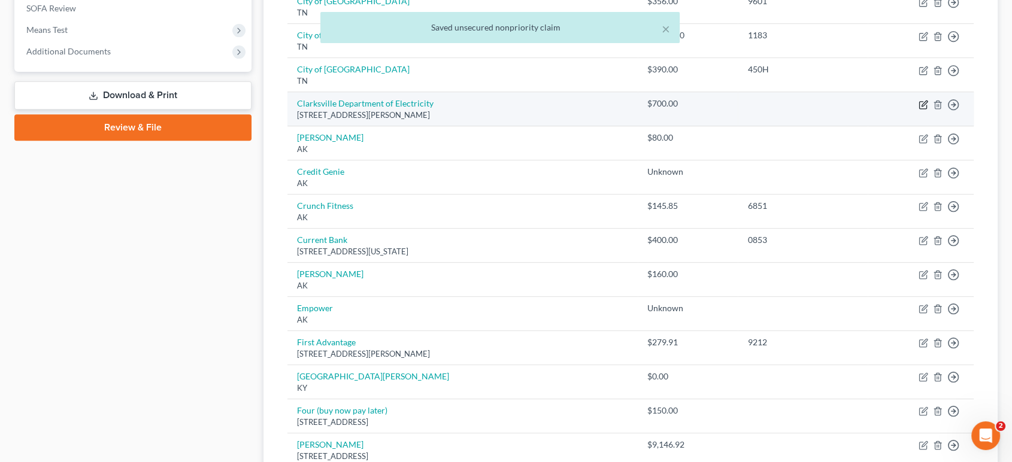
click at [919, 110] on icon "button" at bounding box center [924, 105] width 10 height 10
select select "44"
select select "20"
select select "0"
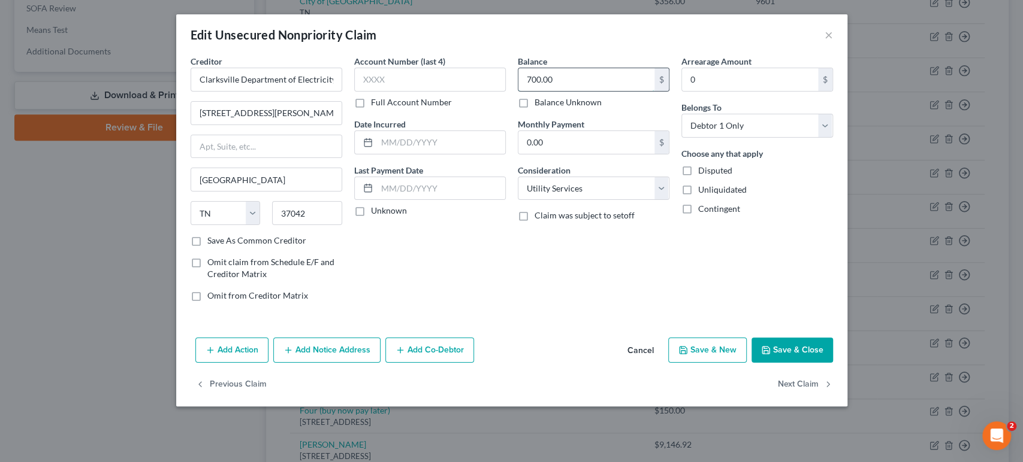
click at [560, 91] on input "700.00" at bounding box center [586, 79] width 136 height 23
click at [833, 363] on button "Save & Close" at bounding box center [791, 350] width 81 height 25
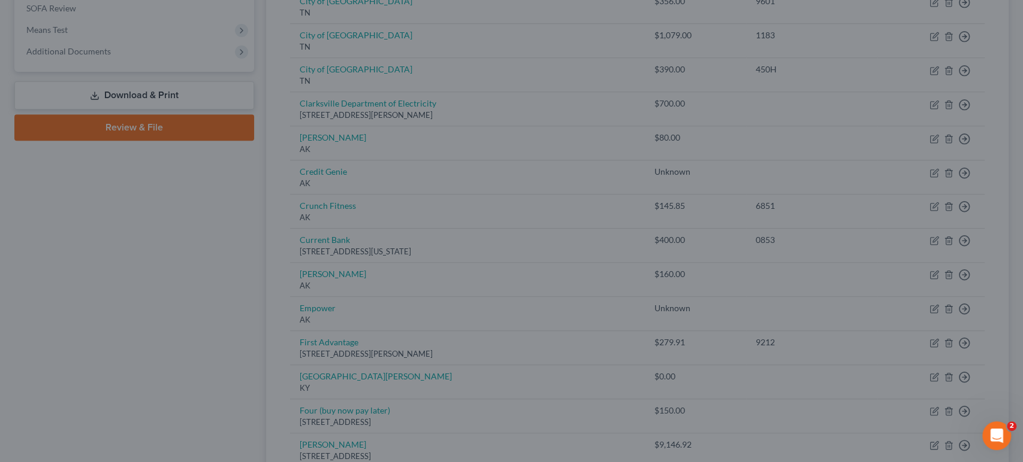
type input "1,000.00"
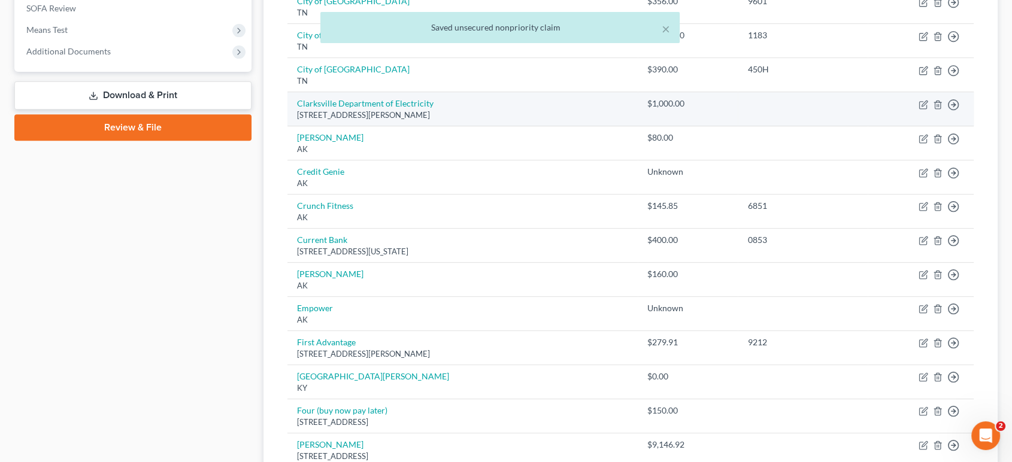
scroll to position [539, 0]
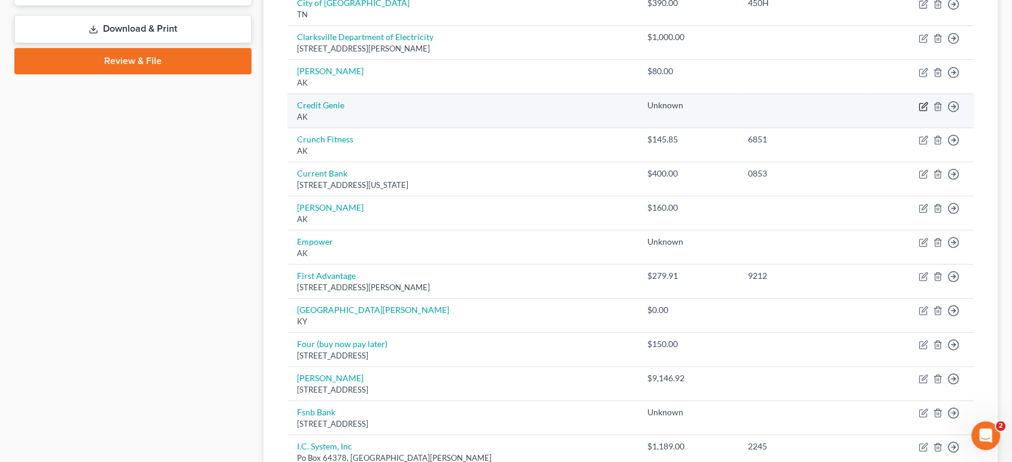
click at [919, 111] on button "button" at bounding box center [924, 107] width 10 height 10
select select "1"
select select "10"
select select "0"
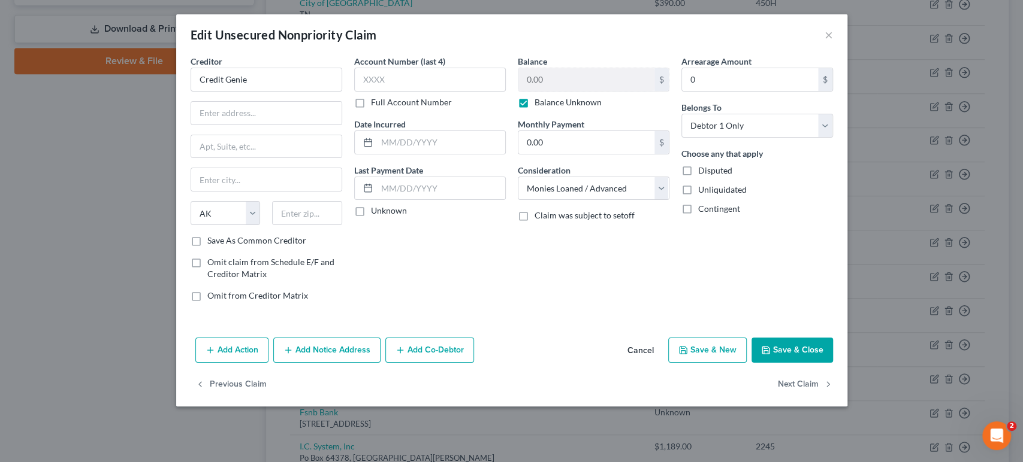
click at [534, 108] on label "Balance Unknown" at bounding box center [567, 102] width 67 height 12
click at [539, 104] on input "Balance Unknown" at bounding box center [543, 100] width 8 height 8
checkbox input "false"
click at [567, 91] on input "0.00" at bounding box center [586, 79] width 136 height 23
click at [833, 363] on button "Save & Close" at bounding box center [791, 350] width 81 height 25
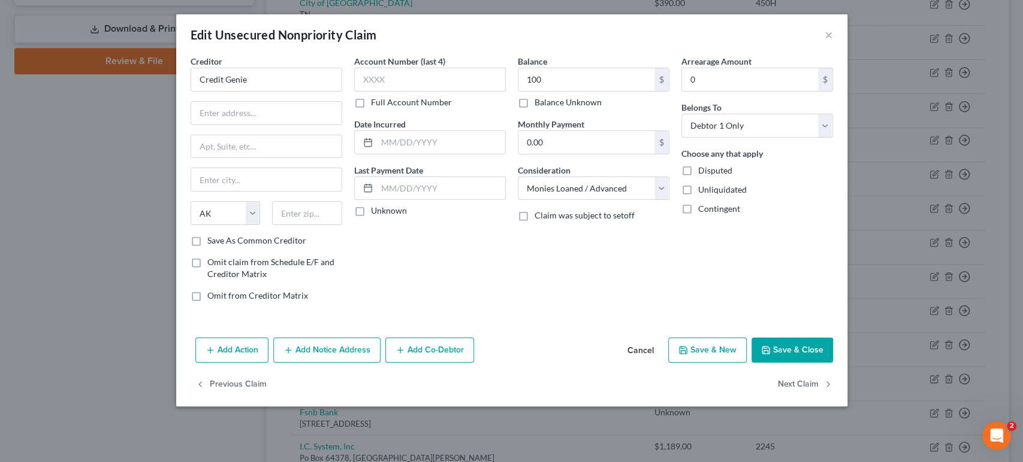
type input "100.00"
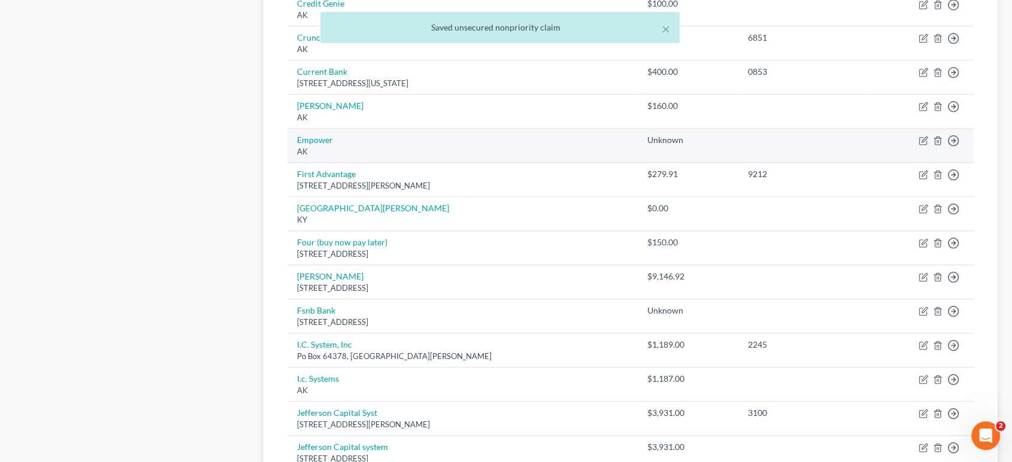
scroll to position [672, 0]
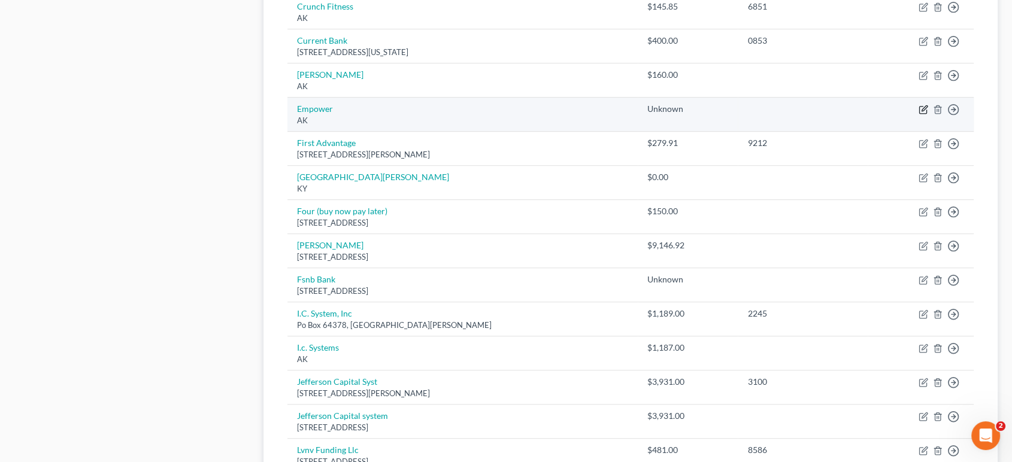
click at [919, 114] on icon "button" at bounding box center [924, 110] width 10 height 10
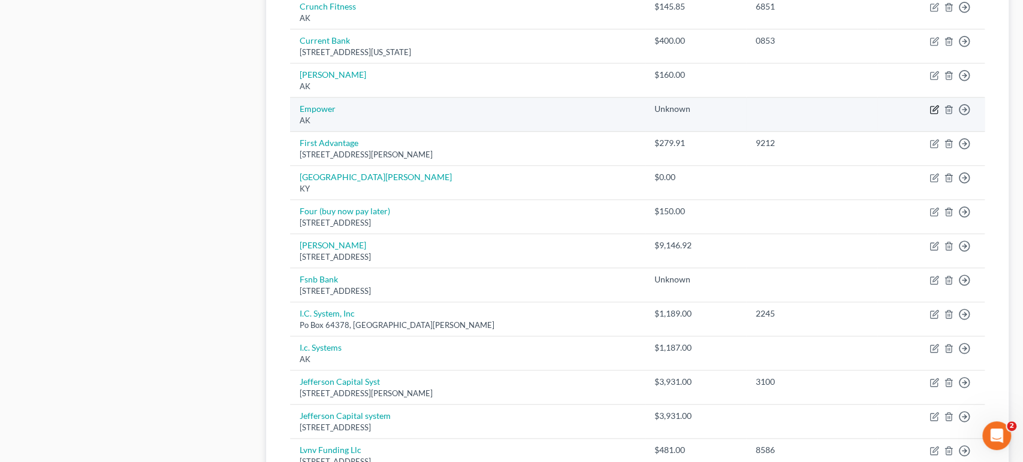
select select "1"
select select "10"
select select "0"
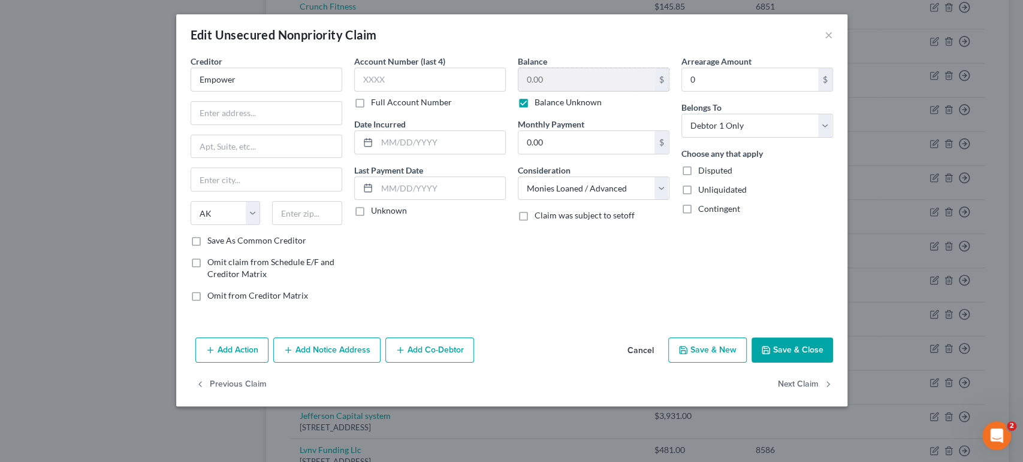
drag, startPoint x: 518, startPoint y: 124, endPoint x: 566, endPoint y: 99, distance: 53.8
click at [534, 108] on label "Balance Unknown" at bounding box center [567, 102] width 67 height 12
click at [539, 104] on input "Balance Unknown" at bounding box center [543, 100] width 8 height 8
checkbox input "false"
click at [570, 91] on input "0.00" at bounding box center [586, 79] width 136 height 23
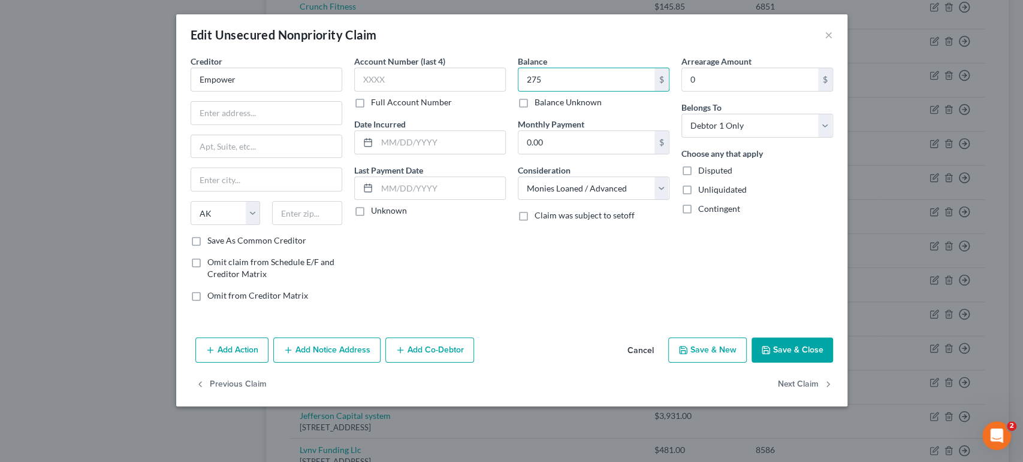
click at [833, 363] on button "Save & Close" at bounding box center [791, 350] width 81 height 25
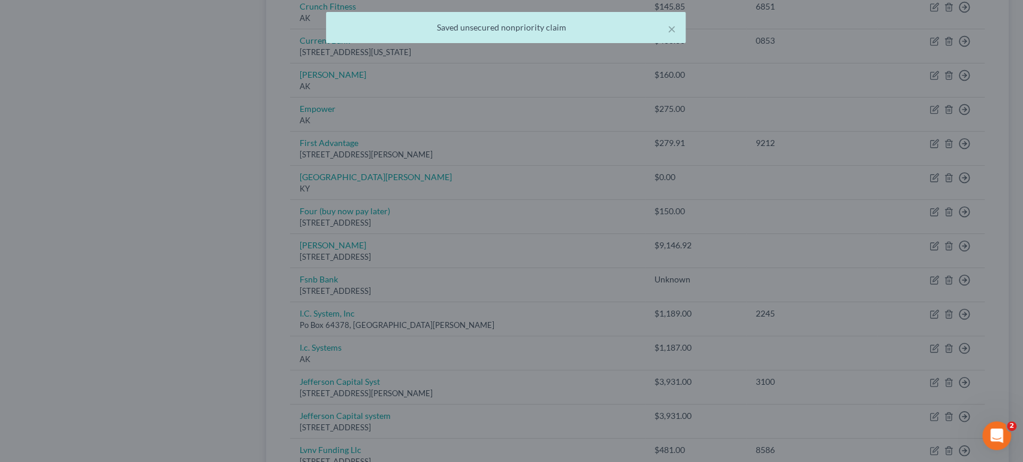
type input "275.00"
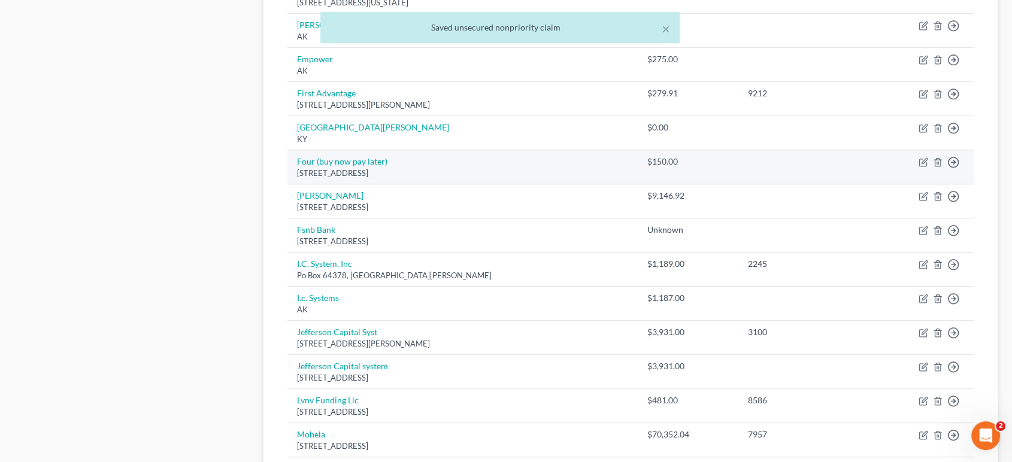
scroll to position [805, 0]
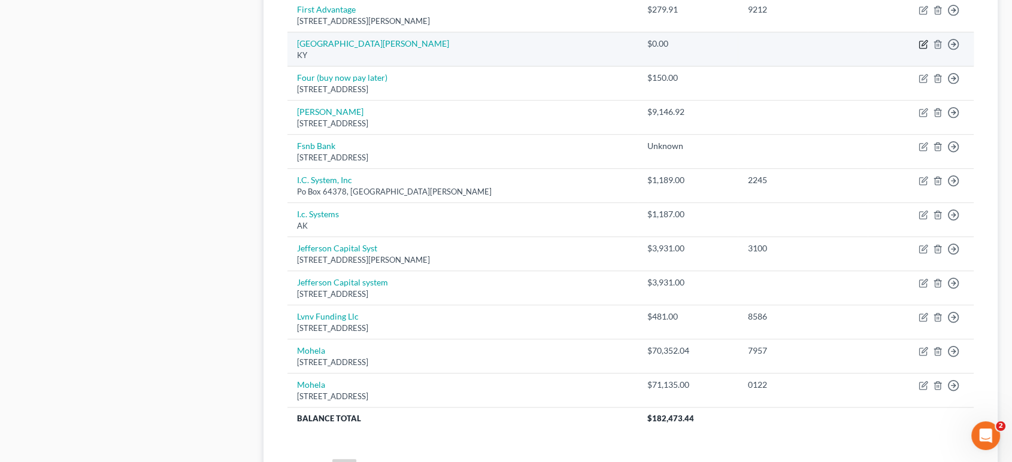
click at [922, 46] on icon "button" at bounding box center [924, 43] width 5 height 5
select select "18"
select select "8"
select select "0"
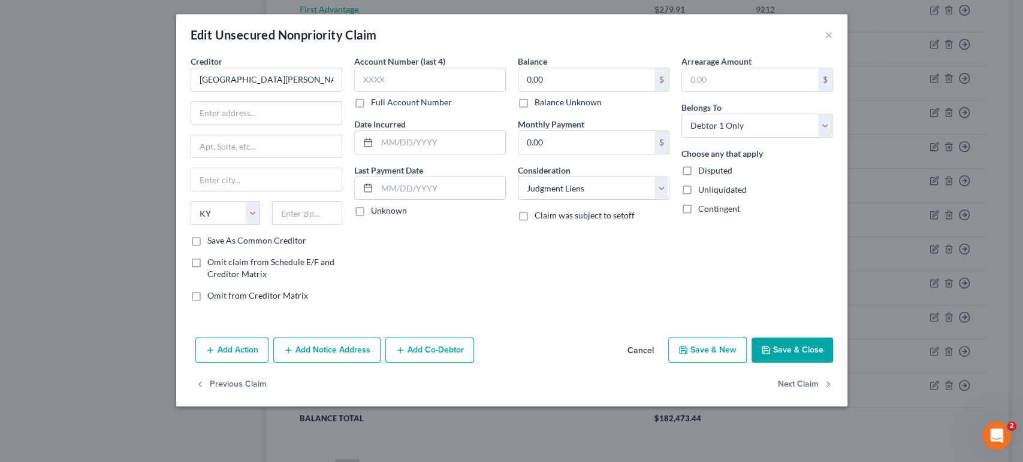
click at [534, 108] on label "Balance Unknown" at bounding box center [567, 102] width 67 height 12
click at [539, 104] on input "Balance Unknown" at bounding box center [543, 100] width 8 height 8
checkbox input "true"
click at [242, 92] on input "[GEOGRAPHIC_DATA][PERSON_NAME]" at bounding box center [266, 80] width 152 height 24
click at [628, 201] on select "Select Cable / Satellite Services Collection Agency Credit Card Debt Debt Couns…" at bounding box center [594, 189] width 152 height 24
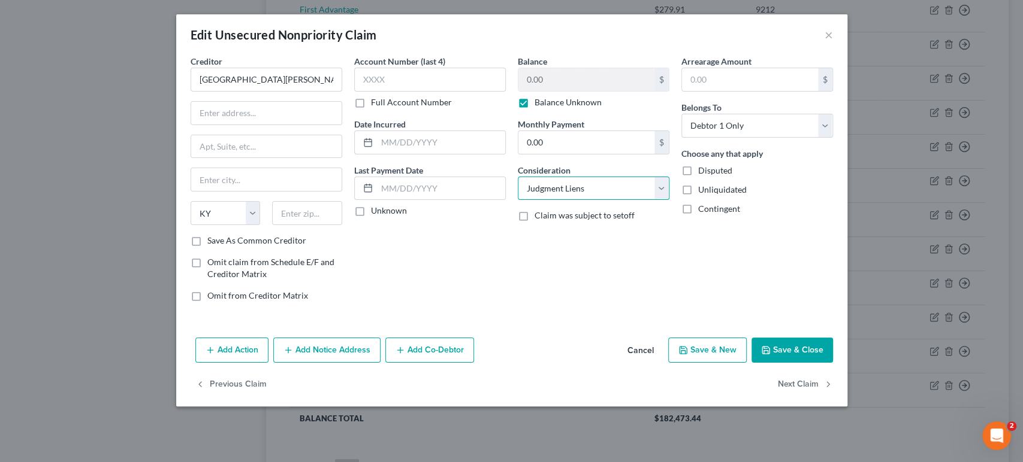
click at [648, 201] on select "Select Cable / Satellite Services Collection Agency Credit Card Debt Debt Couns…" at bounding box center [594, 189] width 152 height 24
click at [833, 363] on button "Save & Close" at bounding box center [791, 350] width 81 height 25
type input "0"
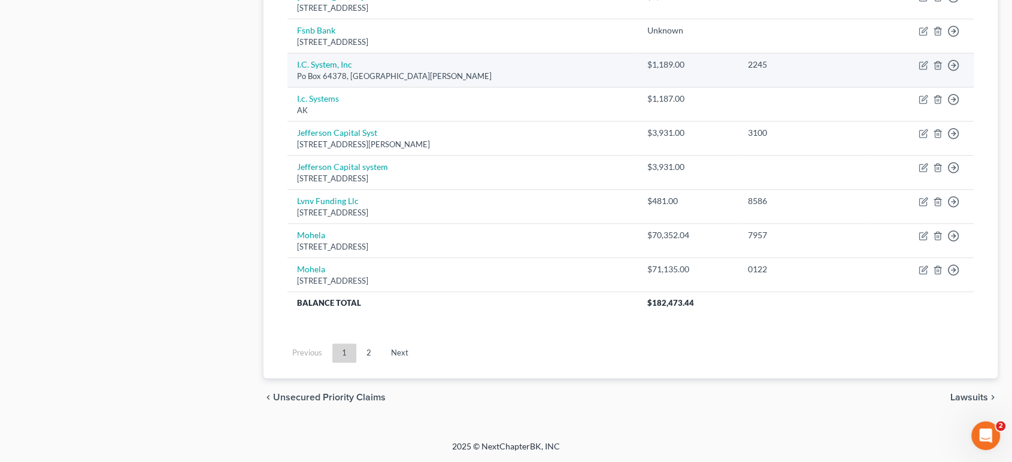
scroll to position [938, 0]
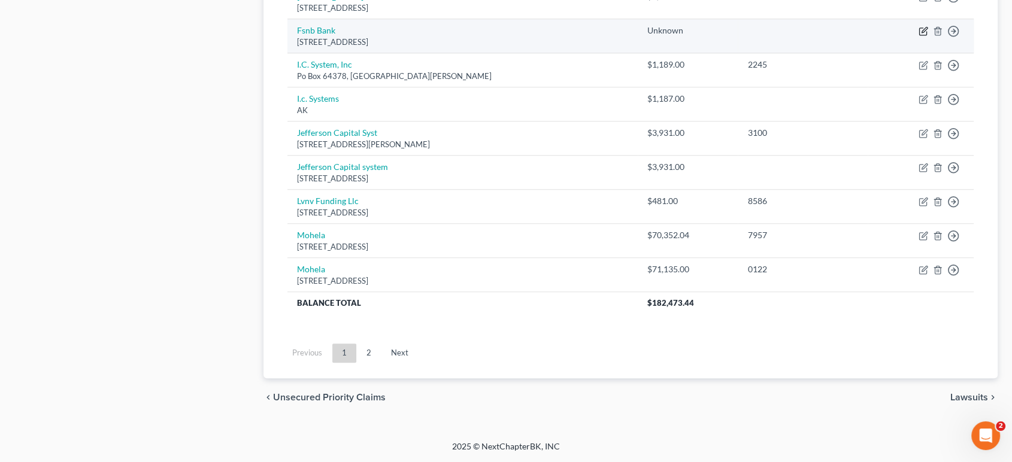
click at [922, 32] on icon "button" at bounding box center [924, 29] width 5 height 5
select select "44"
select select "15"
select select "0"
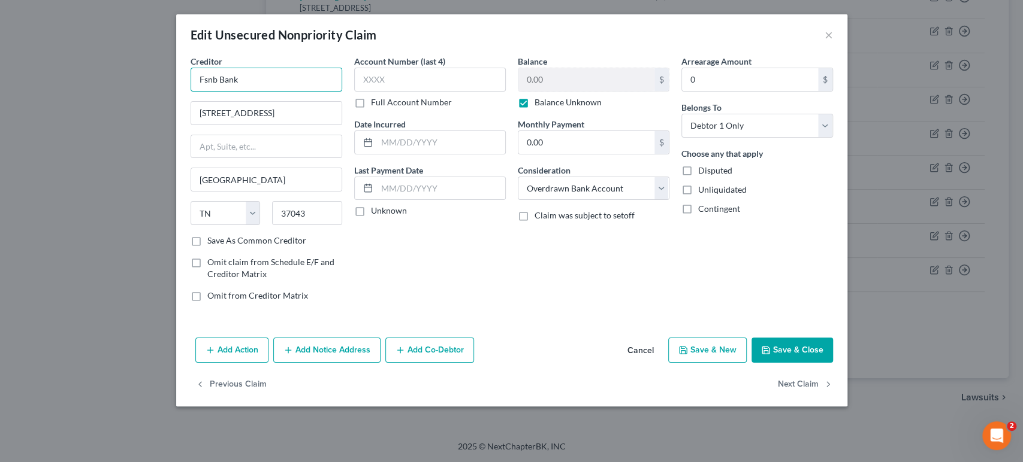
drag, startPoint x: 139, startPoint y: 104, endPoint x: 122, endPoint y: 104, distance: 17.4
click at [190, 92] on input "Fsnb Bank" at bounding box center [266, 80] width 152 height 24
type input "FSNB Bank"
click at [534, 108] on label "Balance Unknown" at bounding box center [567, 102] width 67 height 12
click at [539, 104] on input "Balance Unknown" at bounding box center [543, 100] width 8 height 8
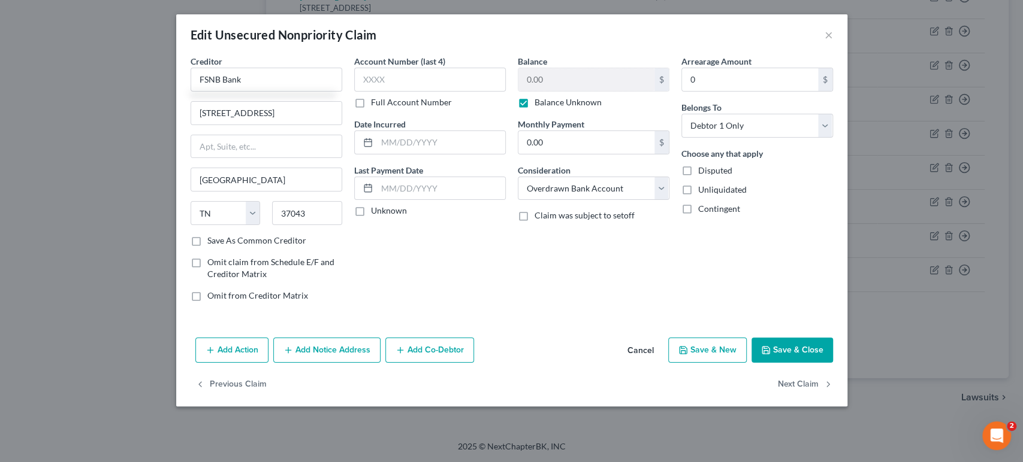
checkbox input "false"
click at [567, 91] on input "0.00" at bounding box center [586, 79] width 136 height 23
click at [833, 363] on button "Save & Close" at bounding box center [791, 350] width 81 height 25
type input "400.00"
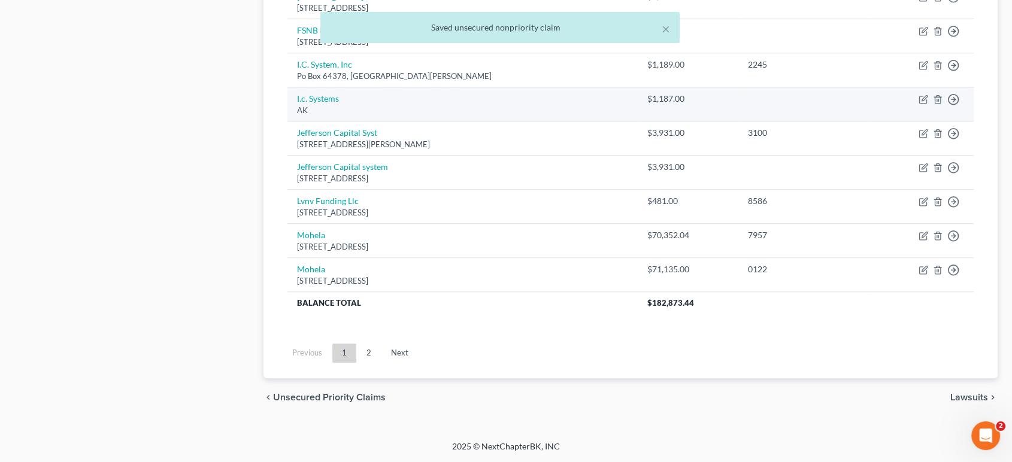
scroll to position [1138, 0]
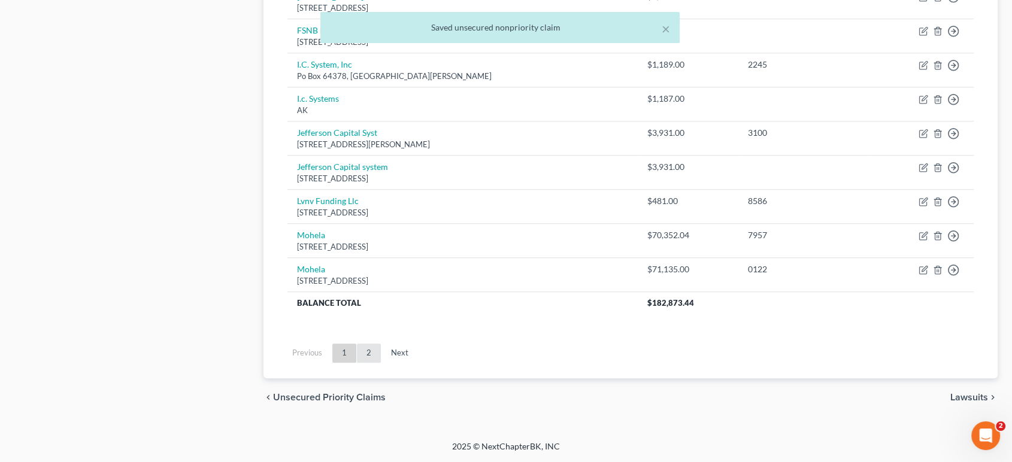
click at [381, 363] on link "2" at bounding box center [369, 353] width 24 height 19
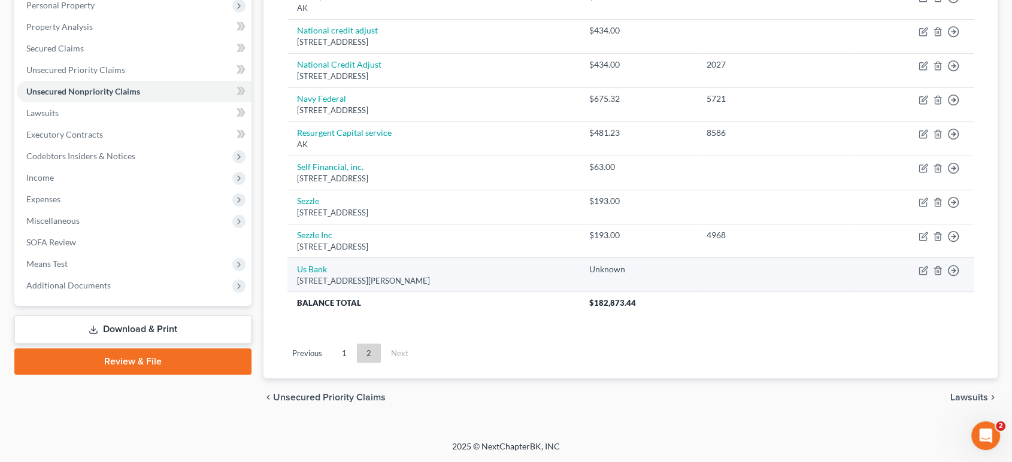
scroll to position [406, 0]
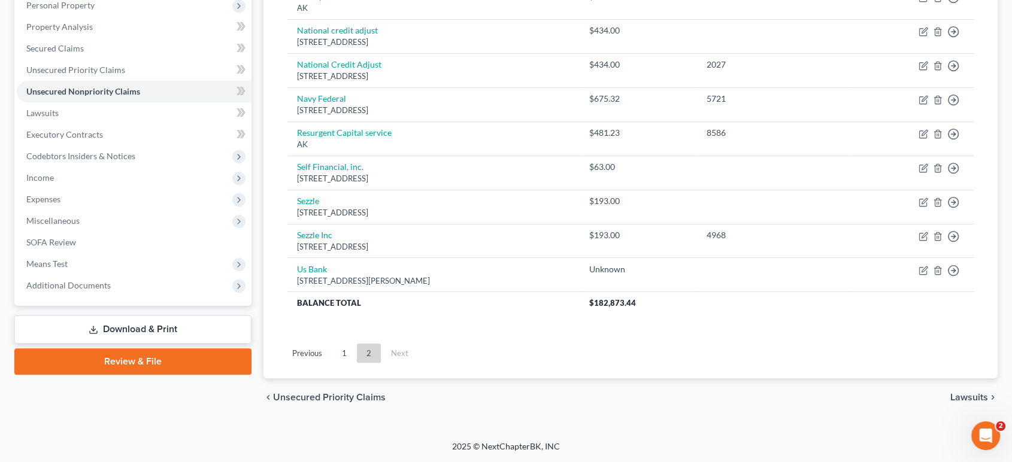
click at [352, 344] on link "1" at bounding box center [344, 353] width 24 height 19
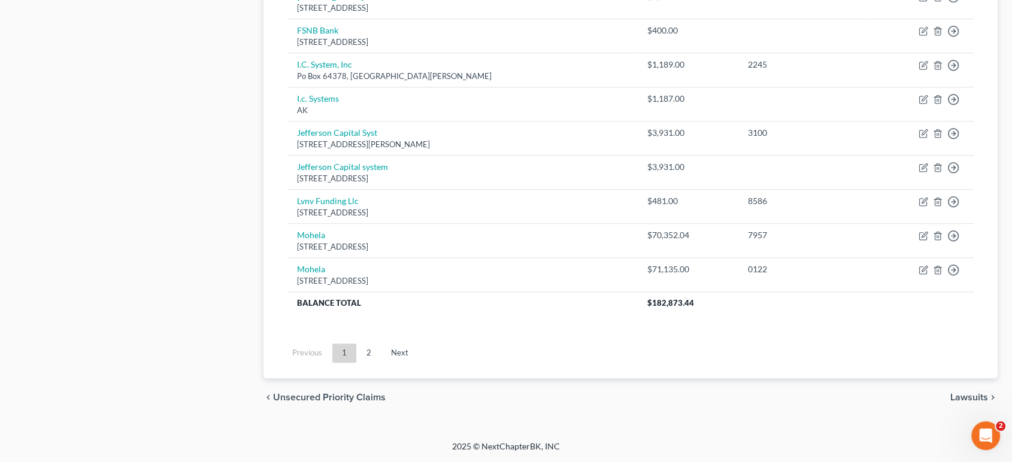
scroll to position [1255, 0]
click at [381, 344] on link "2" at bounding box center [369, 353] width 24 height 19
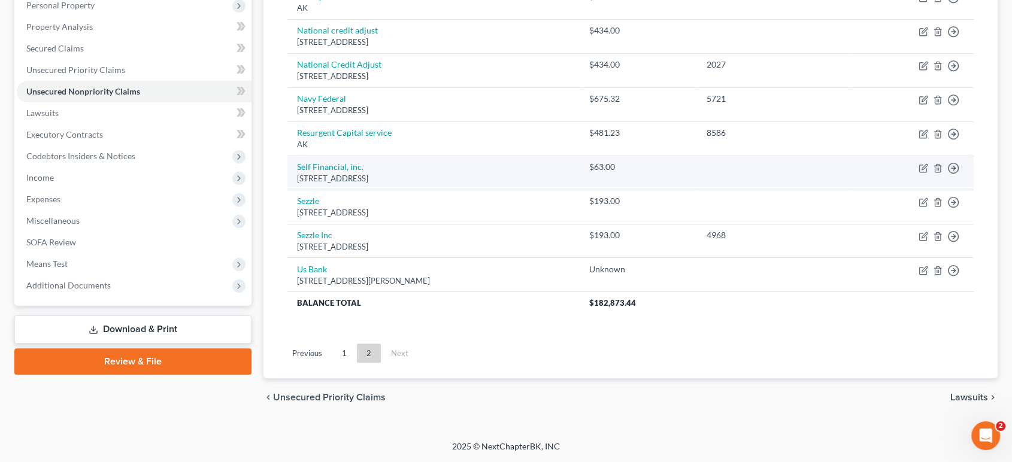
scroll to position [273, 0]
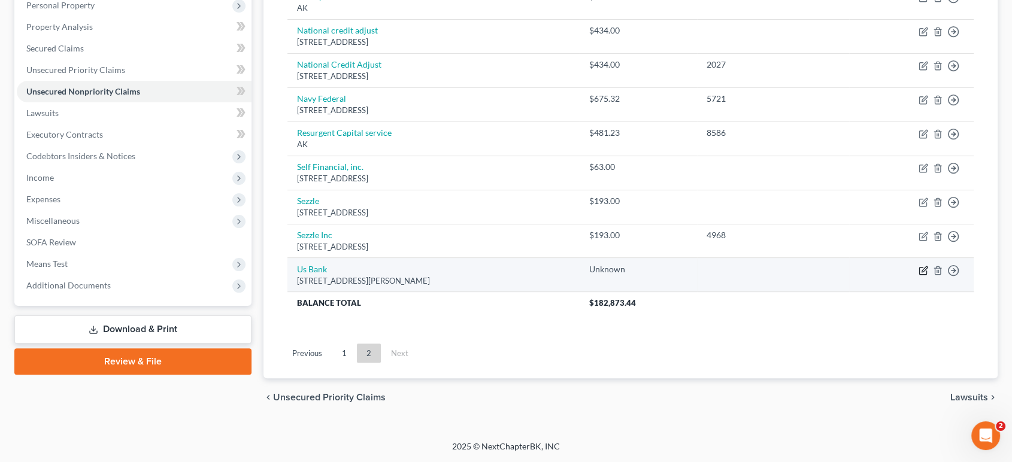
click at [919, 276] on icon "button" at bounding box center [924, 271] width 10 height 10
select select "44"
select select "15"
select select "0"
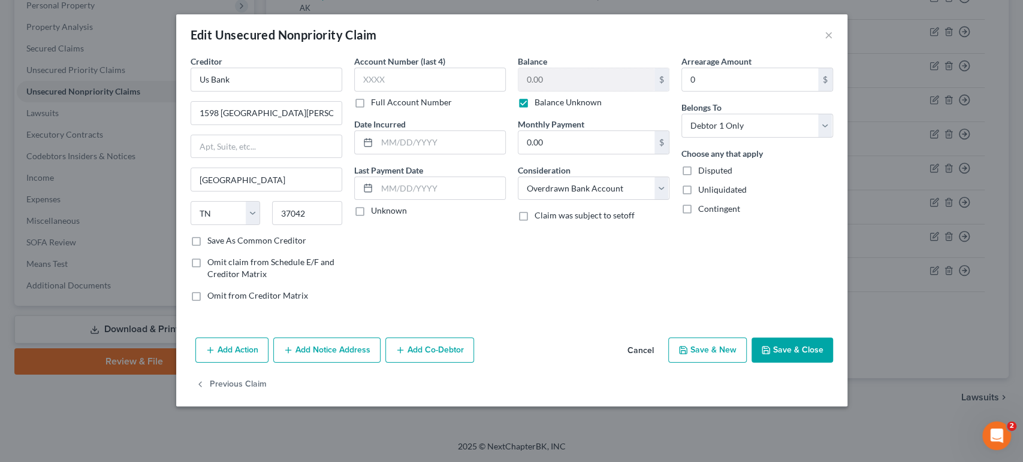
click at [534, 108] on label "Balance Unknown" at bounding box center [567, 102] width 67 height 12
click at [539, 104] on input "Balance Unknown" at bounding box center [543, 100] width 8 height 8
checkbox input "false"
click at [560, 91] on input "0.00" at bounding box center [586, 79] width 136 height 23
click at [833, 363] on button "Save & Close" at bounding box center [791, 350] width 81 height 25
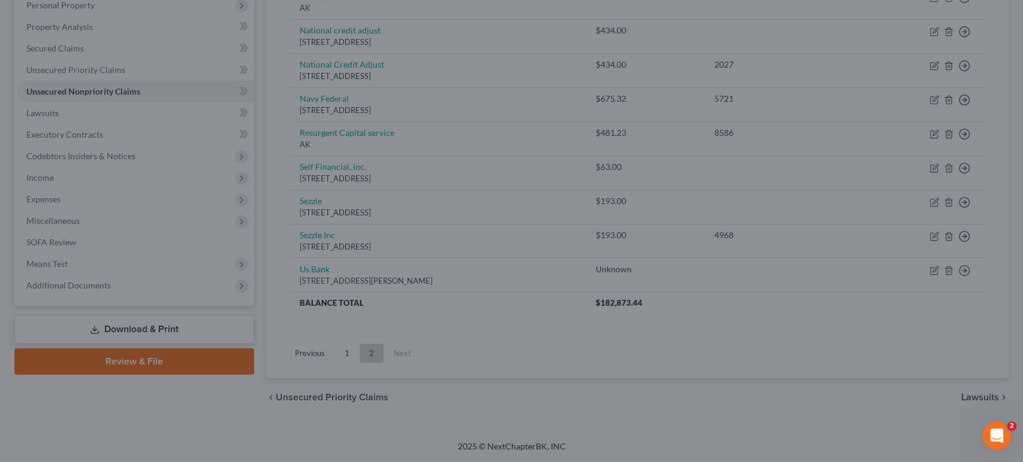
type input "200.00"
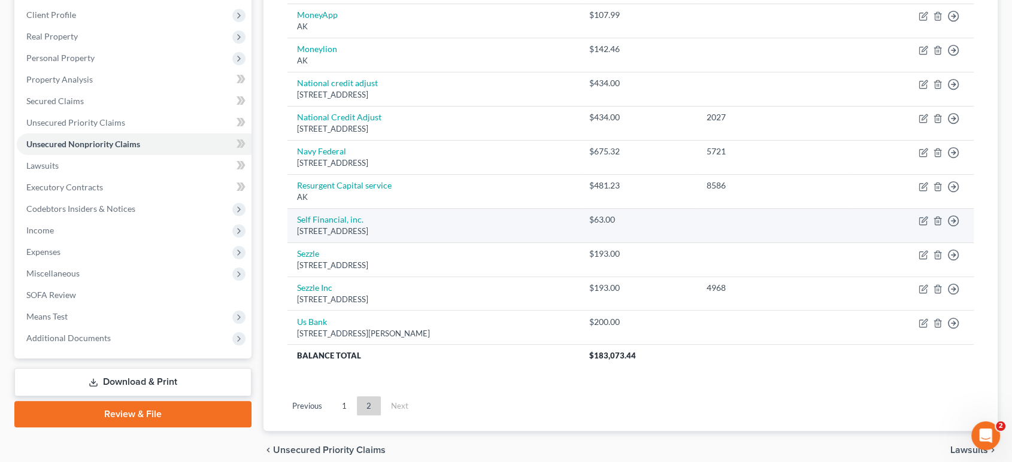
scroll to position [332, 0]
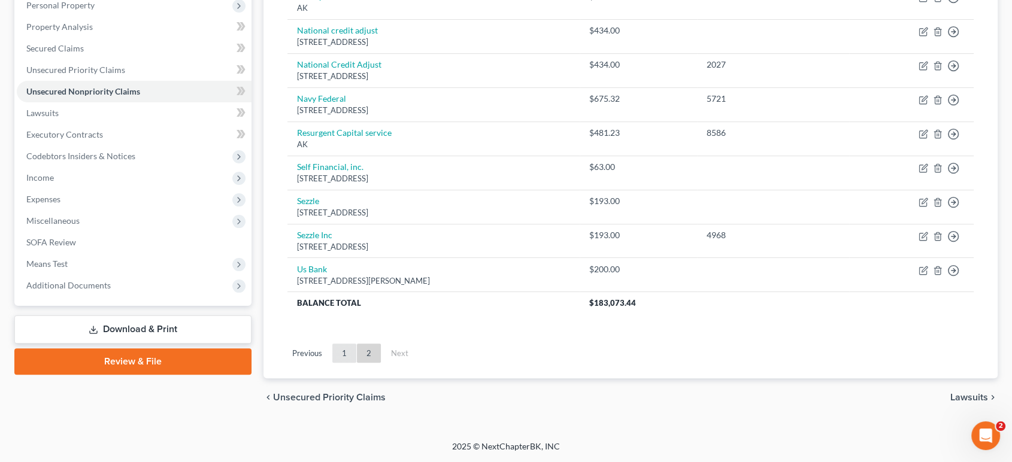
click at [356, 363] on link "1" at bounding box center [344, 353] width 24 height 19
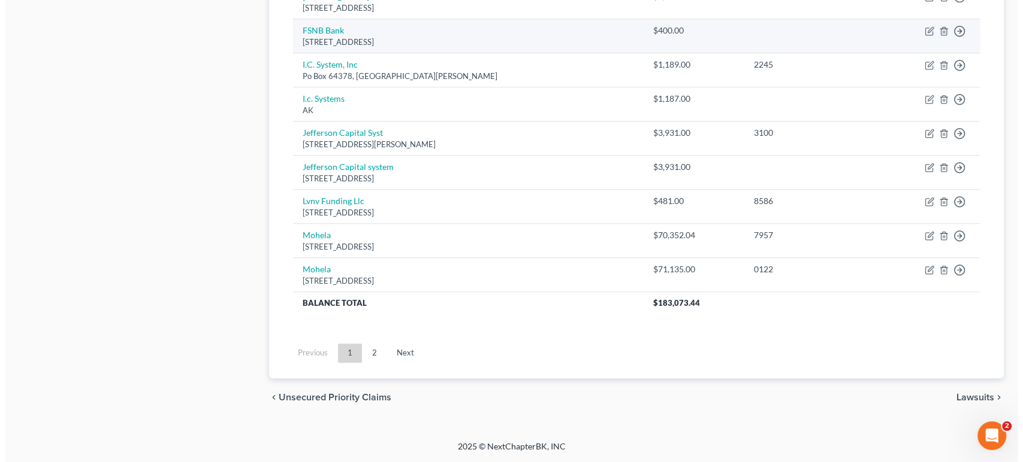
scroll to position [1121, 0]
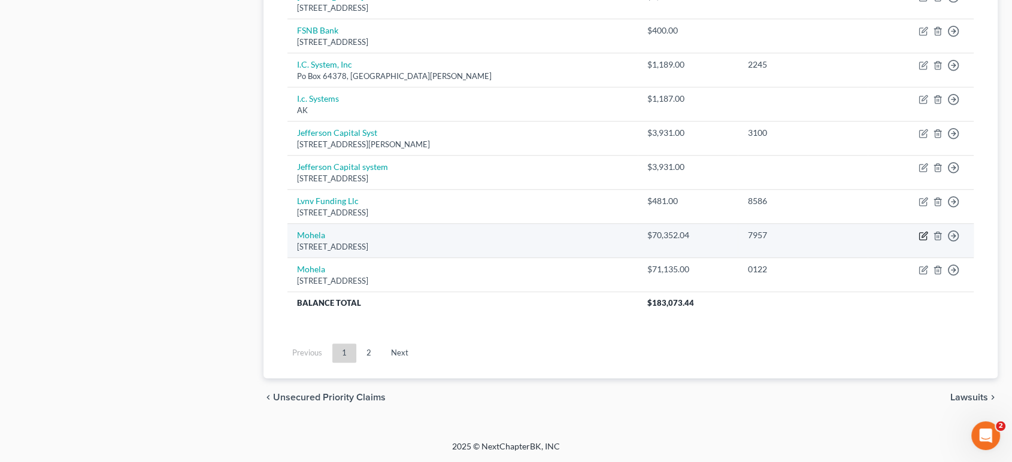
click at [922, 237] on icon "button" at bounding box center [924, 234] width 5 height 5
select select "26"
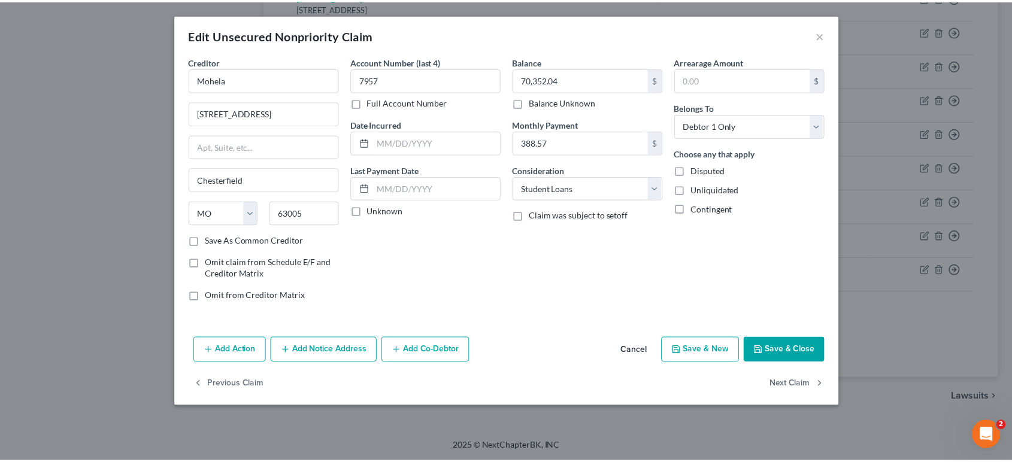
scroll to position [0, 0]
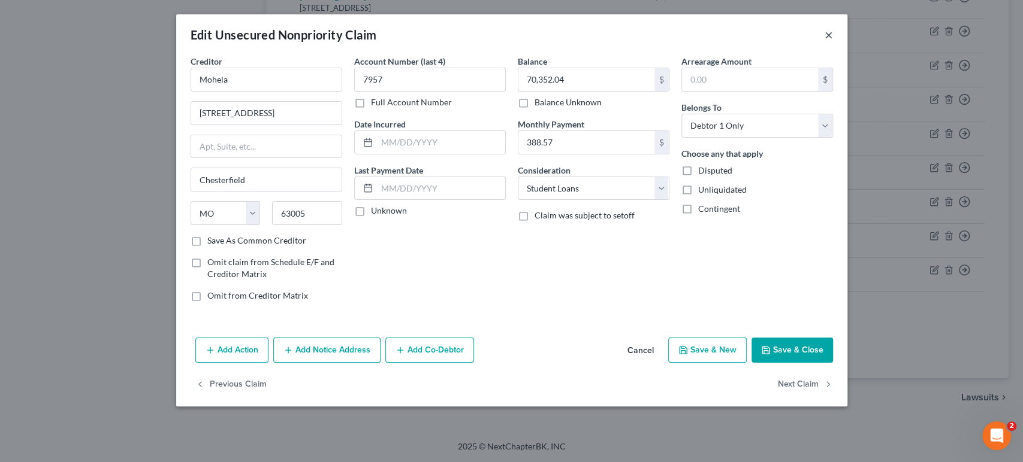
click at [833, 42] on button "×" at bounding box center [828, 35] width 8 height 14
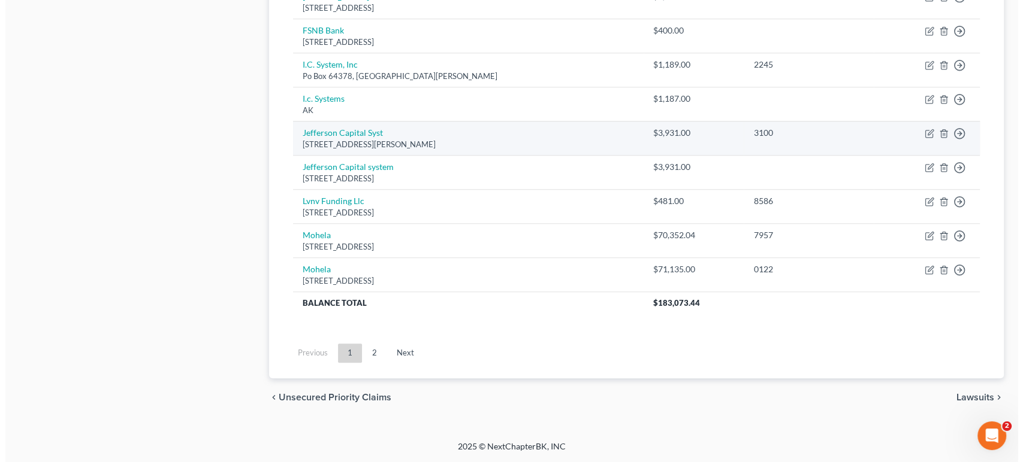
scroll to position [1255, 0]
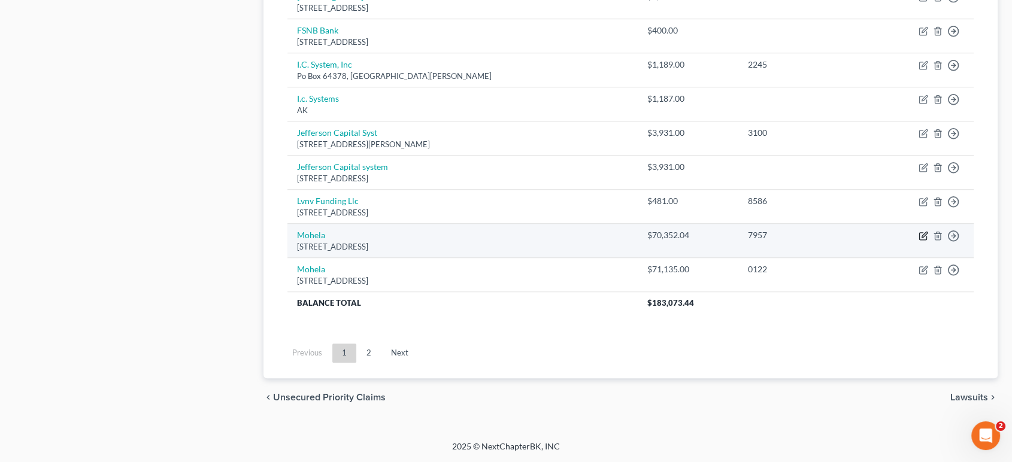
click at [919, 231] on icon "button" at bounding box center [924, 236] width 10 height 10
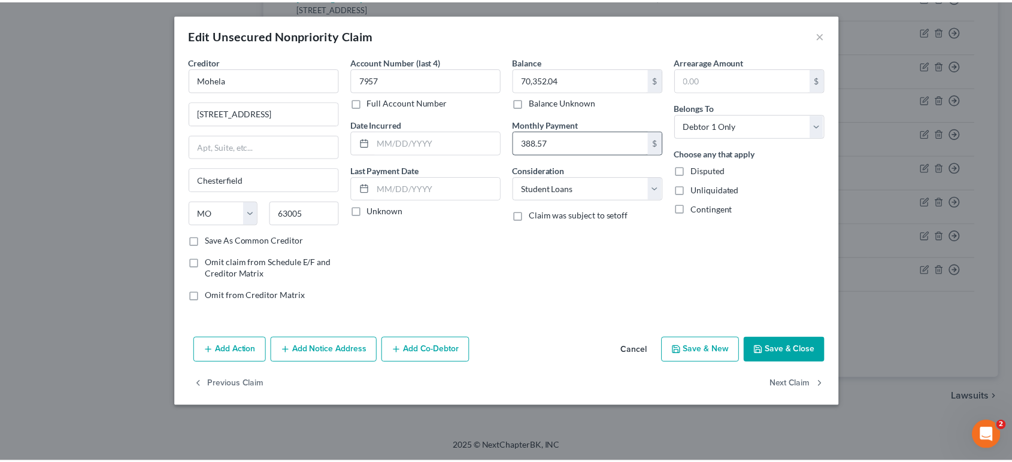
scroll to position [0, 0]
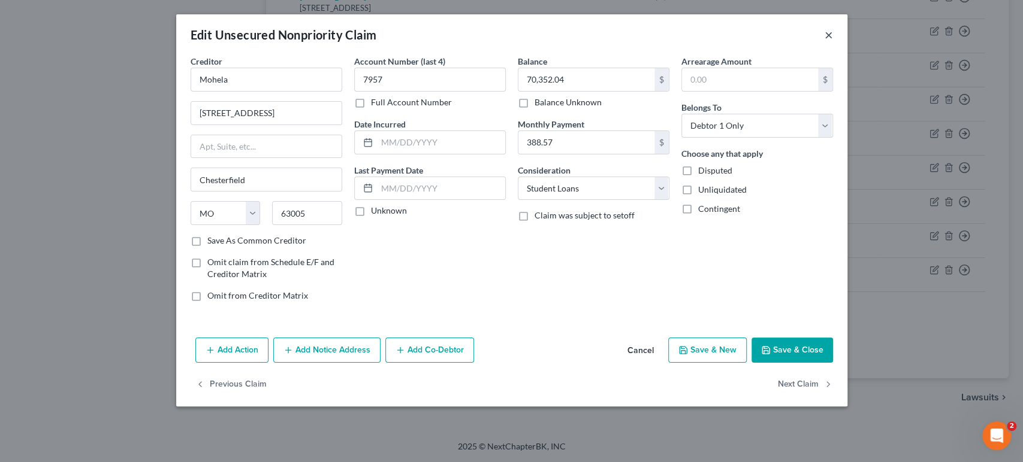
click at [833, 42] on button "×" at bounding box center [828, 35] width 8 height 14
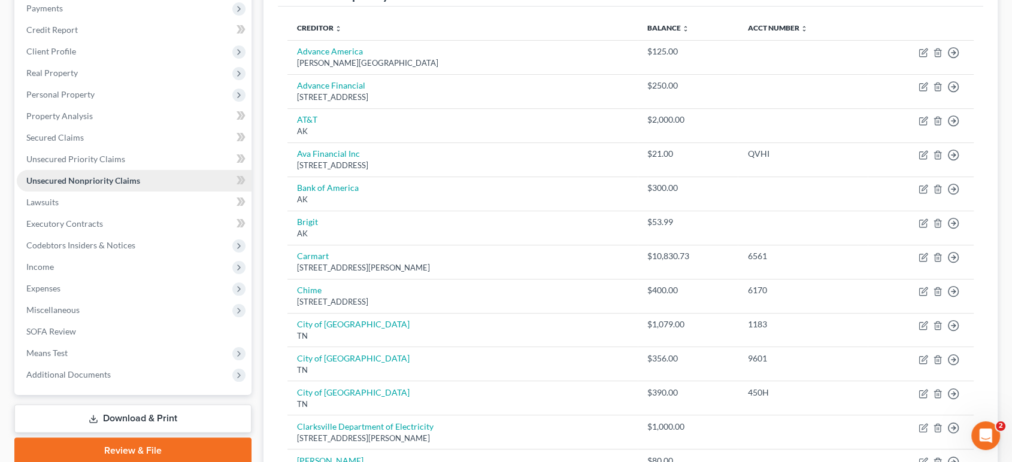
scroll to position [133, 0]
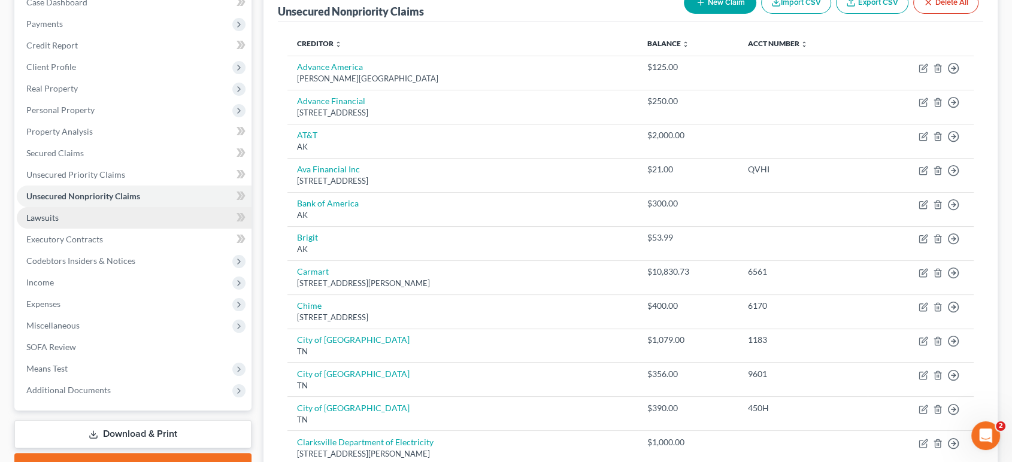
click at [144, 229] on link "Lawsuits" at bounding box center [134, 218] width 235 height 22
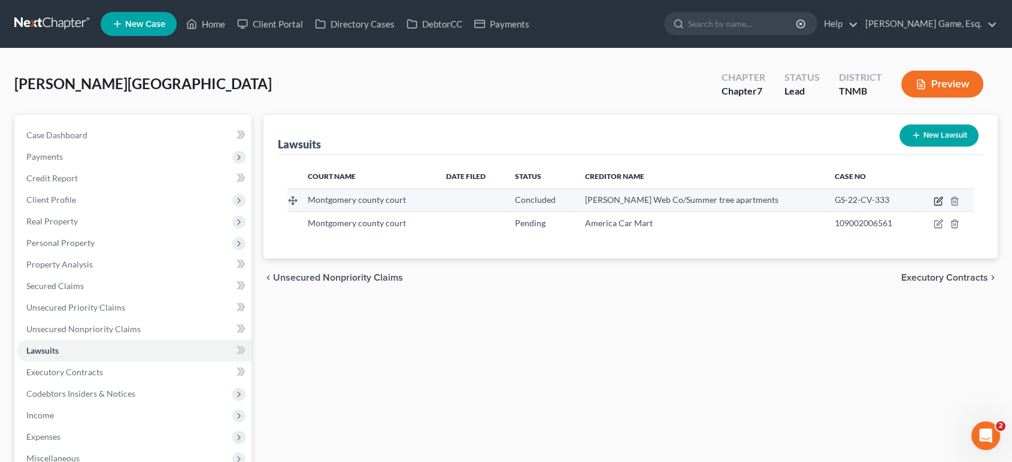
click at [943, 206] on icon "button" at bounding box center [939, 201] width 10 height 10
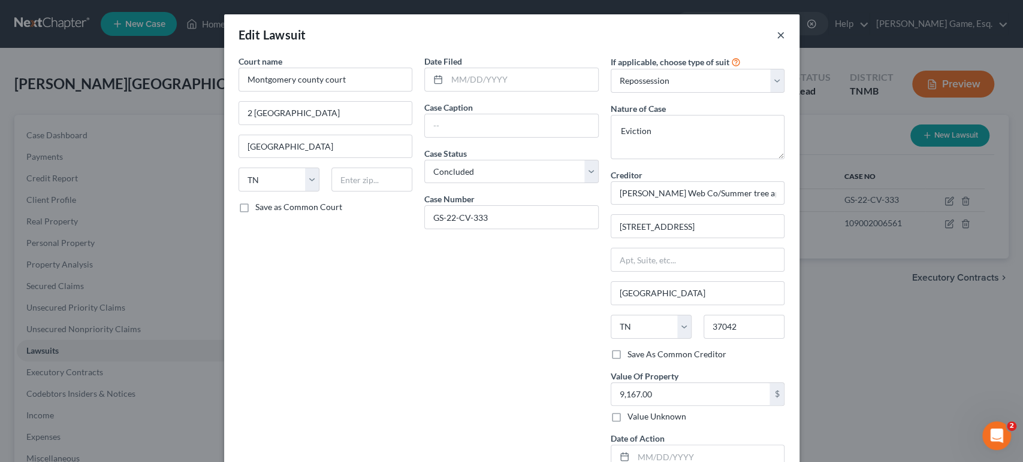
click at [785, 41] on button "×" at bounding box center [780, 35] width 8 height 14
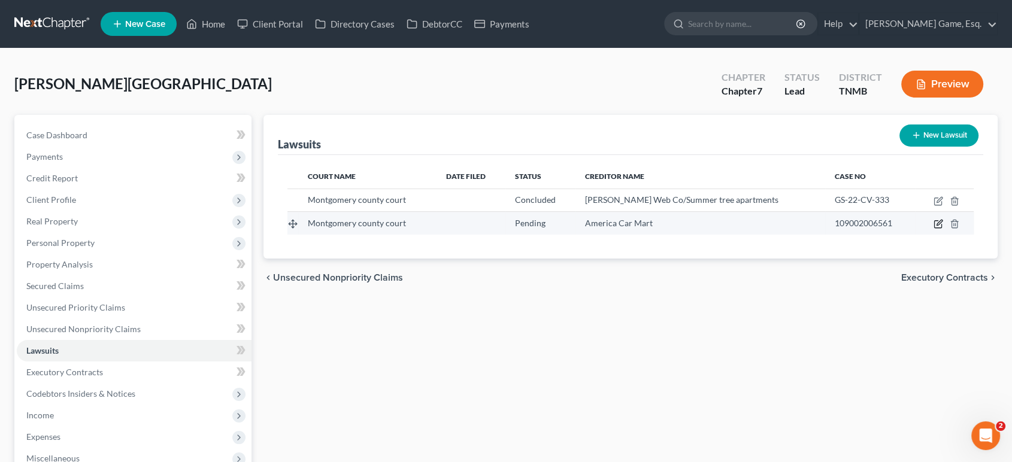
click at [940, 229] on icon "button" at bounding box center [939, 224] width 10 height 10
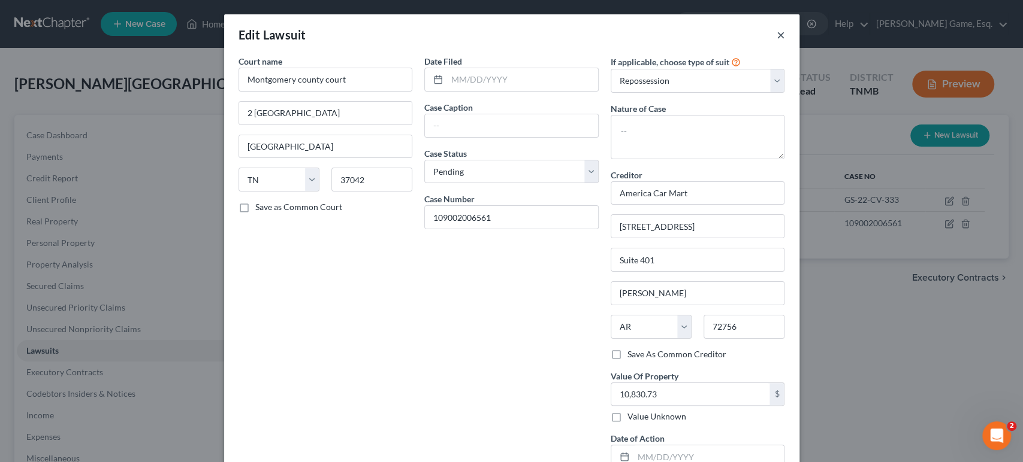
click at [785, 42] on button "×" at bounding box center [780, 35] width 8 height 14
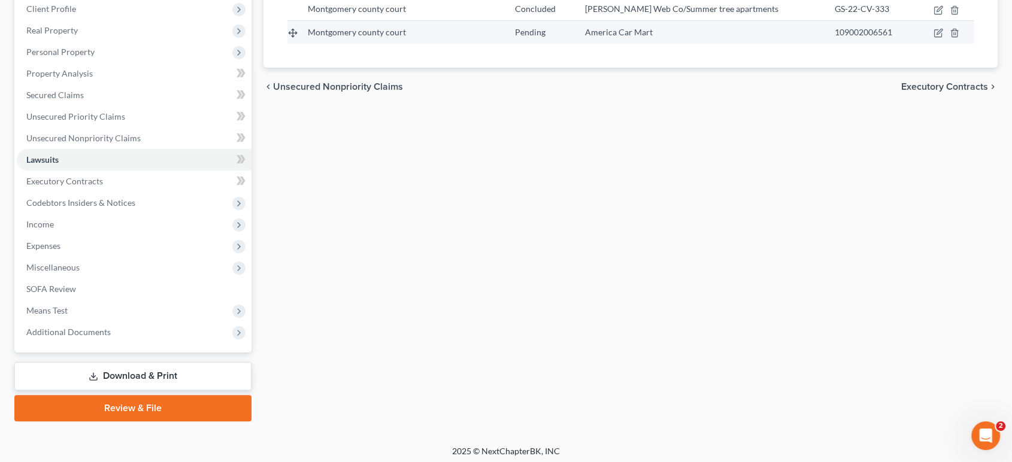
scroll to position [199, 0]
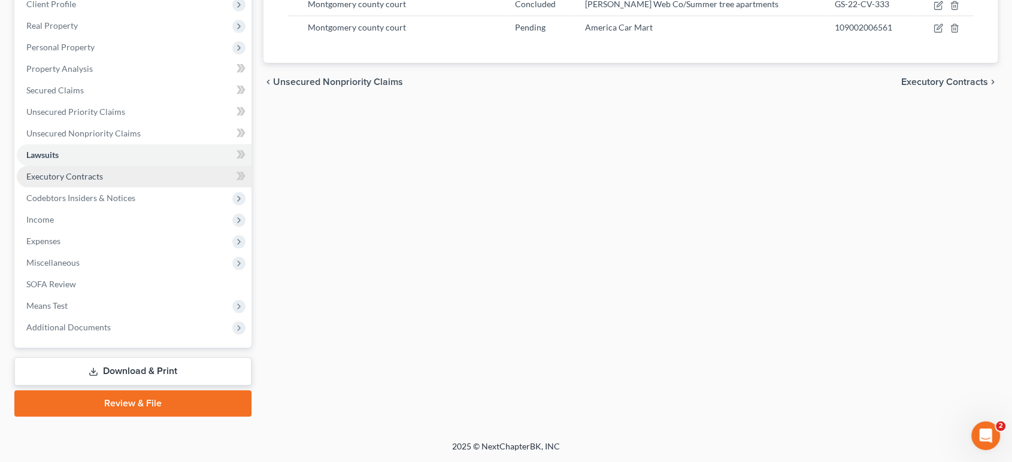
click at [98, 182] on span "Executory Contracts" at bounding box center [64, 176] width 77 height 10
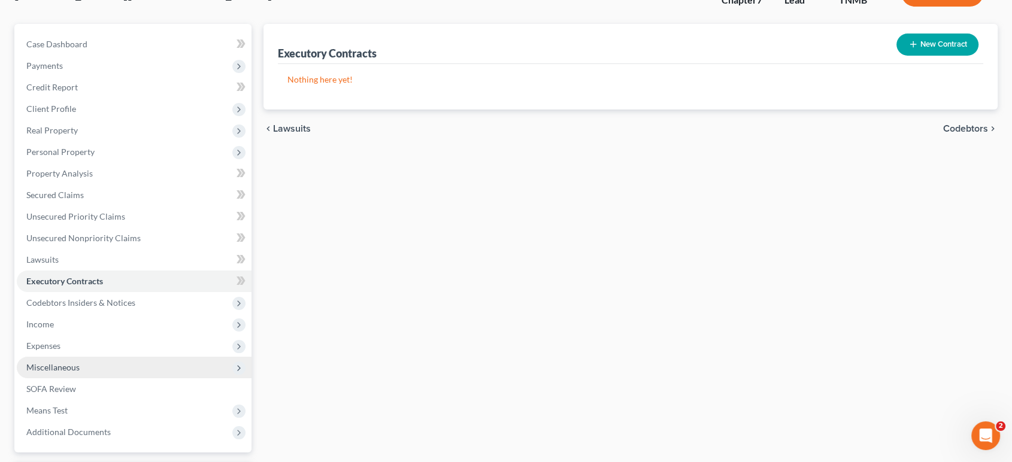
scroll to position [332, 0]
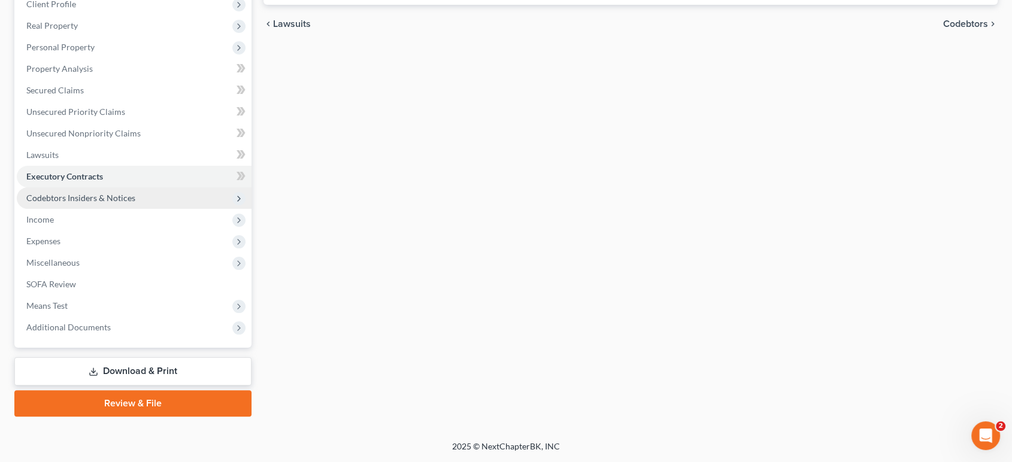
click at [113, 193] on span "Codebtors Insiders & Notices" at bounding box center [80, 198] width 109 height 10
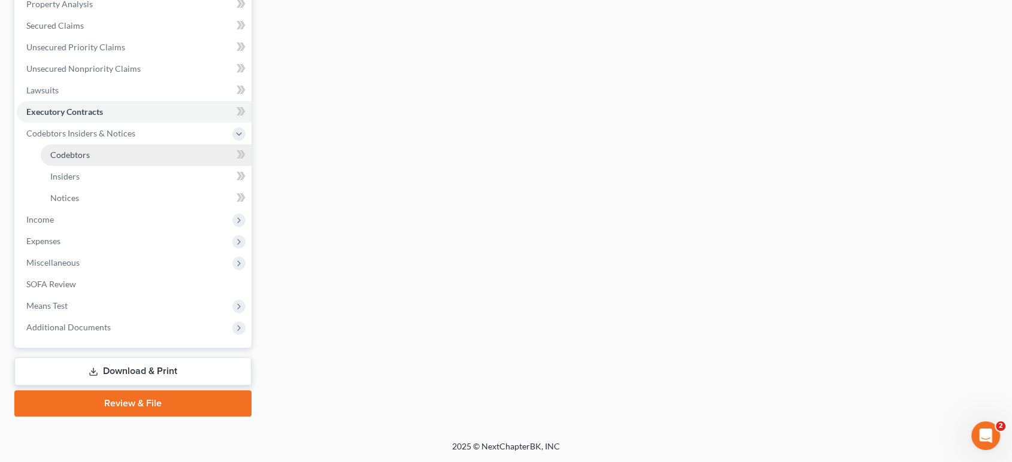
click at [83, 150] on span "Codebtors" at bounding box center [70, 155] width 40 height 10
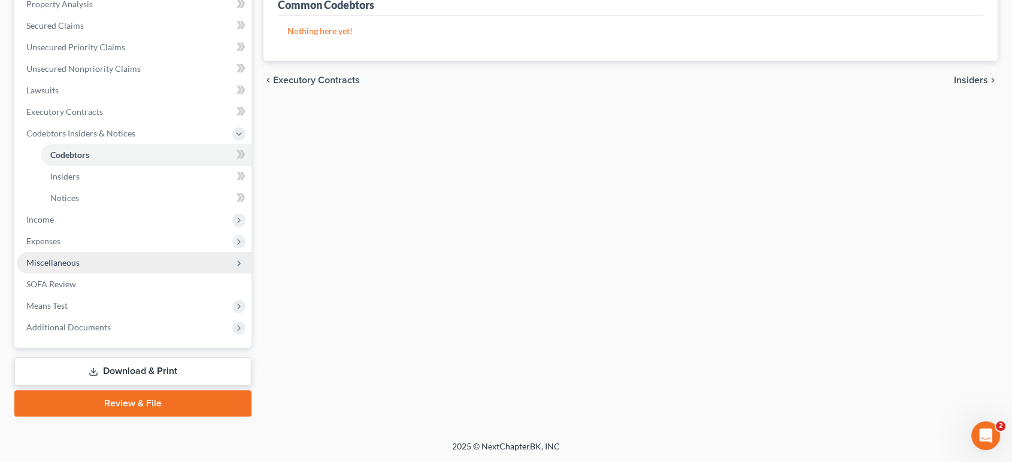
scroll to position [437, 0]
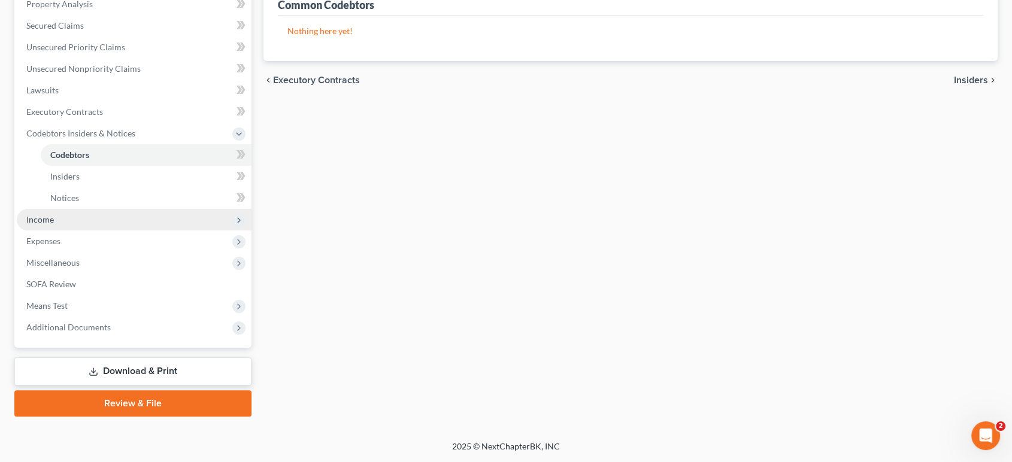
click at [86, 209] on span "Income" at bounding box center [134, 220] width 235 height 22
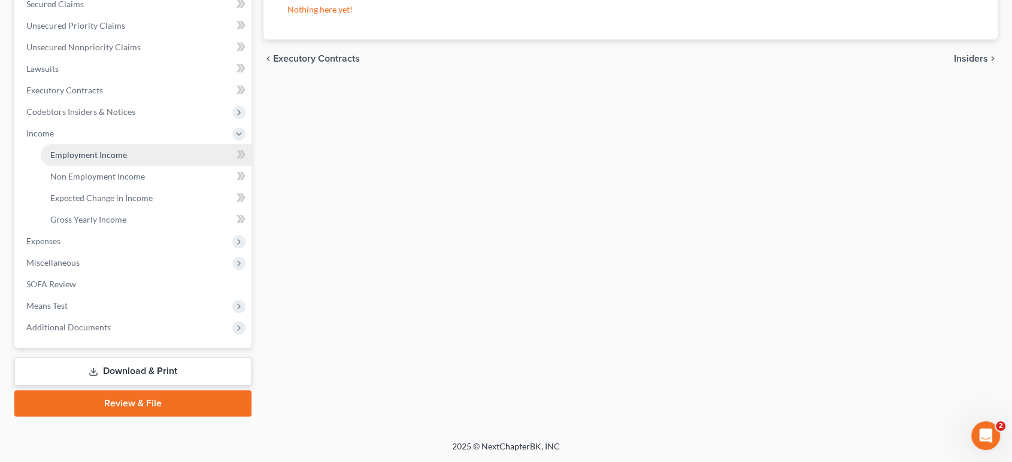
click at [102, 144] on link "Employment Income" at bounding box center [146, 155] width 211 height 22
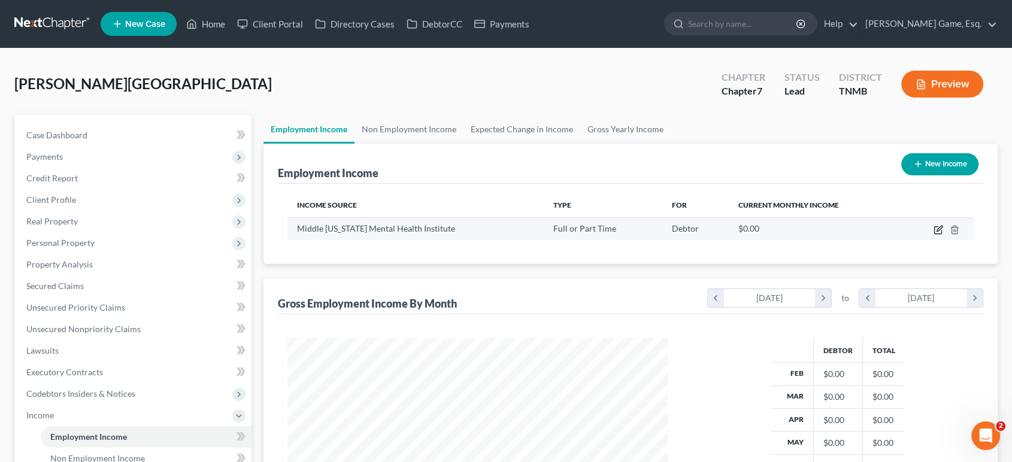
click at [937, 231] on icon "button" at bounding box center [939, 228] width 5 height 5
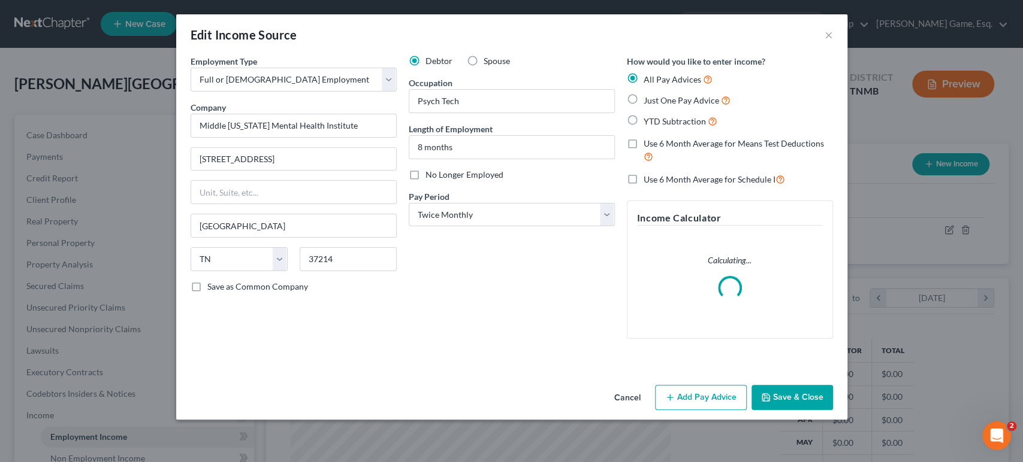
scroll to position [267, 409]
click at [450, 113] on input "Psych Tech" at bounding box center [511, 101] width 205 height 23
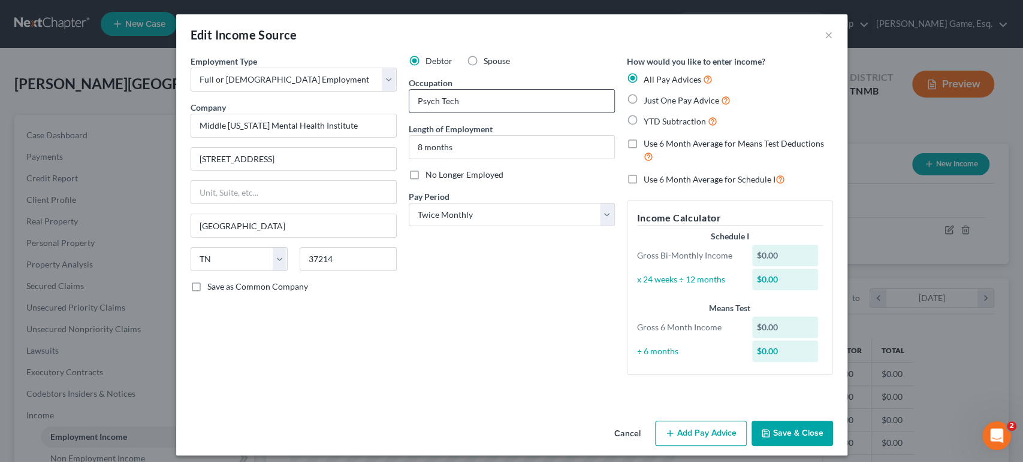
click at [412, 113] on input "Psych Tech" at bounding box center [511, 101] width 205 height 23
click at [489, 113] on input "Psych Tech" at bounding box center [511, 101] width 205 height 23
click at [191, 171] on input "[STREET_ADDRESS]" at bounding box center [293, 159] width 205 height 23
click at [207, 171] on input "[STREET_ADDRESS]" at bounding box center [293, 159] width 205 height 23
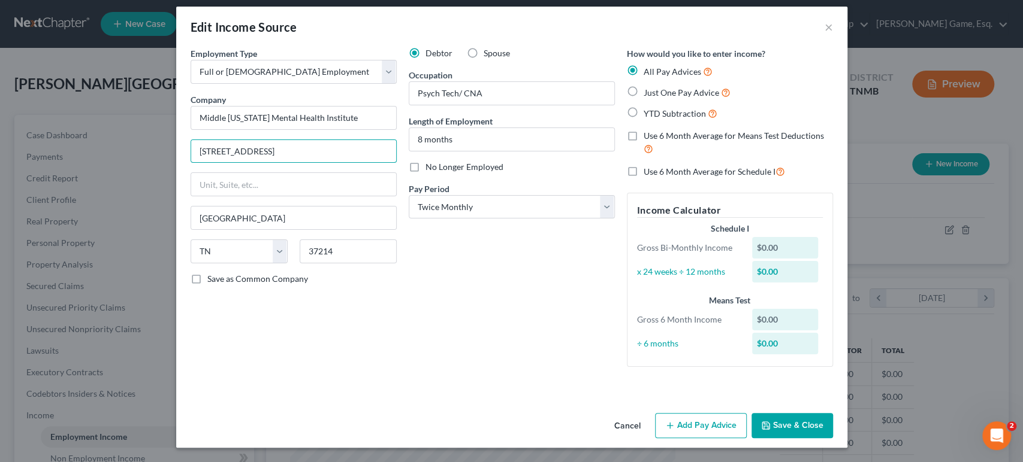
scroll to position [108, 0]
click at [746, 421] on button "Add Pay Advice" at bounding box center [701, 425] width 92 height 25
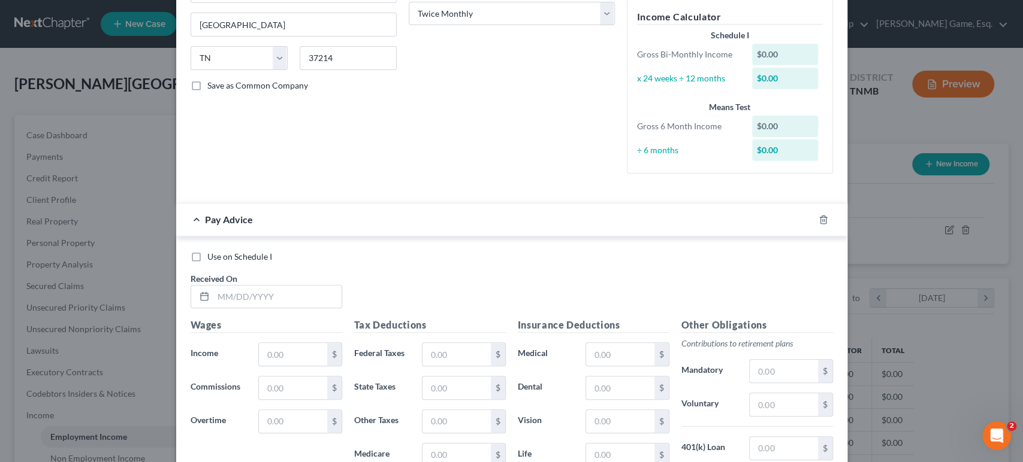
scroll to position [374, 0]
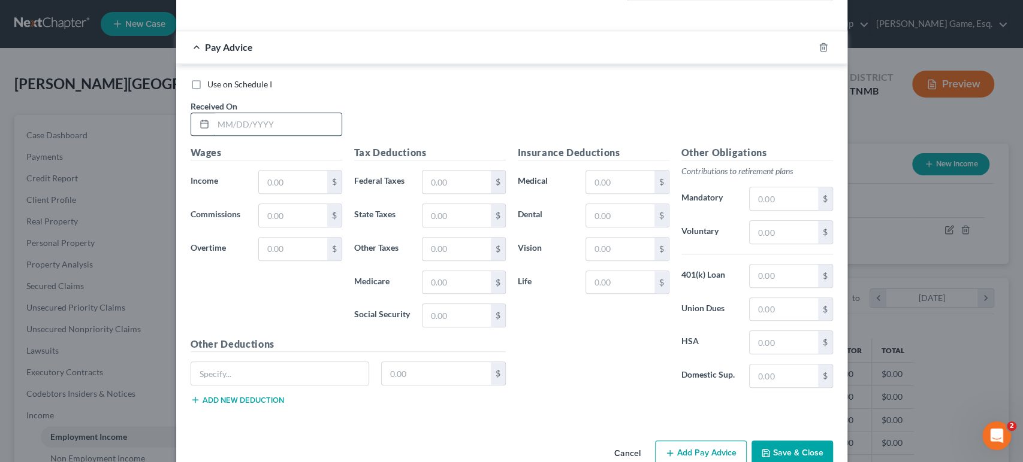
click at [213, 136] on input "text" at bounding box center [277, 124] width 128 height 23
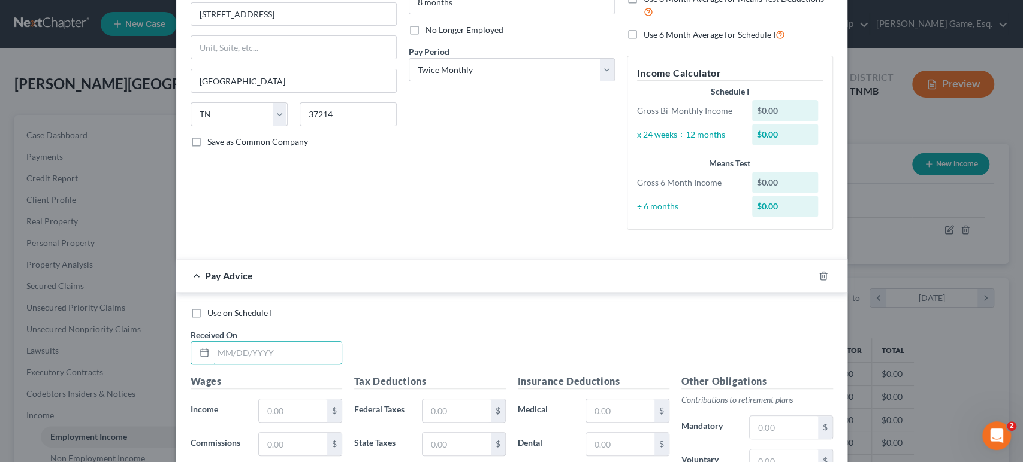
scroll to position [0, 0]
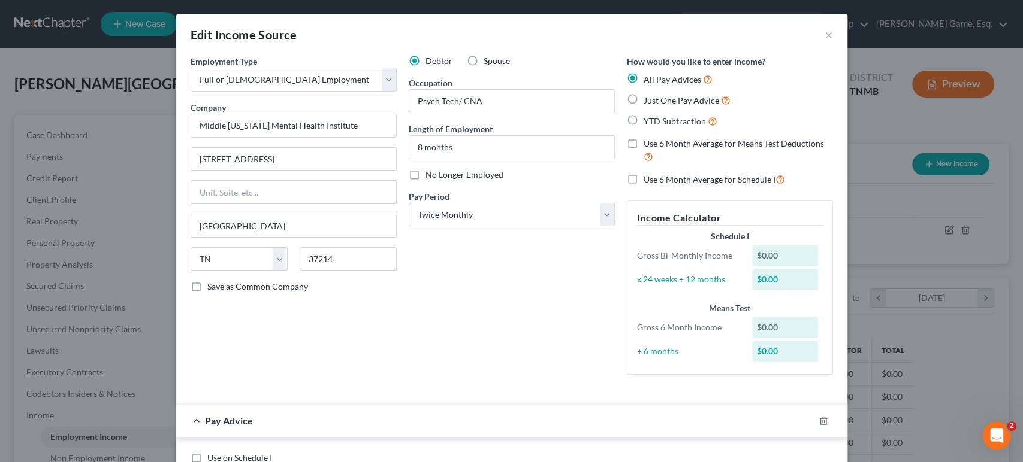
click at [657, 107] on label "Just One Pay Advice" at bounding box center [686, 100] width 87 height 14
click at [656, 101] on input "Just One Pay Advice" at bounding box center [652, 97] width 8 height 8
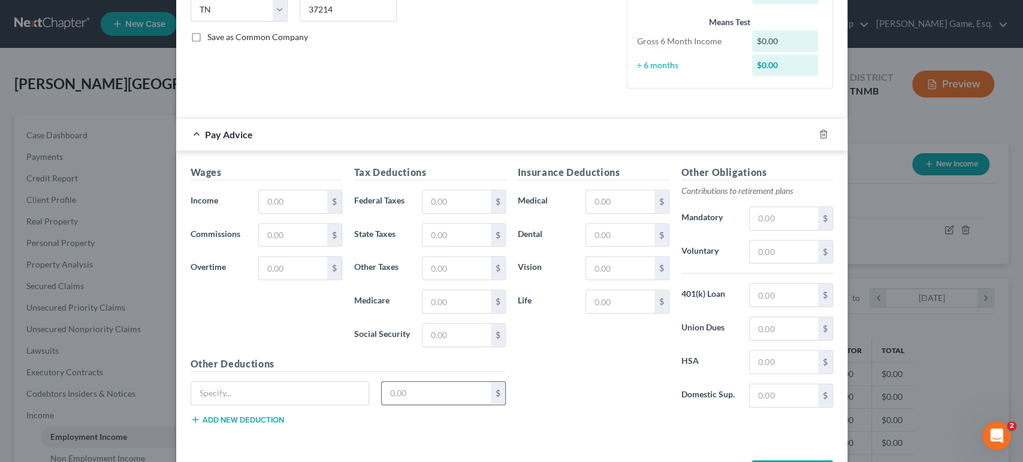
scroll to position [465, 0]
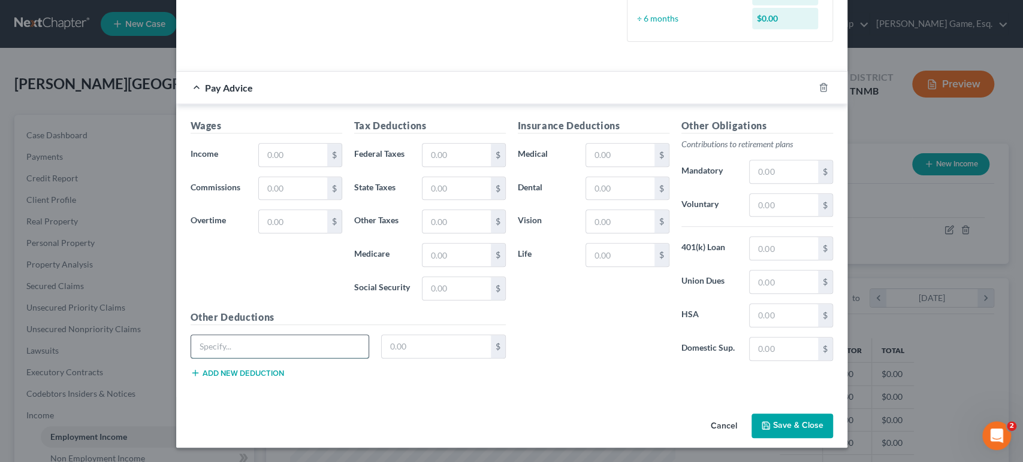
click at [196, 340] on input "text" at bounding box center [280, 346] width 178 height 23
click at [259, 144] on input "text" at bounding box center [293, 155] width 68 height 23
click at [444, 144] on input "text" at bounding box center [456, 155] width 68 height 23
click at [434, 144] on input "text" at bounding box center [456, 155] width 68 height 23
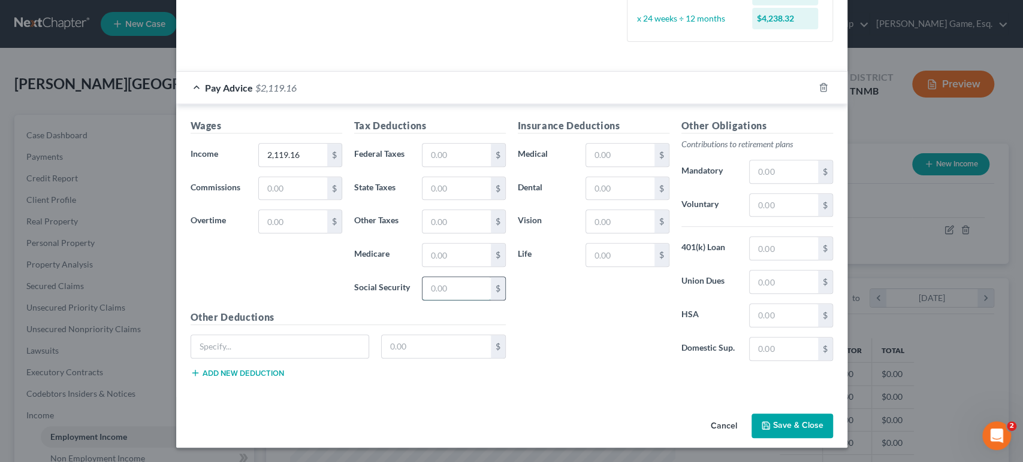
click at [425, 277] on input "text" at bounding box center [456, 288] width 68 height 23
click at [441, 244] on input "text" at bounding box center [456, 255] width 68 height 23
click at [437, 277] on input "text" at bounding box center [456, 288] width 68 height 23
click at [241, 335] on input "text" at bounding box center [280, 346] width 178 height 23
drag, startPoint x: 426, startPoint y: 350, endPoint x: 412, endPoint y: 334, distance: 21.2
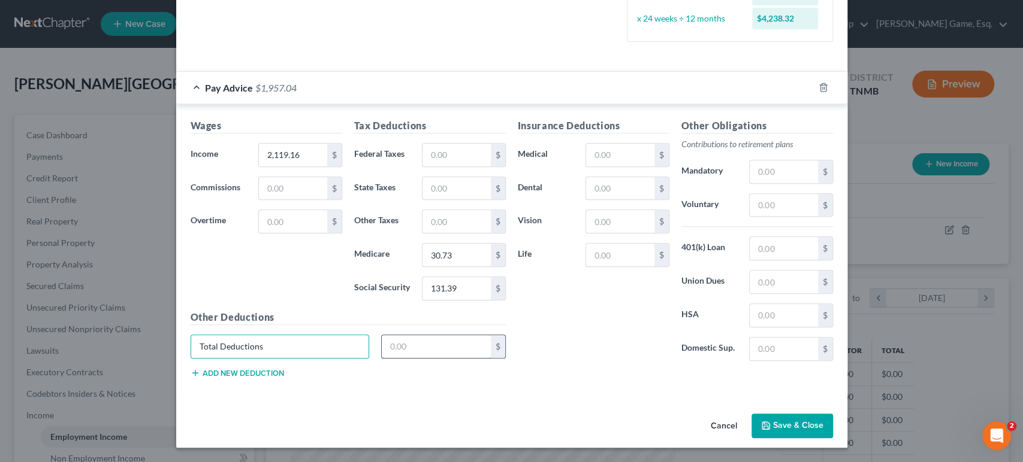
click at [422, 346] on div "Total Deductions $" at bounding box center [348, 352] width 327 height 34
click at [412, 335] on input "text" at bounding box center [436, 346] width 109 height 23
drag, startPoint x: 265, startPoint y: 324, endPoint x: 8, endPoint y: 335, distance: 256.6
click at [0, 338] on div "Edit Income Source × Employment Type * Select Full or [DEMOGRAPHIC_DATA] Employ…" at bounding box center [511, 231] width 1023 height 462
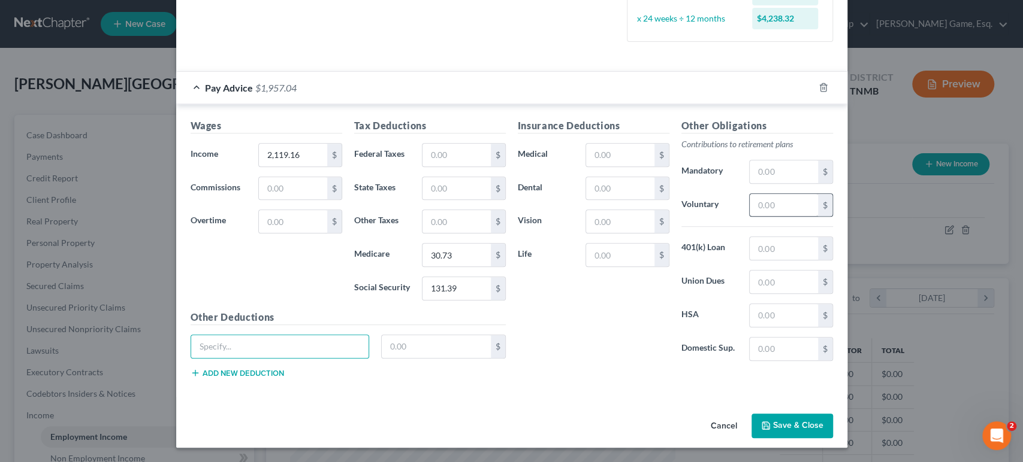
click at [832, 193] on div "$" at bounding box center [790, 205] width 83 height 24
click at [817, 194] on input "text" at bounding box center [783, 205] width 68 height 23
drag, startPoint x: 806, startPoint y: 140, endPoint x: 498, endPoint y: 294, distance: 344.0
click at [498, 310] on h5 "Other Deductions" at bounding box center [347, 317] width 315 height 15
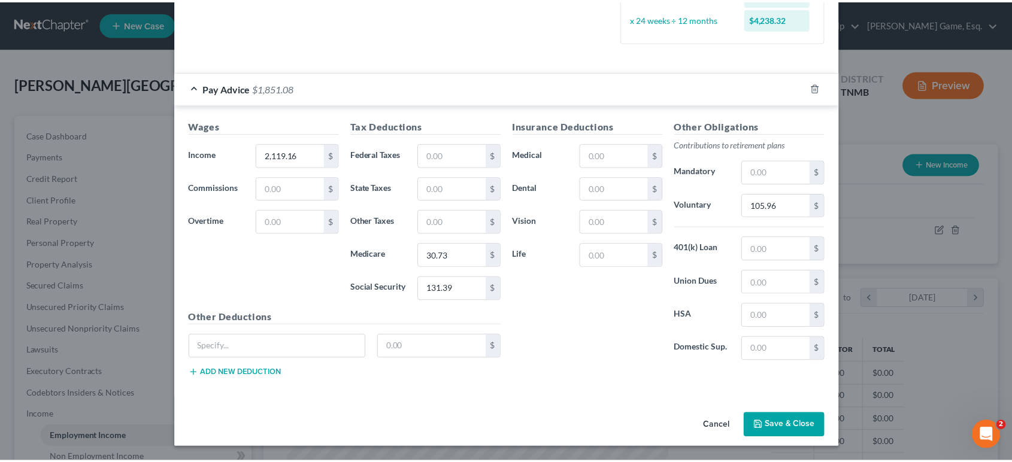
scroll to position [479, 0]
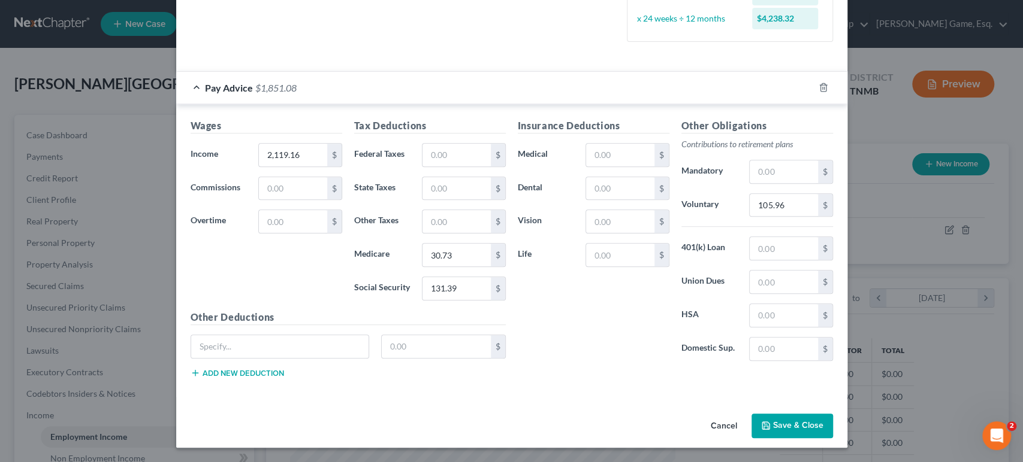
click at [833, 414] on button "Save & Close" at bounding box center [791, 426] width 81 height 25
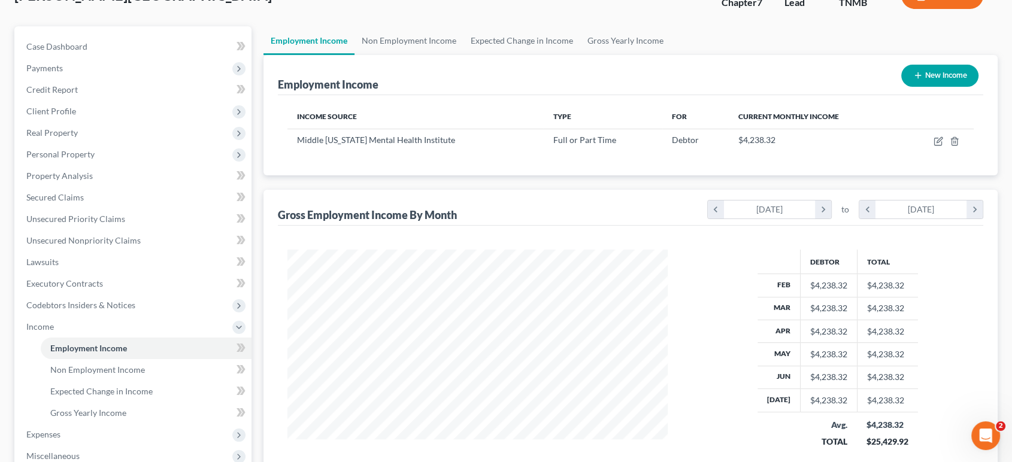
scroll to position [66, 0]
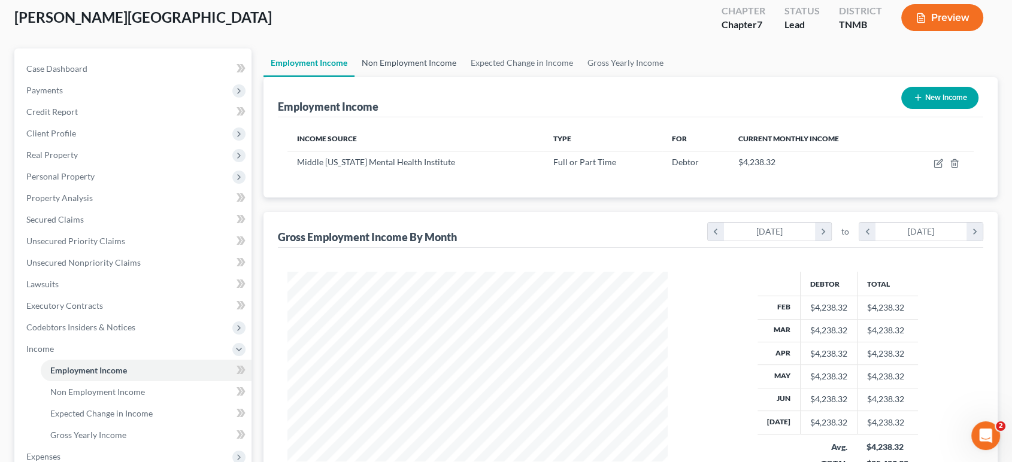
click at [463, 77] on link "Non Employment Income" at bounding box center [409, 63] width 109 height 29
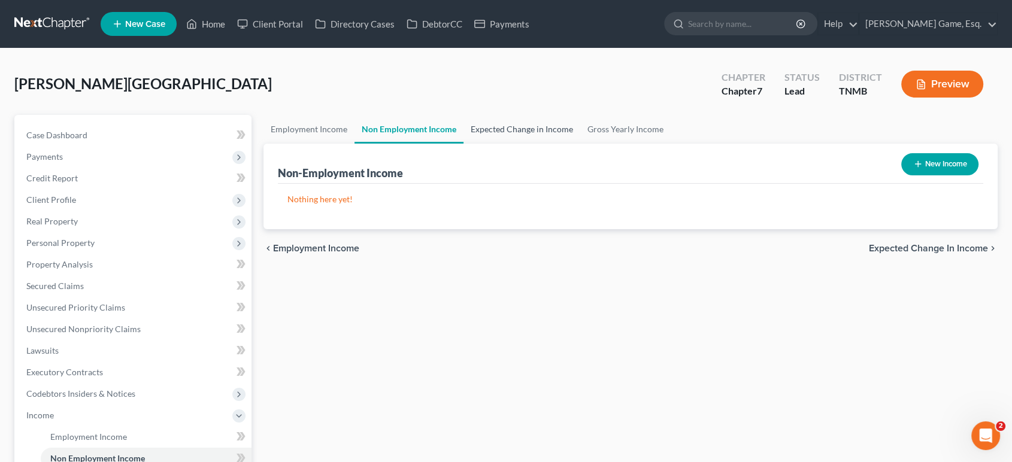
click at [557, 144] on link "Expected Change in Income" at bounding box center [522, 129] width 117 height 29
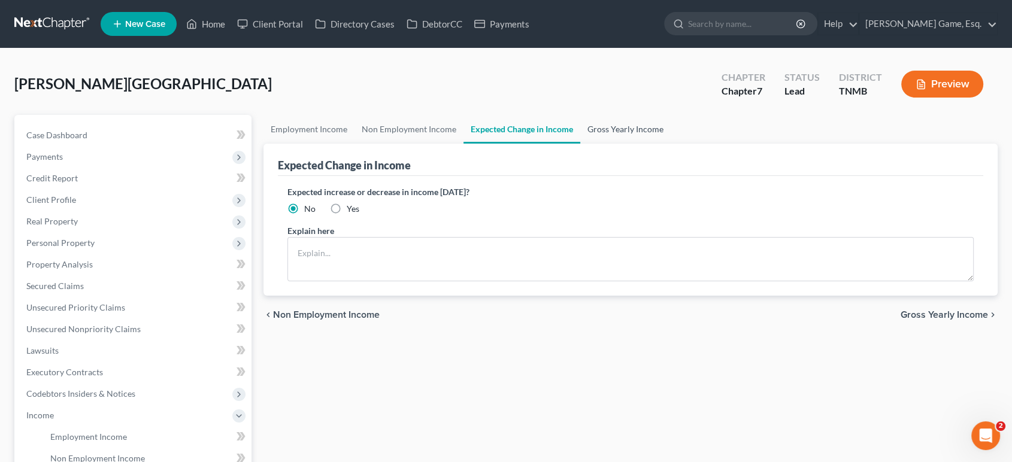
click at [671, 144] on link "Gross Yearly Income" at bounding box center [625, 129] width 90 height 29
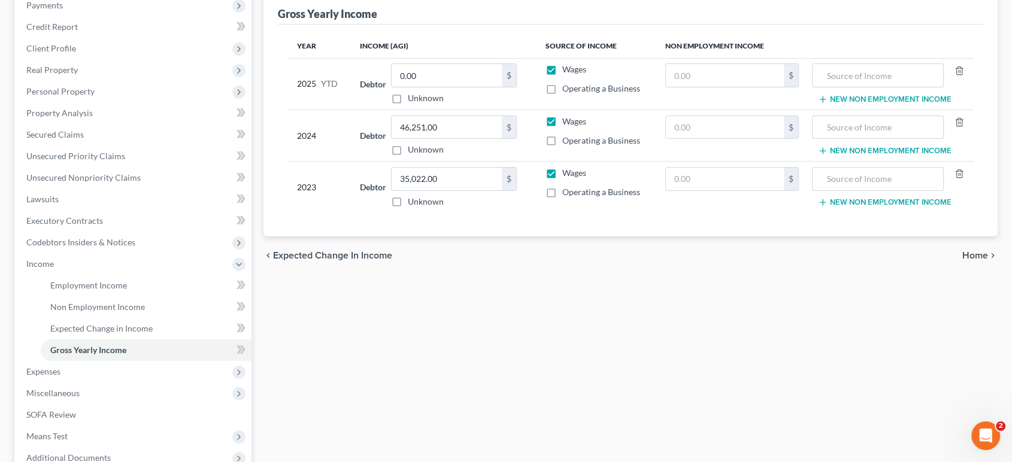
scroll to position [133, 0]
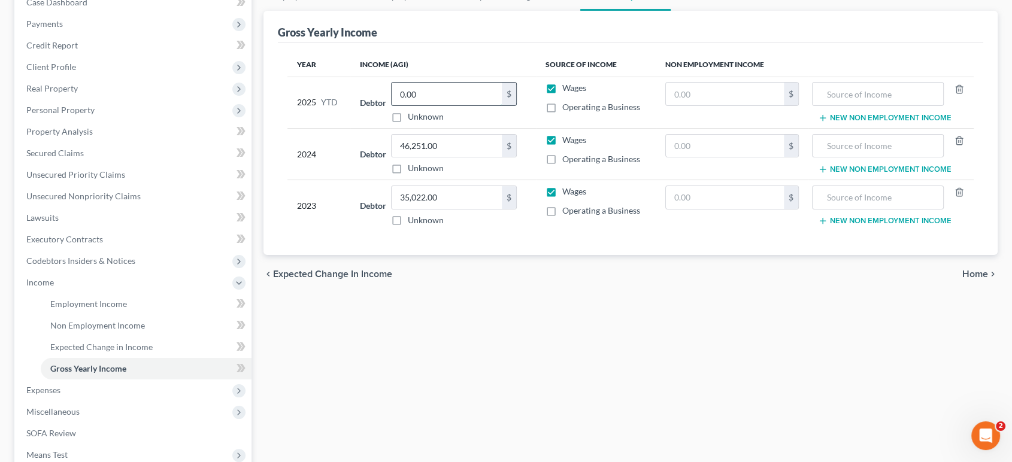
click at [454, 105] on input "0.00" at bounding box center [447, 94] width 110 height 23
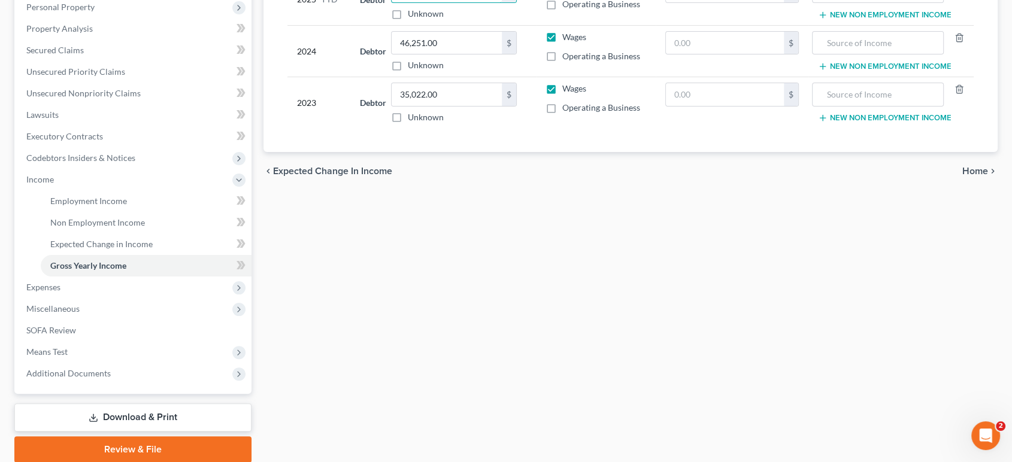
scroll to position [266, 0]
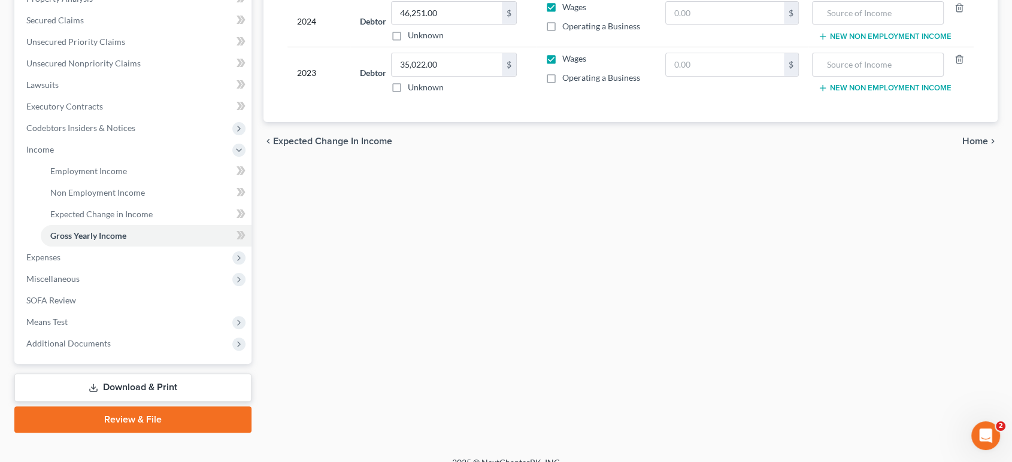
click at [543, 123] on div "Year Income (AGI) Source of Income Non Employment Income 2025 YTD Debtor 26,088…" at bounding box center [631, 16] width 706 height 213
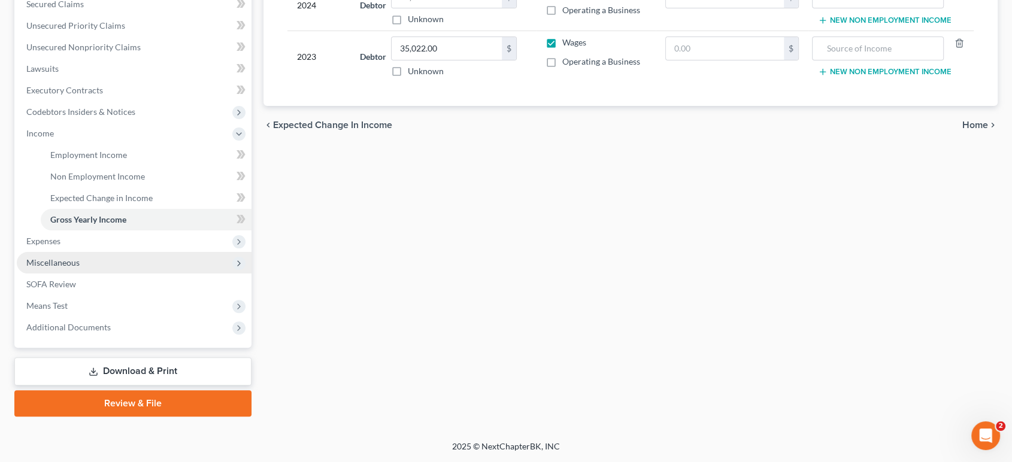
scroll to position [332, 0]
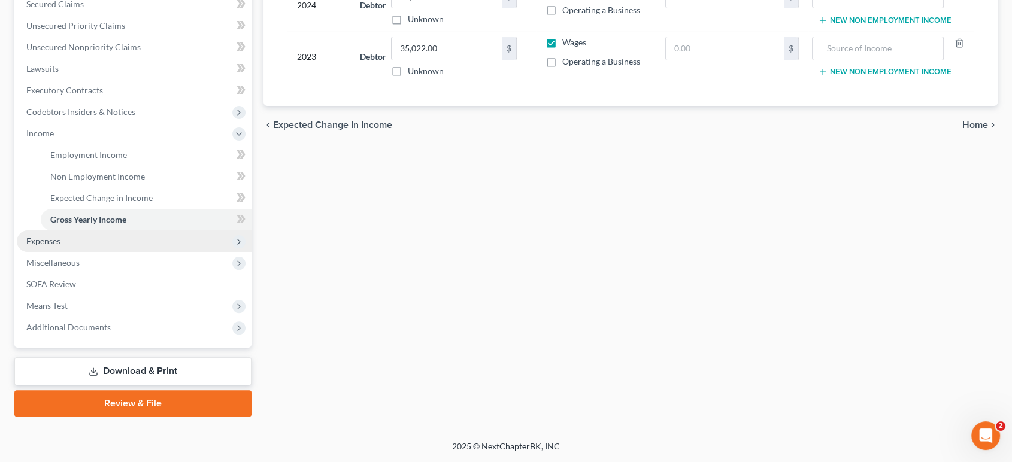
click at [61, 246] on span "Expenses" at bounding box center [43, 241] width 34 height 10
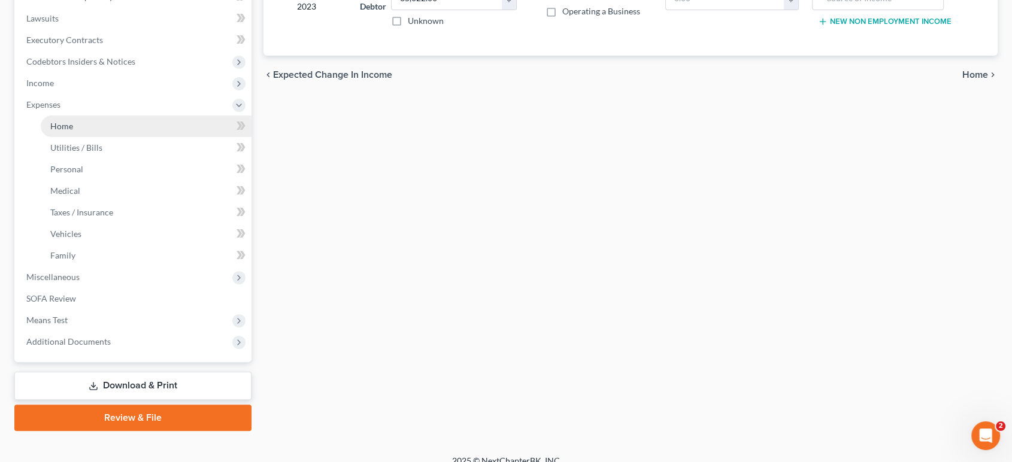
click at [134, 137] on link "Home" at bounding box center [146, 127] width 211 height 22
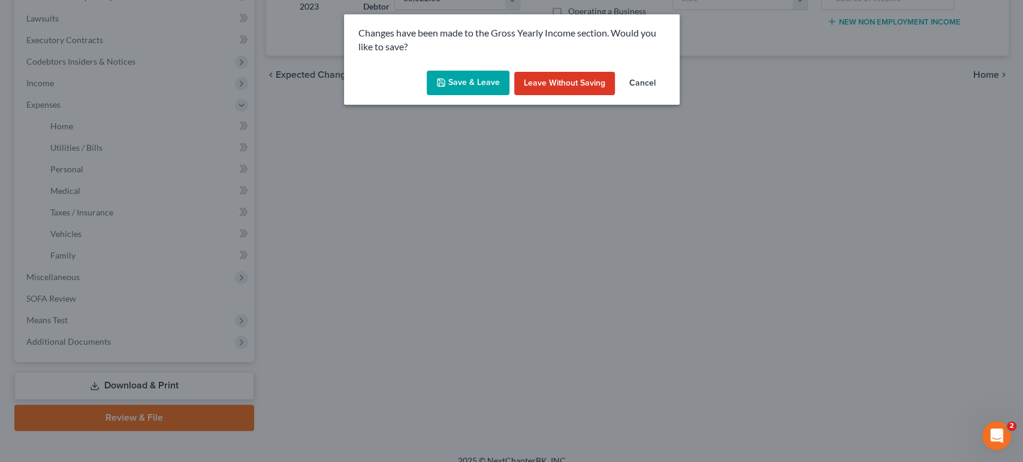
click at [452, 96] on button "Save & Leave" at bounding box center [468, 83] width 83 height 25
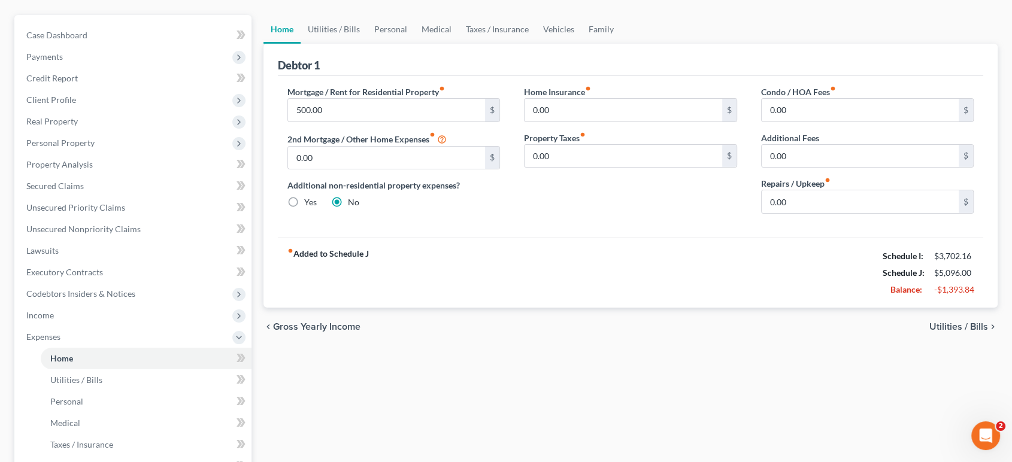
scroll to position [66, 0]
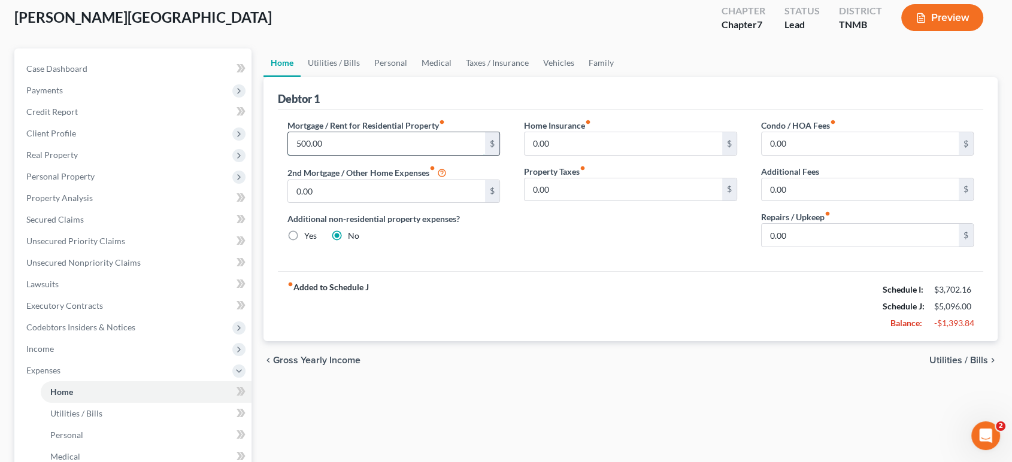
click at [390, 155] on input "500.00" at bounding box center [387, 143] width 198 height 23
click at [359, 155] on input "500.00" at bounding box center [387, 143] width 198 height 23
drag, startPoint x: 350, startPoint y: 190, endPoint x: 280, endPoint y: 195, distance: 70.3
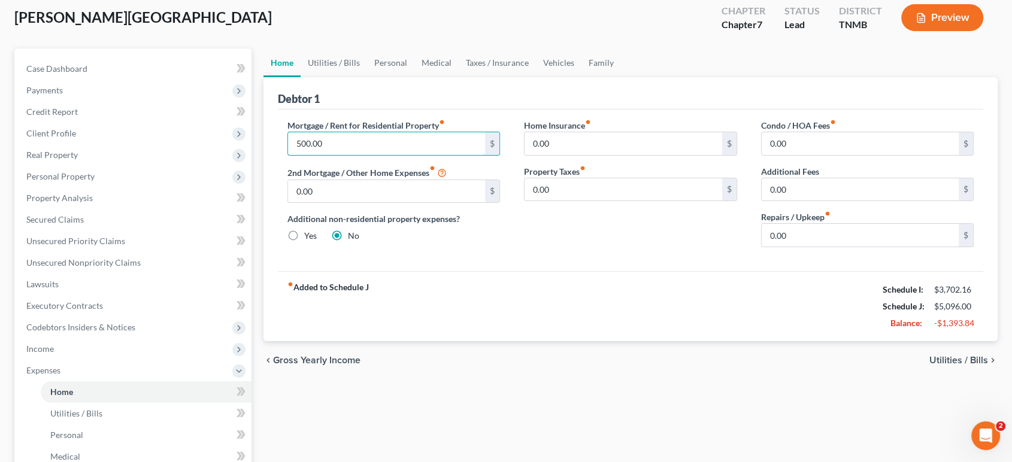
click at [280, 195] on div "Debtor 1 Mortgage / Rent for Residential Property fiber_manual_record 500.00 $ …" at bounding box center [631, 209] width 735 height 264
click at [382, 110] on div "Debtor 1" at bounding box center [631, 93] width 706 height 32
click at [351, 77] on link "Utilities / Bills" at bounding box center [334, 63] width 66 height 29
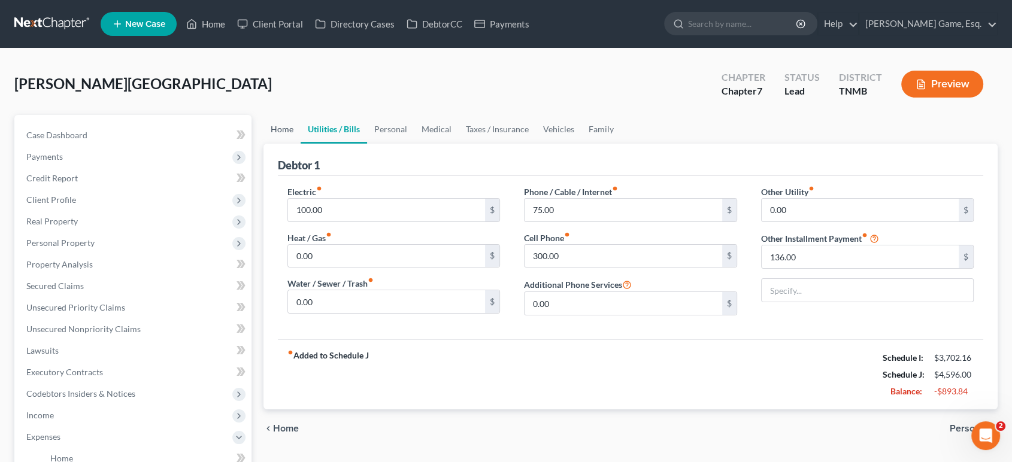
click at [295, 144] on link "Home" at bounding box center [282, 129] width 37 height 29
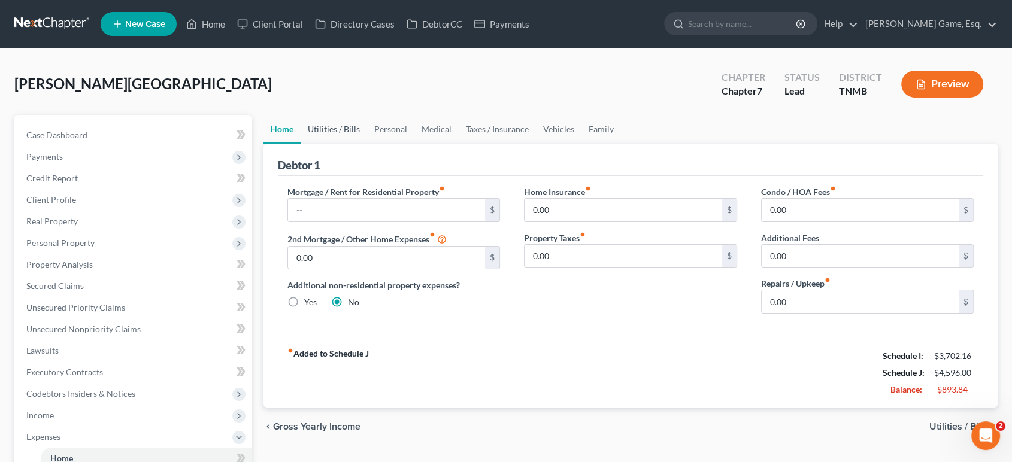
click at [364, 144] on link "Utilities / Bills" at bounding box center [334, 129] width 66 height 29
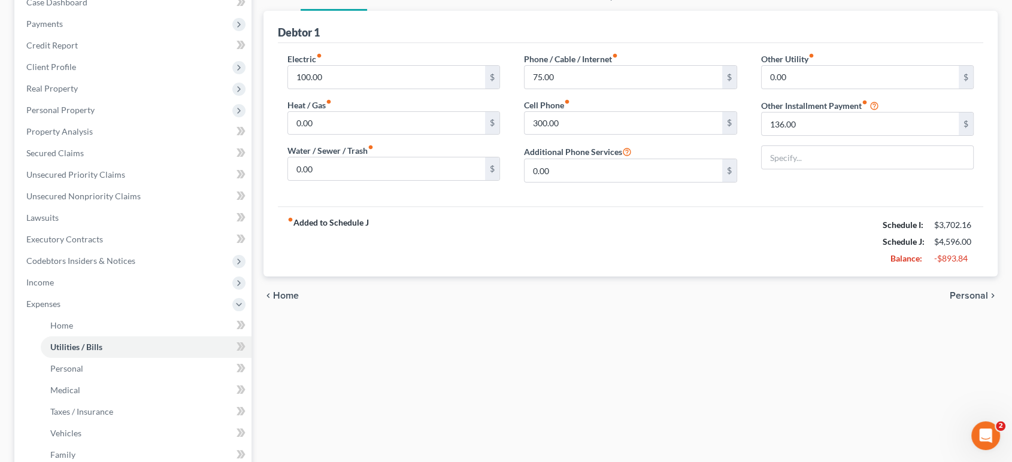
scroll to position [66, 0]
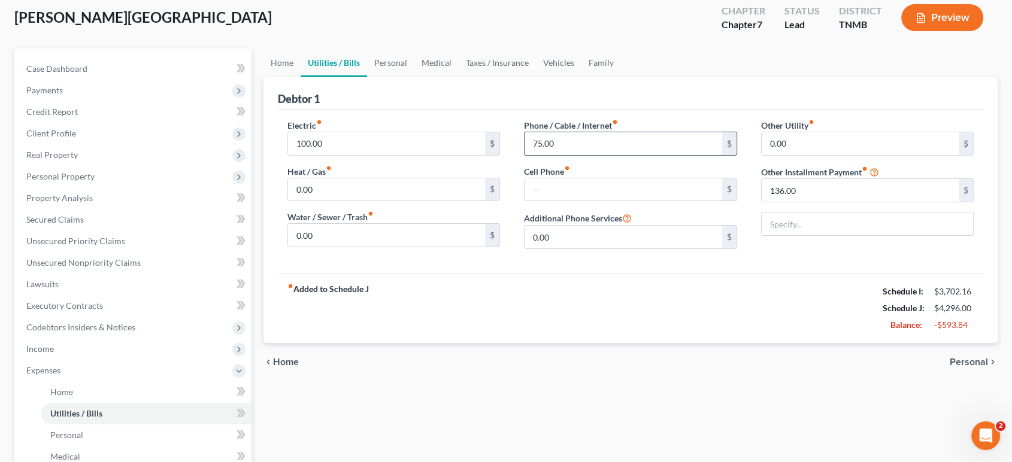
click at [604, 155] on input "75.00" at bounding box center [624, 143] width 198 height 23
click at [816, 202] on input "136.00" at bounding box center [861, 190] width 198 height 23
click at [815, 202] on input "136.00" at bounding box center [861, 190] width 198 height 23
click at [753, 229] on div "Other Utility fiber_manual_record 0.00 $ Other Installment Payment fiber_manual…" at bounding box center [867, 189] width 237 height 140
click at [824, 202] on input "136.00" at bounding box center [861, 190] width 198 height 23
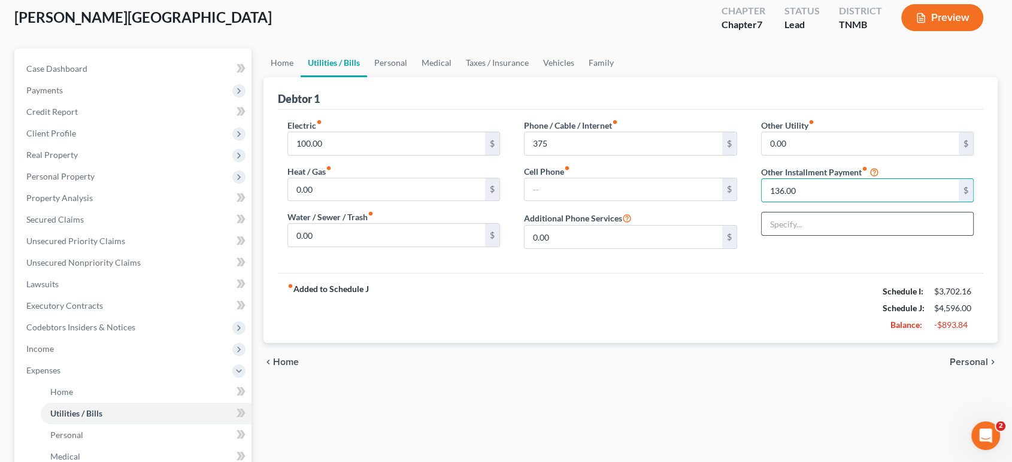
click at [819, 235] on input "text" at bounding box center [868, 224] width 212 height 23
click at [415, 77] on link "Personal" at bounding box center [390, 63] width 47 height 29
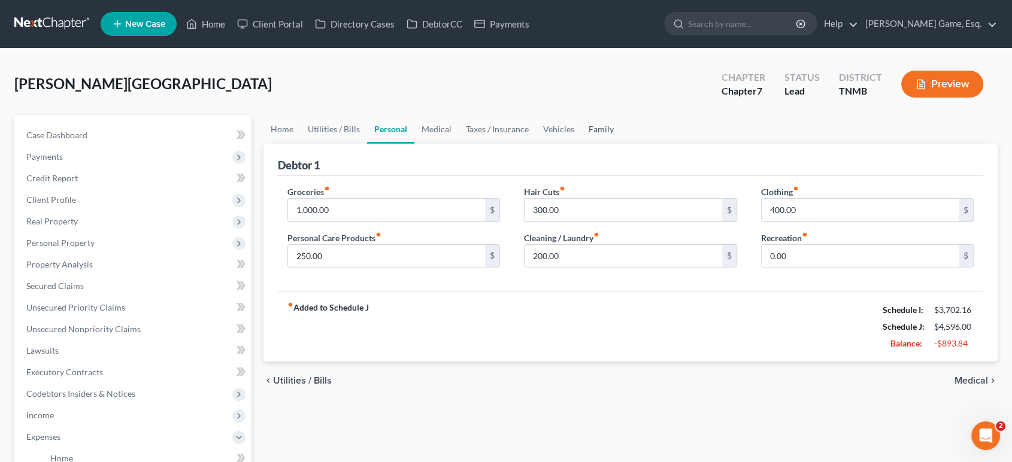
click at [621, 144] on link "Family" at bounding box center [602, 129] width 40 height 29
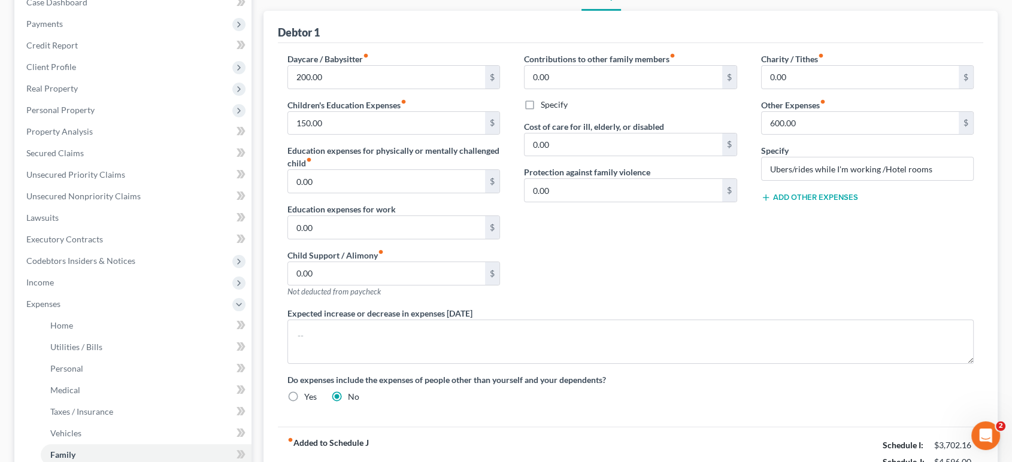
scroll to position [0, 14]
click at [996, 239] on div "Home Utilities / Bills Personal Medical Taxes / Insurance Vehicles Family Debto…" at bounding box center [631, 306] width 747 height 649
drag, startPoint x: 996, startPoint y: 239, endPoint x: 644, endPoint y: 252, distance: 351.9
click at [644, 307] on div "Contributions to other family members fiber_manual_record 0.00 $ Specify Cost o…" at bounding box center [630, 180] width 237 height 255
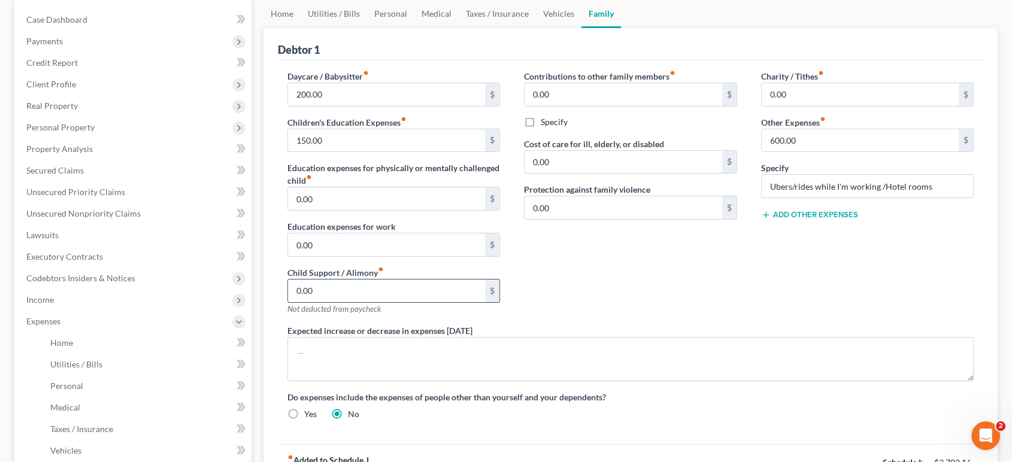
scroll to position [66, 0]
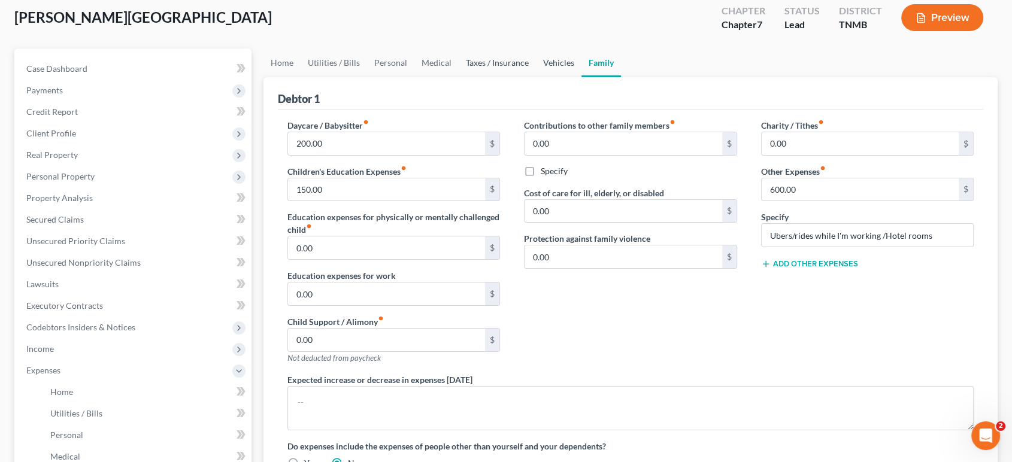
click at [582, 77] on link "Vehicles" at bounding box center [559, 63] width 46 height 29
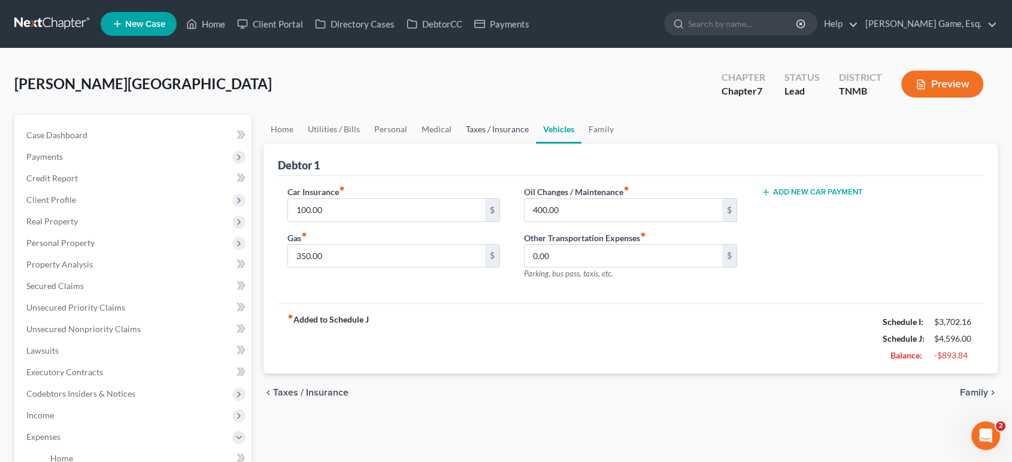
drag, startPoint x: 564, startPoint y: 102, endPoint x: 548, endPoint y: 160, distance: 59.7
click at [536, 144] on link "Taxes / Insurance" at bounding box center [497, 129] width 77 height 29
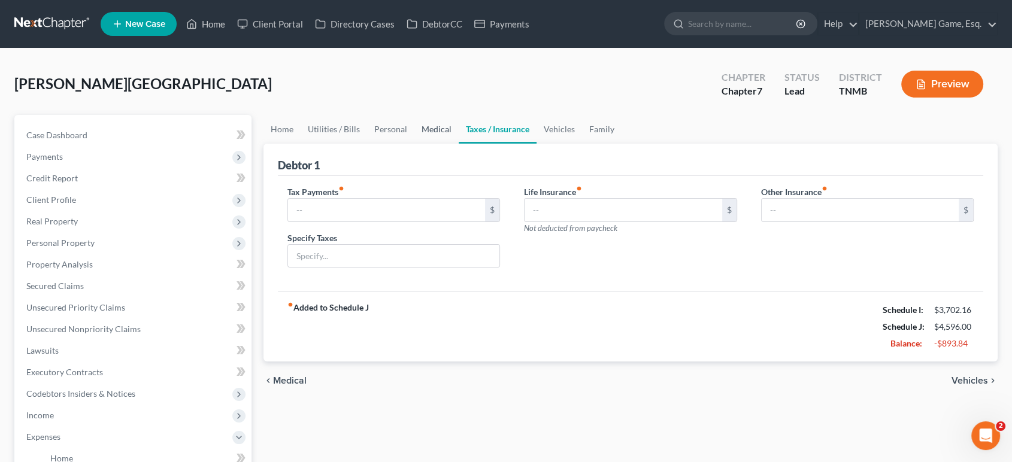
click at [459, 144] on link "Medical" at bounding box center [437, 129] width 44 height 29
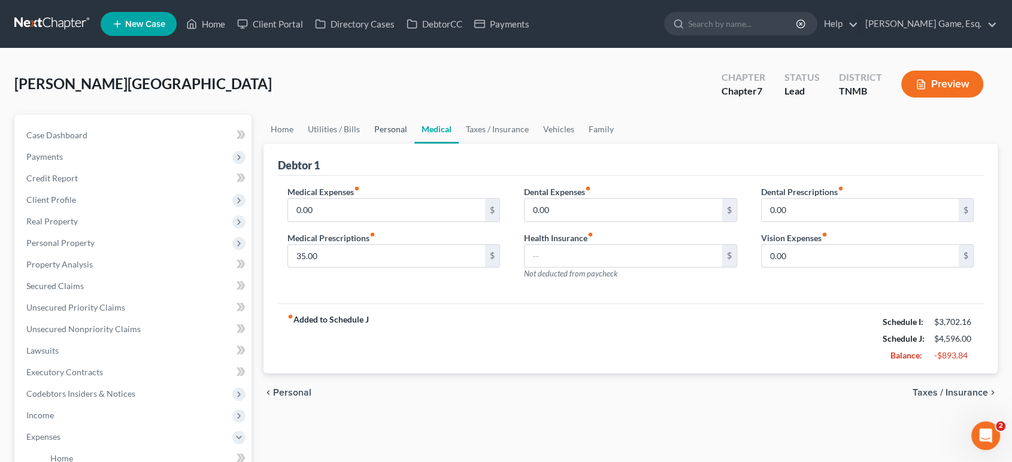
click at [415, 144] on link "Personal" at bounding box center [390, 129] width 47 height 29
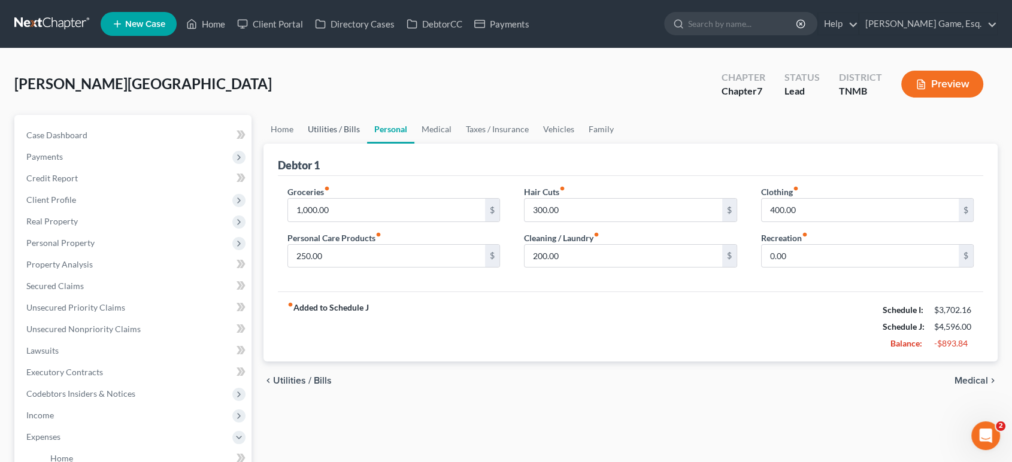
click at [367, 144] on link "Utilities / Bills" at bounding box center [334, 129] width 66 height 29
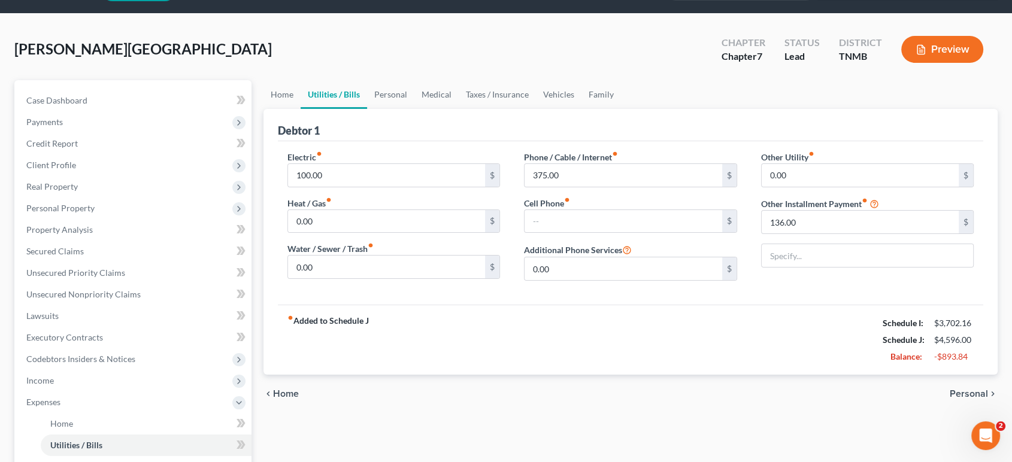
scroll to position [66, 0]
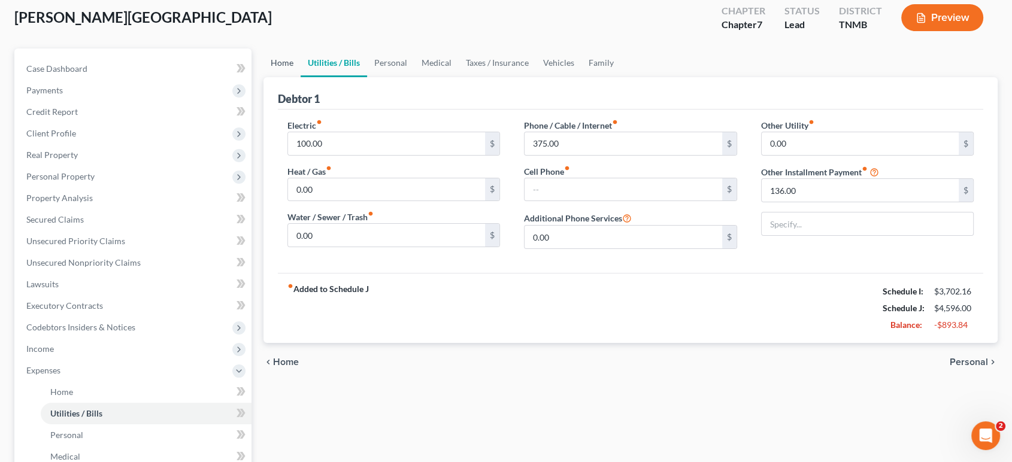
click at [284, 77] on link "Home" at bounding box center [282, 63] width 37 height 29
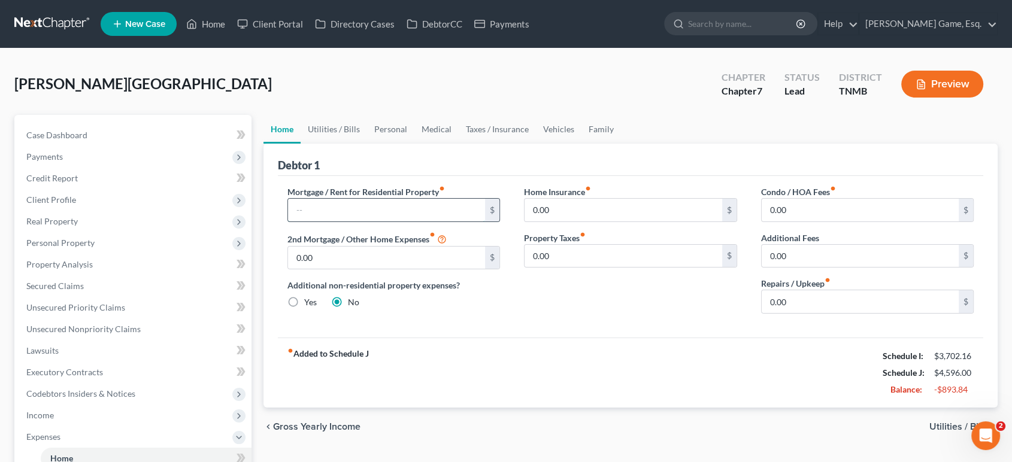
click at [352, 222] on input "text" at bounding box center [387, 210] width 198 height 23
click at [467, 176] on div "Debtor 1" at bounding box center [631, 160] width 706 height 32
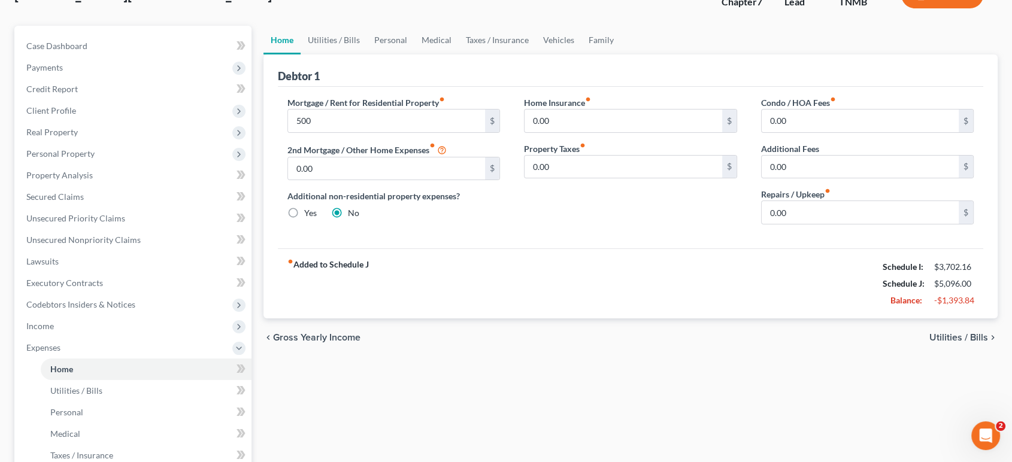
scroll to position [66, 0]
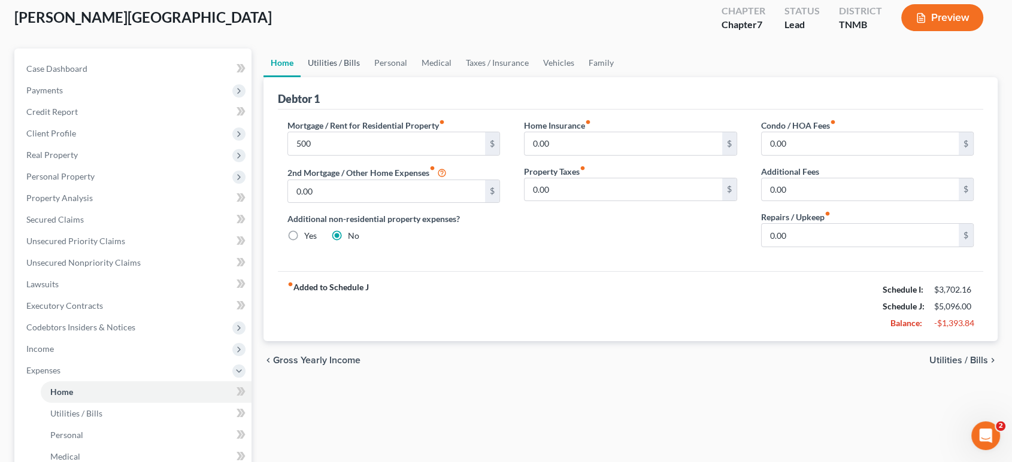
click at [367, 77] on link "Utilities / Bills" at bounding box center [334, 63] width 66 height 29
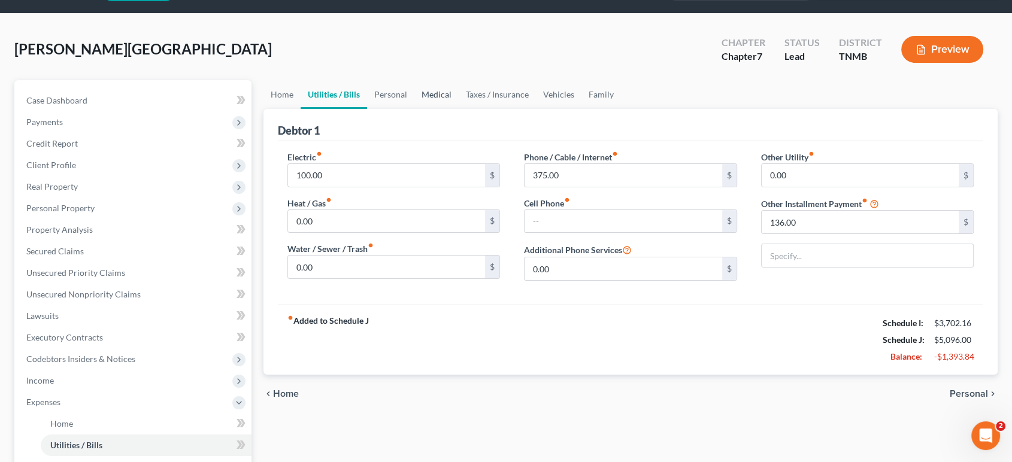
scroll to position [66, 0]
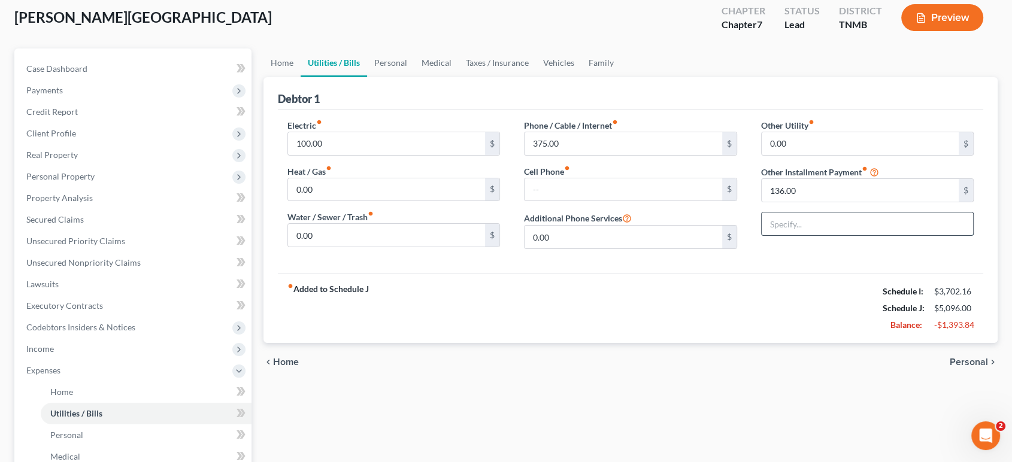
click at [858, 235] on input "text" at bounding box center [868, 224] width 212 height 23
drag, startPoint x: 824, startPoint y: 341, endPoint x: 824, endPoint y: 331, distance: 10.2
click at [824, 273] on div "Electric fiber_manual_record 100.00 $ Heat / Gas fiber_manual_record 0.00 $ Wat…" at bounding box center [631, 192] width 706 height 164
click at [853, 235] on input "Storage Unit" at bounding box center [868, 224] width 212 height 23
click at [787, 343] on div "fiber_manual_record Added to Schedule J Schedule I: $3,702.16 Schedule J: $5,09…" at bounding box center [631, 308] width 706 height 70
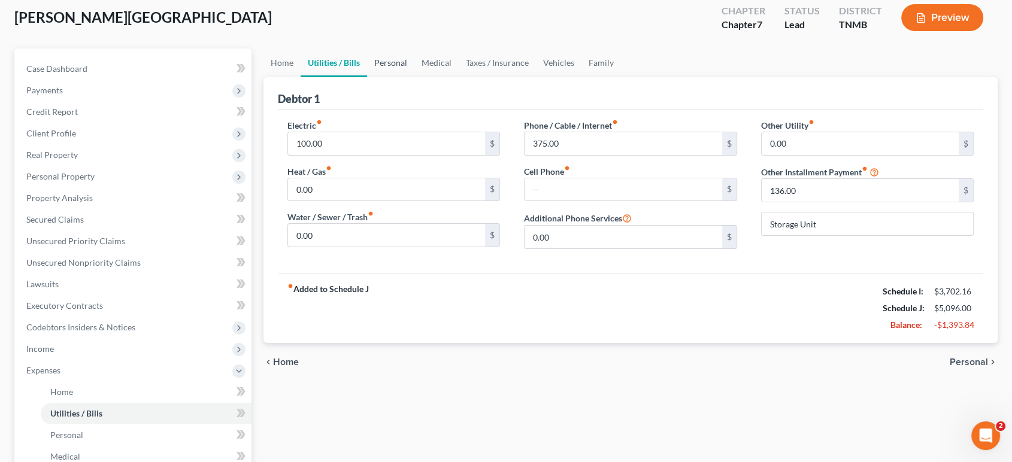
click at [415, 77] on link "Personal" at bounding box center [390, 63] width 47 height 29
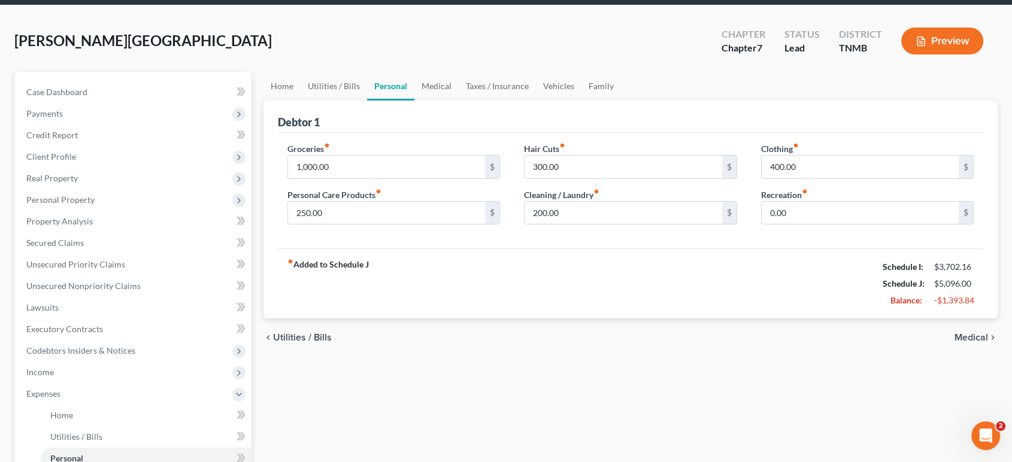
scroll to position [66, 0]
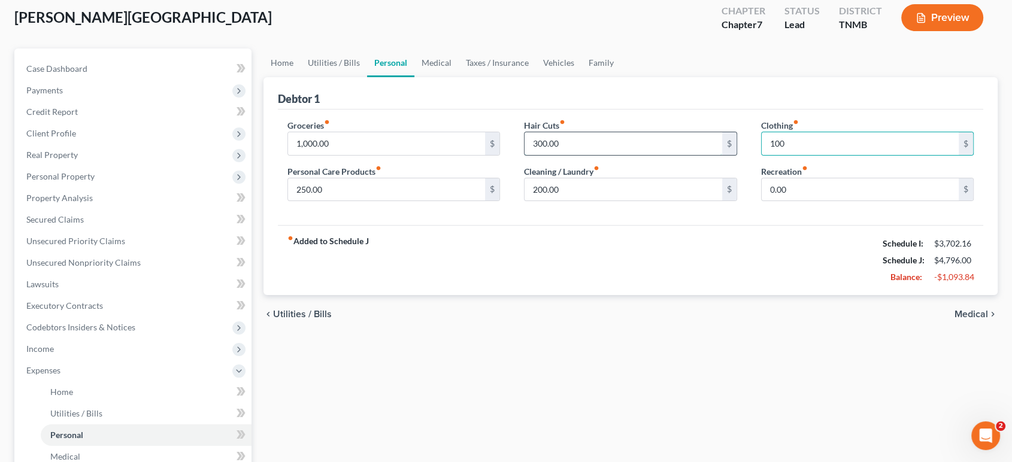
click at [624, 155] on input "300.00" at bounding box center [624, 143] width 198 height 23
click at [639, 154] on div "Groceries fiber_manual_record 1,000.00 $ Personal Care Products fiber_manual_re…" at bounding box center [631, 168] width 706 height 116
click at [615, 155] on input "300.00" at bounding box center [624, 143] width 198 height 23
click at [631, 157] on div "Groceries fiber_manual_record 1,000.00 $ Personal Care Products fiber_manual_re…" at bounding box center [631, 168] width 706 height 116
click at [589, 155] on input "300.00" at bounding box center [624, 143] width 198 height 23
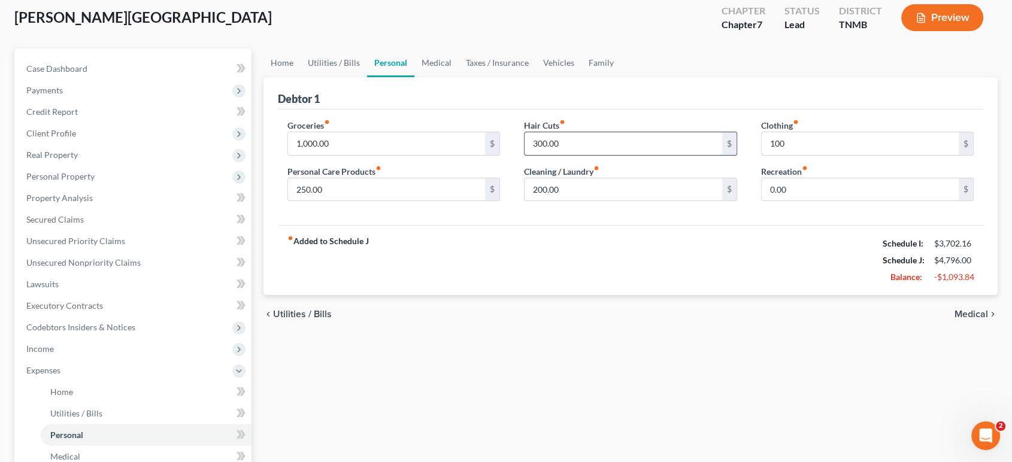
click at [618, 155] on input "300.00" at bounding box center [624, 143] width 198 height 23
click at [416, 201] on input "250.00" at bounding box center [387, 190] width 198 height 23
click at [431, 211] on div "Groceries fiber_manual_record 1,000.00 $ Personal Care Products fiber_manual_re…" at bounding box center [394, 165] width 237 height 92
click at [615, 201] on input "200.00" at bounding box center [624, 190] width 198 height 23
click at [596, 226] on div "Groceries fiber_manual_record 1,000.00 $ Personal Care Products fiber_manual_re…" at bounding box center [631, 168] width 706 height 116
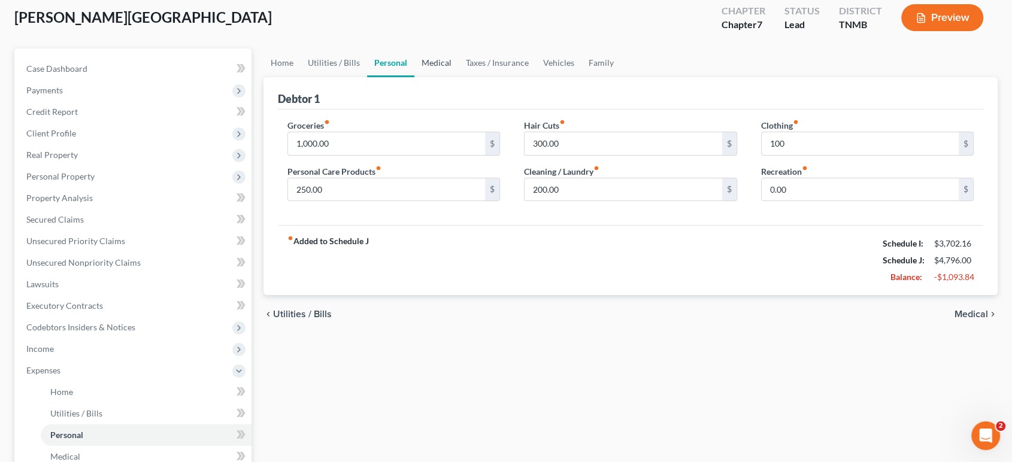
click at [459, 77] on link "Medical" at bounding box center [437, 63] width 44 height 29
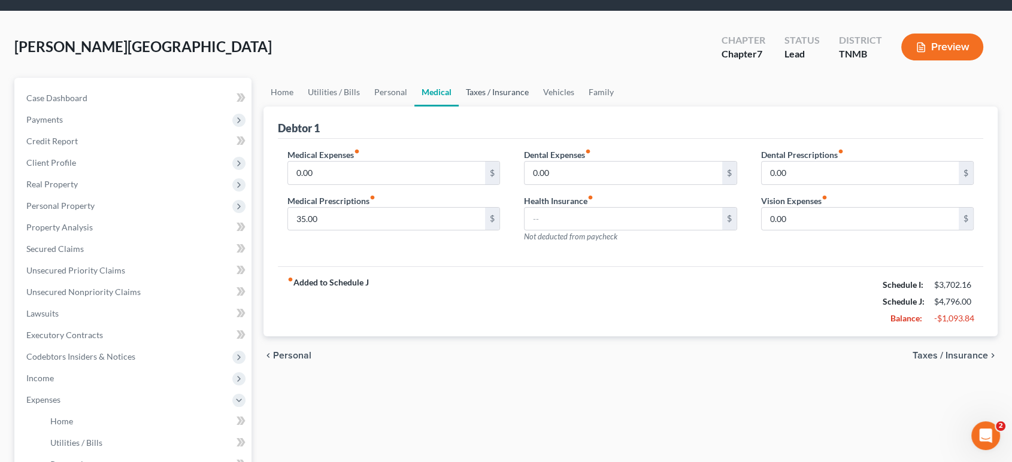
scroll to position [66, 0]
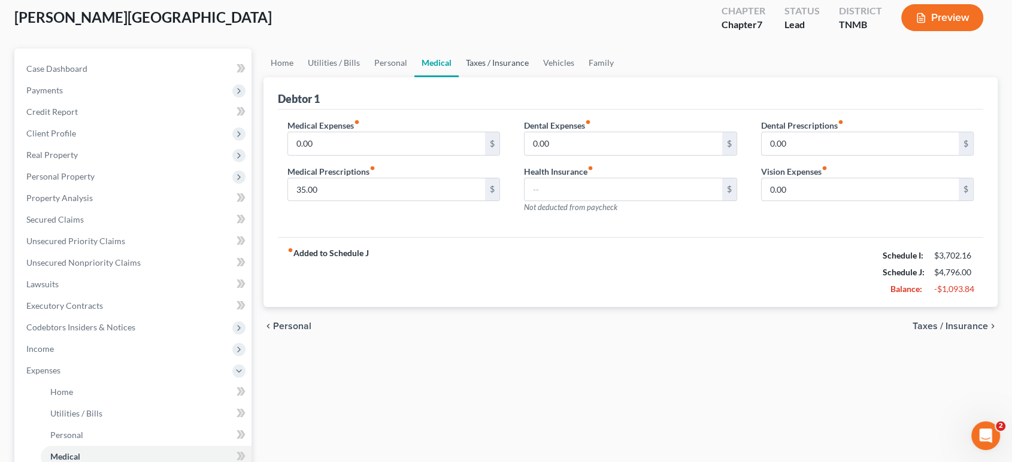
click at [531, 77] on link "Taxes / Insurance" at bounding box center [497, 63] width 77 height 29
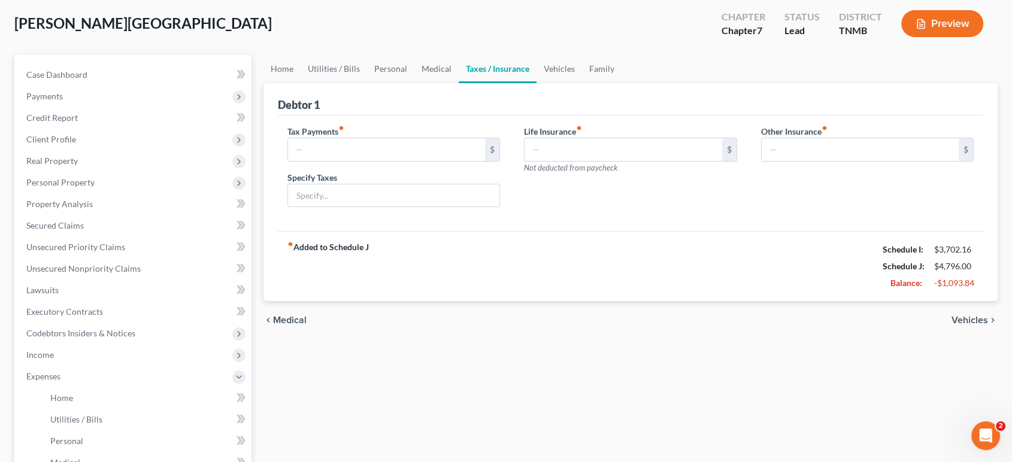
scroll to position [66, 0]
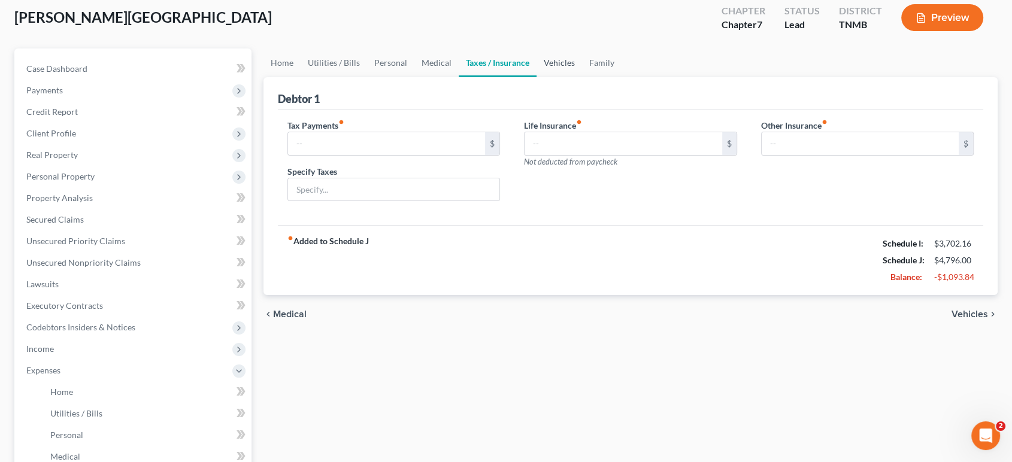
click at [582, 77] on link "Vehicles" at bounding box center [560, 63] width 46 height 29
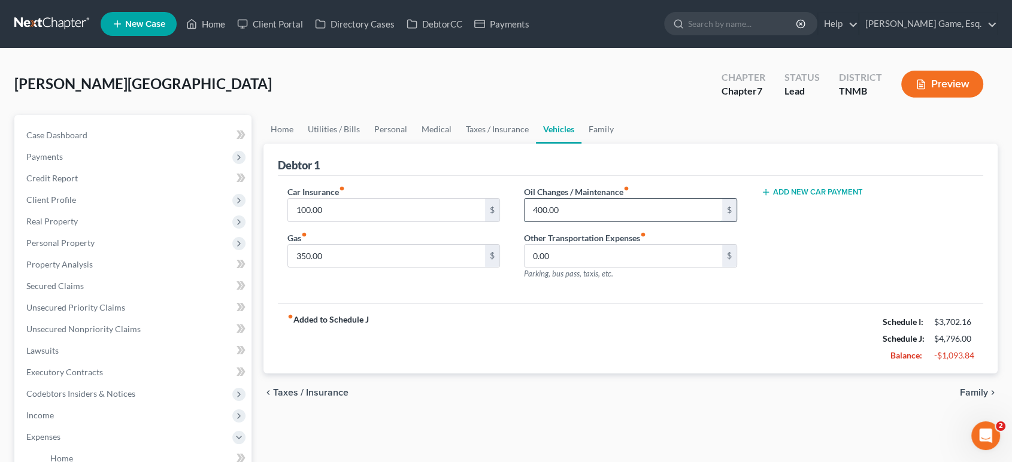
click at [579, 222] on input "400.00" at bounding box center [624, 210] width 198 height 23
click at [431, 222] on input "100.00" at bounding box center [387, 210] width 198 height 23
click at [429, 222] on input "100.00" at bounding box center [387, 210] width 198 height 23
click at [380, 268] on input "350.00" at bounding box center [387, 256] width 198 height 23
drag, startPoint x: 404, startPoint y: 219, endPoint x: 374, endPoint y: 207, distance: 33.0
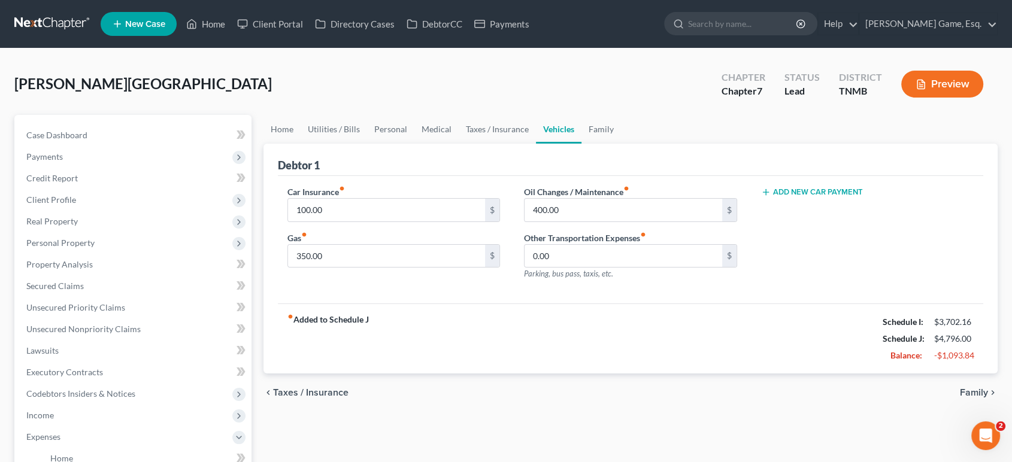
click at [374, 176] on div "Debtor 1" at bounding box center [631, 160] width 706 height 32
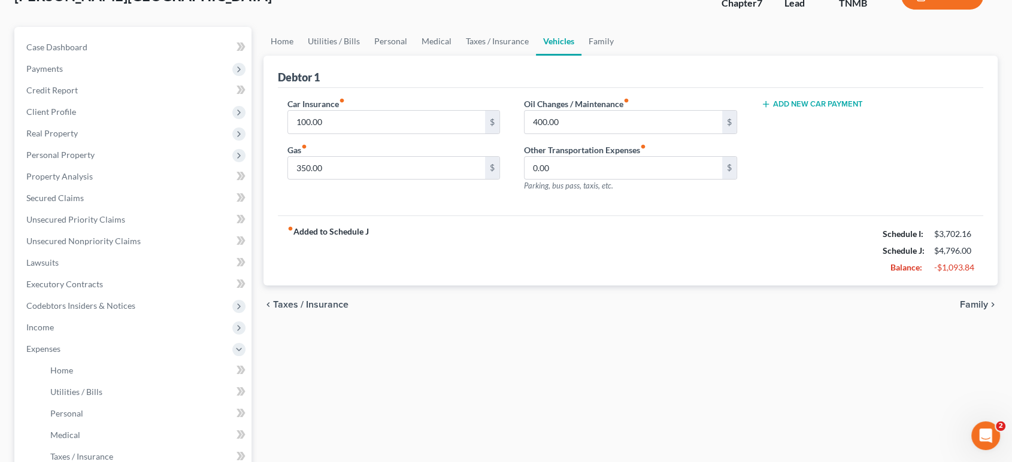
scroll to position [66, 0]
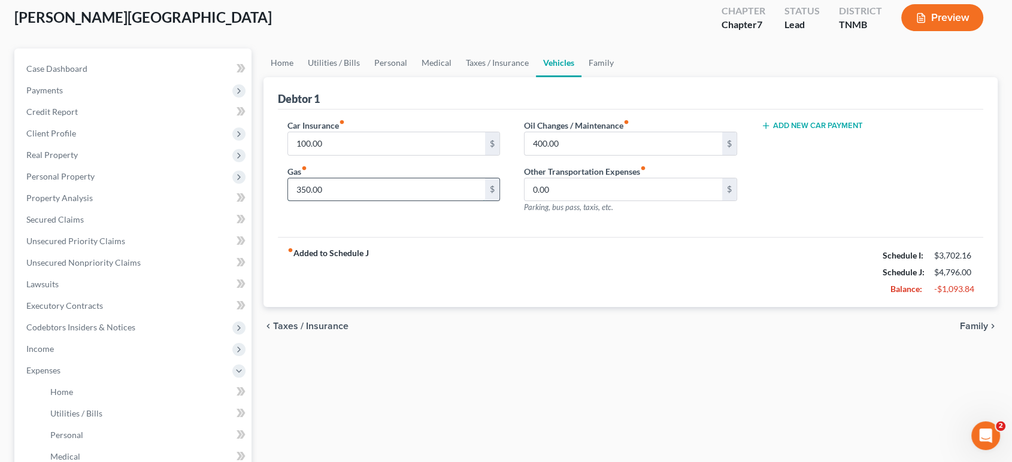
click at [391, 201] on input "350.00" at bounding box center [387, 190] width 198 height 23
click at [682, 307] on div "fiber_manual_record Added to Schedule J Schedule I: $3,702.16 Schedule J: $4,74…" at bounding box center [631, 272] width 706 height 70
click at [621, 77] on link "Family" at bounding box center [602, 63] width 40 height 29
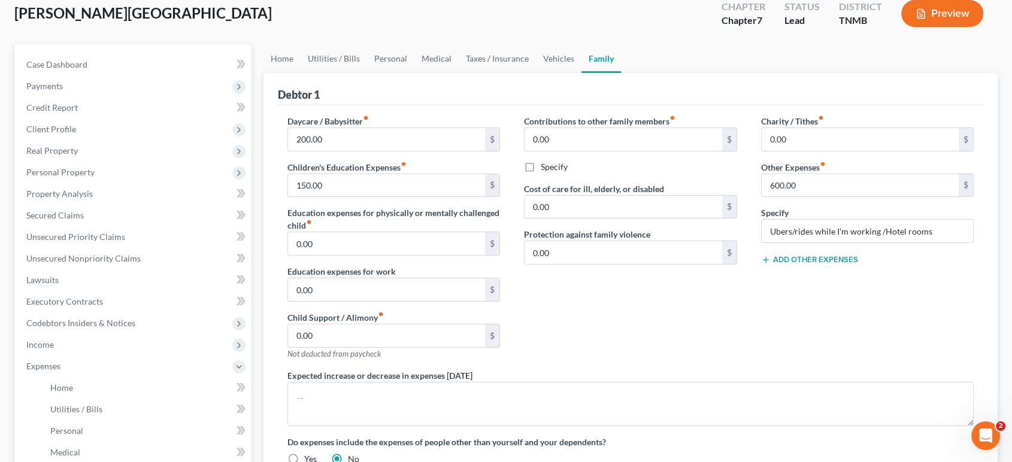
scroll to position [66, 0]
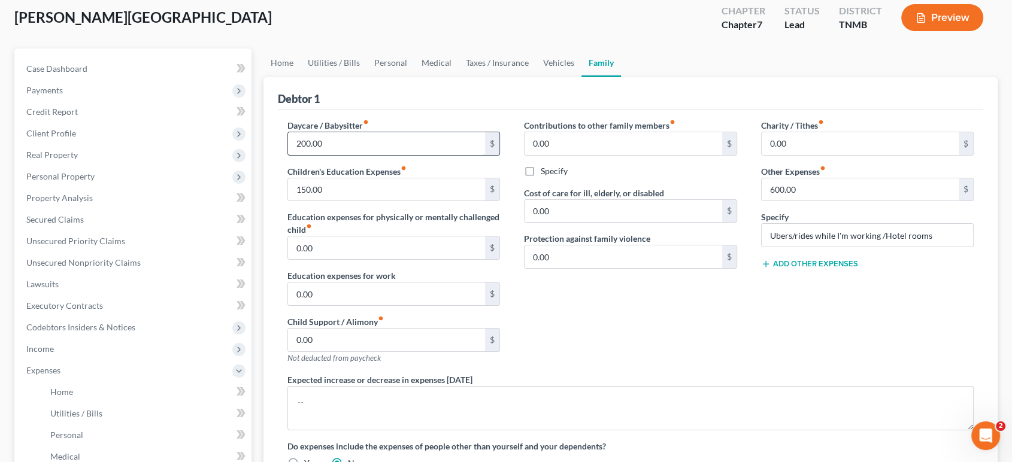
click at [392, 155] on input "200.00" at bounding box center [387, 143] width 198 height 23
click at [506, 297] on div "Daycare / Babysitter fiber_manual_record $ Children's Education Expenses fiber_…" at bounding box center [394, 246] width 237 height 255
click at [400, 201] on input "150.00" at bounding box center [387, 190] width 198 height 23
drag, startPoint x: 543, startPoint y: 349, endPoint x: 567, endPoint y: 329, distance: 31.5
click at [543, 349] on div "Contributions to other family members fiber_manual_record 0.00 $ Specify Cost o…" at bounding box center [630, 246] width 237 height 255
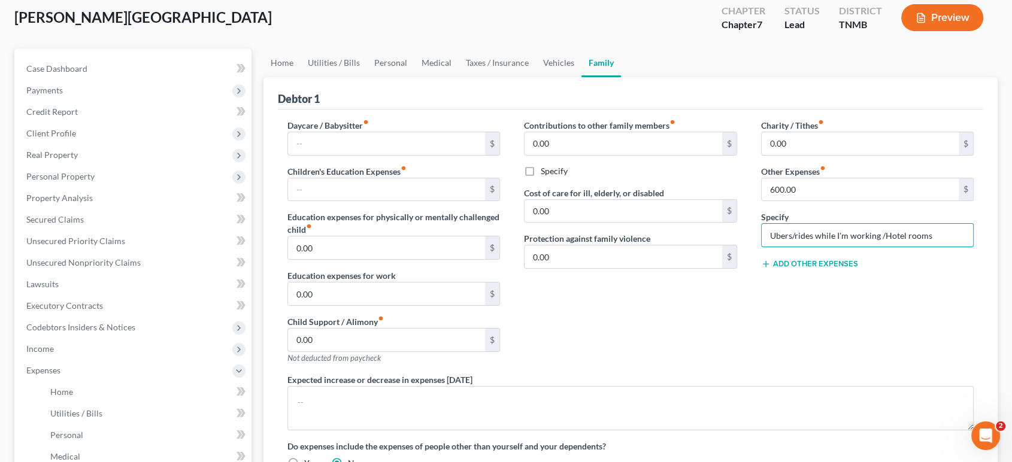
scroll to position [0, 14]
drag, startPoint x: 839, startPoint y: 309, endPoint x: 957, endPoint y: 326, distance: 119.9
click at [1002, 306] on div "[PERSON_NAME] Upgraded Chapter Chapter 7 Status Lead District TNMB Preview Peti…" at bounding box center [506, 351] width 1012 height 739
click at [867, 247] on input "Ubers/rides while I'm working /Hotel rooms" at bounding box center [868, 235] width 212 height 23
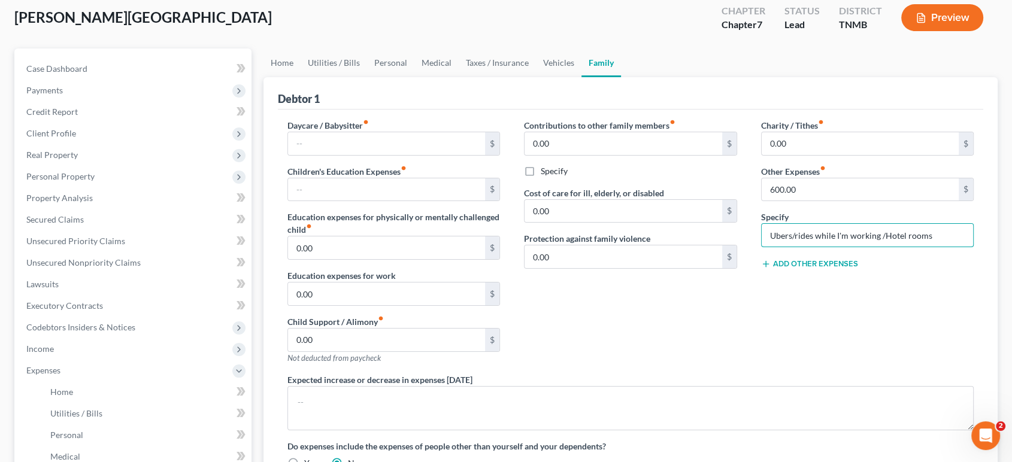
drag, startPoint x: 928, startPoint y: 311, endPoint x: 754, endPoint y: 323, distance: 175.3
click at [754, 323] on div "Charity / Tithes fiber_manual_record 0.00 $ Other Expenses fiber_manual_record …" at bounding box center [867, 246] width 237 height 255
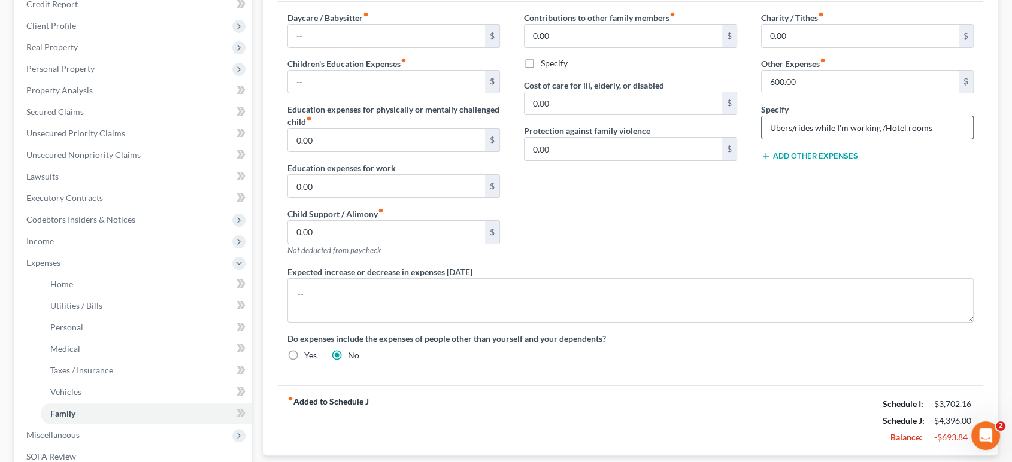
scroll to position [133, 0]
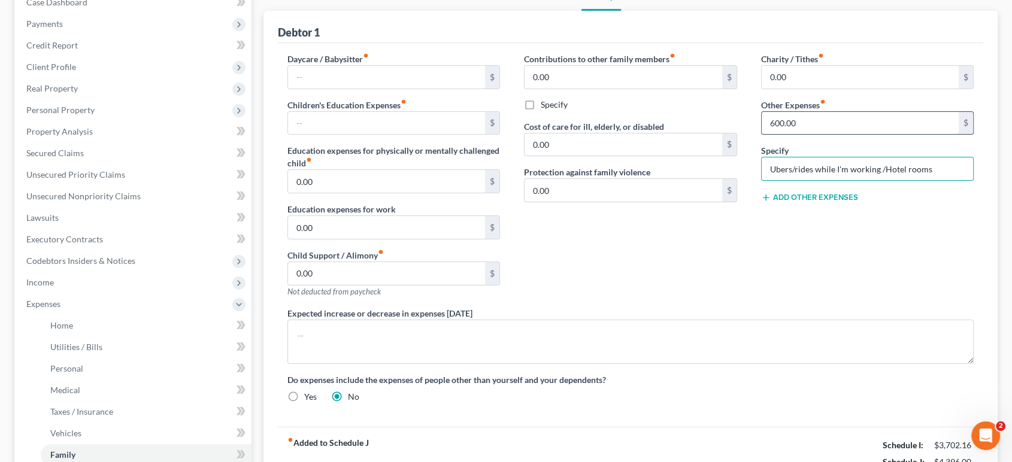
click at [834, 135] on input "600.00" at bounding box center [861, 123] width 198 height 23
click at [860, 180] on input "Ubers/rides while I'm working /Hotel rooms" at bounding box center [868, 169] width 212 height 23
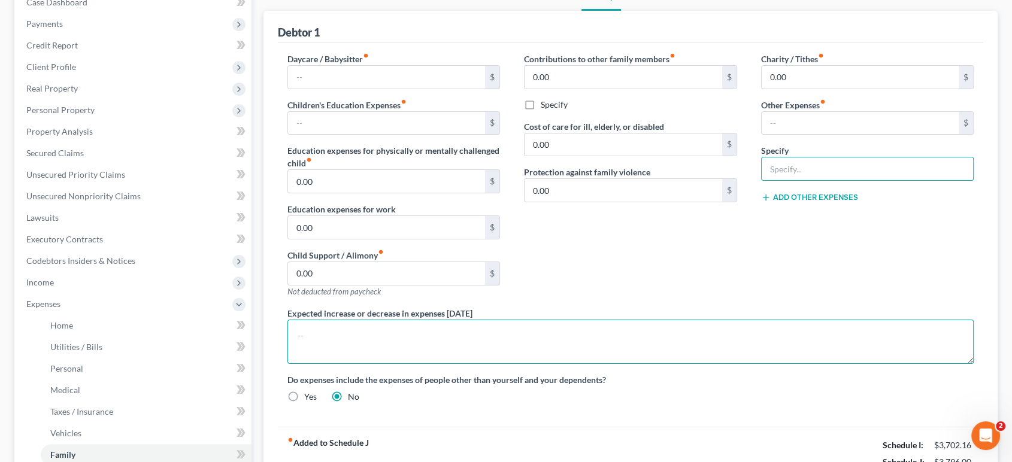
click at [921, 364] on textarea at bounding box center [631, 342] width 687 height 44
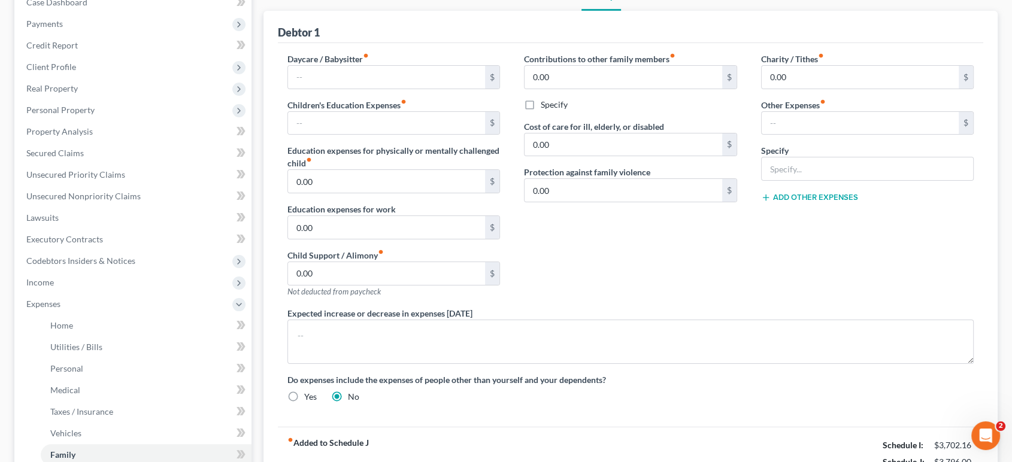
click at [869, 307] on div "Charity / Tithes fiber_manual_record 0.00 $ Other Expenses fiber_manual_record …" at bounding box center [867, 180] width 237 height 255
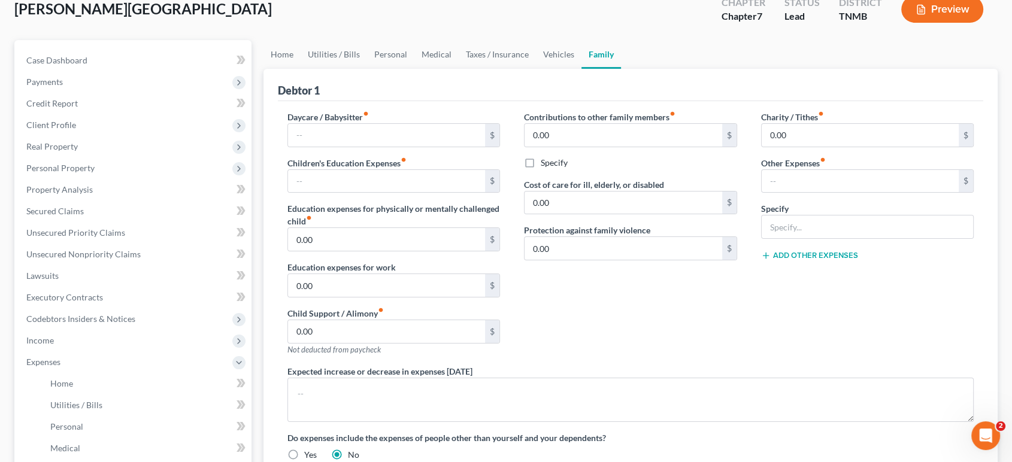
scroll to position [66, 0]
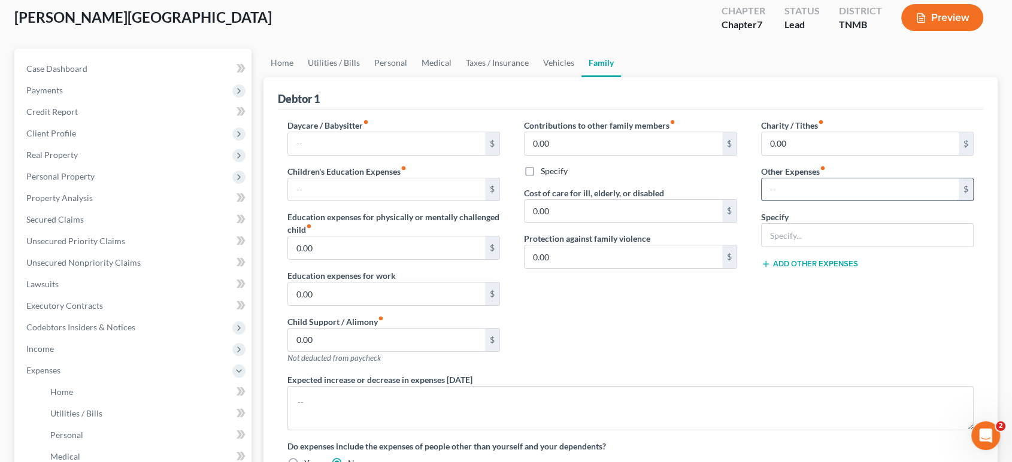
click at [781, 201] on input "text" at bounding box center [861, 190] width 198 height 23
click at [740, 248] on div "Contributions to other family members fiber_manual_record 0.00 $ Specify Cost o…" at bounding box center [630, 246] width 237 height 255
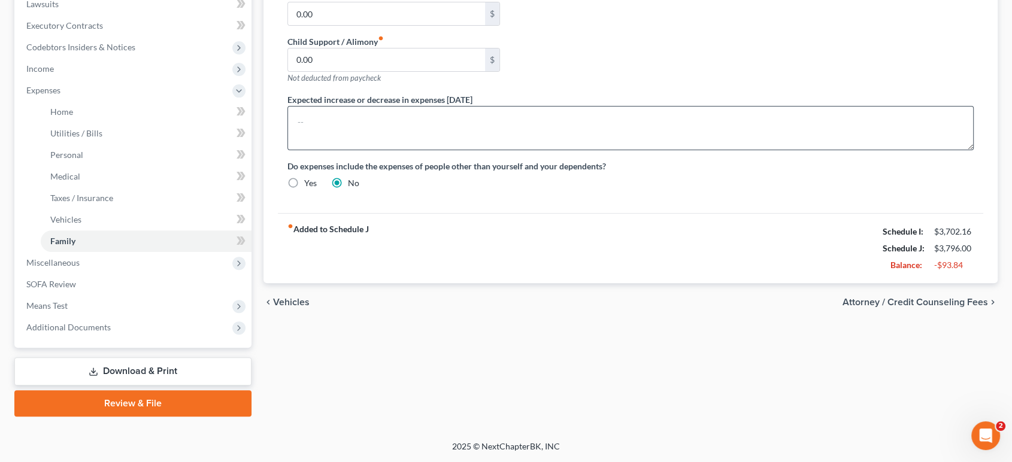
scroll to position [0, 0]
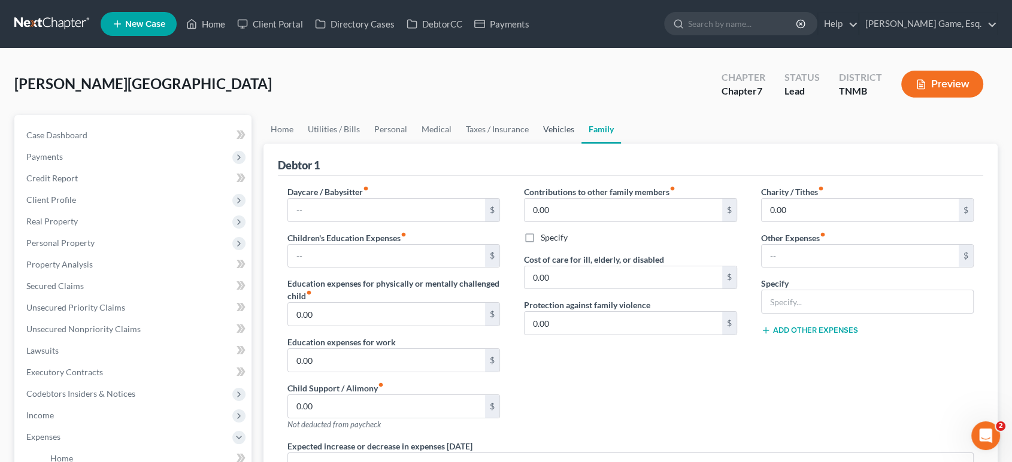
click at [582, 144] on link "Vehicles" at bounding box center [559, 129] width 46 height 29
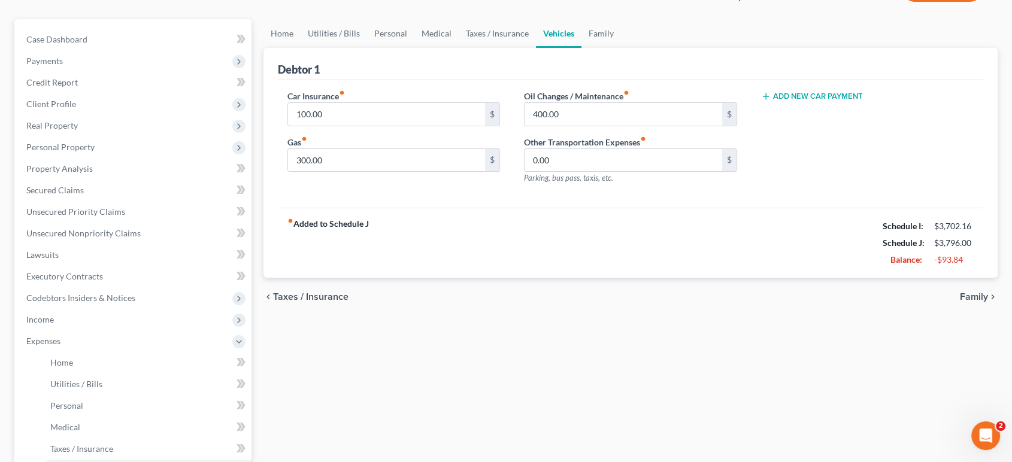
scroll to position [66, 0]
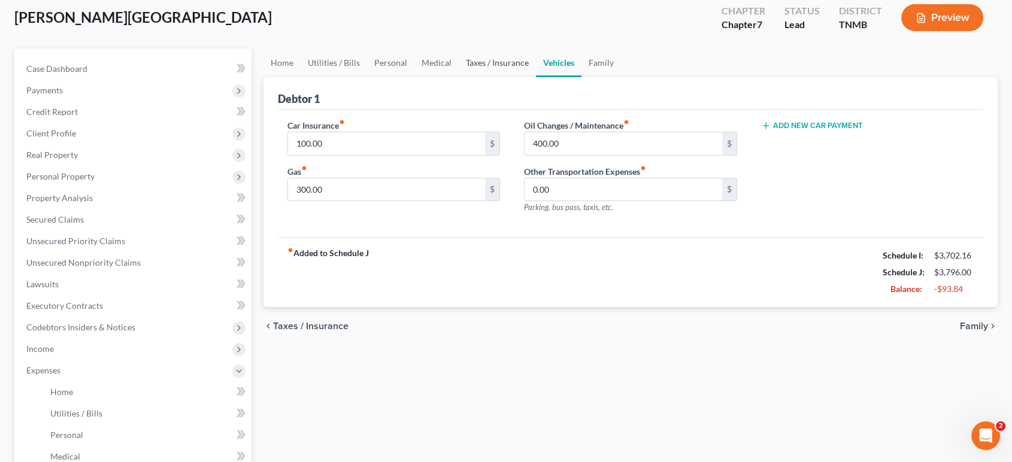
click at [536, 77] on link "Taxes / Insurance" at bounding box center [497, 63] width 77 height 29
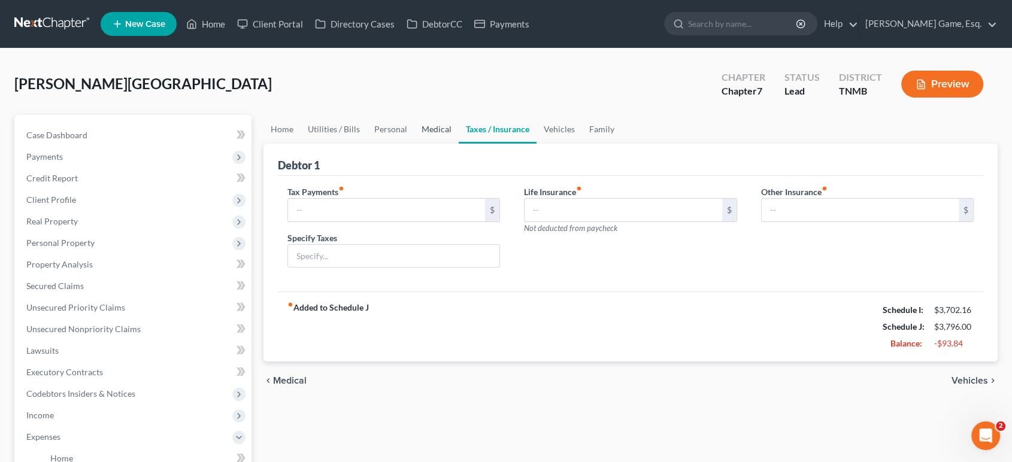
click at [459, 144] on link "Medical" at bounding box center [437, 129] width 44 height 29
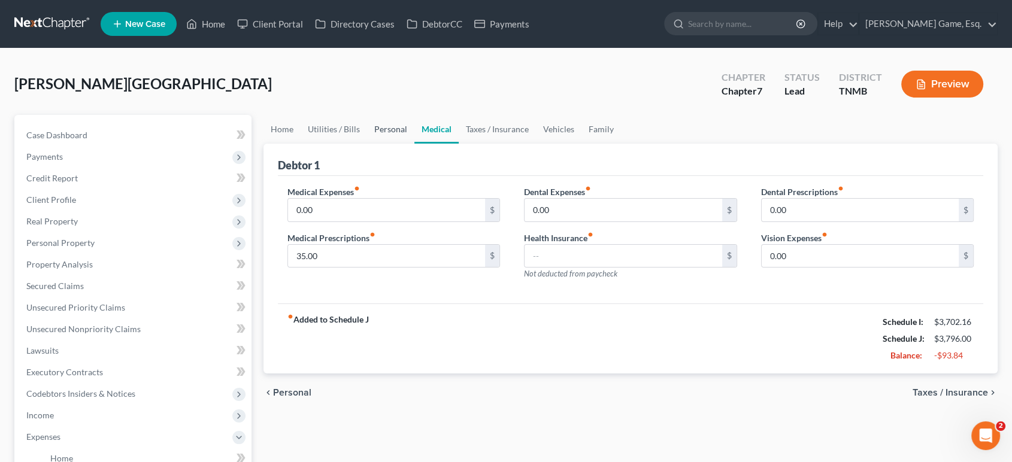
click at [415, 144] on link "Personal" at bounding box center [390, 129] width 47 height 29
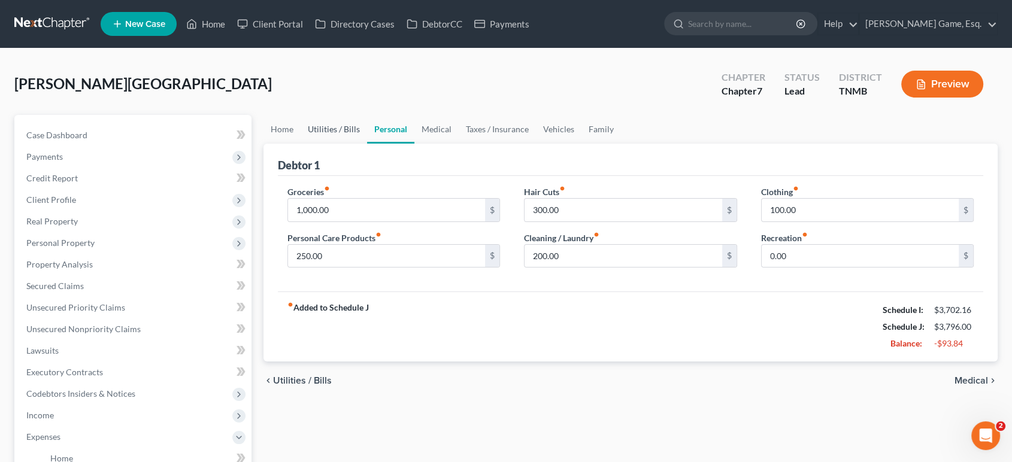
click at [363, 144] on link "Utilities / Bills" at bounding box center [334, 129] width 66 height 29
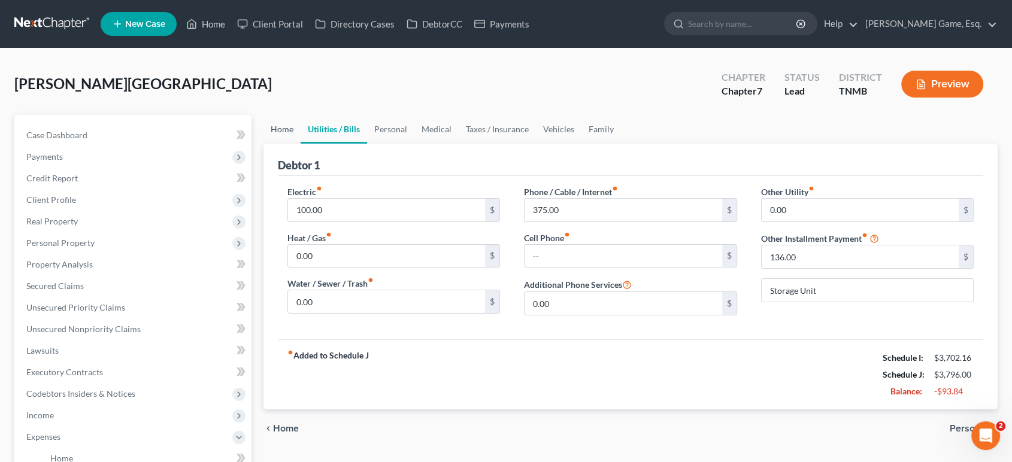
click at [300, 144] on link "Home" at bounding box center [282, 129] width 37 height 29
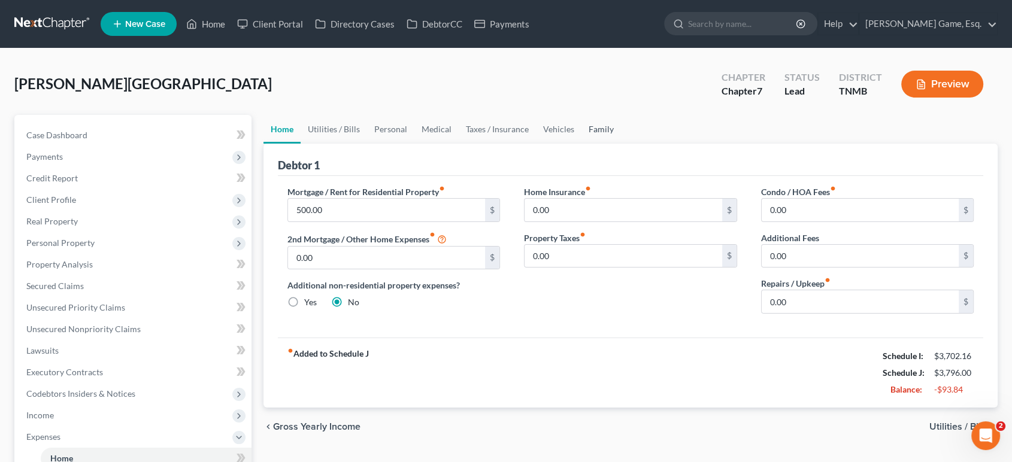
click at [621, 144] on link "Family" at bounding box center [602, 129] width 40 height 29
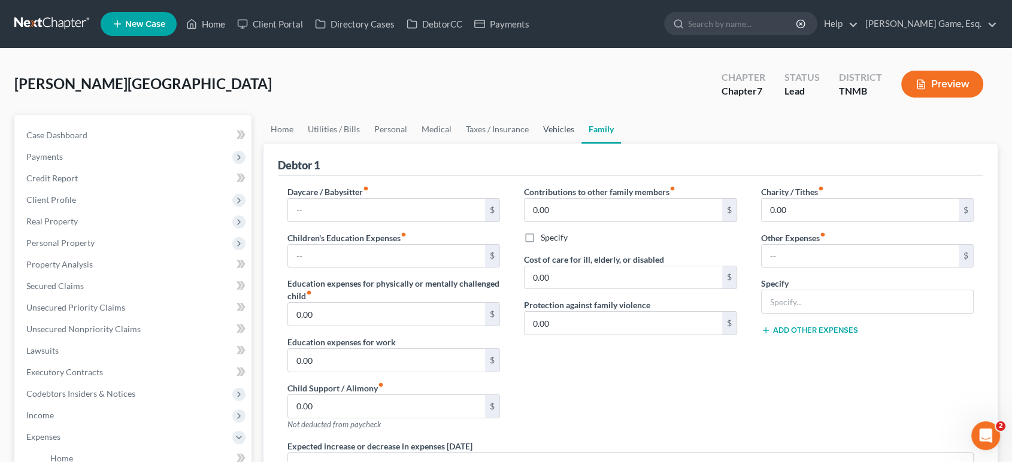
click at [582, 144] on link "Vehicles" at bounding box center [559, 129] width 46 height 29
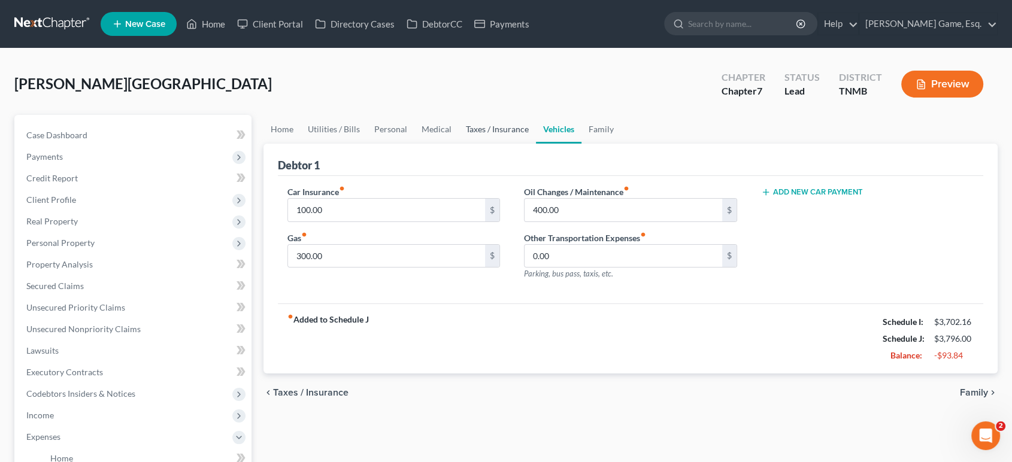
click at [536, 144] on link "Taxes / Insurance" at bounding box center [497, 129] width 77 height 29
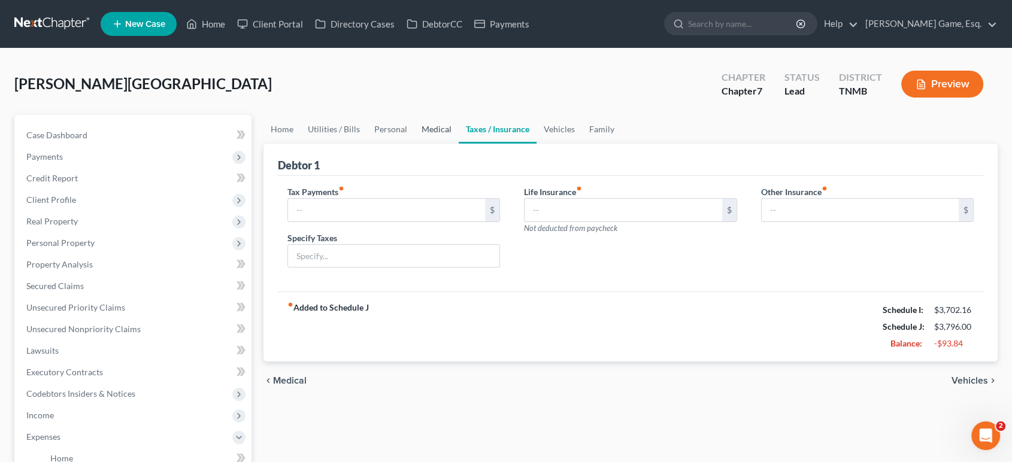
click at [459, 144] on link "Medical" at bounding box center [437, 129] width 44 height 29
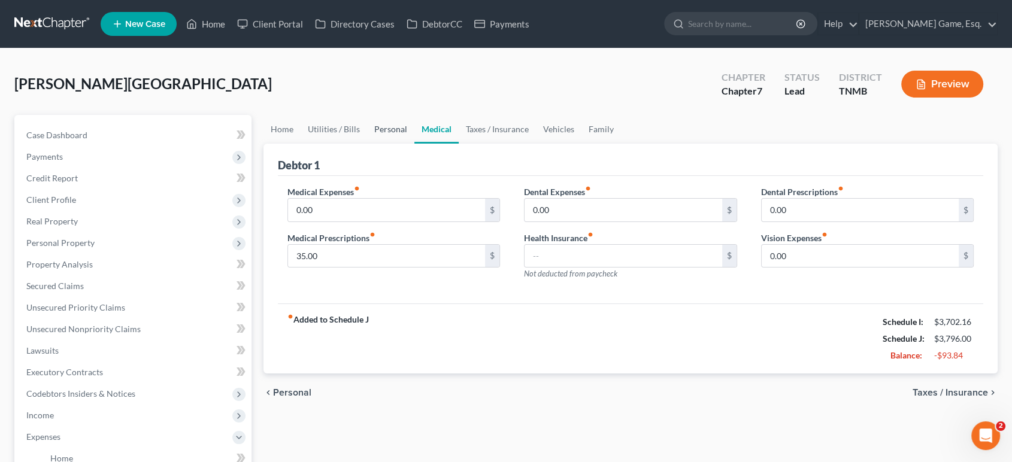
click at [415, 144] on link "Personal" at bounding box center [390, 129] width 47 height 29
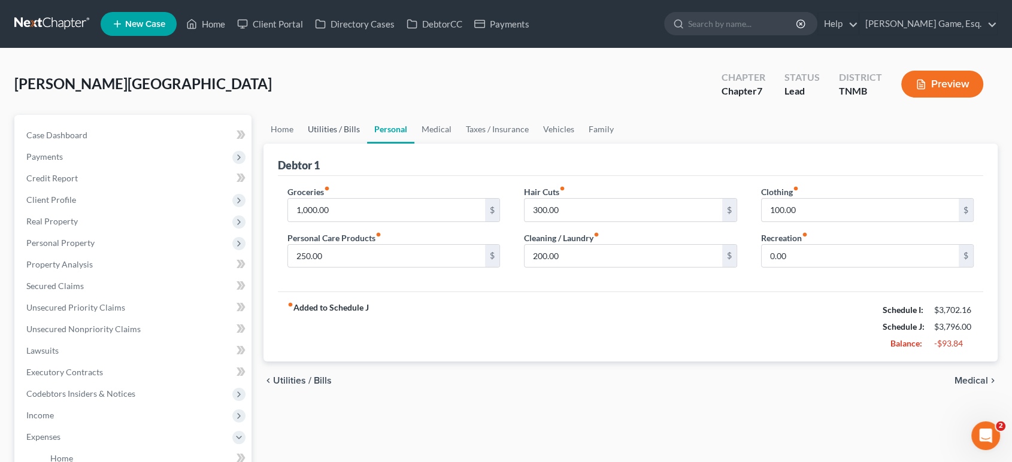
click at [356, 144] on link "Utilities / Bills" at bounding box center [334, 129] width 66 height 29
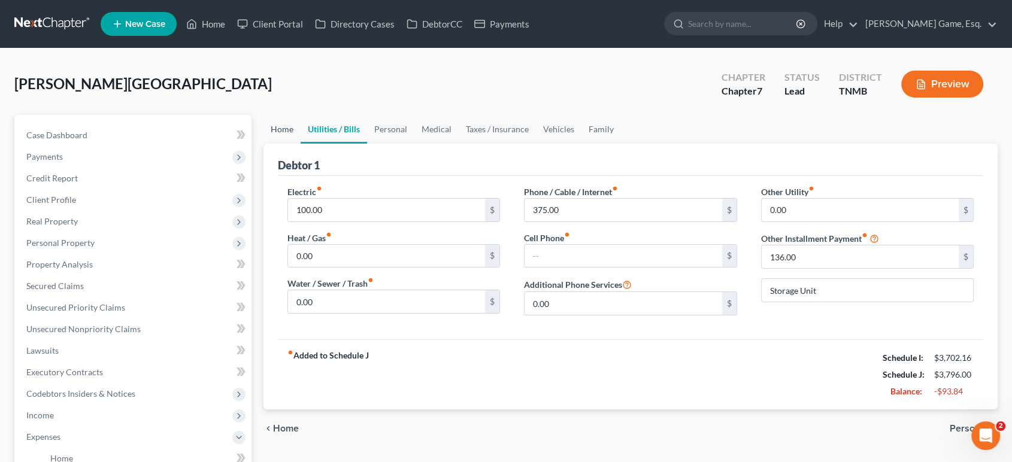
click at [288, 144] on link "Home" at bounding box center [282, 129] width 37 height 29
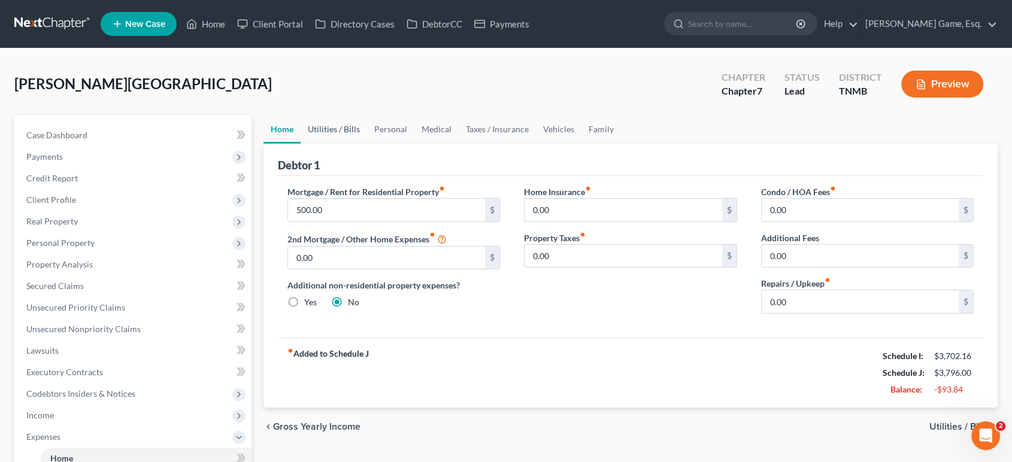
click at [367, 144] on link "Utilities / Bills" at bounding box center [334, 129] width 66 height 29
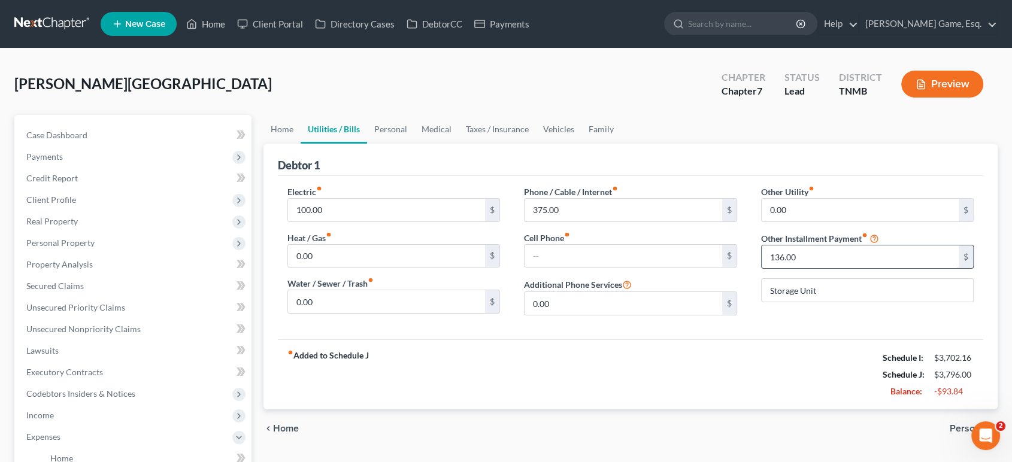
scroll to position [66, 0]
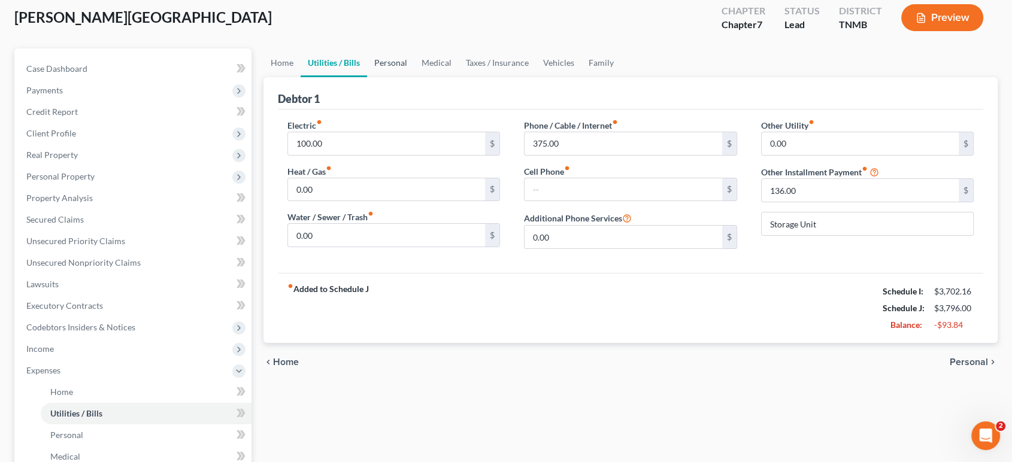
click at [415, 77] on link "Personal" at bounding box center [390, 63] width 47 height 29
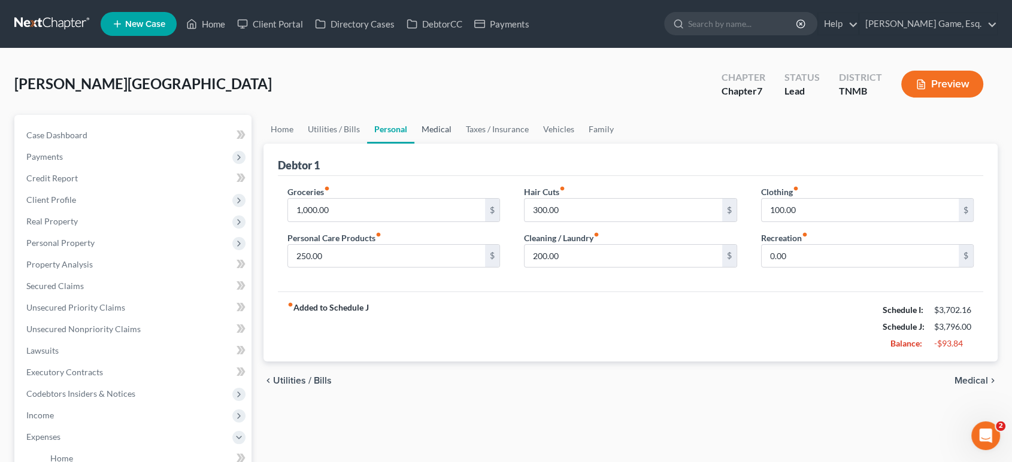
click at [459, 144] on link "Medical" at bounding box center [437, 129] width 44 height 29
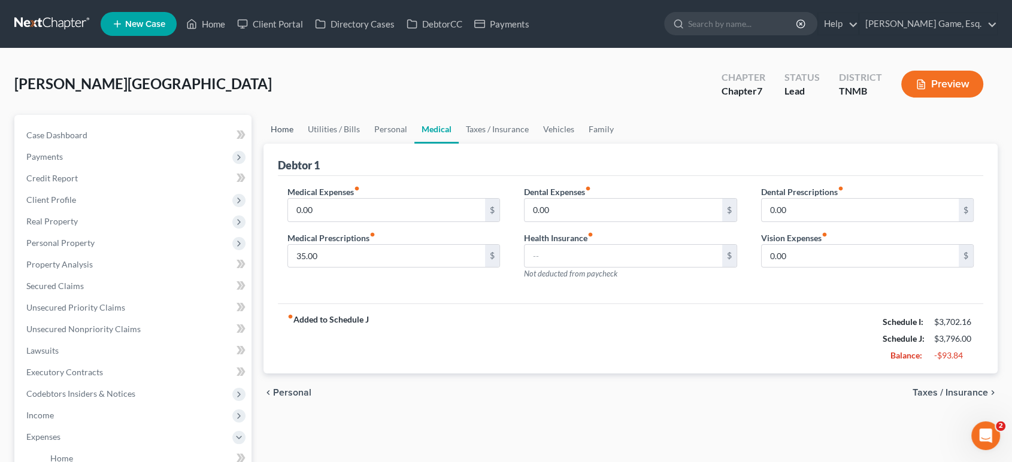
click at [286, 144] on link "Home" at bounding box center [282, 129] width 37 height 29
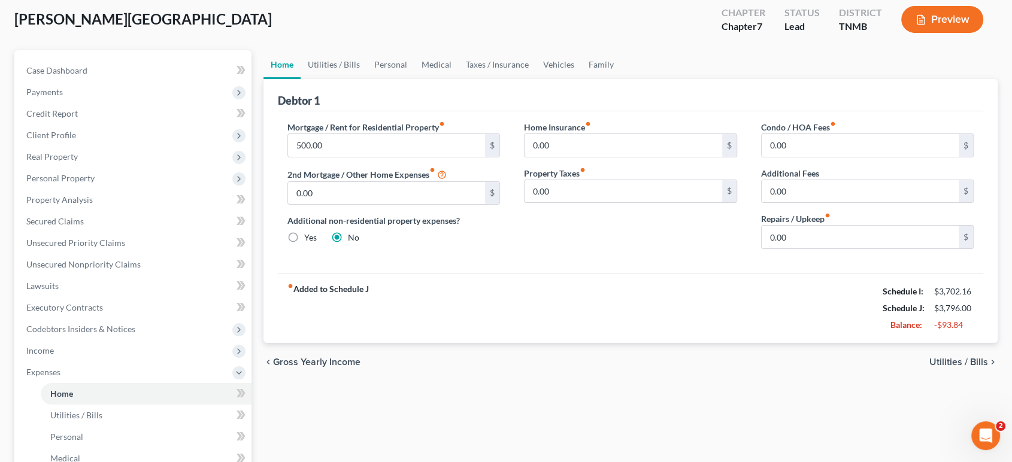
scroll to position [133, 0]
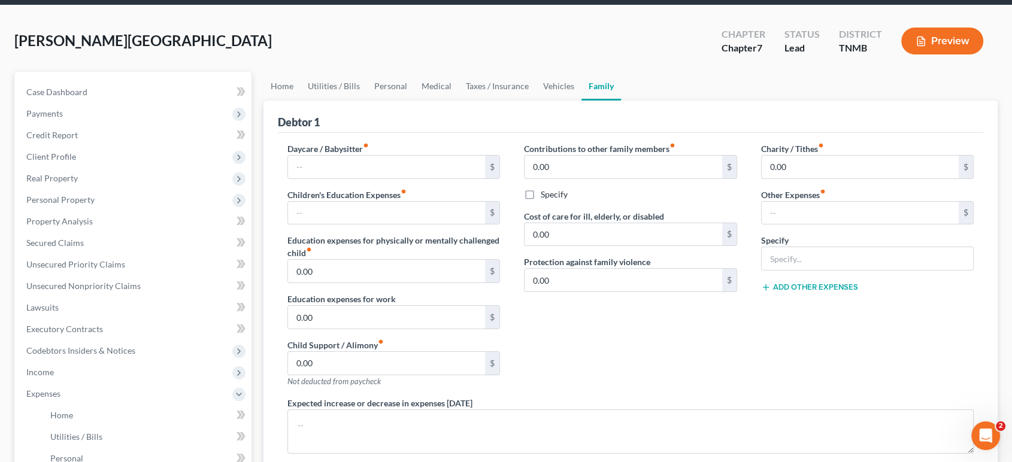
scroll to position [66, 0]
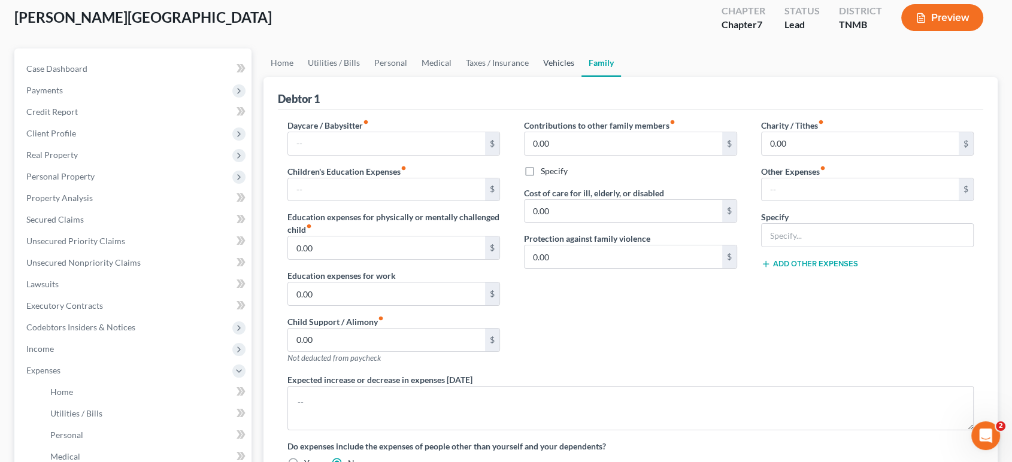
click at [582, 77] on link "Vehicles" at bounding box center [559, 63] width 46 height 29
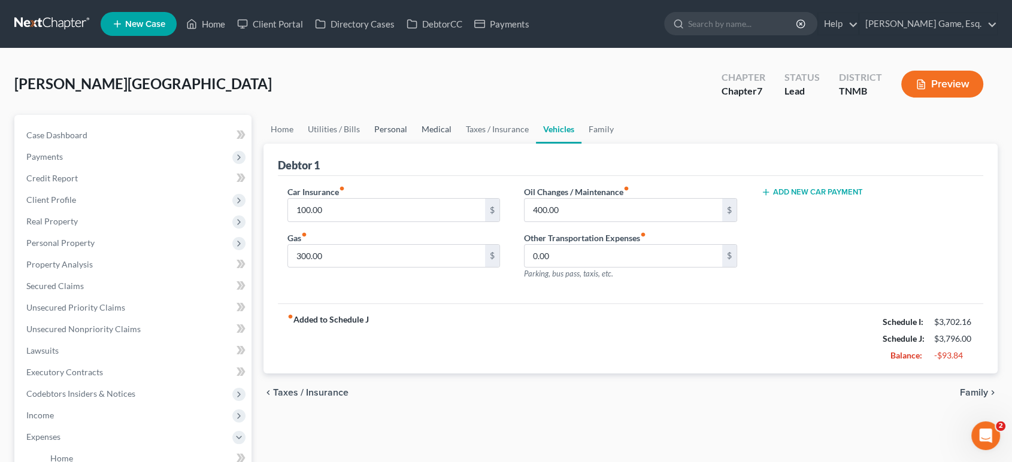
drag, startPoint x: 431, startPoint y: 162, endPoint x: 482, endPoint y: 168, distance: 51.2
click at [415, 144] on link "Personal" at bounding box center [390, 129] width 47 height 29
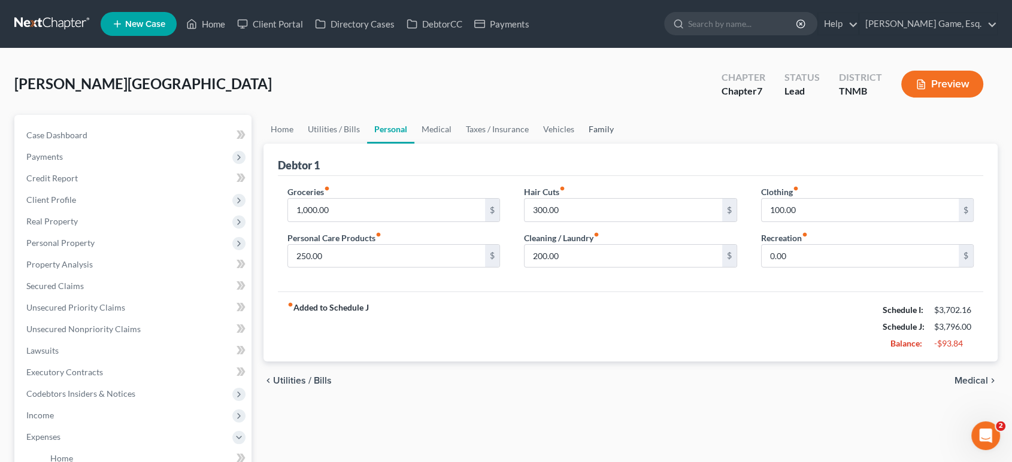
click at [621, 144] on link "Family" at bounding box center [602, 129] width 40 height 29
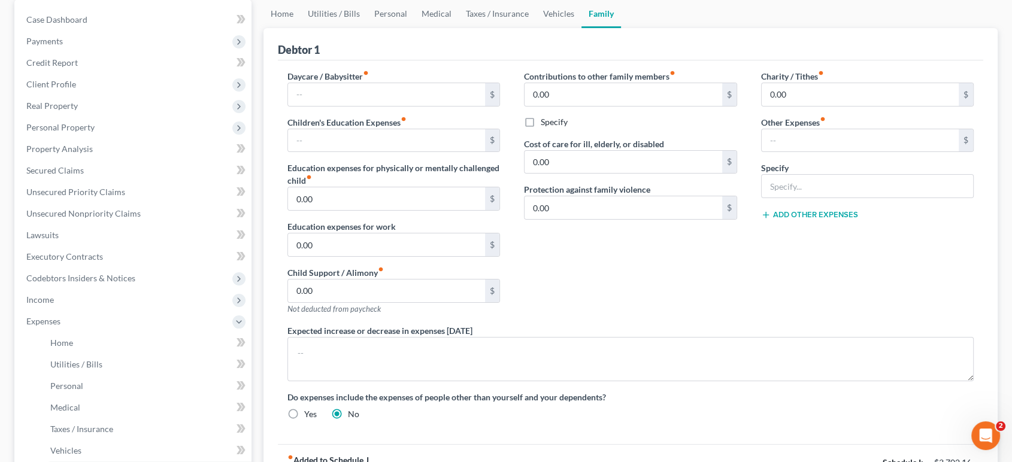
scroll to position [133, 0]
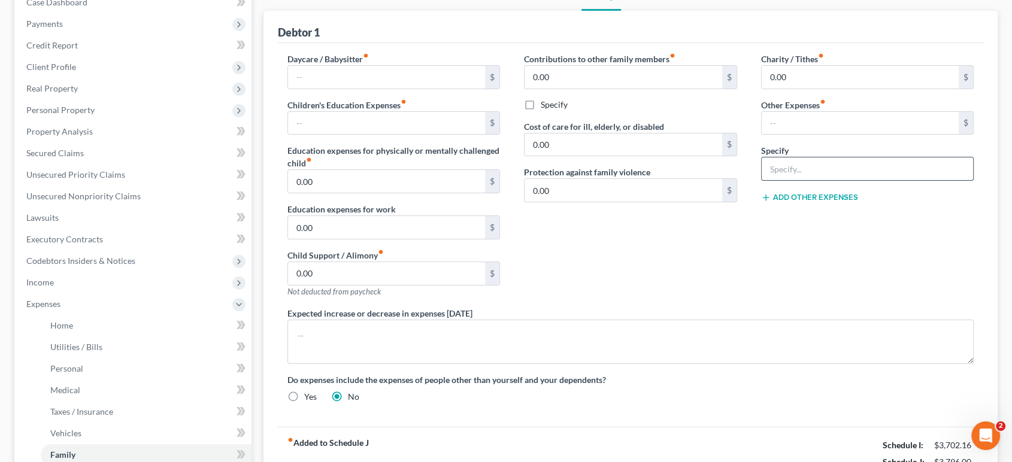
click at [790, 180] on input "text" at bounding box center [868, 169] width 212 height 23
click at [790, 135] on input "text" at bounding box center [861, 123] width 198 height 23
click at [816, 180] on input "text" at bounding box center [868, 169] width 212 height 23
drag, startPoint x: 873, startPoint y: 238, endPoint x: 819, endPoint y: 236, distance: 54.6
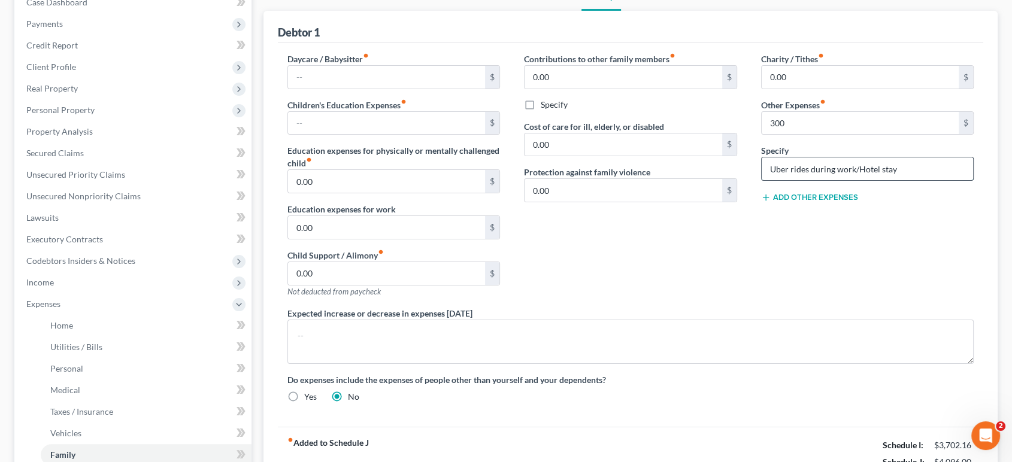
click at [791, 180] on input "Uber rides during work/Hotel stay" at bounding box center [868, 169] width 212 height 23
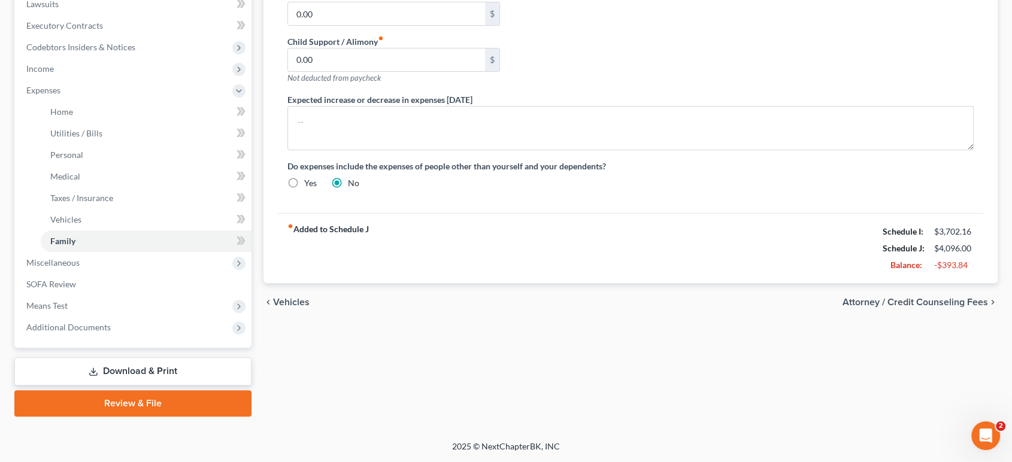
scroll to position [412, 0]
click at [789, 189] on div "Do expenses include the expenses of people other than yourself and your depende…" at bounding box center [631, 174] width 711 height 29
click at [100, 252] on span "Miscellaneous" at bounding box center [134, 263] width 235 height 22
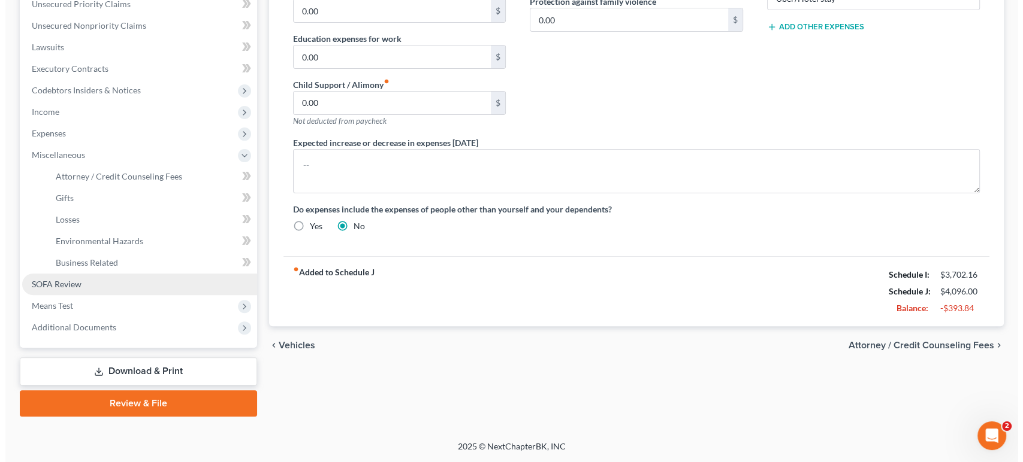
scroll to position [492, 0]
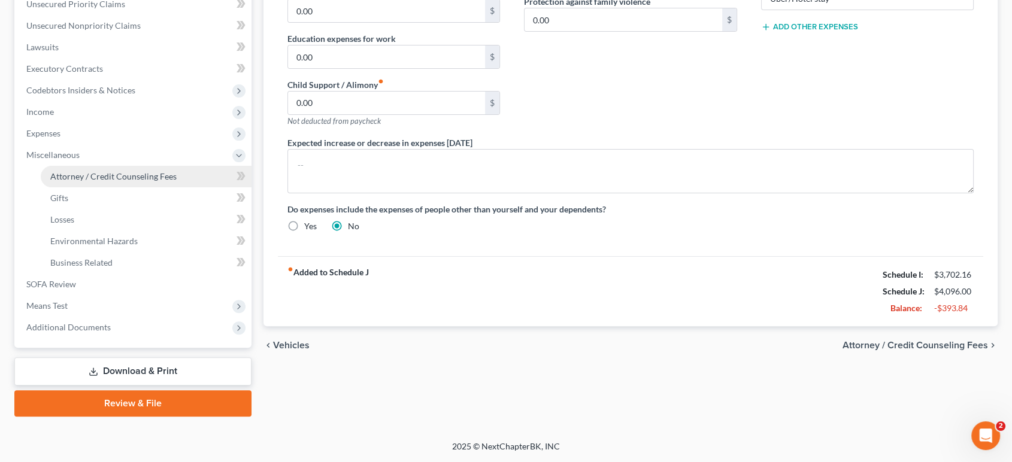
click at [125, 171] on span "Attorney / Credit Counseling Fees" at bounding box center [113, 176] width 126 height 10
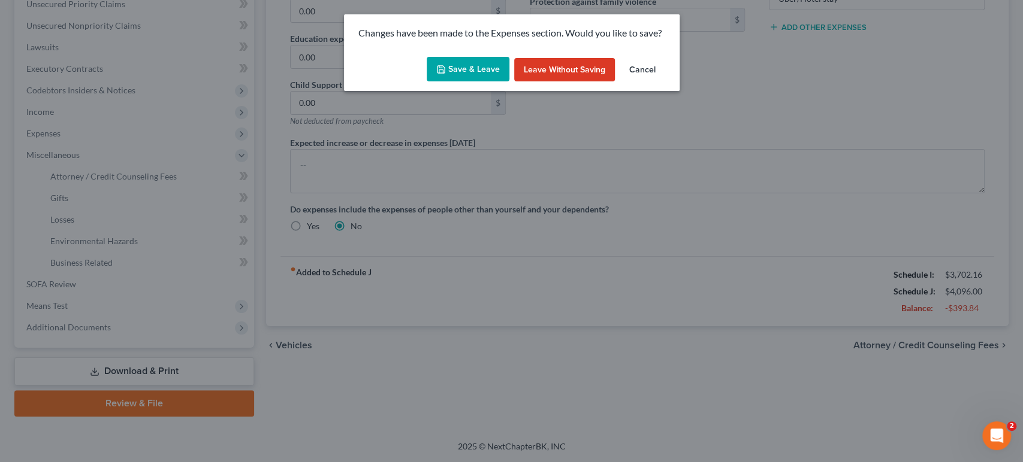
click at [434, 80] on button "Save & Leave" at bounding box center [468, 69] width 83 height 25
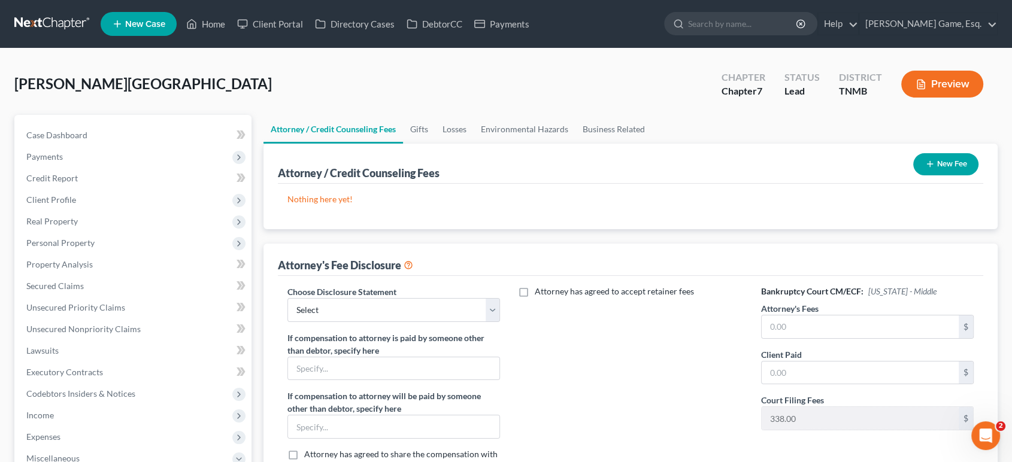
click at [931, 176] on button "New Fee" at bounding box center [946, 164] width 65 height 22
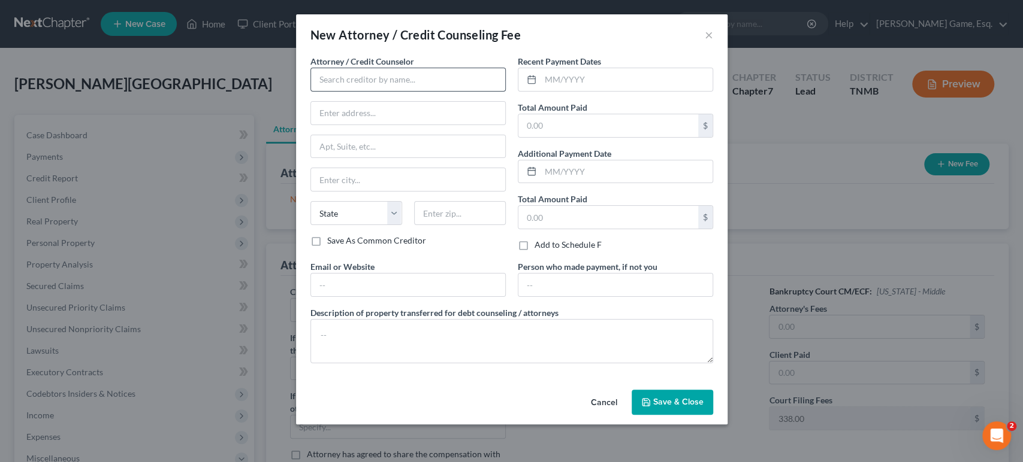
drag, startPoint x: 355, startPoint y: 122, endPoint x: 356, endPoint y: 107, distance: 15.0
click at [355, 117] on div "Attorney / Credit Counselor * State [US_STATE] AK AR AZ CA CO [GEOGRAPHIC_DATA]…" at bounding box center [407, 145] width 195 height 180
click at [355, 92] on input "text" at bounding box center [407, 80] width 195 height 24
click at [355, 125] on div "DebtorCC/Xactus" at bounding box center [382, 119] width 125 height 12
click at [573, 137] on input "text" at bounding box center [608, 125] width 180 height 23
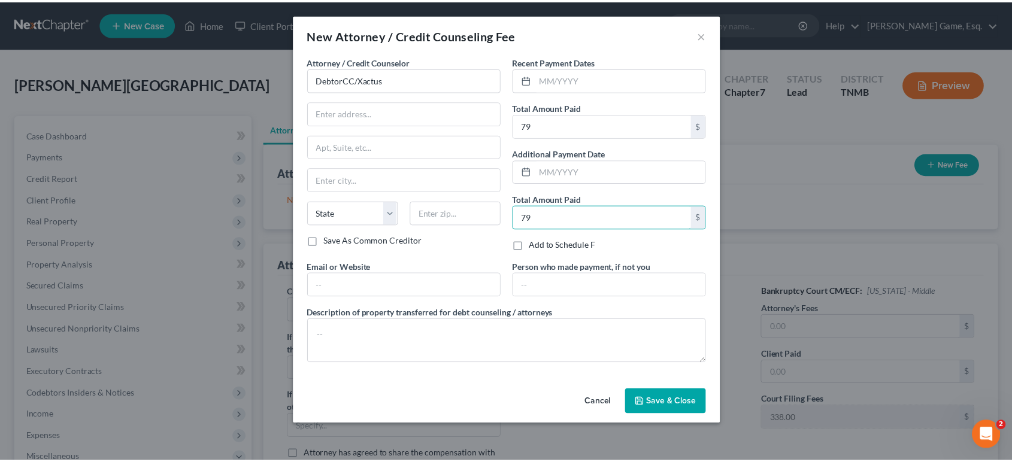
scroll to position [81, 0]
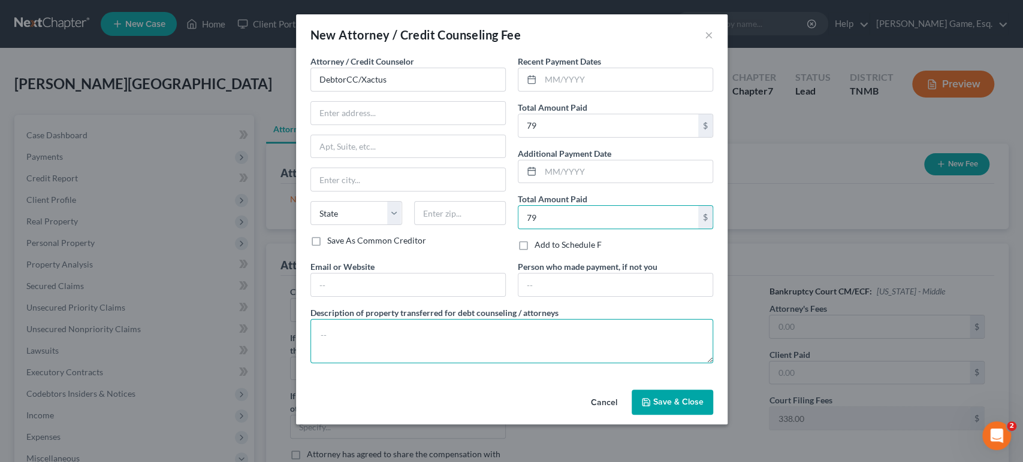
click at [369, 352] on textarea at bounding box center [511, 341] width 403 height 44
drag, startPoint x: 303, startPoint y: 336, endPoint x: 319, endPoint y: 340, distance: 16.6
click at [310, 336] on textarea "DebtorcCC for credit counseling/ and" at bounding box center [511, 341] width 403 height 44
click at [471, 335] on textarea "DebtorCC for credit counseling/ and" at bounding box center [511, 341] width 403 height 44
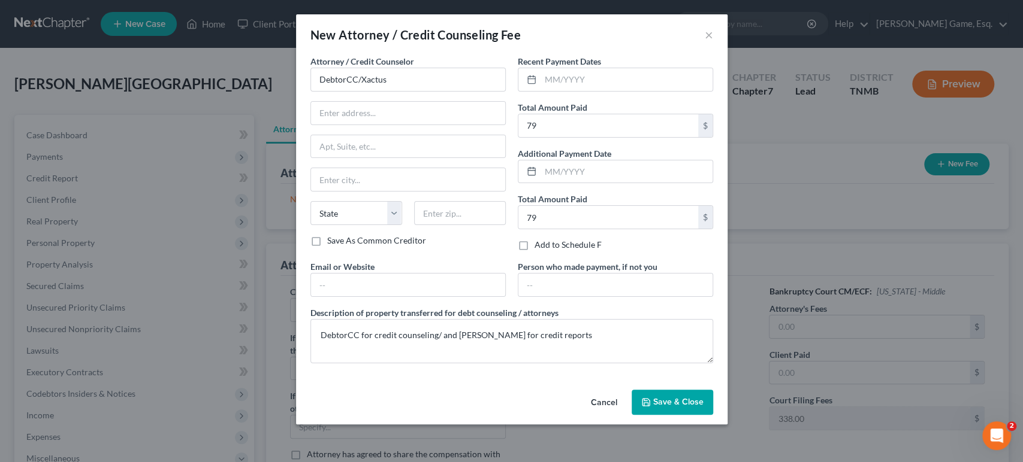
click at [713, 407] on button "Save & Close" at bounding box center [671, 402] width 81 height 25
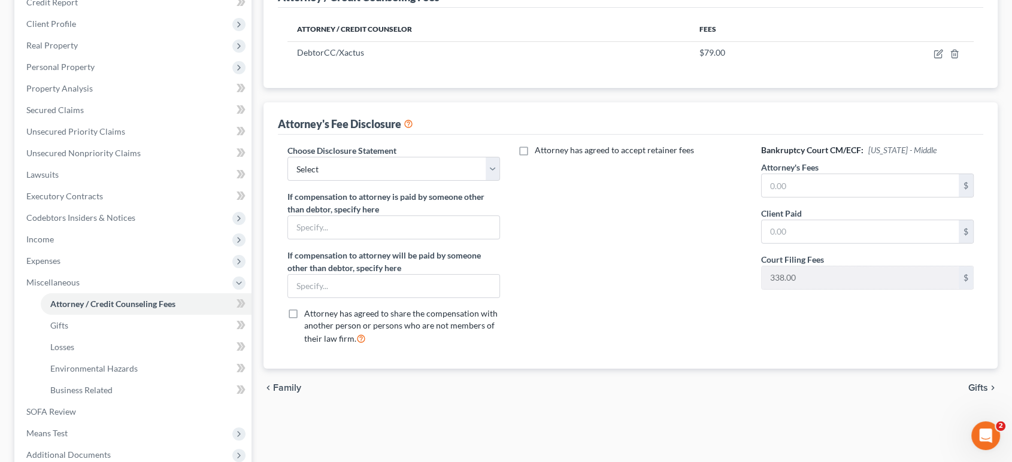
scroll to position [199, 0]
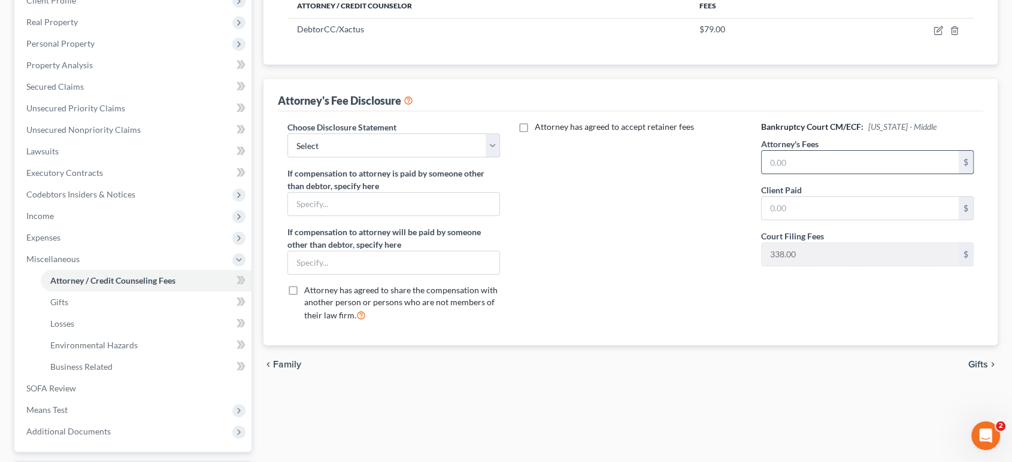
click at [816, 174] on div "$" at bounding box center [867, 162] width 213 height 24
click at [805, 174] on input "text" at bounding box center [861, 162] width 198 height 23
click at [795, 220] on input "text" at bounding box center [861, 208] width 198 height 23
click at [688, 329] on div "Attorney has agreed to accept retainer fees" at bounding box center [630, 226] width 237 height 210
drag, startPoint x: 434, startPoint y: 229, endPoint x: 421, endPoint y: 238, distance: 16.0
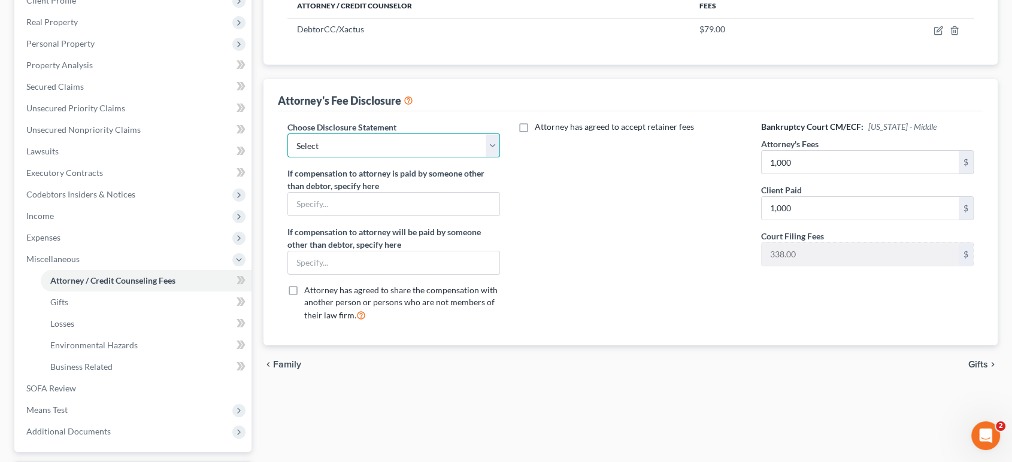
click at [434, 158] on select "Select Attorney Fee" at bounding box center [394, 146] width 213 height 24
drag, startPoint x: 421, startPoint y: 238, endPoint x: 388, endPoint y: 266, distance: 43.0
click at [394, 192] on label "If compensation to attorney is paid by someone other than debtor, specify here" at bounding box center [394, 179] width 213 height 25
click at [388, 158] on select "Select Attorney Fee" at bounding box center [394, 146] width 213 height 24
click at [295, 158] on select "Select Attorney Fee" at bounding box center [394, 146] width 213 height 24
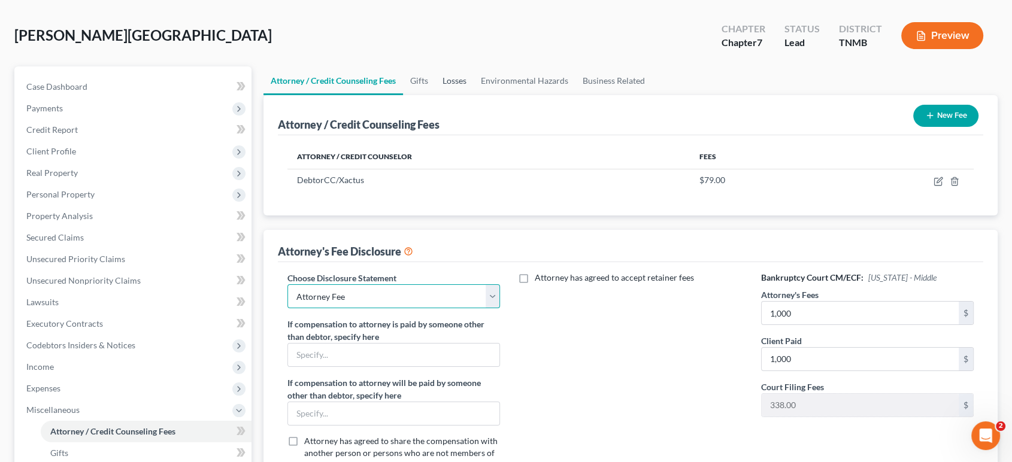
scroll to position [26, 0]
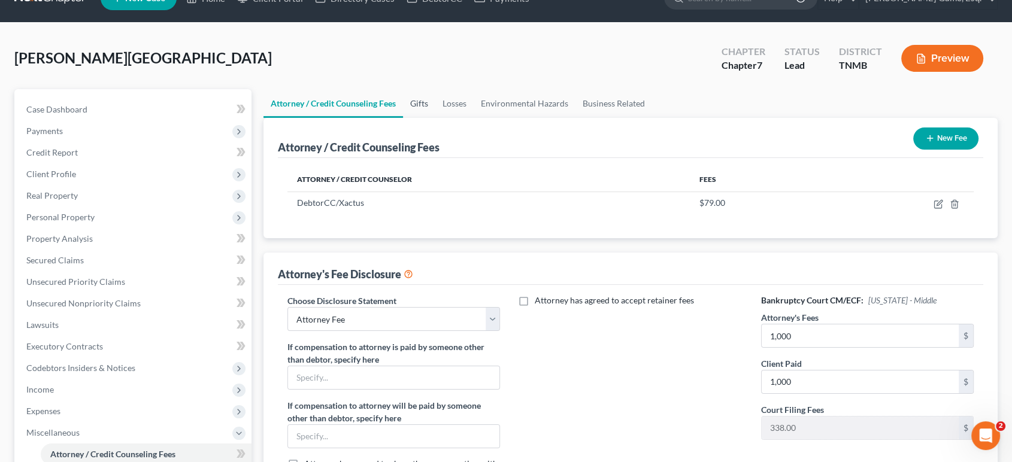
click at [435, 118] on link "Gifts" at bounding box center [419, 103] width 32 height 29
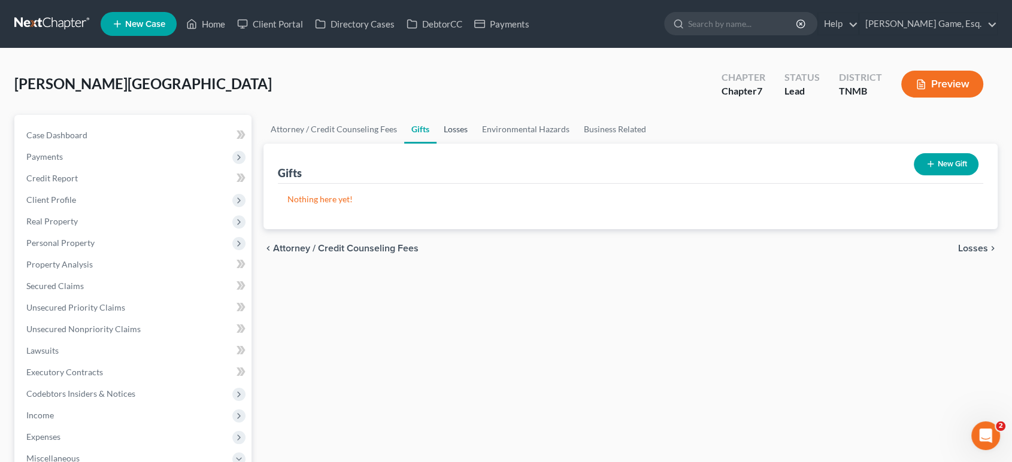
click at [475, 144] on link "Losses" at bounding box center [456, 129] width 38 height 29
click at [577, 144] on link "Environmental Hazards" at bounding box center [526, 129] width 102 height 29
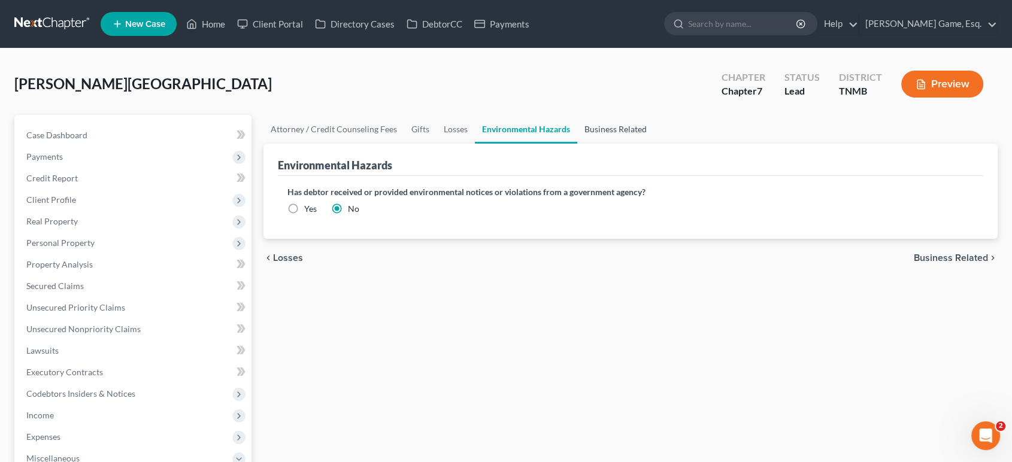
click at [654, 144] on link "Business Related" at bounding box center [615, 129] width 77 height 29
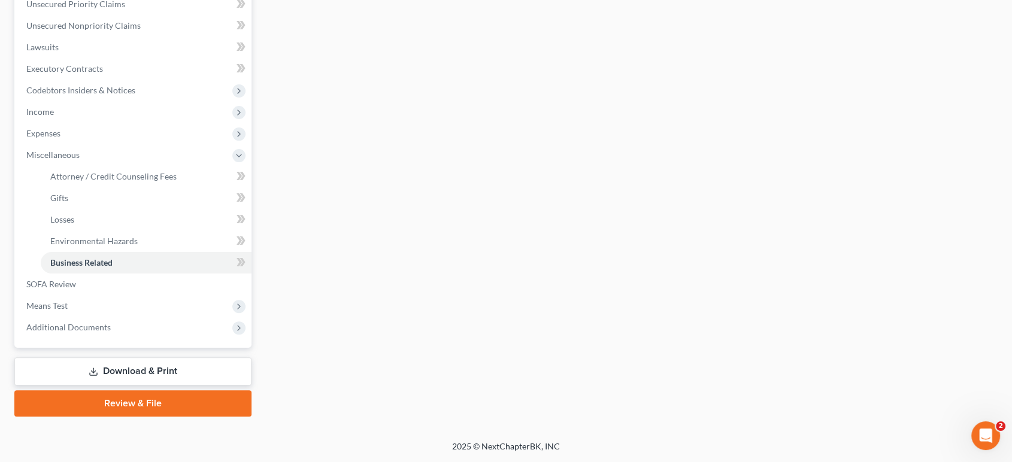
scroll to position [492, 0]
click at [72, 279] on span "SOFA Review" at bounding box center [51, 284] width 50 height 10
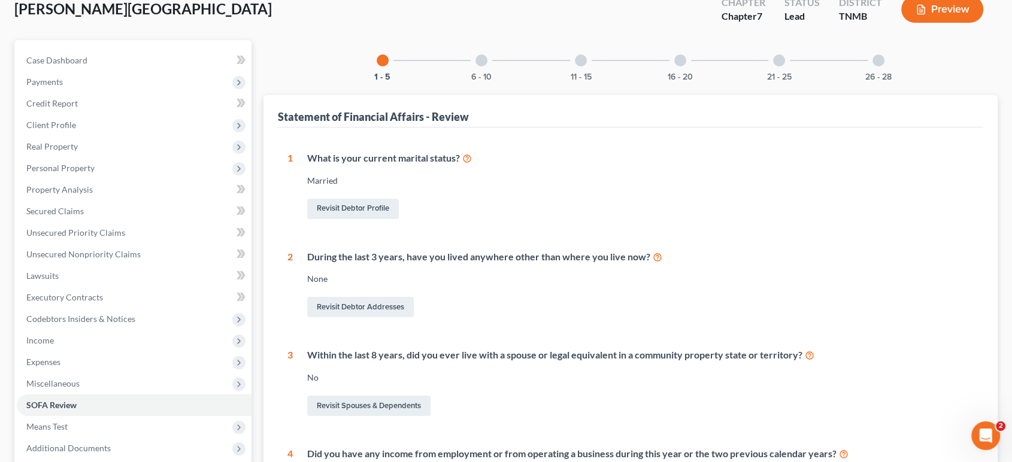
scroll to position [74, 0]
click at [471, 82] on button "6 - 10" at bounding box center [481, 78] width 20 height 8
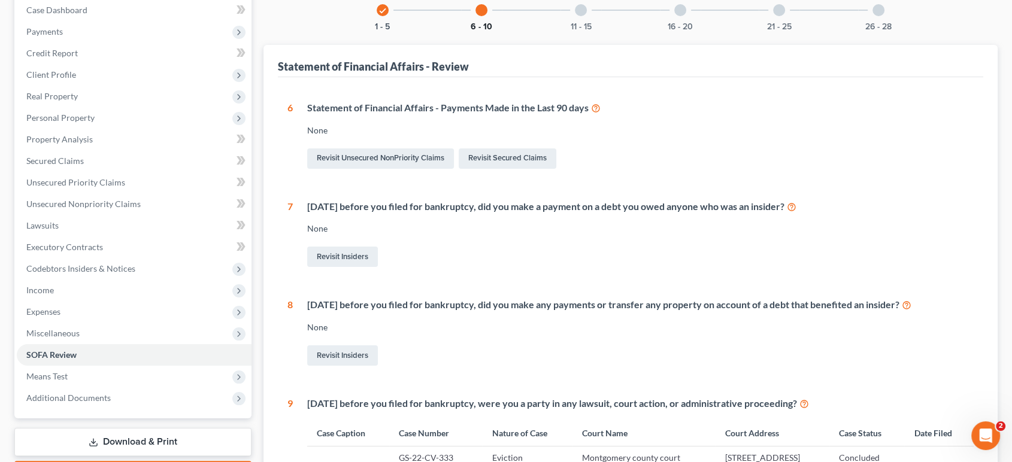
scroll to position [125, 0]
click at [564, 31] on div "11 - 15" at bounding box center [581, 10] width 41 height 41
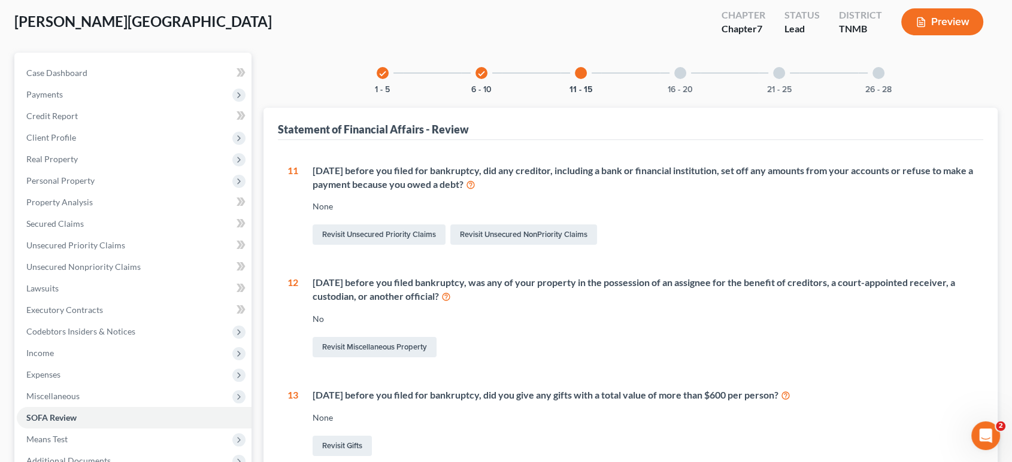
scroll to position [58, 0]
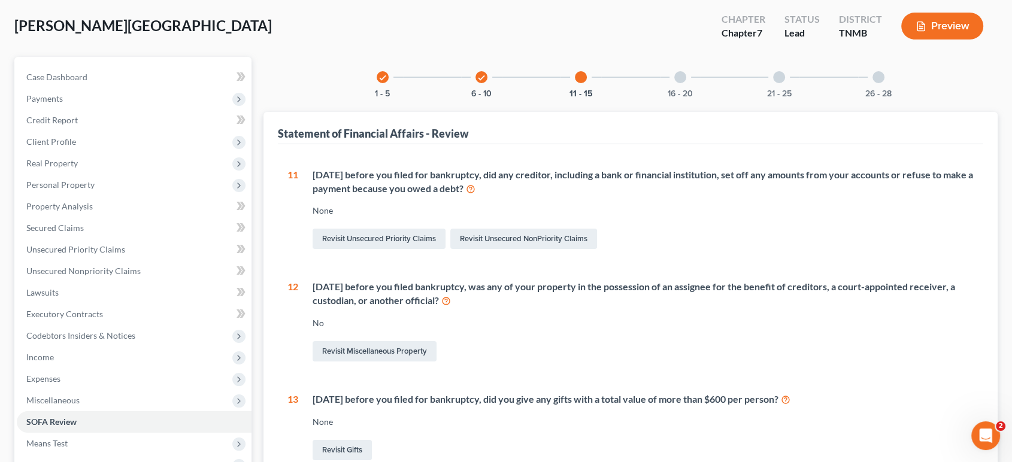
click at [690, 98] on div "16 - 20" at bounding box center [680, 77] width 41 height 41
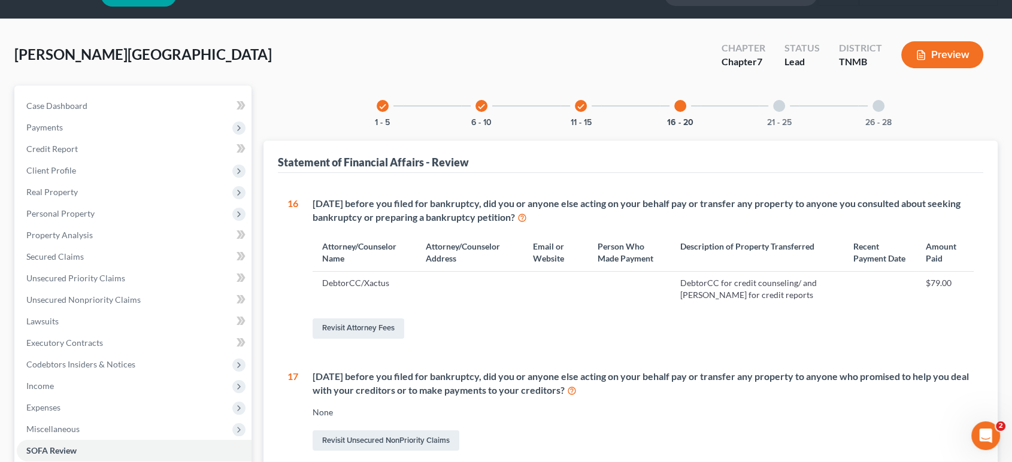
scroll to position [28, 0]
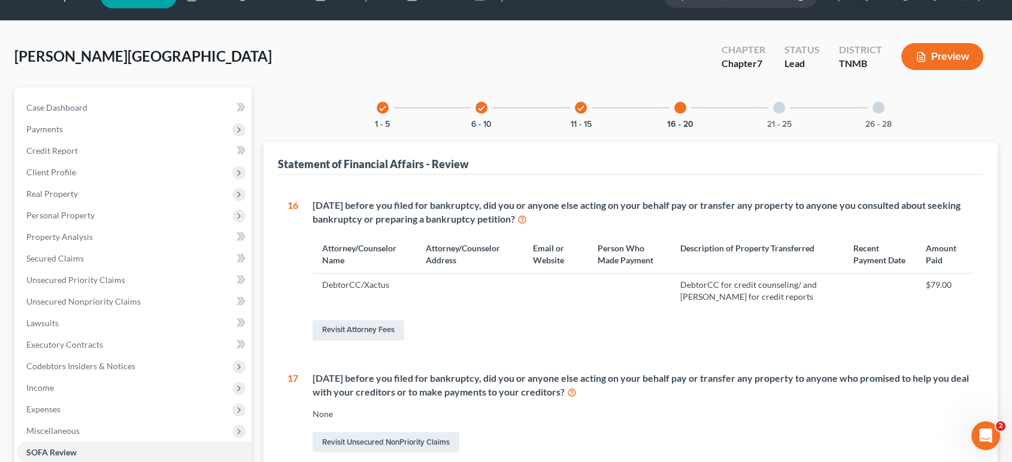
click at [800, 128] on div "21 - 25" at bounding box center [779, 107] width 41 height 41
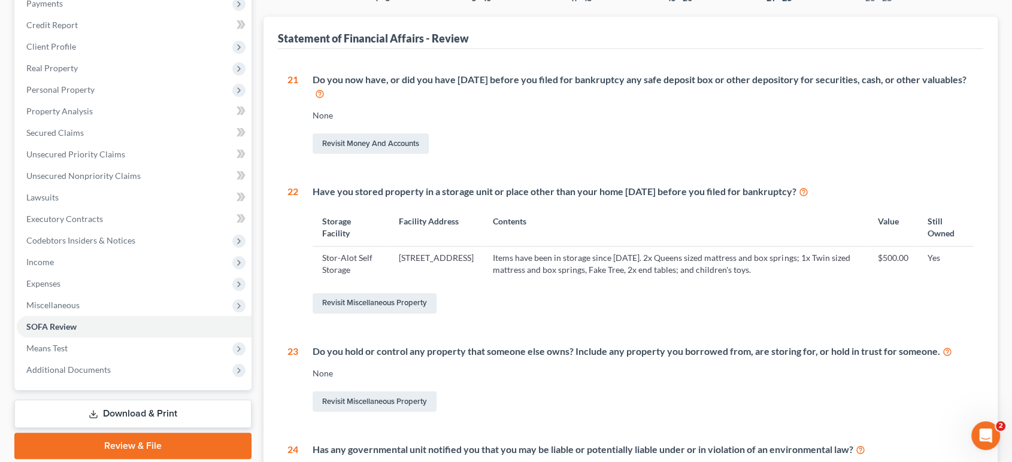
scroll to position [0, 0]
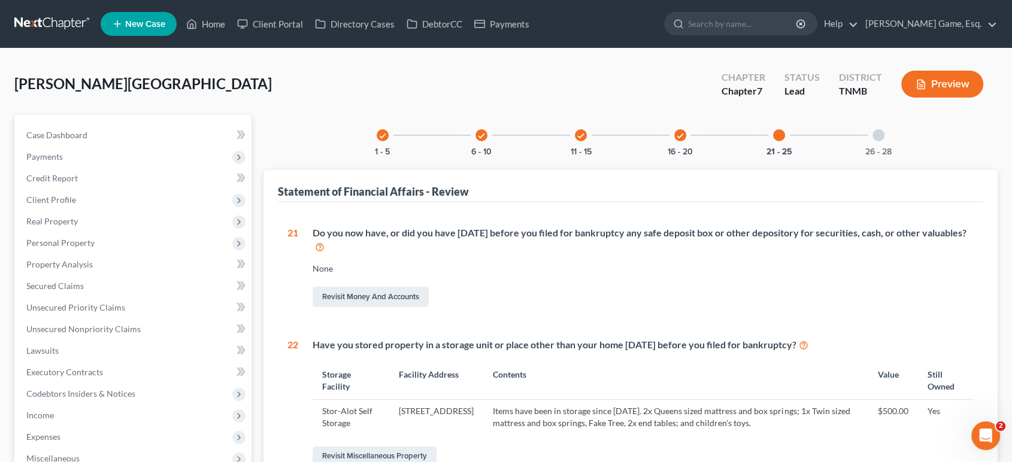
drag, startPoint x: 942, startPoint y: 165, endPoint x: 860, endPoint y: 179, distance: 83.1
click at [885, 141] on div at bounding box center [879, 135] width 12 height 12
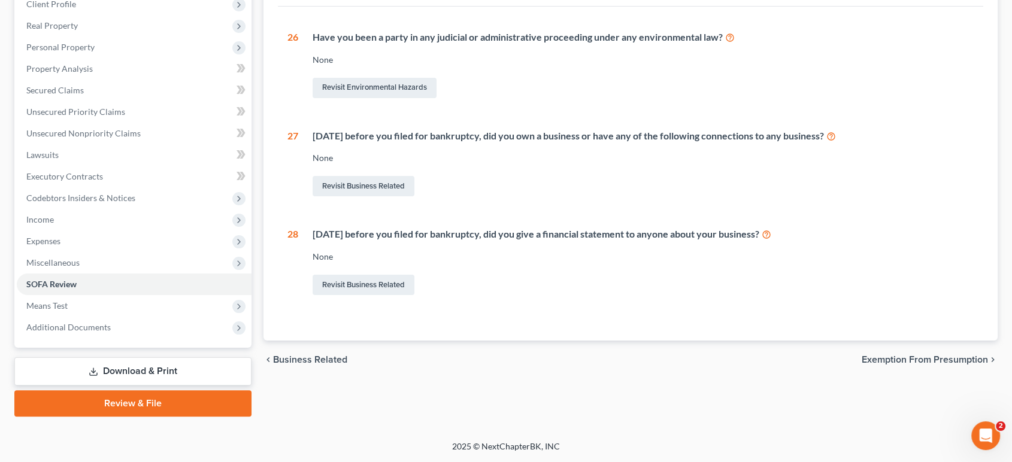
scroll to position [332, 0]
click at [108, 295] on span "Means Test" at bounding box center [134, 306] width 235 height 22
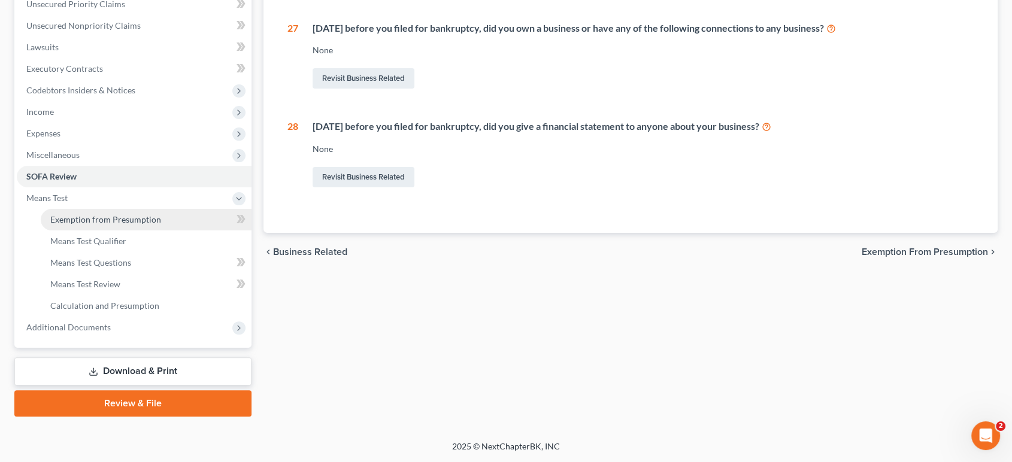
click at [120, 231] on link "Exemption from Presumption" at bounding box center [146, 220] width 211 height 22
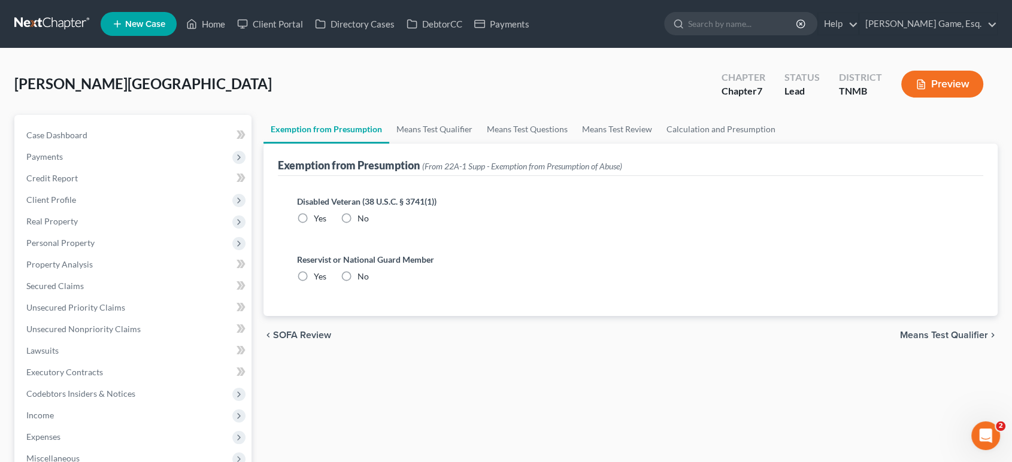
click at [368, 225] on label "No" at bounding box center [363, 219] width 11 height 12
click at [368, 220] on input "No" at bounding box center [366, 217] width 8 height 8
drag, startPoint x: 370, startPoint y: 340, endPoint x: 455, endPoint y: 167, distance: 193.7
click at [369, 283] on label "No" at bounding box center [363, 277] width 11 height 12
click at [370, 279] on input "No" at bounding box center [366, 275] width 8 height 8
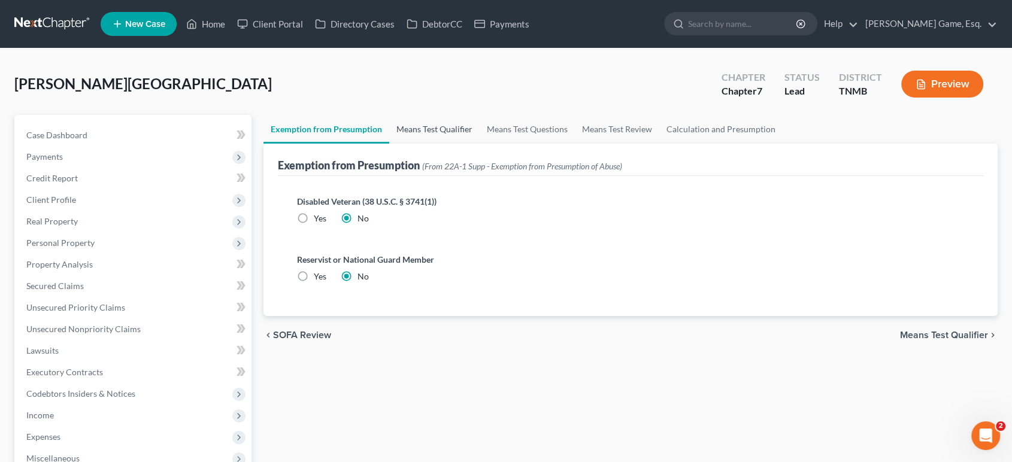
click at [457, 144] on link "Means Test Qualifier" at bounding box center [434, 129] width 90 height 29
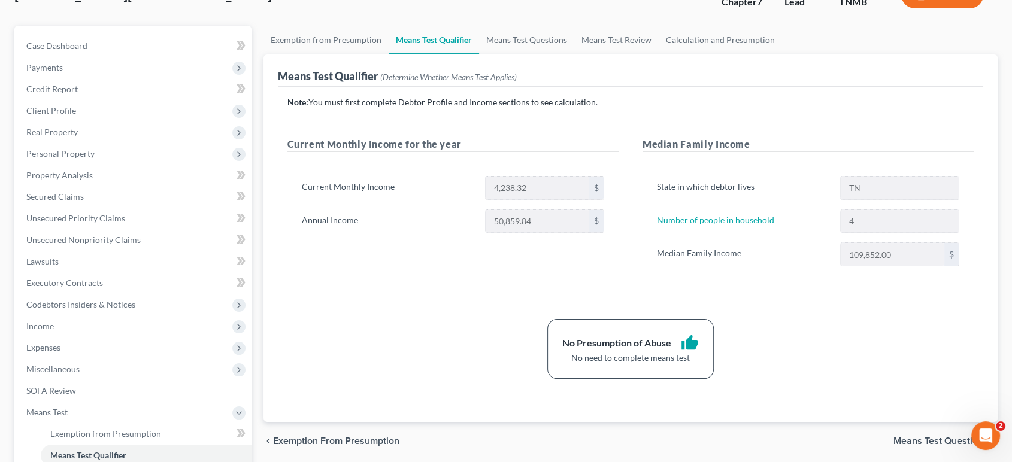
scroll to position [66, 0]
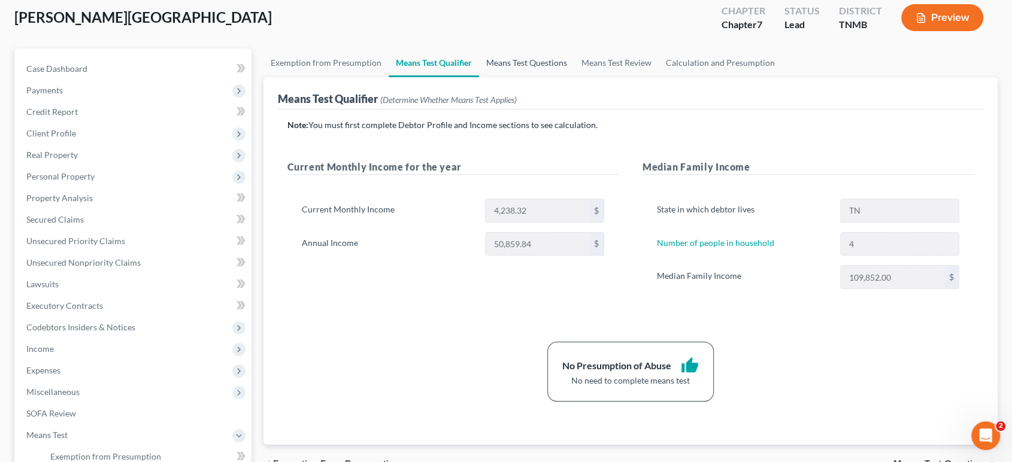
click at [574, 77] on link "Means Test Questions" at bounding box center [526, 63] width 95 height 29
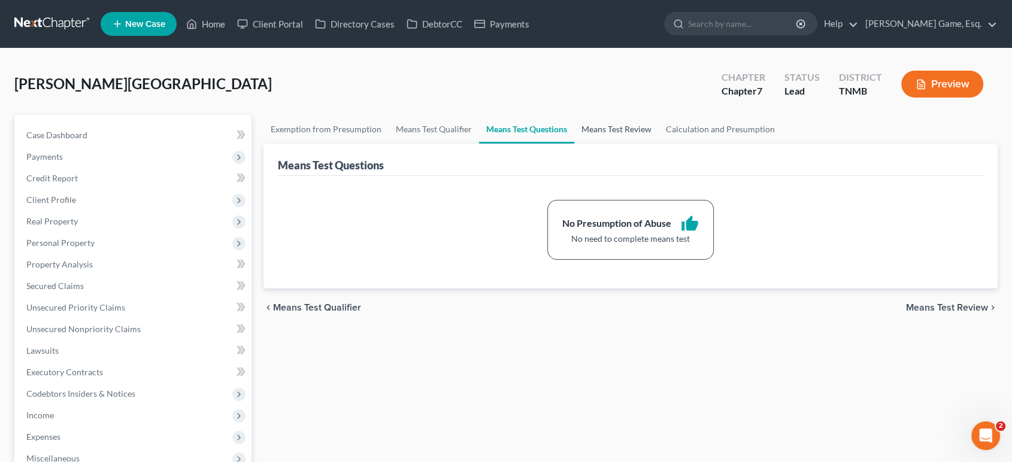
click at [659, 144] on link "Means Test Review" at bounding box center [616, 129] width 84 height 29
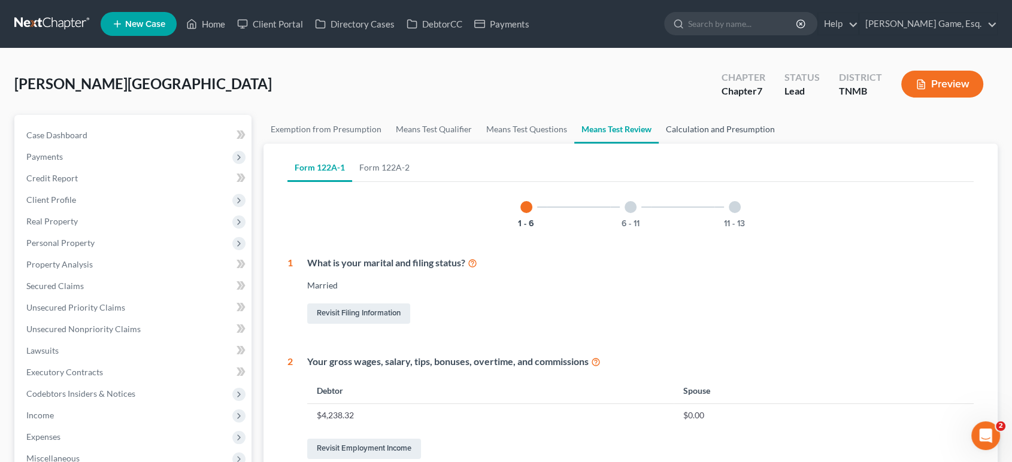
click at [782, 144] on link "Calculation and Presumption" at bounding box center [720, 129] width 123 height 29
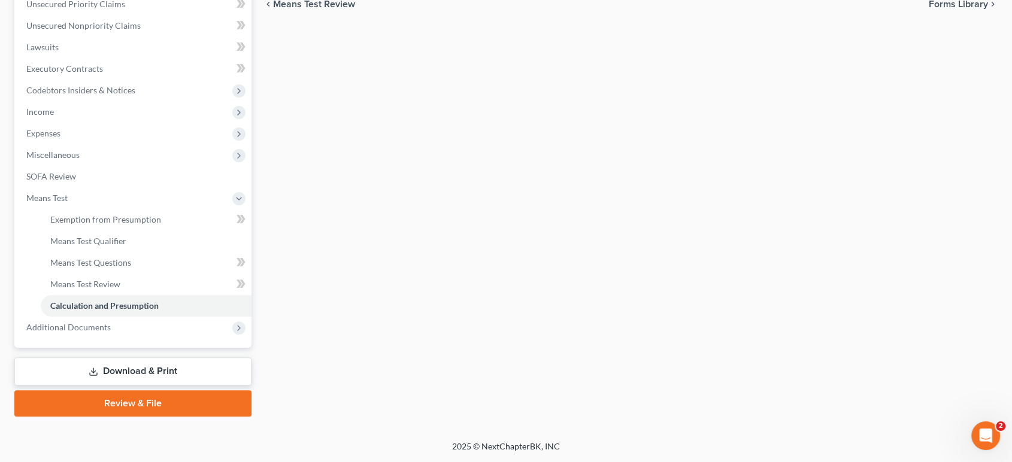
scroll to position [465, 0]
click at [168, 323] on span "Additional Documents" at bounding box center [134, 328] width 235 height 22
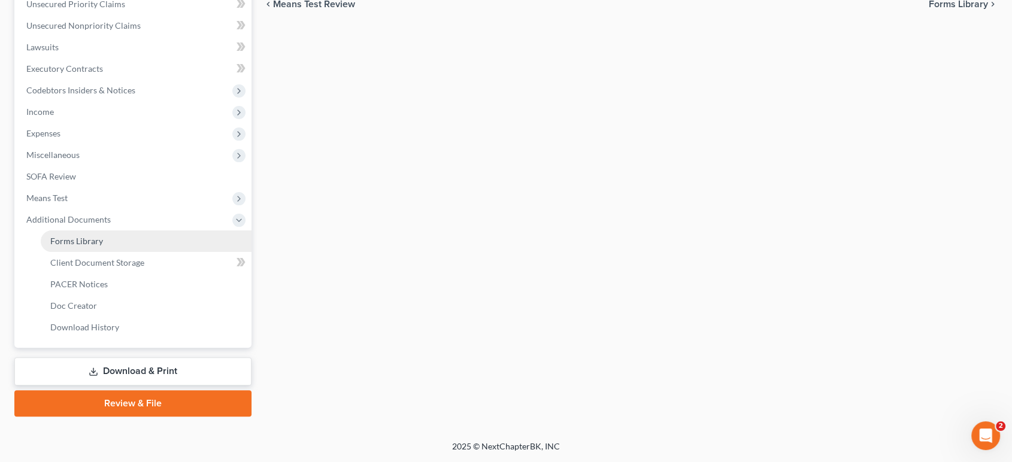
click at [137, 231] on link "Forms Library" at bounding box center [146, 242] width 211 height 22
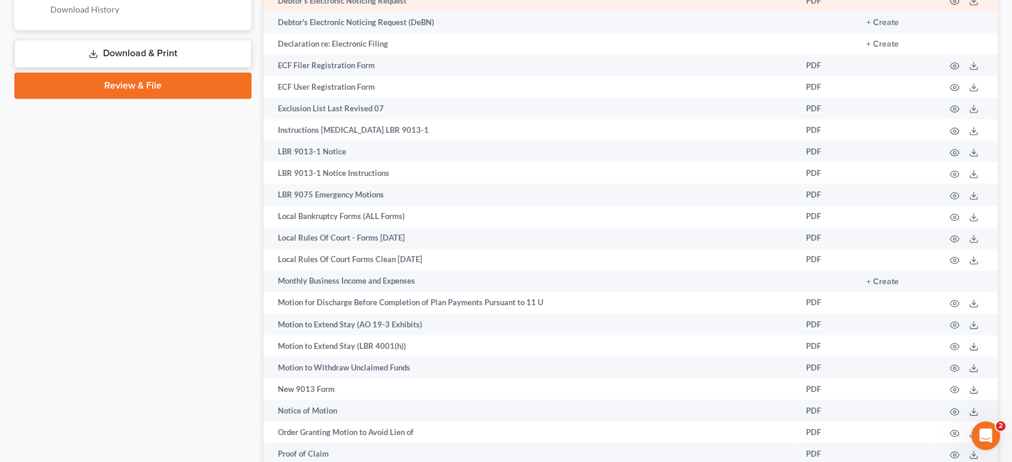
scroll to position [599, 0]
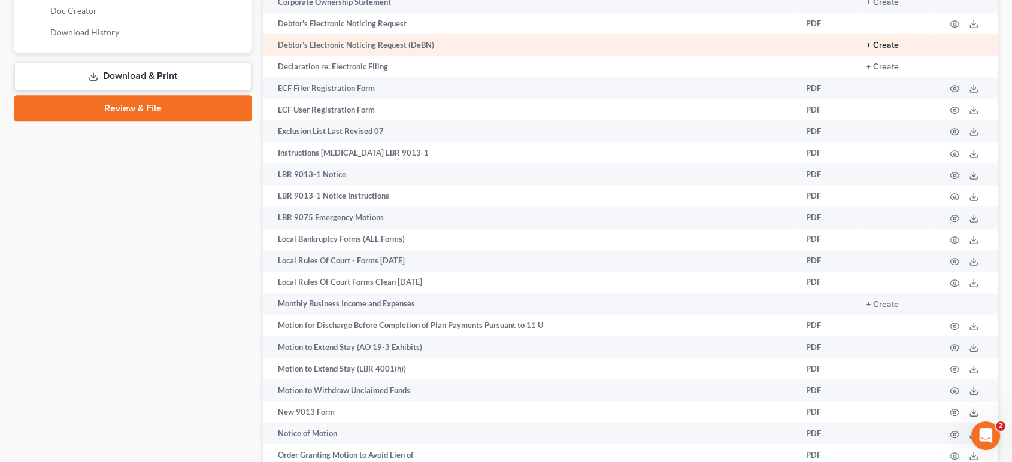
click at [867, 50] on button "+ Create" at bounding box center [883, 45] width 32 height 8
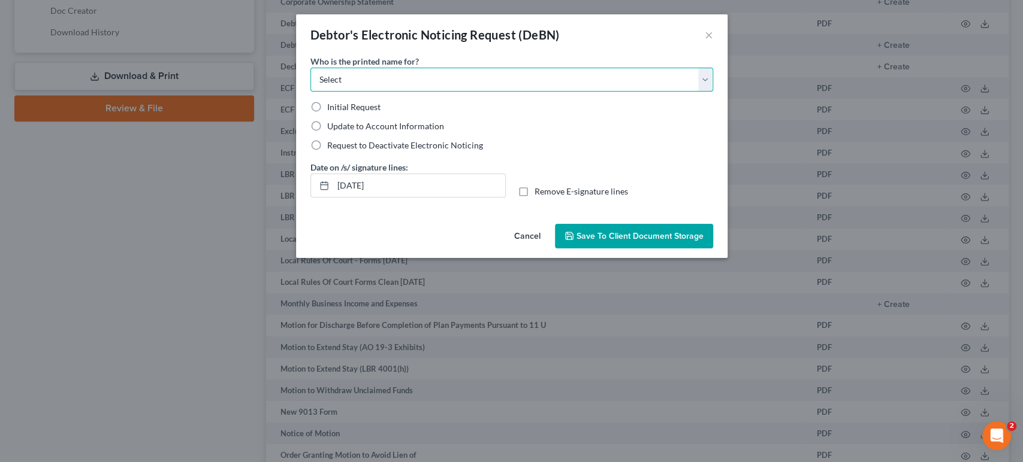
click at [328, 92] on select "Select Debtor Attorney" at bounding box center [511, 80] width 403 height 24
click at [310, 84] on select "Select Debtor Attorney" at bounding box center [511, 80] width 403 height 24
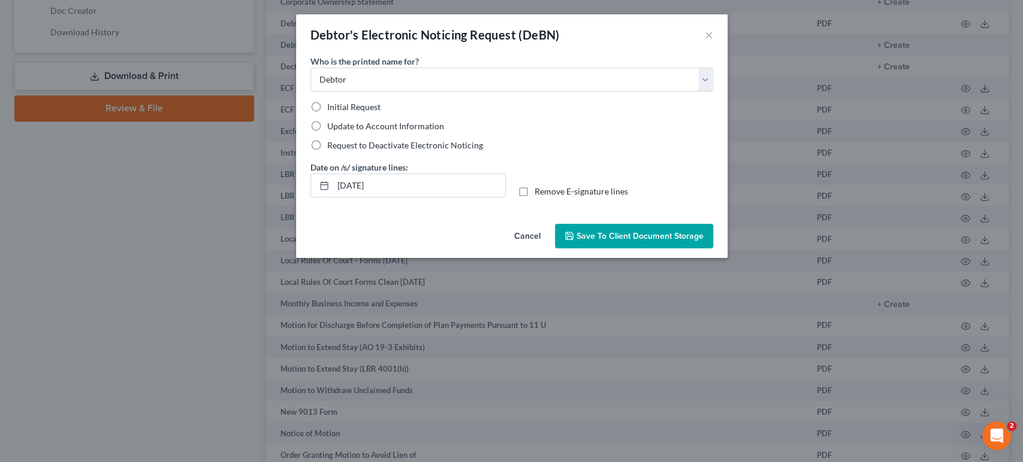
click at [327, 113] on label "Initial Request" at bounding box center [353, 107] width 53 height 12
click at [332, 109] on input "Initial Request" at bounding box center [336, 105] width 8 height 8
click at [644, 241] on span "Save to Client Document Storage" at bounding box center [639, 236] width 127 height 10
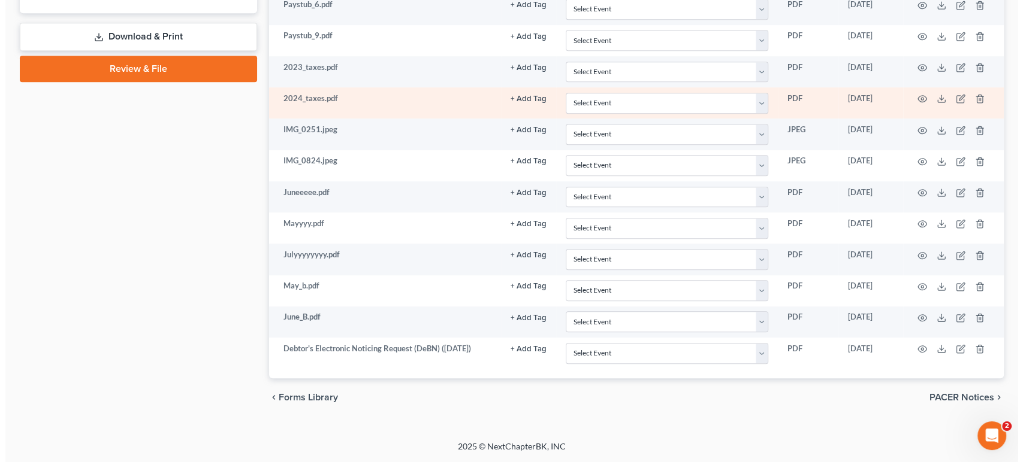
scroll to position [799, 0]
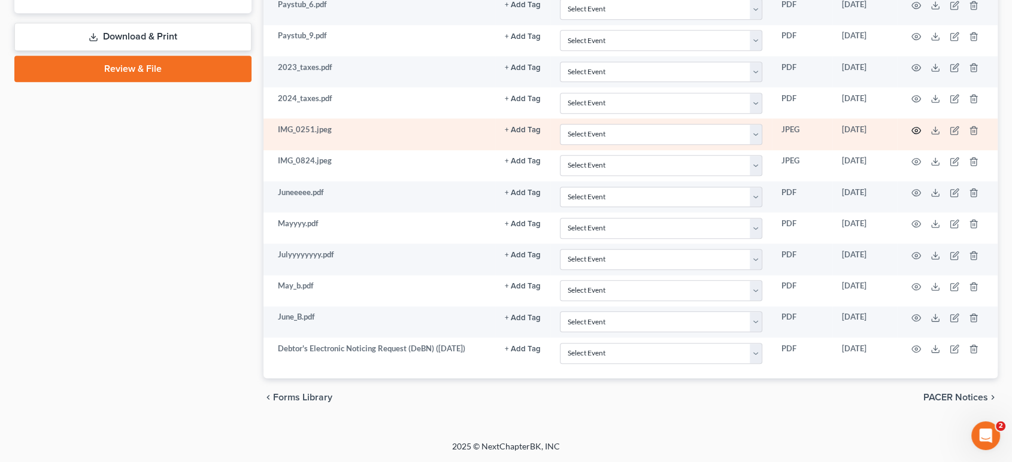
click at [912, 135] on icon "button" at bounding box center [917, 131] width 10 height 10
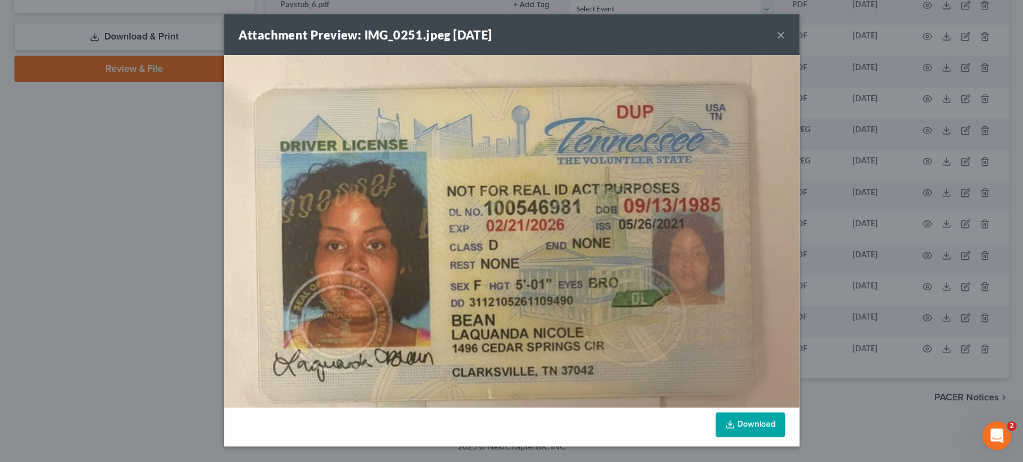
click at [968, 168] on div "Attachment Preview: IMG_0251.jpeg [DATE] × Download" at bounding box center [511, 231] width 1023 height 462
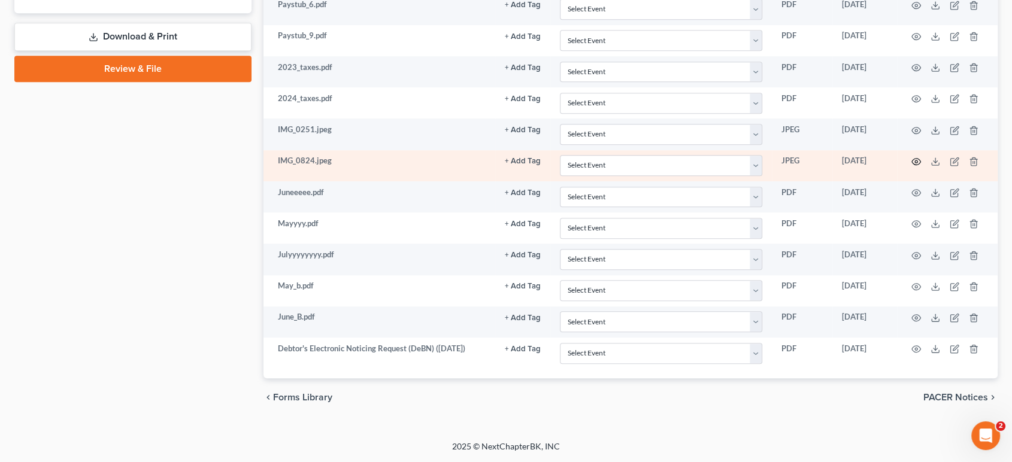
click at [912, 165] on icon "button" at bounding box center [916, 162] width 9 height 7
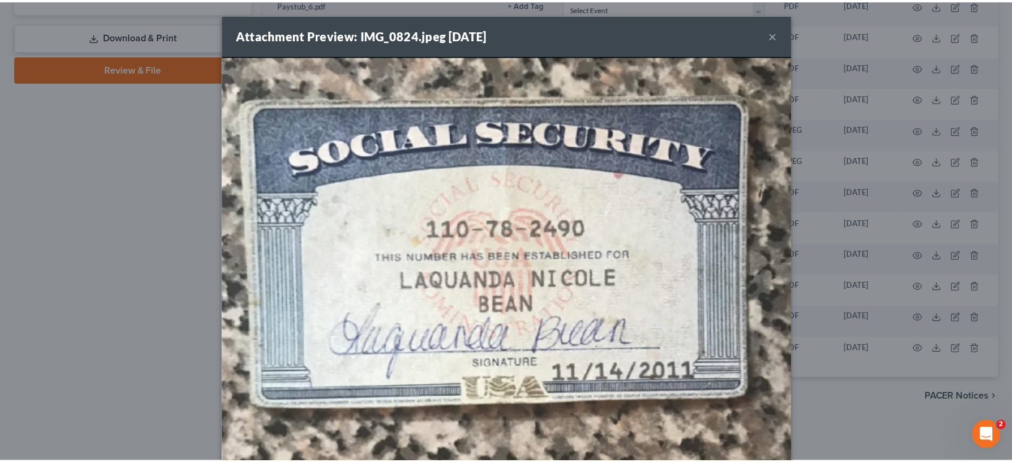
scroll to position [174, 0]
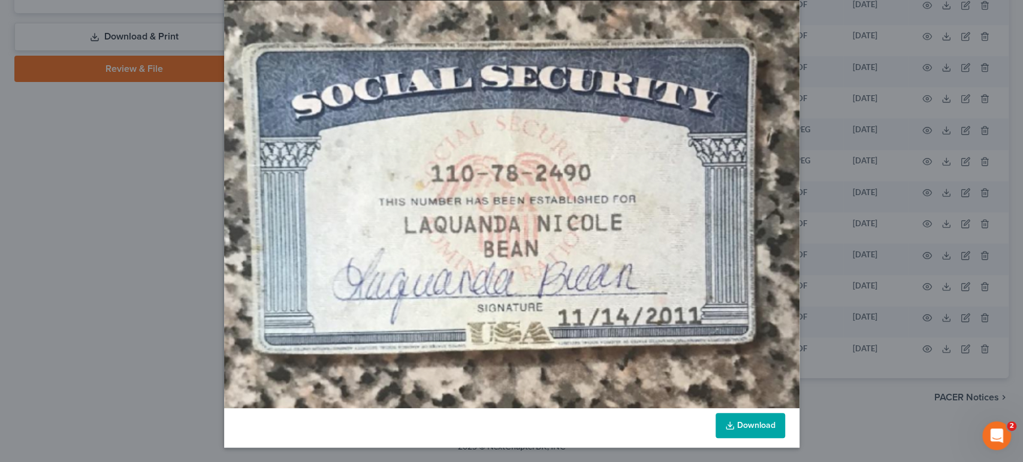
click at [925, 138] on div "Attachment Preview: IMG_0824.jpeg [DATE] × Download" at bounding box center [511, 231] width 1023 height 462
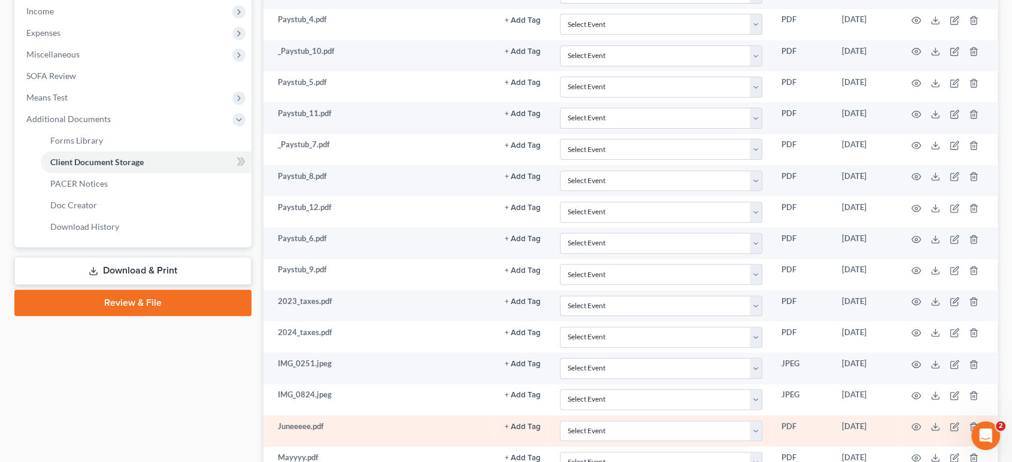
scroll to position [236, 0]
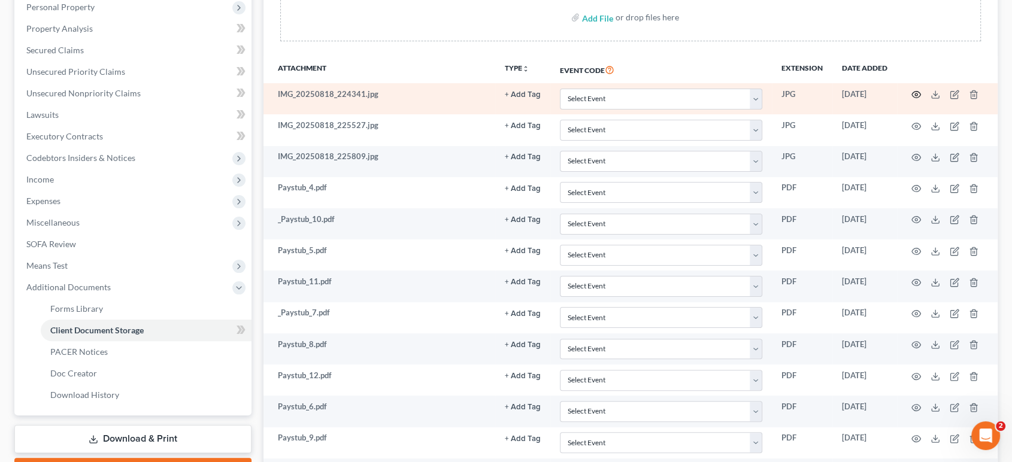
click at [915, 96] on circle "button" at bounding box center [916, 94] width 2 height 2
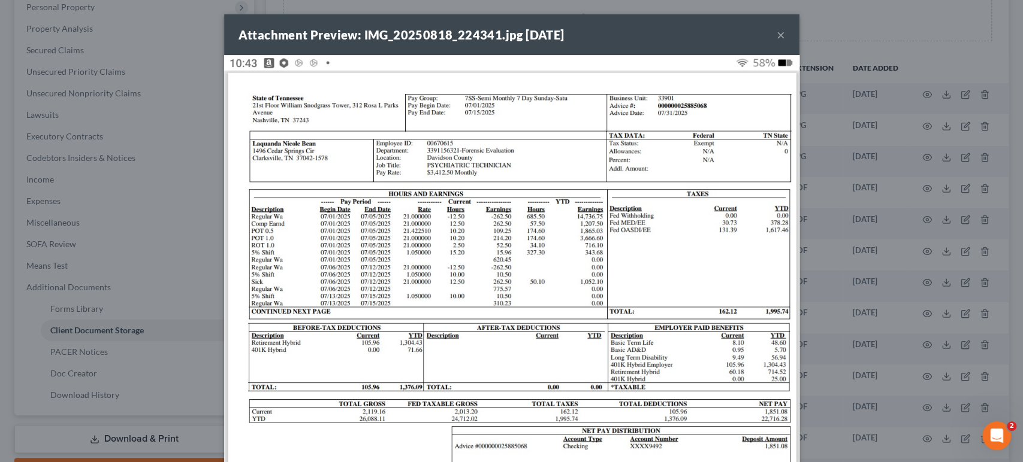
click at [945, 123] on div "Attachment Preview: IMG_20250818_224341.jpg [DATE] × Download" at bounding box center [511, 231] width 1023 height 462
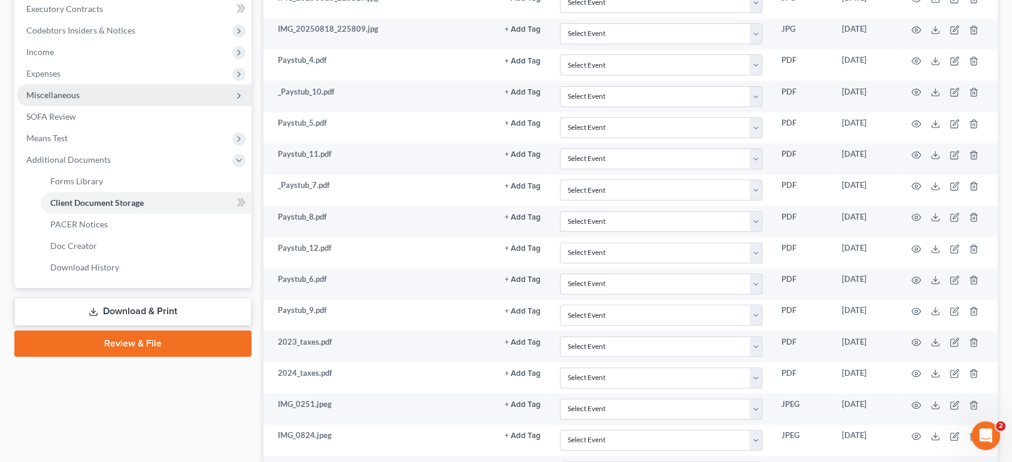
scroll to position [332, 0]
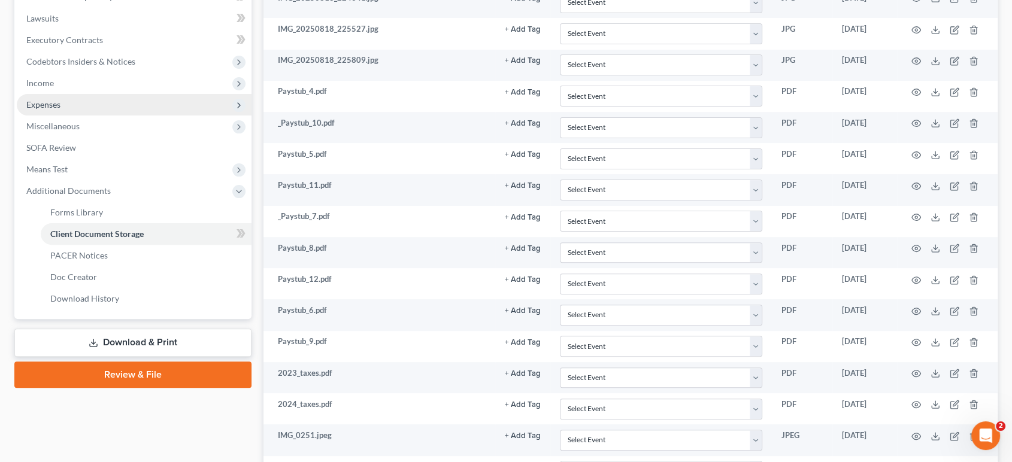
click at [108, 116] on span "Expenses" at bounding box center [134, 105] width 235 height 22
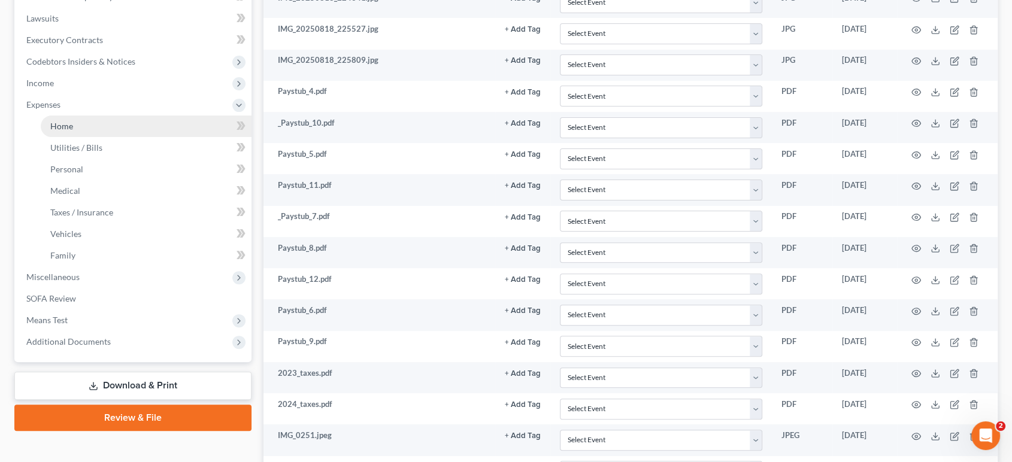
click at [116, 137] on link "Home" at bounding box center [146, 127] width 211 height 22
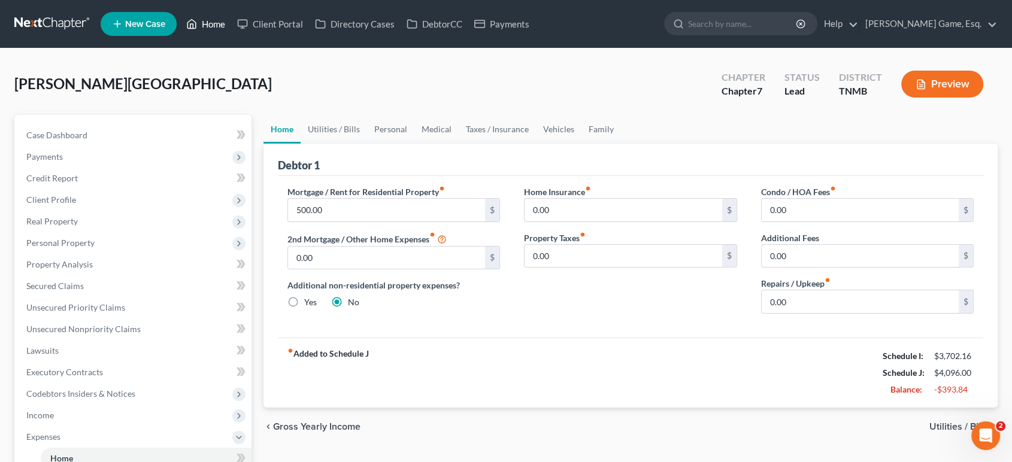
click at [231, 35] on link "Home" at bounding box center [205, 24] width 51 height 22
